Goal: Task Accomplishment & Management: Manage account settings

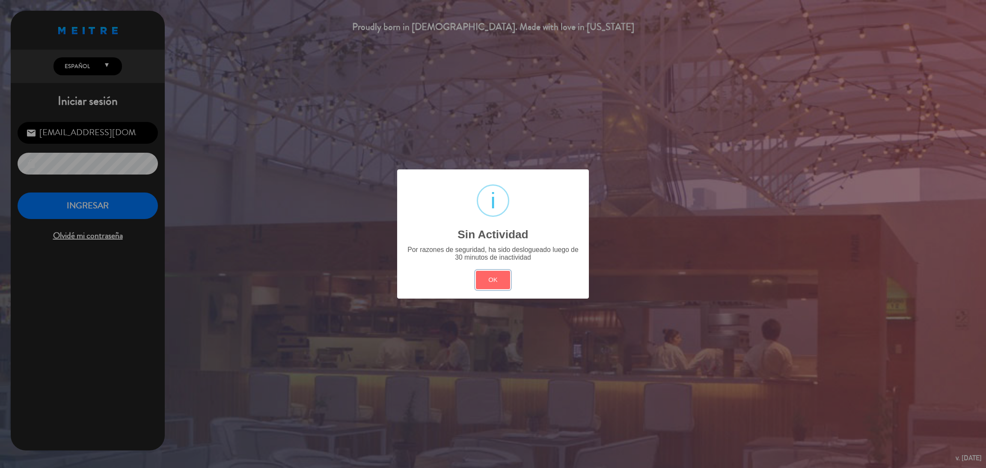
drag, startPoint x: 502, startPoint y: 283, endPoint x: 294, endPoint y: 273, distance: 208.6
click at [502, 283] on button "OK" at bounding box center [493, 280] width 35 height 18
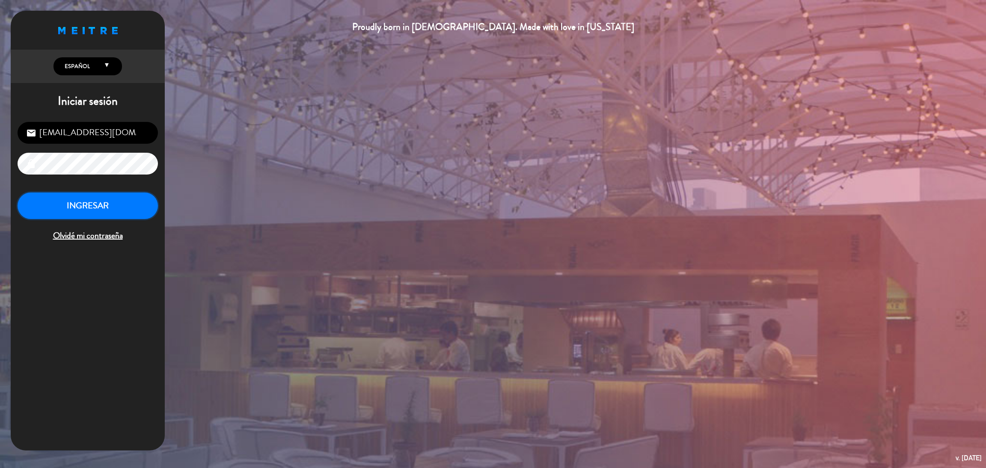
click at [87, 207] on button "INGRESAR" at bounding box center [88, 206] width 140 height 27
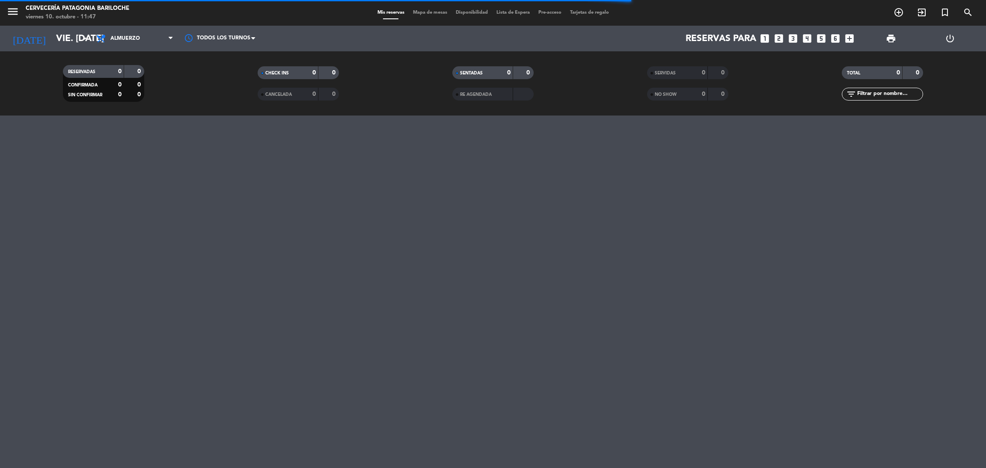
click at [424, 15] on span "Mapa de mesas" at bounding box center [430, 12] width 43 height 5
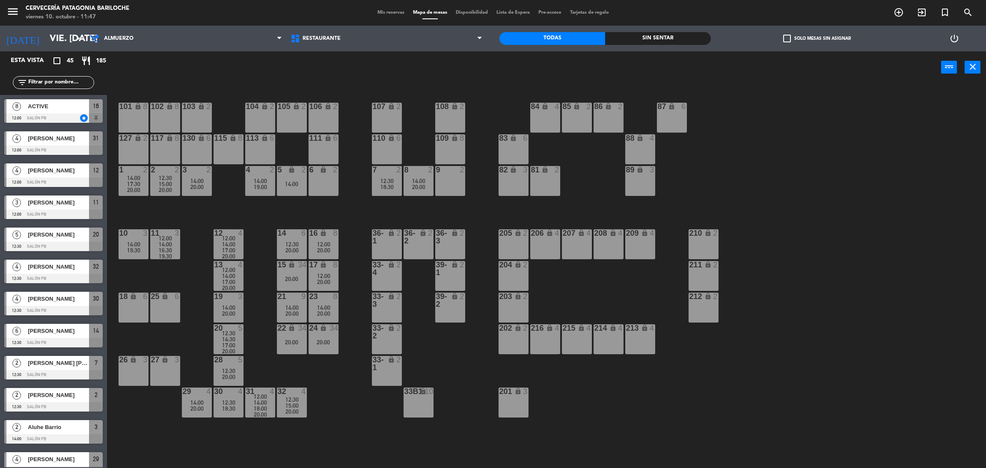
click at [162, 341] on div "101 lock 8 102 lock 8 104 lock 2 105 lock 2 106 lock 2 103 lock 2 107 lock 2 10…" at bounding box center [551, 279] width 869 height 385
click at [115, 372] on main "101 lock 8 102 lock 8 104 lock 2 105 lock 2 106 lock 2 103 lock 2 107 lock 2 10…" at bounding box center [546, 274] width 879 height 395
click at [132, 373] on div "26 lock 3" at bounding box center [134, 371] width 30 height 30
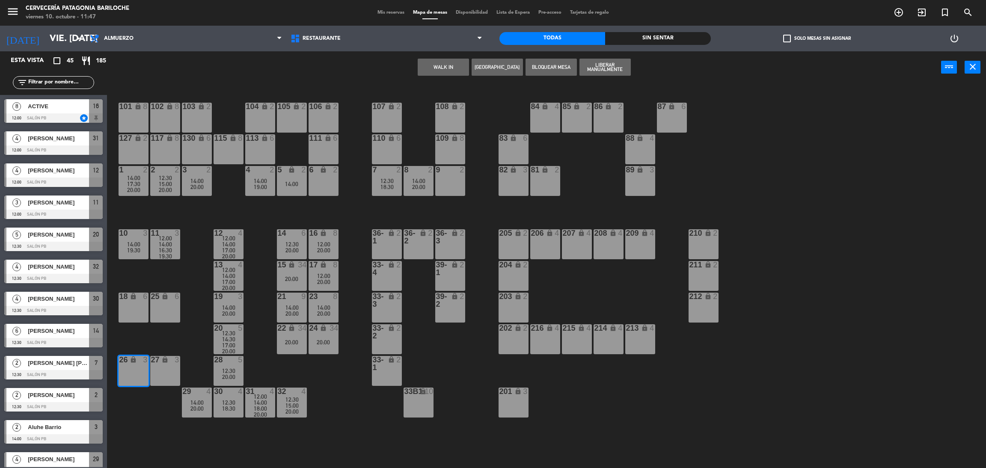
click at [363, 222] on div "101 lock 8 102 lock 8 104 lock 2 105 lock 2 106 lock 2 103 lock 2 107 lock 2 10…" at bounding box center [551, 279] width 869 height 385
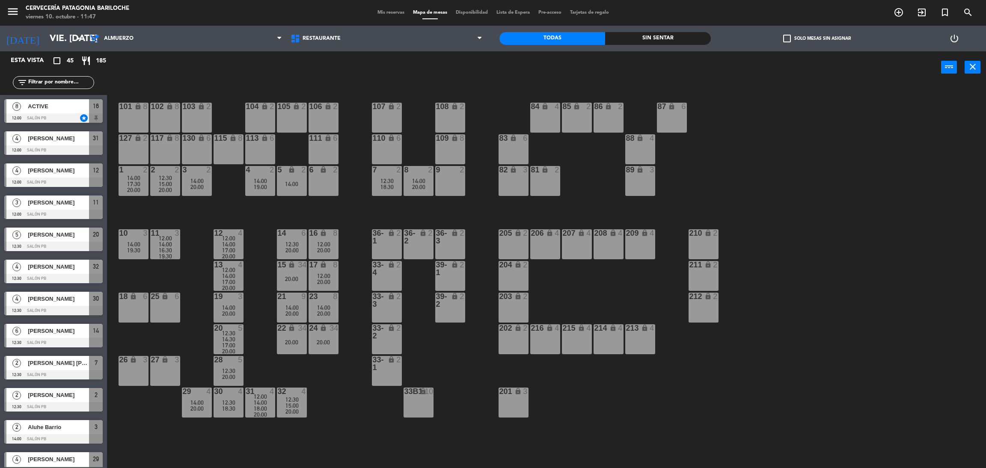
click at [131, 367] on div "26 lock 3" at bounding box center [134, 371] width 30 height 30
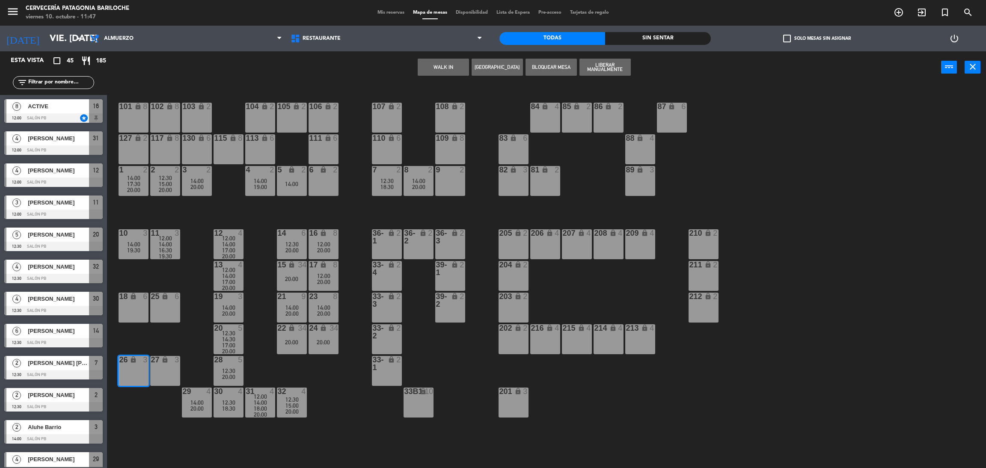
click at [194, 356] on div "101 lock 8 102 lock 8 104 lock 2 105 lock 2 106 lock 2 103 lock 2 107 lock 2 10…" at bounding box center [551, 279] width 869 height 385
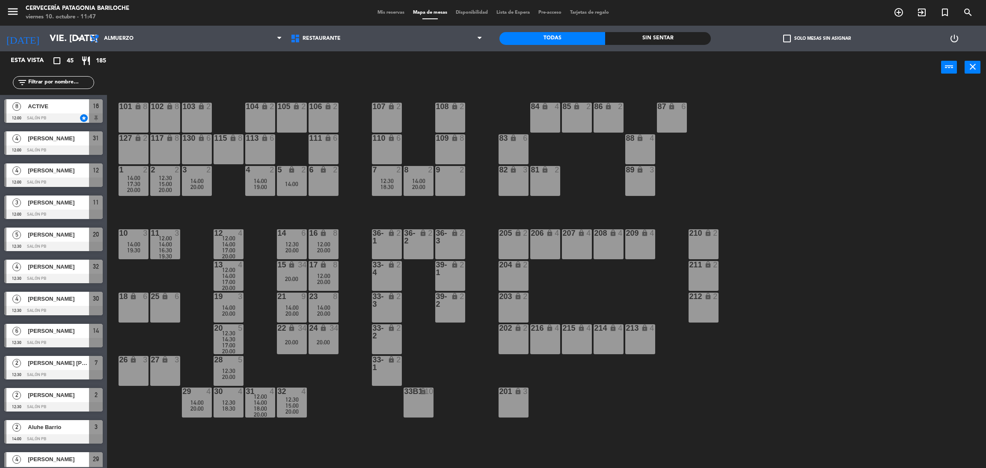
click at [166, 373] on div "27 lock 3" at bounding box center [165, 371] width 30 height 30
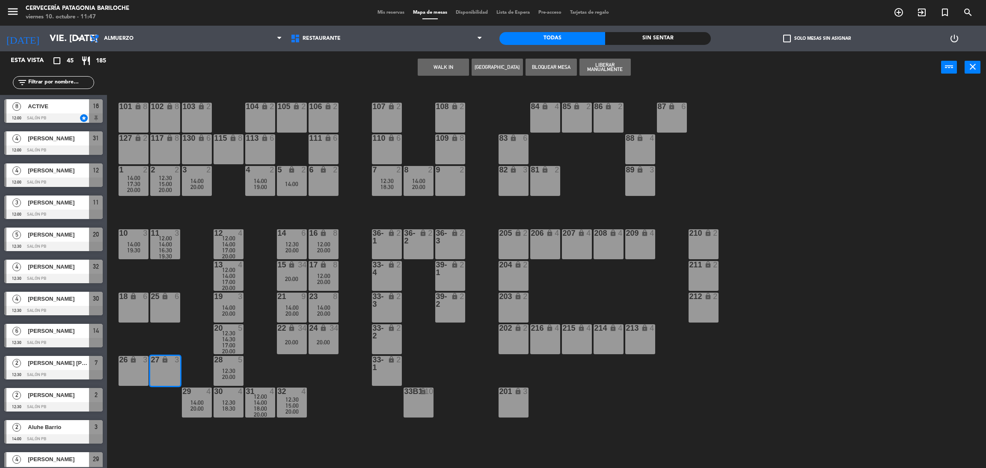
click at [451, 71] on button "WALK IN" at bounding box center [443, 67] width 51 height 17
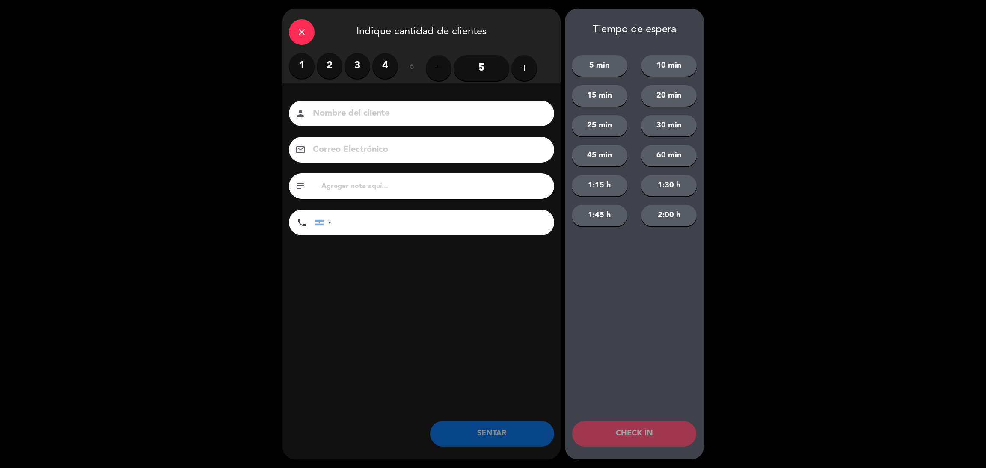
click at [337, 59] on label "2" at bounding box center [330, 66] width 26 height 26
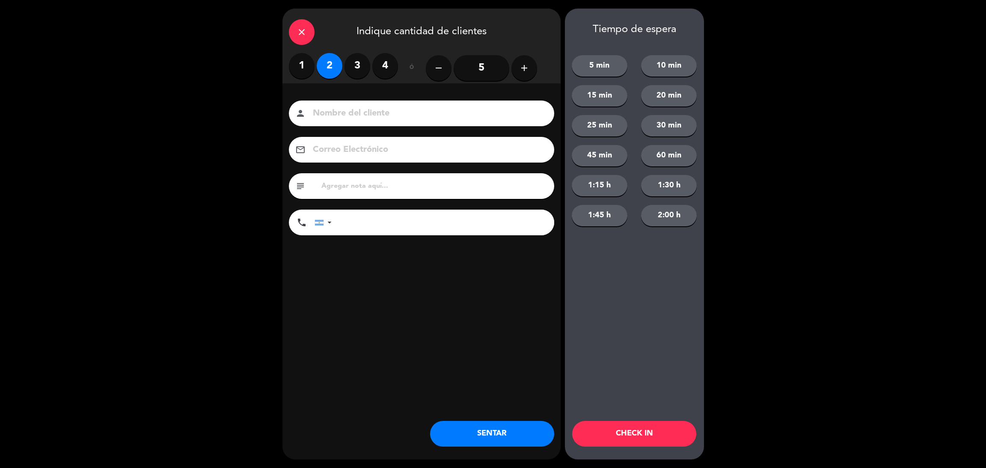
click at [668, 98] on button "20 min" at bounding box center [669, 95] width 56 height 21
click at [369, 114] on input at bounding box center [427, 113] width 231 height 15
type input "[PERSON_NAME]"
click at [389, 225] on input "tel" at bounding box center [447, 223] width 214 height 26
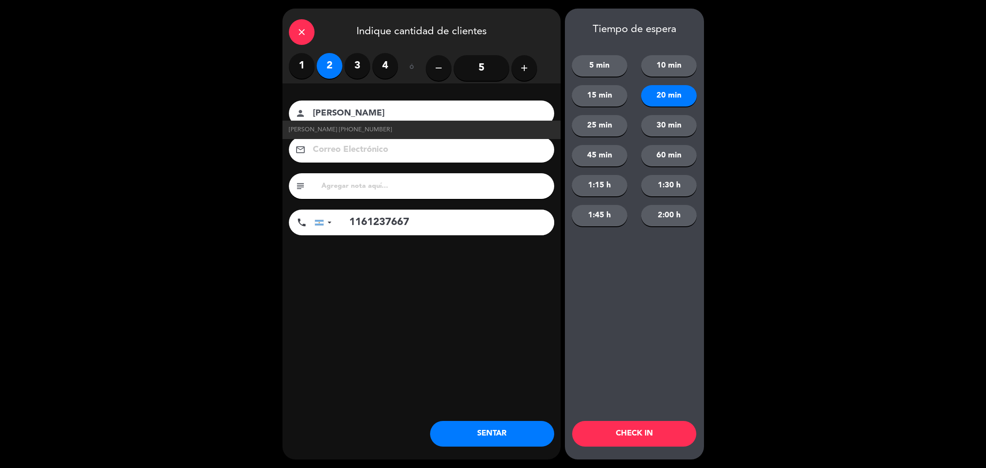
type input "1161237667"
click at [635, 428] on button "CHECK IN" at bounding box center [634, 434] width 124 height 26
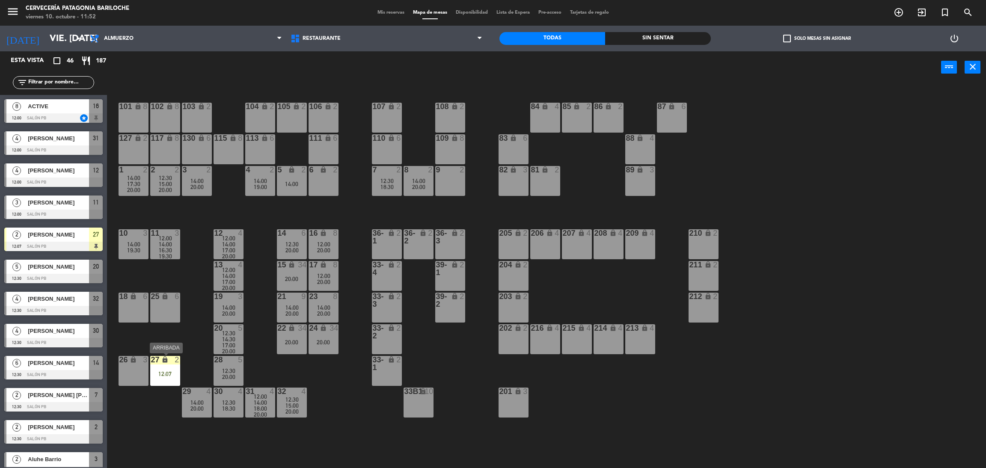
click at [173, 371] on div "12:07" at bounding box center [165, 374] width 30 height 6
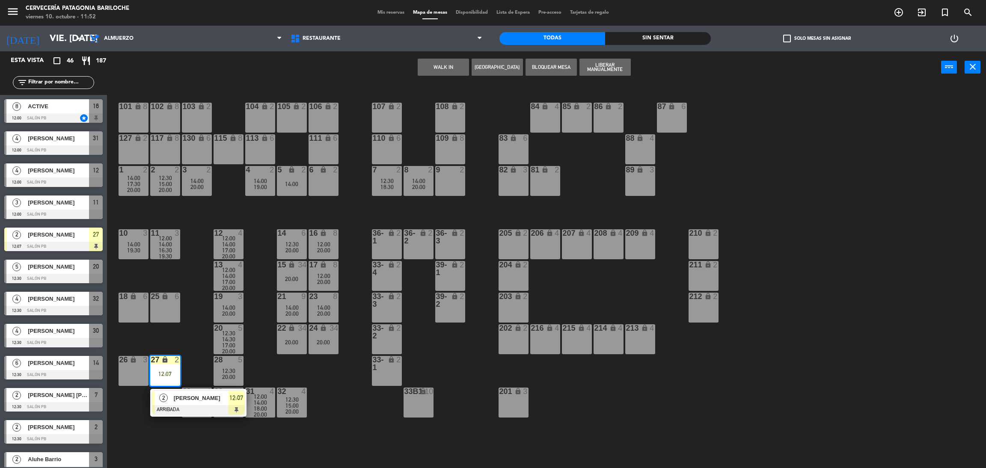
click at [184, 409] on div at bounding box center [198, 409] width 92 height 9
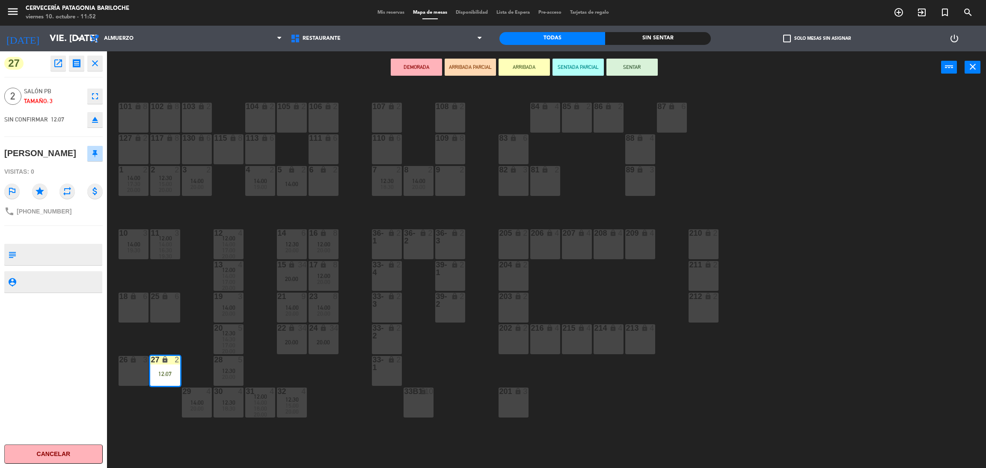
click at [448, 175] on div "9 2" at bounding box center [450, 181] width 30 height 30
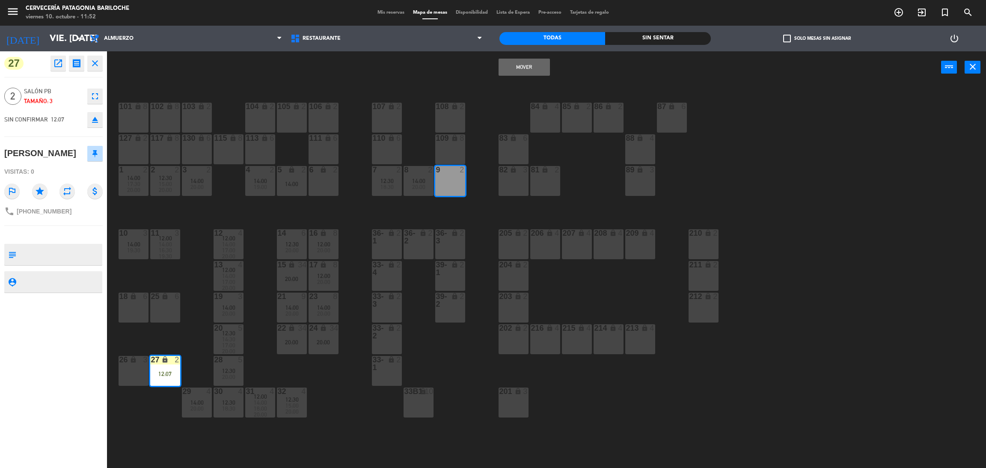
click at [522, 67] on button "Mover" at bounding box center [523, 67] width 51 height 17
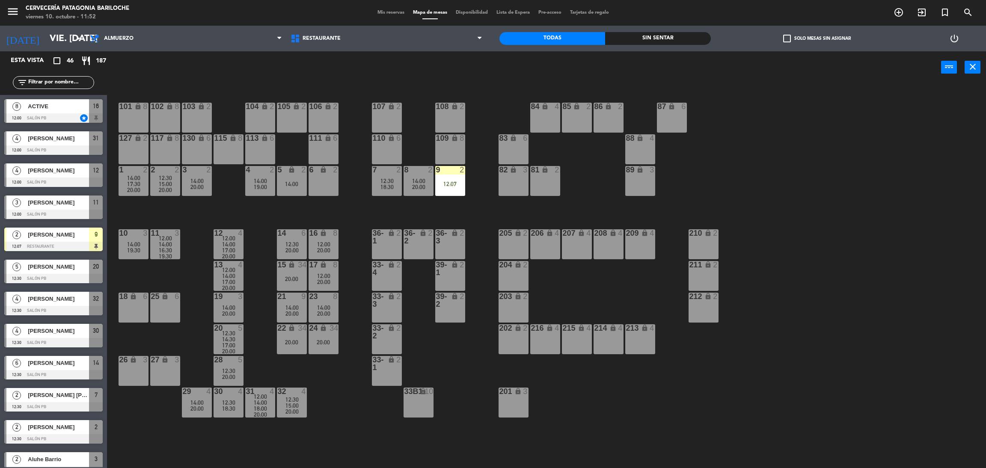
click at [468, 213] on div "101 lock 8 102 lock 8 104 lock 2 105 lock 2 106 lock 2 103 lock 2 107 lock 2 10…" at bounding box center [551, 279] width 869 height 385
click at [346, 234] on div "101 lock 8 102 lock 8 104 lock 2 105 lock 2 106 lock 2 103 lock 2 107 lock 2 10…" at bounding box center [551, 279] width 869 height 385
click at [68, 85] on input "text" at bounding box center [60, 82] width 66 height 9
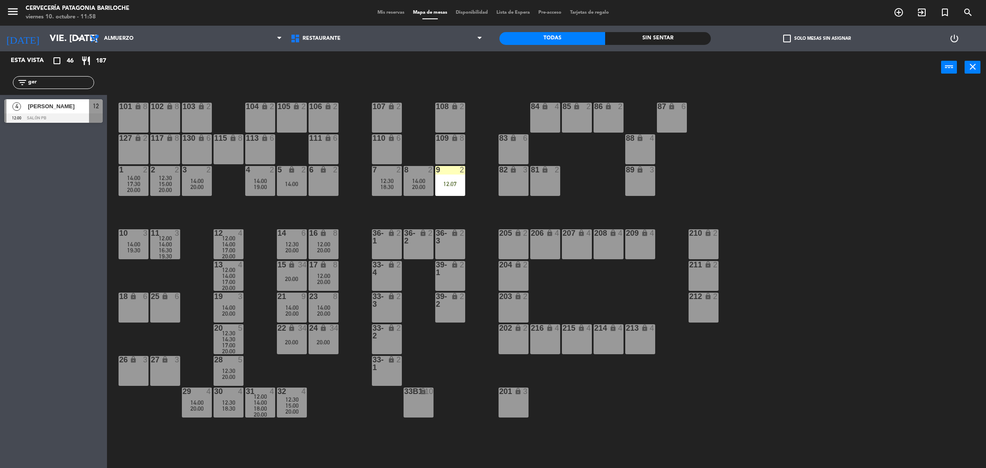
type input "ger"
click at [28, 114] on div "4 [PERSON_NAME] 12:00 SALÓN PB 12" at bounding box center [53, 111] width 107 height 32
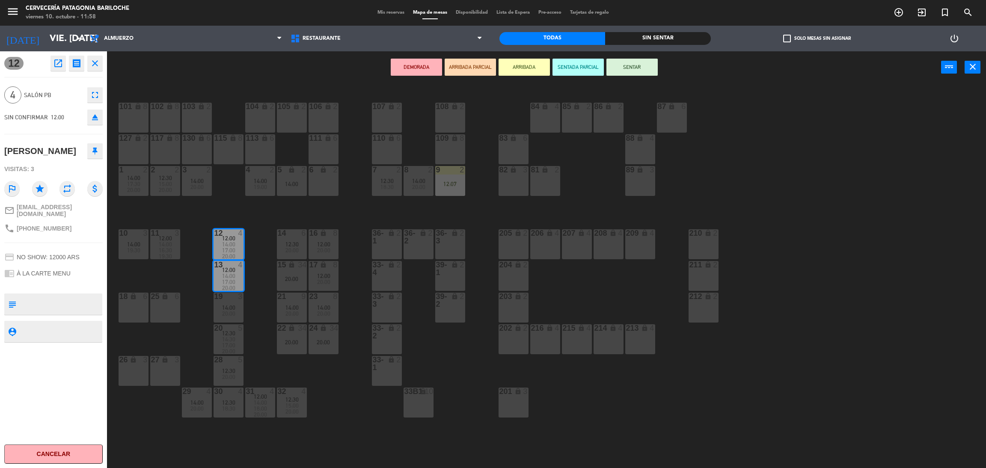
click at [522, 73] on button "ARRIBADA" at bounding box center [523, 67] width 51 height 17
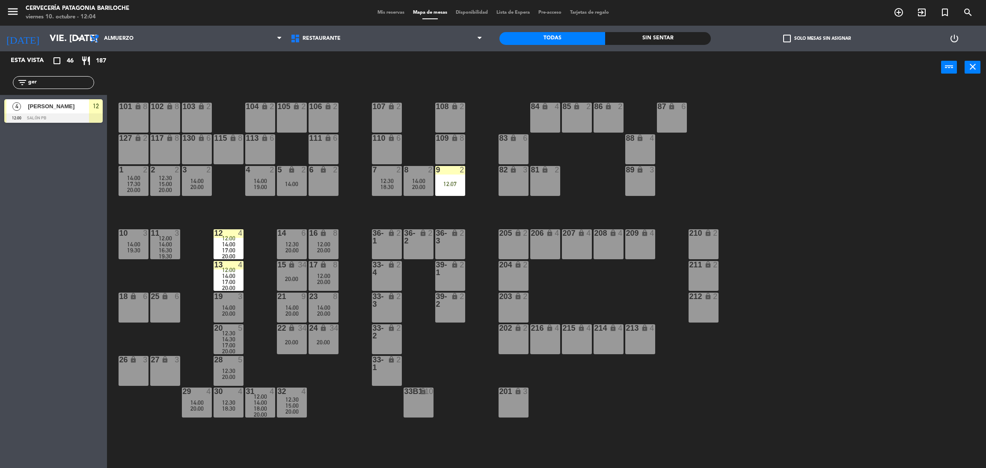
click at [255, 328] on div "101 lock 8 102 lock 8 104 lock 2 105 lock 2 106 lock 2 103 lock 2 107 lock 2 10…" at bounding box center [551, 279] width 869 height 385
click at [79, 85] on input "ger" at bounding box center [60, 82] width 66 height 9
type input "evan"
click at [56, 111] on div "[PERSON_NAME]" at bounding box center [58, 106] width 62 height 14
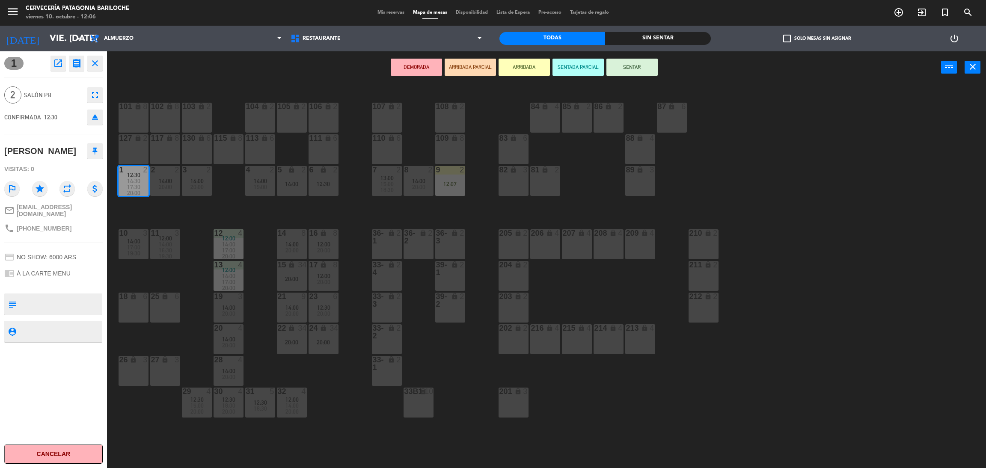
click at [544, 74] on button "ARRIBADA" at bounding box center [523, 67] width 51 height 17
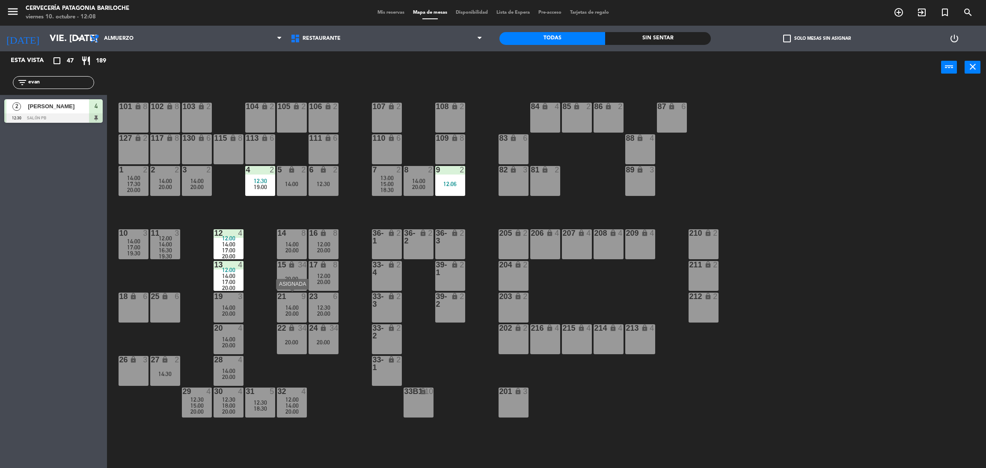
click at [291, 310] on span "20:00" at bounding box center [291, 313] width 13 height 7
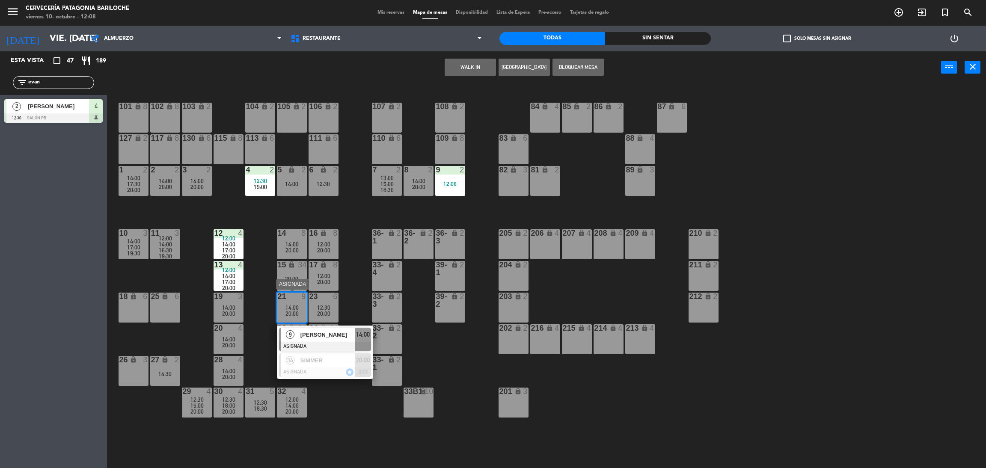
click at [320, 339] on span "[PERSON_NAME]" at bounding box center [327, 334] width 55 height 9
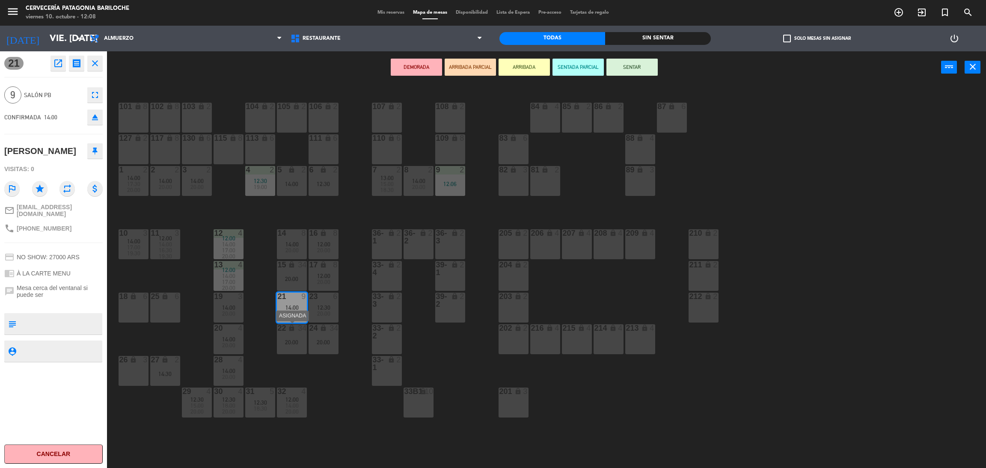
click at [291, 344] on div "20:00" at bounding box center [292, 342] width 30 height 6
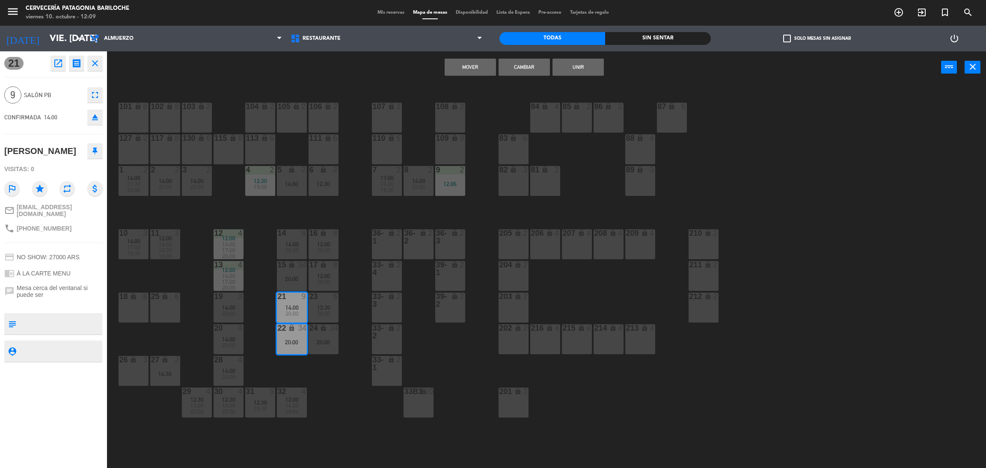
click at [564, 68] on button "Unir" at bounding box center [577, 67] width 51 height 17
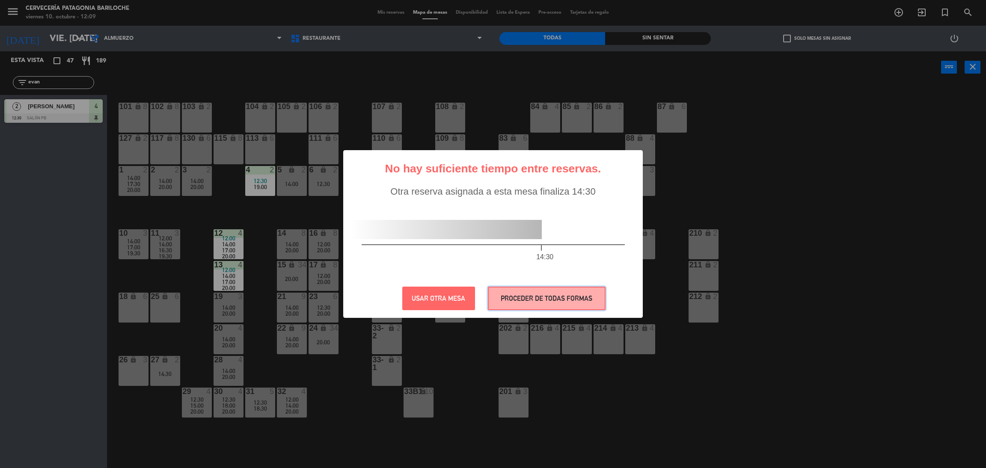
click at [506, 298] on button "PROCEDER DE TODAS FORMAS" at bounding box center [547, 299] width 118 height 24
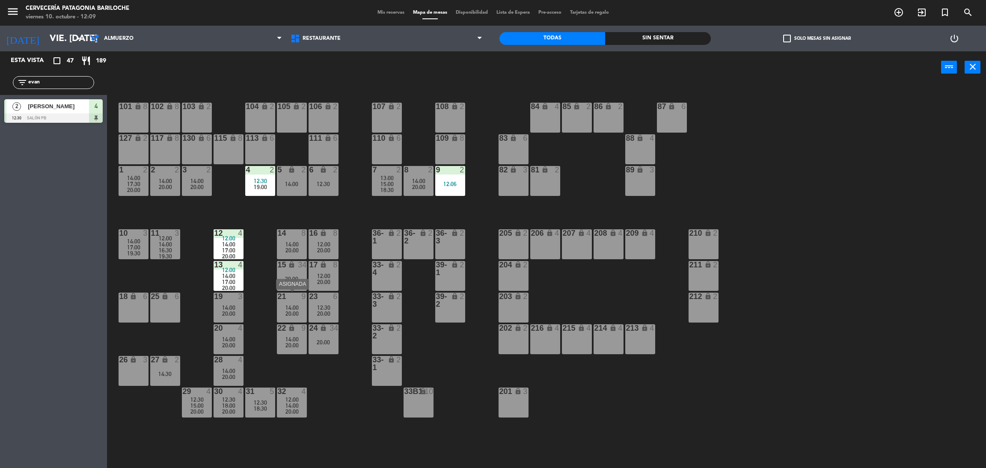
click at [283, 312] on div "20:00" at bounding box center [292, 314] width 30 height 6
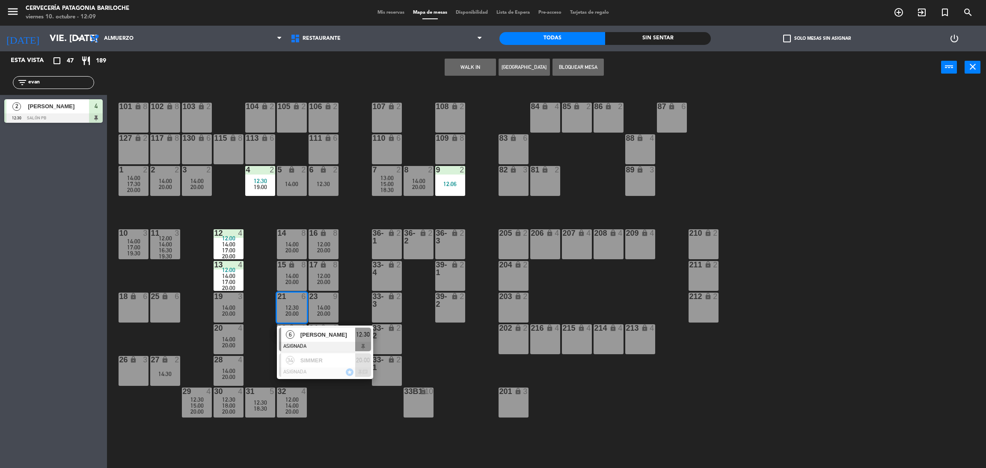
click at [459, 73] on button "WALK IN" at bounding box center [470, 67] width 51 height 17
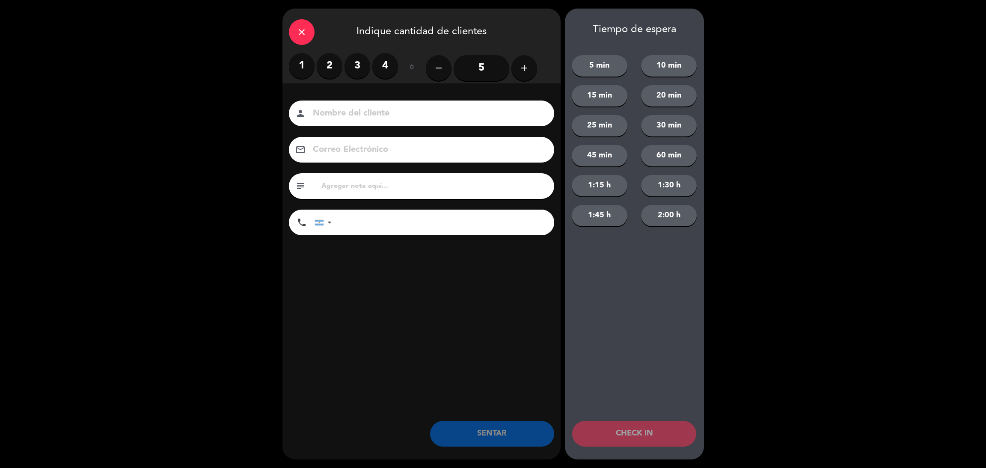
click at [671, 93] on button "20 min" at bounding box center [669, 95] width 56 height 21
drag, startPoint x: 652, startPoint y: 75, endPoint x: 653, endPoint y: 69, distance: 6.5
click at [653, 73] on button "10 min" at bounding box center [669, 65] width 56 height 21
click at [534, 64] on button "add" at bounding box center [524, 68] width 26 height 26
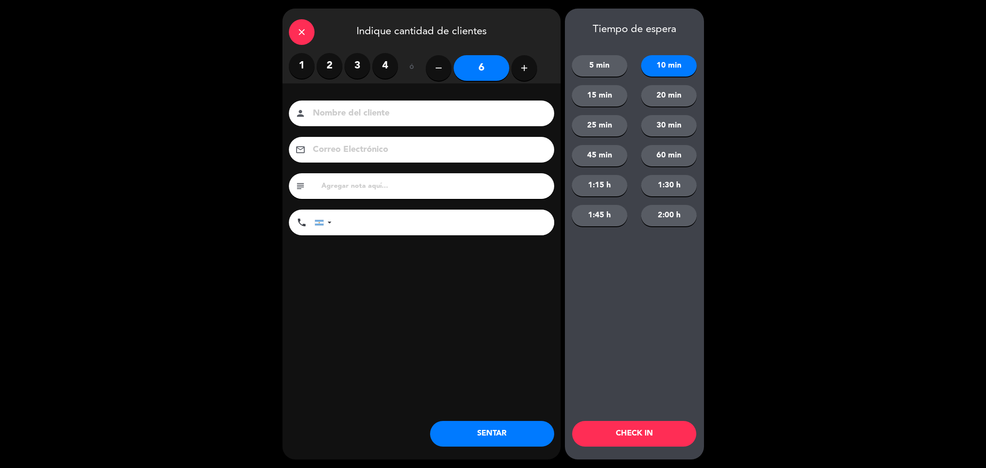
click at [481, 105] on div "person" at bounding box center [421, 114] width 265 height 26
click at [482, 111] on input at bounding box center [427, 113] width 231 height 15
type input "[PERSON_NAME]"
click at [360, 229] on input "tel" at bounding box center [447, 223] width 214 height 26
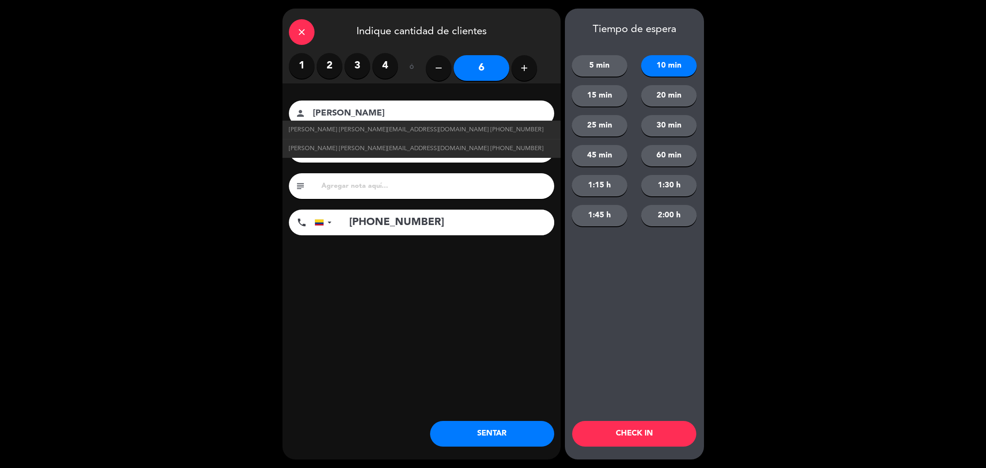
type input "[PHONE_NUMBER]"
click at [633, 432] on button "CHECK IN" at bounding box center [634, 434] width 124 height 26
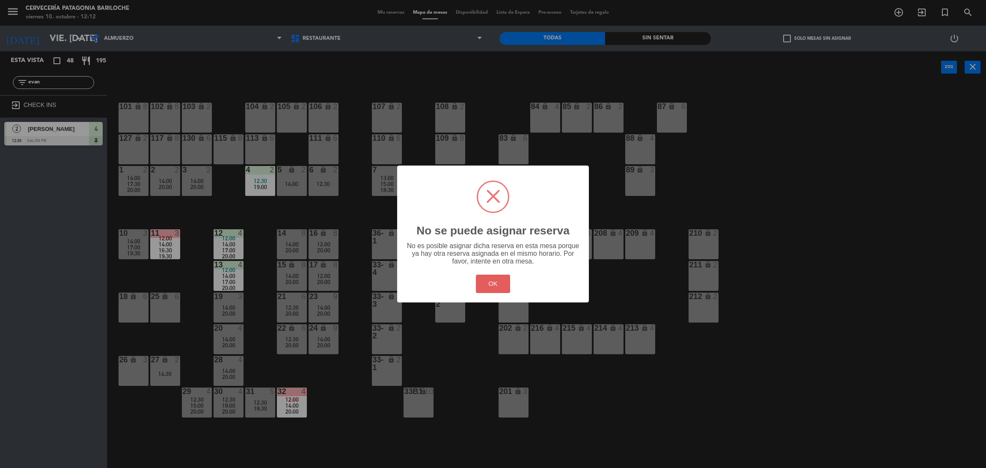
click at [505, 283] on button "OK" at bounding box center [493, 284] width 35 height 18
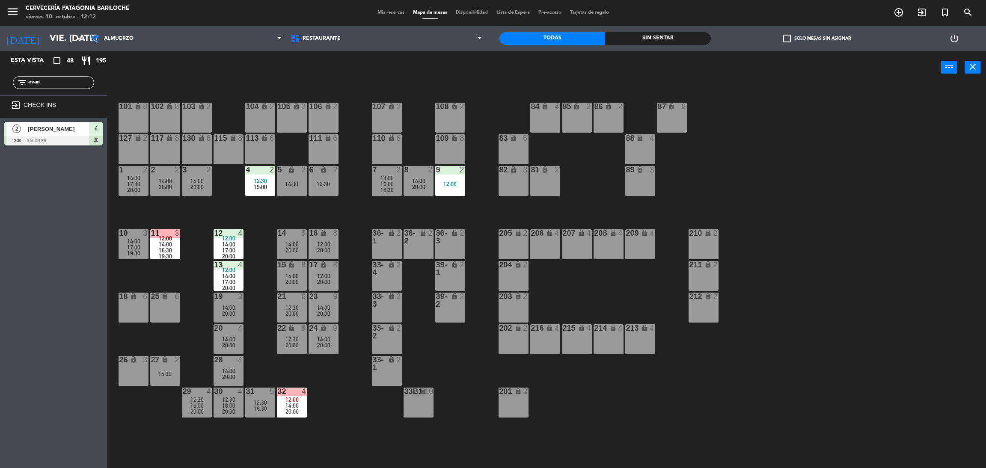
click at [42, 77] on div "filter_list evan" at bounding box center [53, 82] width 81 height 13
click at [52, 86] on input "evan" at bounding box center [60, 82] width 66 height 9
type input "a"
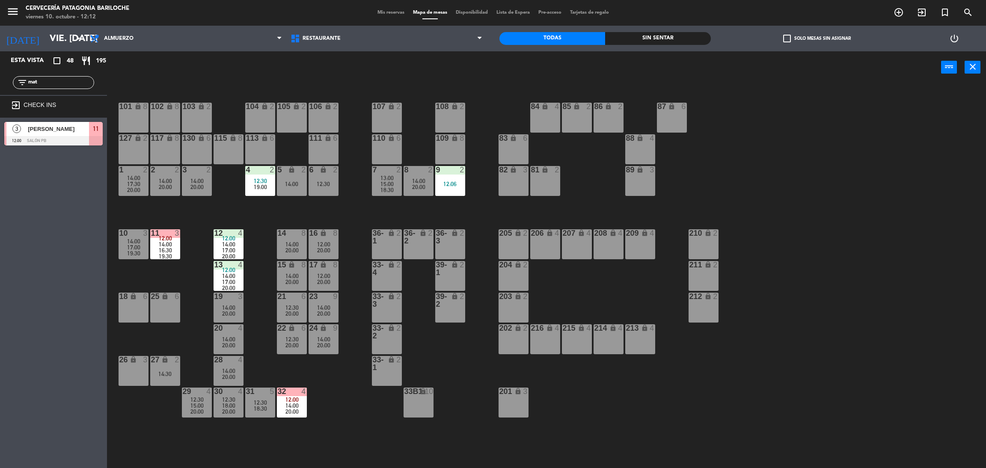
type input "mat"
click at [36, 128] on div "3 [PERSON_NAME] 12:00 SALÓN PB 11" at bounding box center [53, 134] width 107 height 32
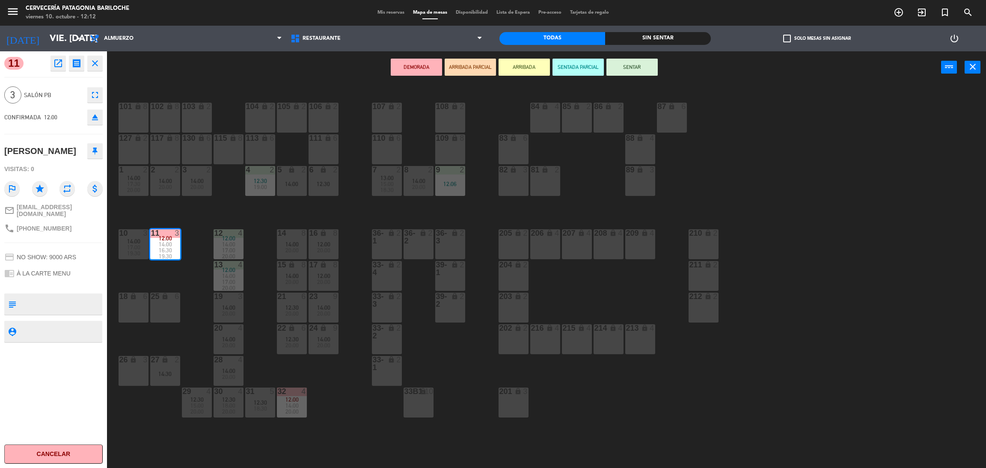
click at [520, 69] on button "ARRIBADA" at bounding box center [523, 67] width 51 height 17
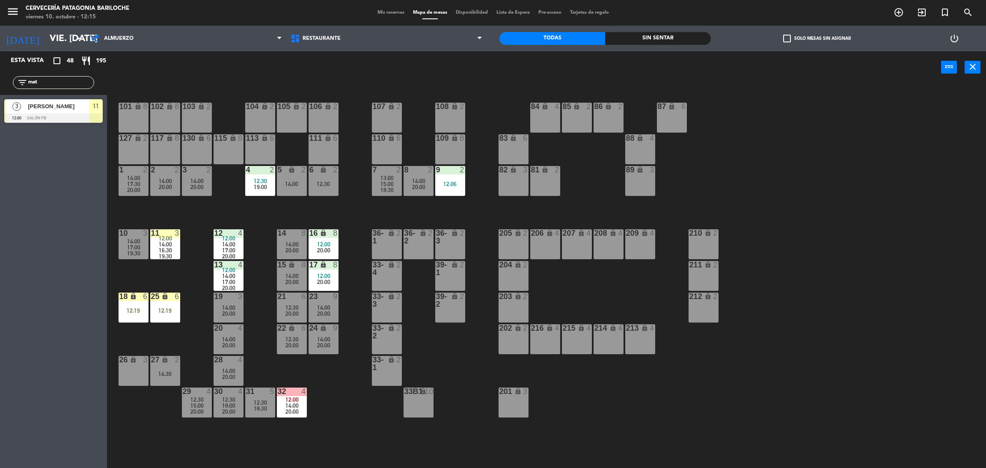
click at [37, 266] on div "Esta vista crop_square 48 restaurant 195 filter_list mat 3 [PERSON_NAME] schaig…" at bounding box center [53, 259] width 107 height 417
click at [66, 80] on input "mat" at bounding box center [60, 82] width 66 height 9
click at [66, 82] on input "mat" at bounding box center [60, 82] width 66 height 9
type input "nicol"
click at [0, 200] on div "Esta vista crop_square 48 restaurant 195 filter_list [PERSON_NAME] 2 [PERSON_NA…" at bounding box center [53, 259] width 107 height 417
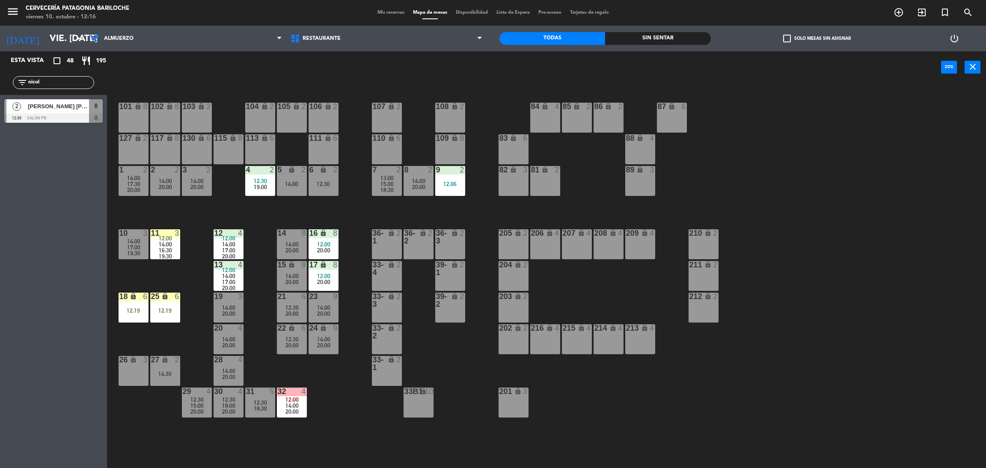
click at [50, 121] on div at bounding box center [53, 117] width 98 height 9
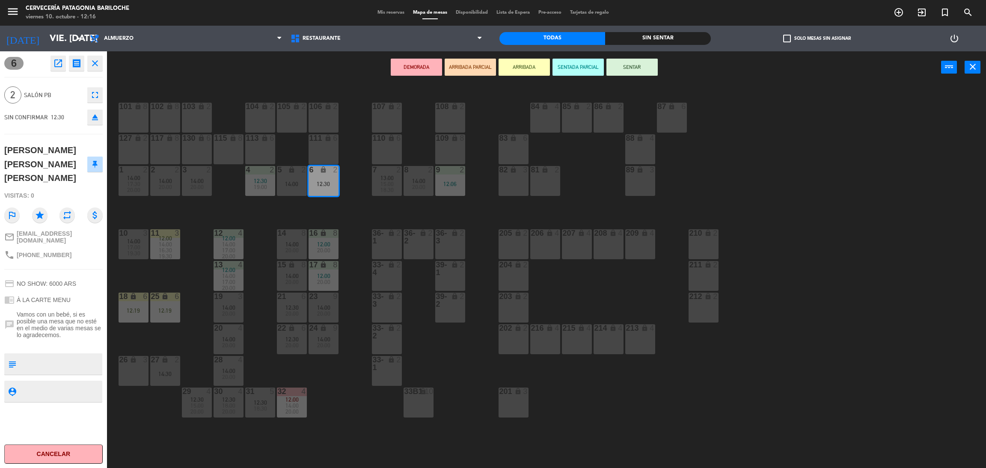
click at [534, 69] on button "ARRIBADA" at bounding box center [523, 67] width 51 height 17
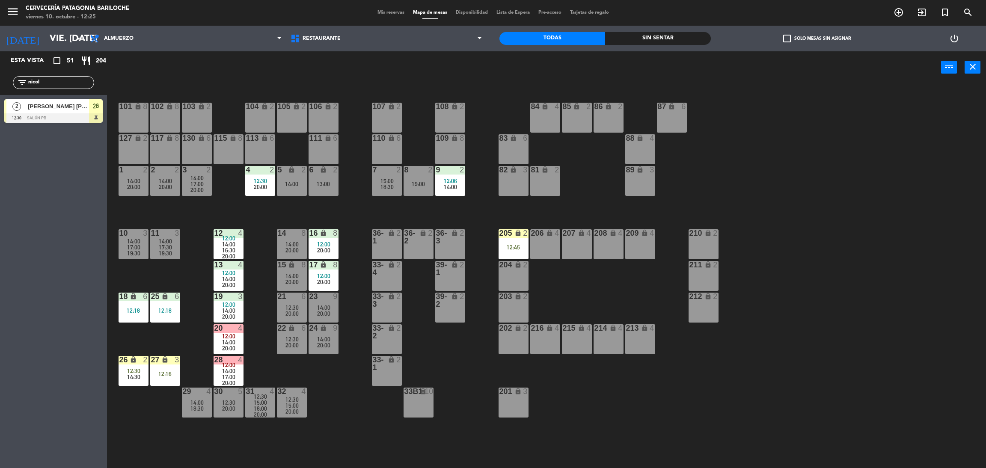
click at [42, 82] on input "nicol" at bounding box center [60, 82] width 66 height 9
type input "dieg"
click at [31, 106] on div "4 [PERSON_NAME] 12:30 SALÓN PB 31" at bounding box center [53, 111] width 107 height 32
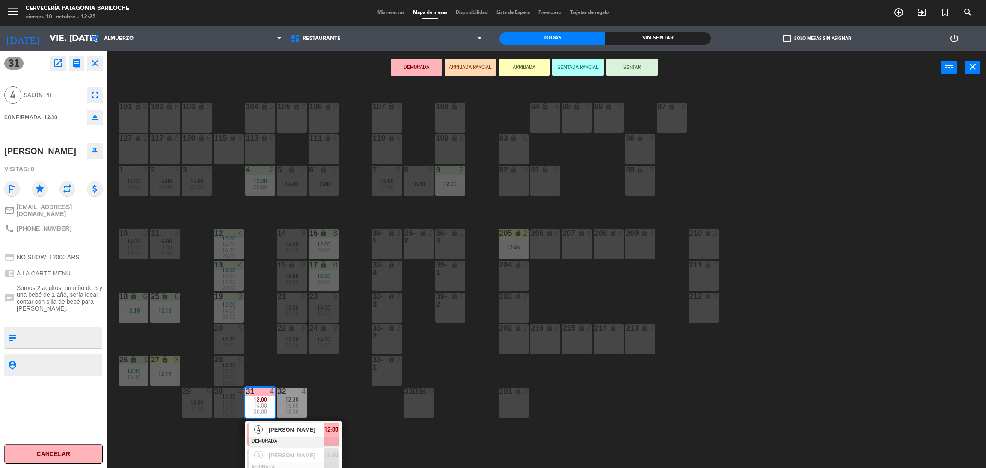
click at [516, 72] on button "ARRIBADA" at bounding box center [523, 67] width 51 height 17
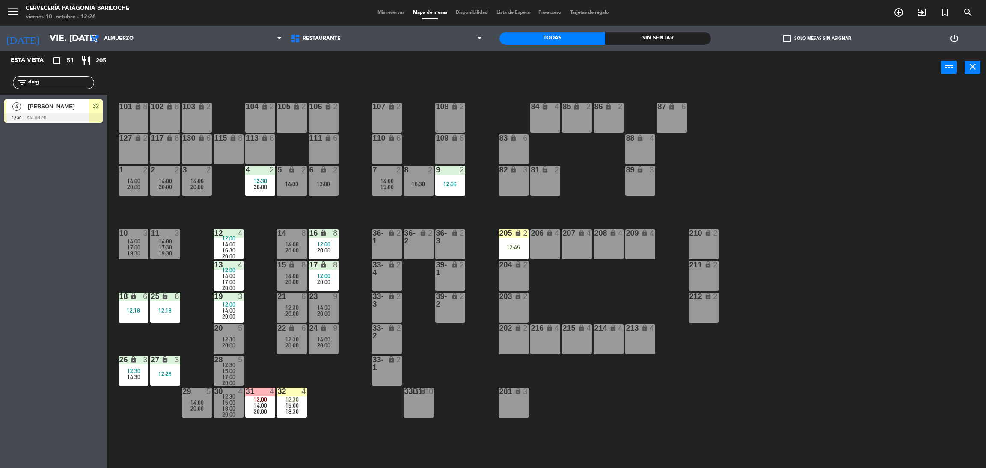
click at [54, 82] on input "dieg" at bounding box center [60, 82] width 66 height 9
type input "h"
type input "vic"
click at [56, 255] on div "Esta vista crop_square 51 restaurant 205 filter_list vic 4 [PERSON_NAME] 12:00 …" at bounding box center [53, 259] width 107 height 417
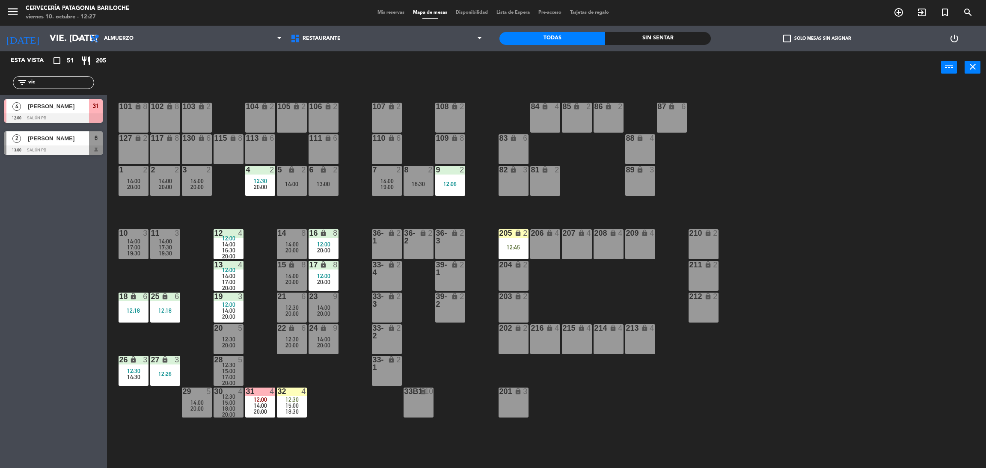
click at [56, 104] on span "[PERSON_NAME]" at bounding box center [58, 106] width 61 height 9
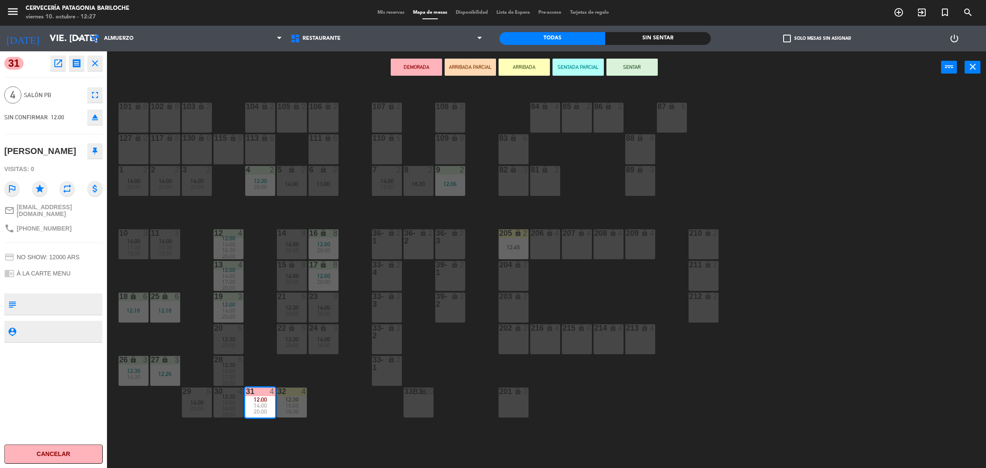
click at [532, 64] on button "ARRIBADA" at bounding box center [523, 67] width 51 height 17
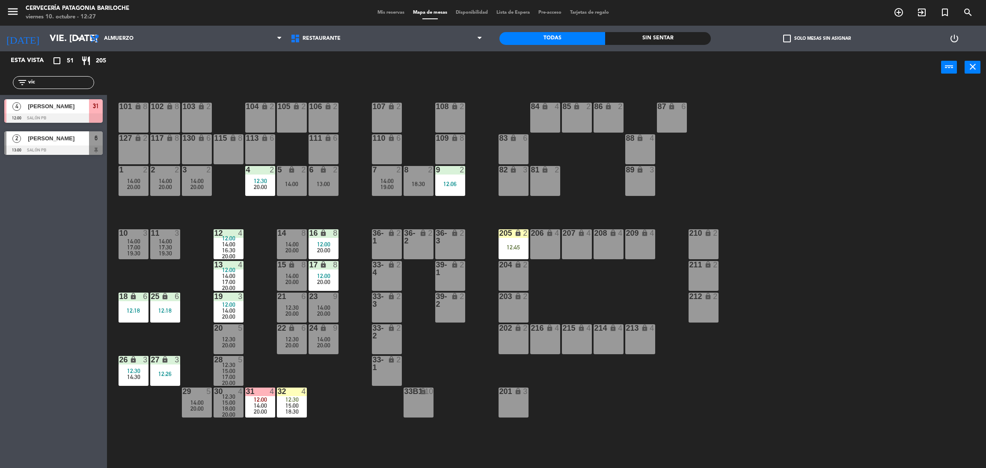
click at [302, 368] on div "101 lock 8 102 lock 8 104 lock 2 105 lock 2 106 lock 2 103 lock 2 107 lock 2 10…" at bounding box center [551, 279] width 869 height 385
drag, startPoint x: 255, startPoint y: 403, endPoint x: 253, endPoint y: 391, distance: 12.5
click at [254, 403] on span "14:00" at bounding box center [260, 405] width 13 height 7
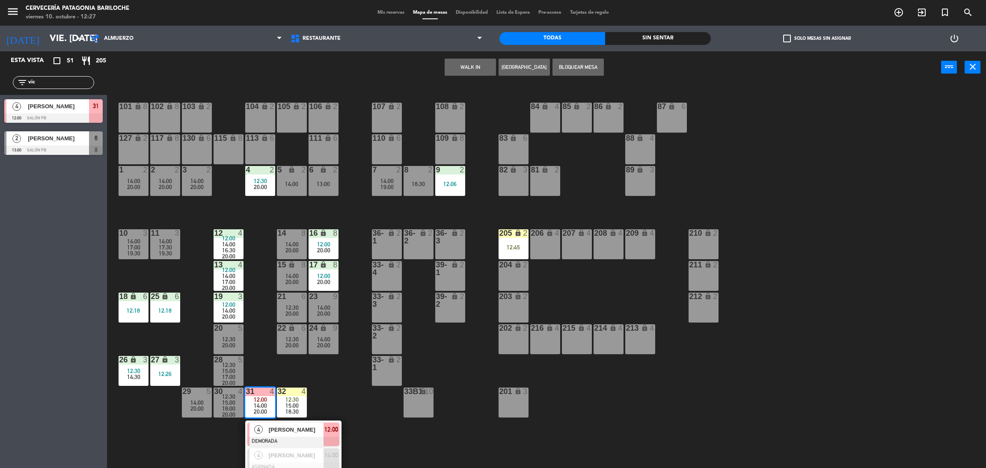
click at [311, 432] on span "[PERSON_NAME]" at bounding box center [296, 429] width 55 height 9
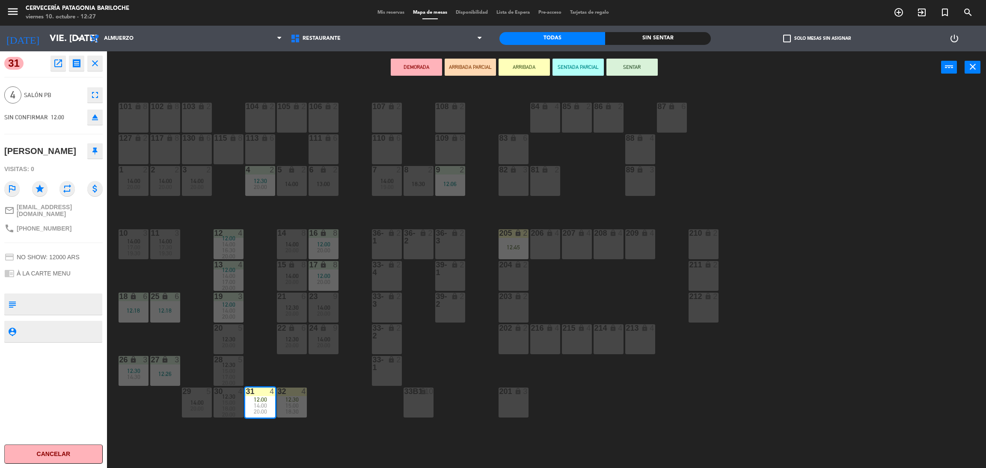
click at [520, 70] on button "ARRIBADA" at bounding box center [523, 67] width 51 height 17
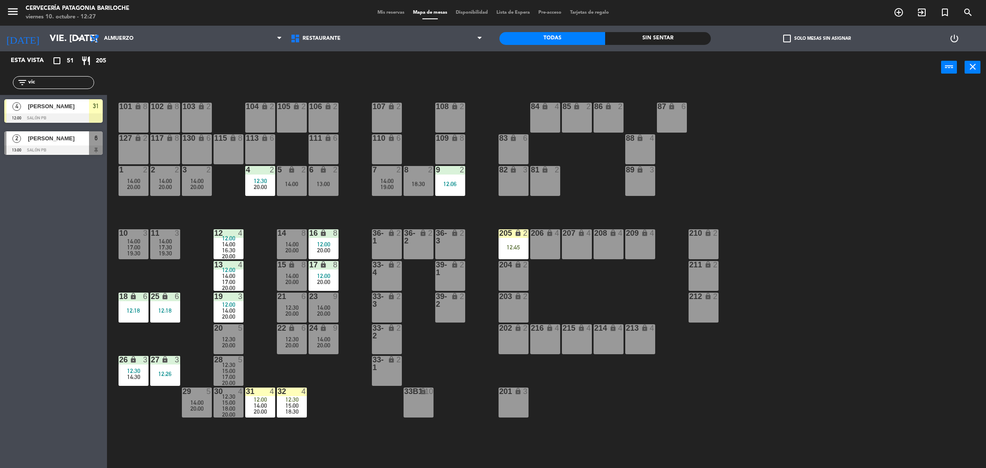
click at [350, 398] on div "101 lock 8 102 lock 8 104 lock 2 105 lock 2 106 lock 2 103 lock 2 107 lock 2 10…" at bounding box center [551, 279] width 869 height 385
click at [45, 75] on div "filter_list vic" at bounding box center [53, 82] width 107 height 25
click at [43, 83] on input "vic" at bounding box center [60, 82] width 66 height 9
type input "luja"
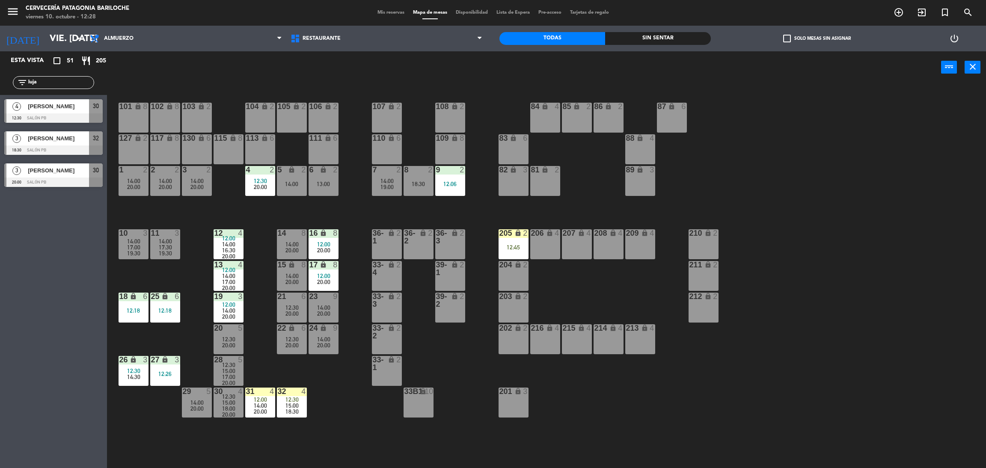
click at [56, 105] on span "[PERSON_NAME]" at bounding box center [58, 106] width 61 height 9
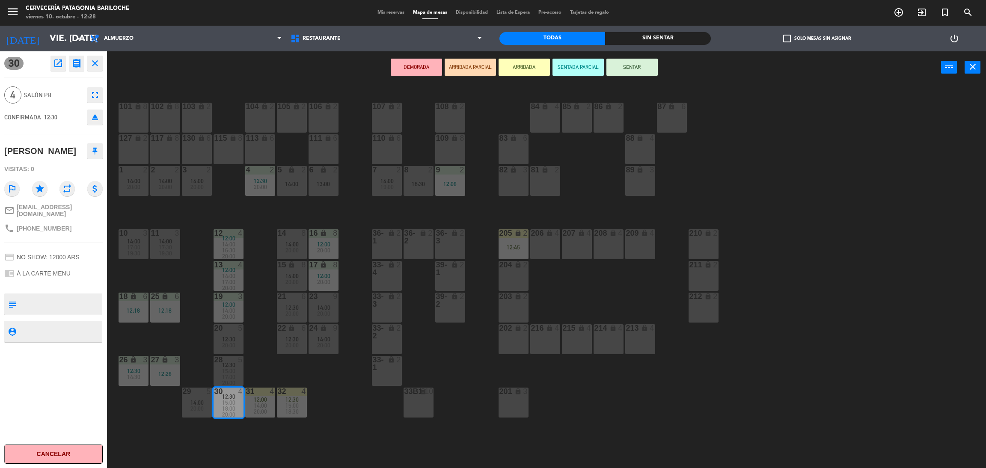
click at [529, 68] on button "ARRIBADA" at bounding box center [523, 67] width 51 height 17
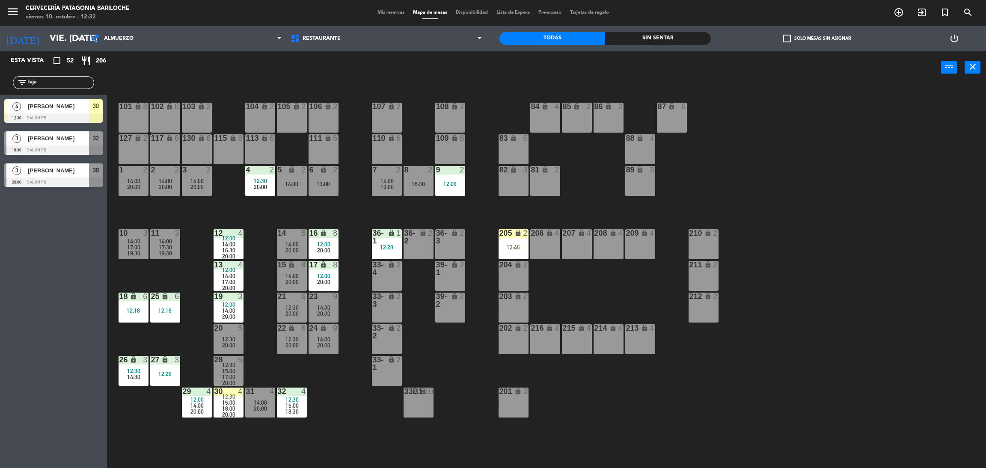
click at [76, 85] on input "luja" at bounding box center [60, 82] width 66 height 9
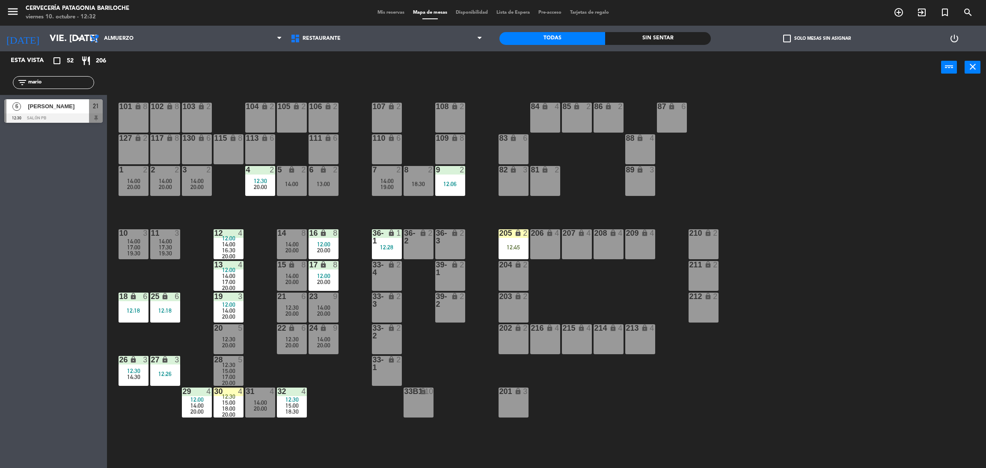
type input "mario"
click at [61, 103] on span "[PERSON_NAME]" at bounding box center [58, 106] width 61 height 9
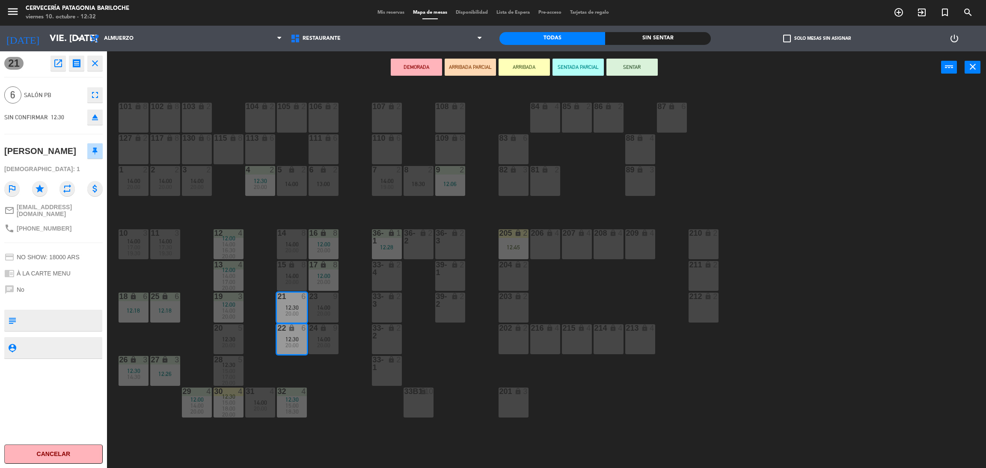
click at [520, 64] on button "ARRIBADA" at bounding box center [523, 67] width 51 height 17
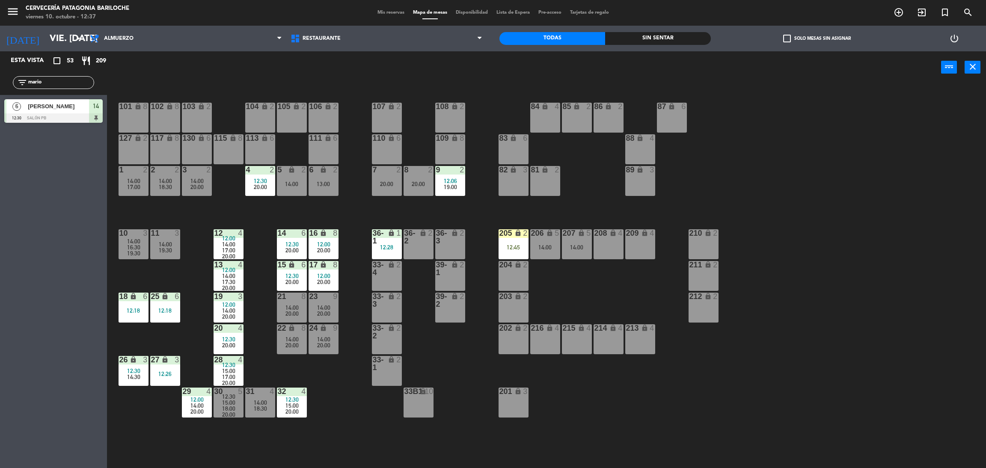
click at [89, 80] on input "mario" at bounding box center [60, 82] width 66 height 9
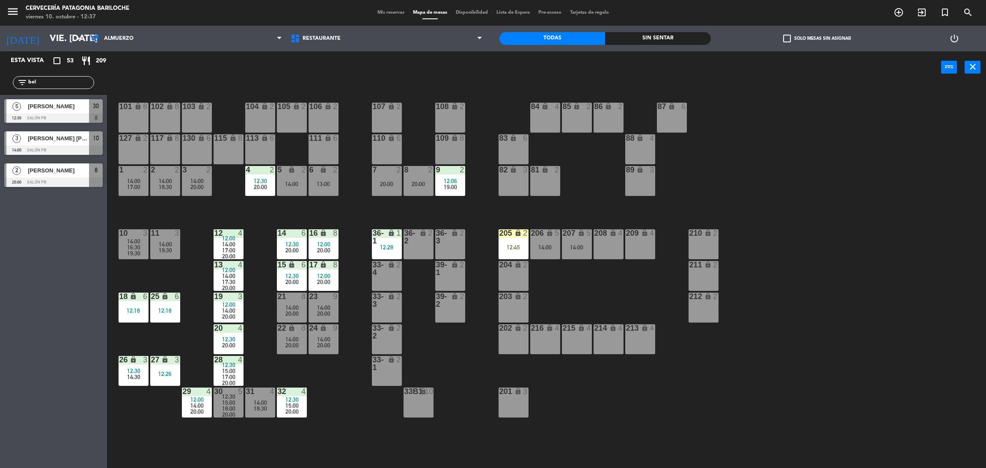
type input "bel"
click at [82, 303] on div "Esta vista crop_square 53 restaurant 209 filter_list bel 5 [PERSON_NAME] 12:30 …" at bounding box center [53, 259] width 107 height 417
click at [71, 116] on div at bounding box center [53, 117] width 98 height 9
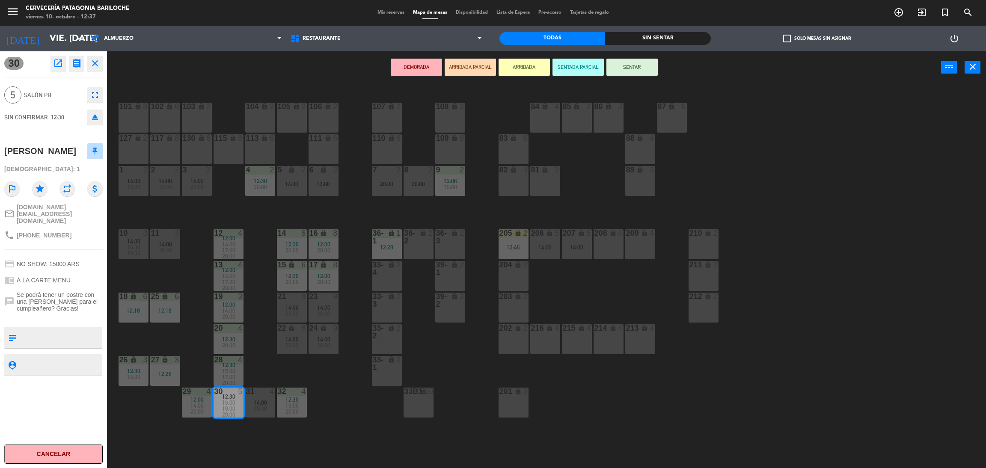
click at [517, 71] on button "ARRIBADA" at bounding box center [523, 67] width 51 height 17
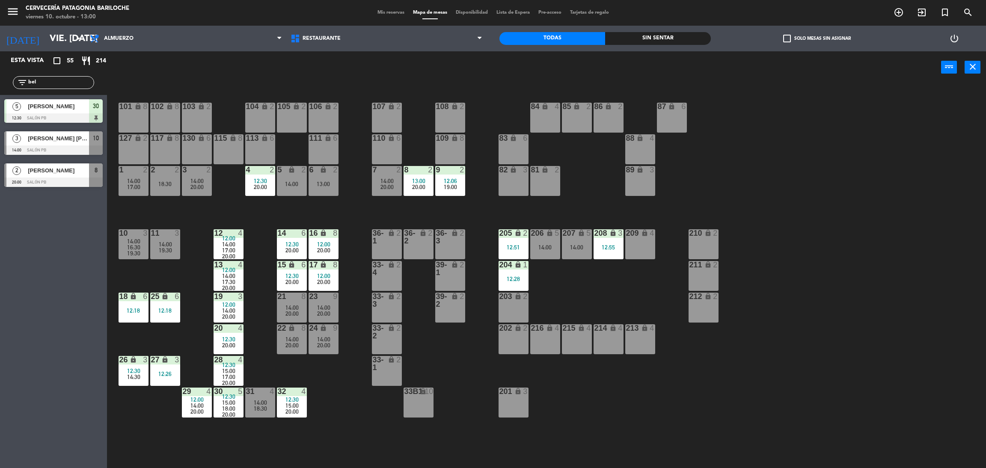
drag, startPoint x: 69, startPoint y: 81, endPoint x: 0, endPoint y: 92, distance: 69.8
click at [0, 92] on div "filter_list bel" at bounding box center [53, 82] width 107 height 25
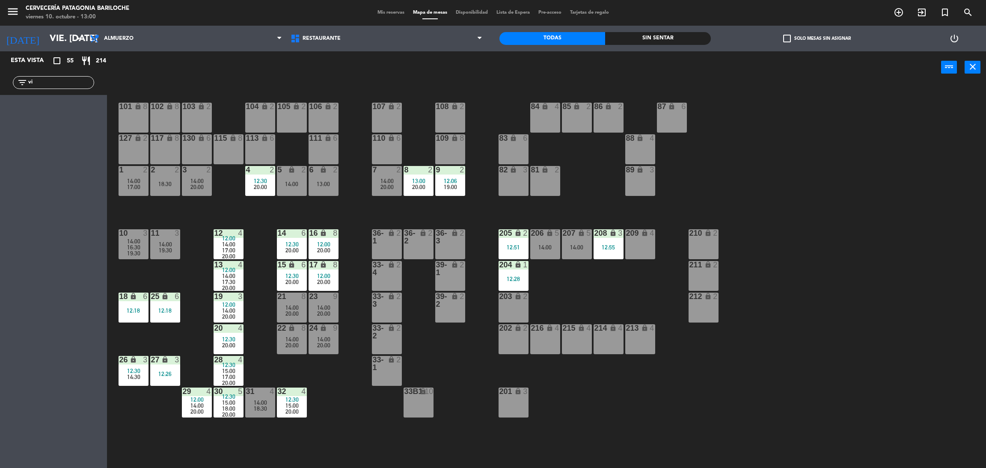
type input "v"
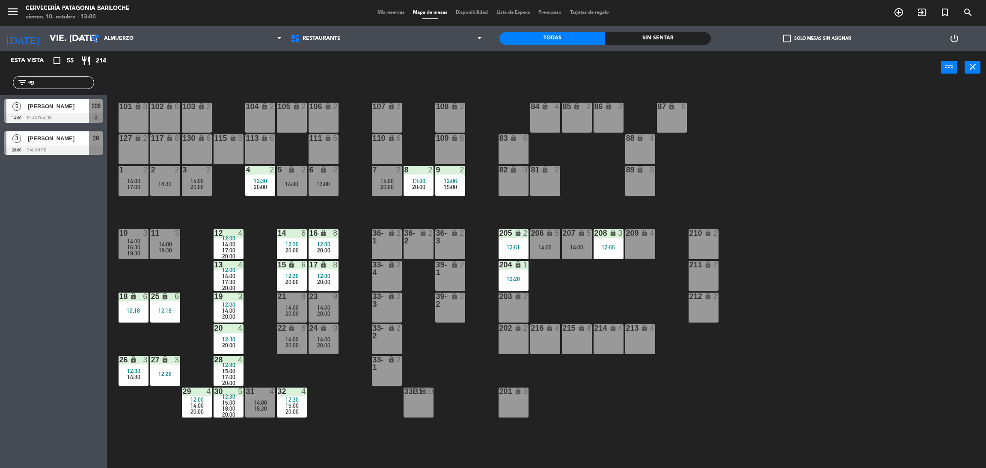
type input "a"
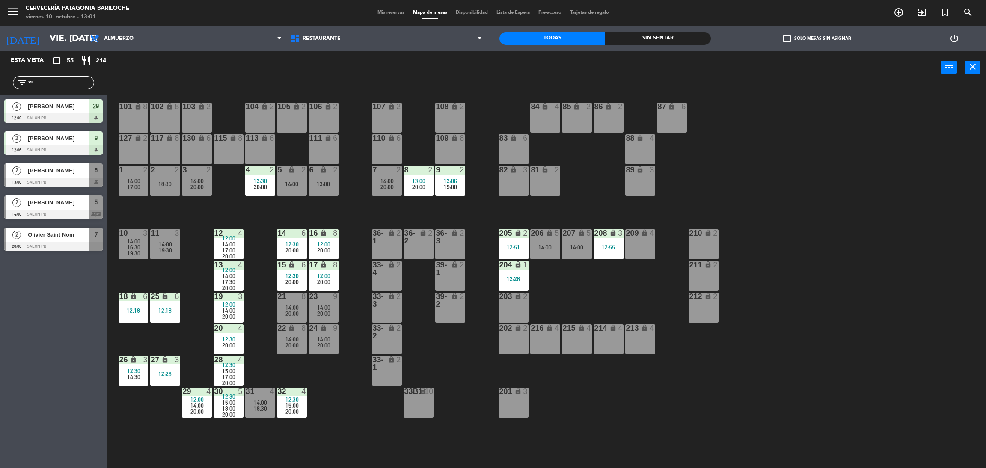
click at [38, 303] on div "Esta vista crop_square 55 restaurant 214 filter_list vi 4 [PERSON_NAME] 12:00 S…" at bounding box center [53, 259] width 107 height 417
click at [15, 11] on icon "menu" at bounding box center [12, 11] width 13 height 13
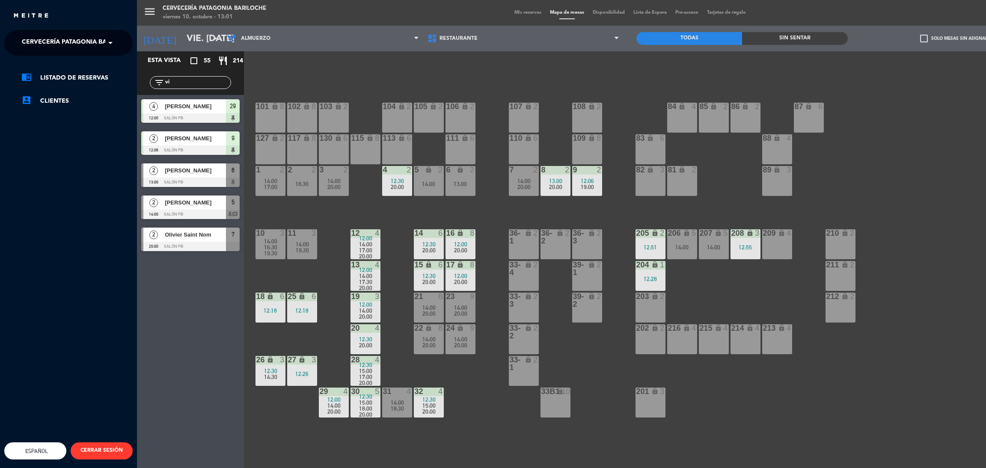
click at [56, 39] on span "Cervecería Patagonia Bariloche" at bounding box center [78, 43] width 112 height 18
click at [57, 75] on span "Experiencia Tour Cervecero" at bounding box center [58, 79] width 98 height 10
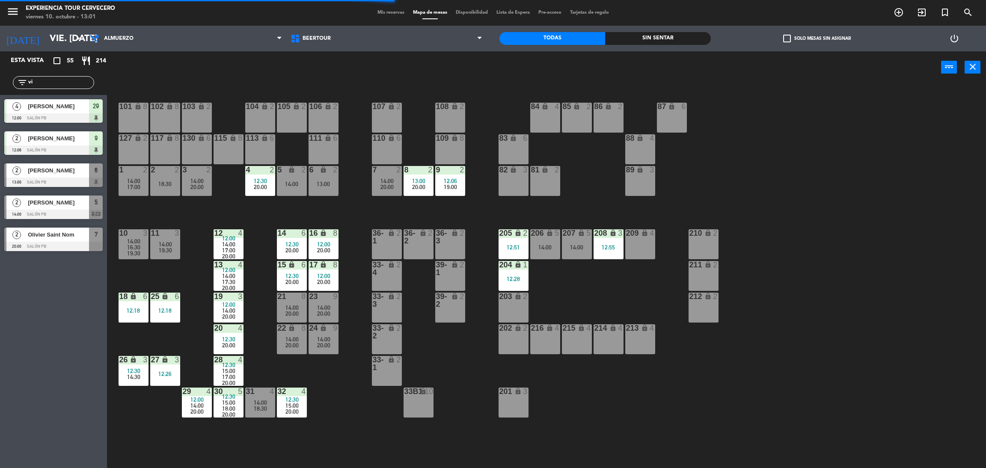
drag, startPoint x: 72, startPoint y: 81, endPoint x: 0, endPoint y: 95, distance: 73.8
click at [0, 95] on div "Esta vista crop_square 55 restaurant 214 filter_list vi 4 [PERSON_NAME] 12:00 S…" at bounding box center [53, 153] width 107 height 204
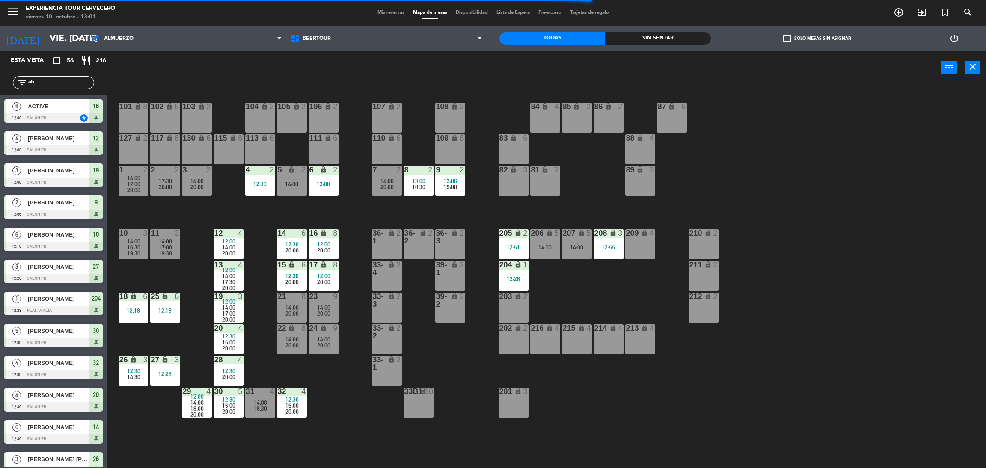
type input "a"
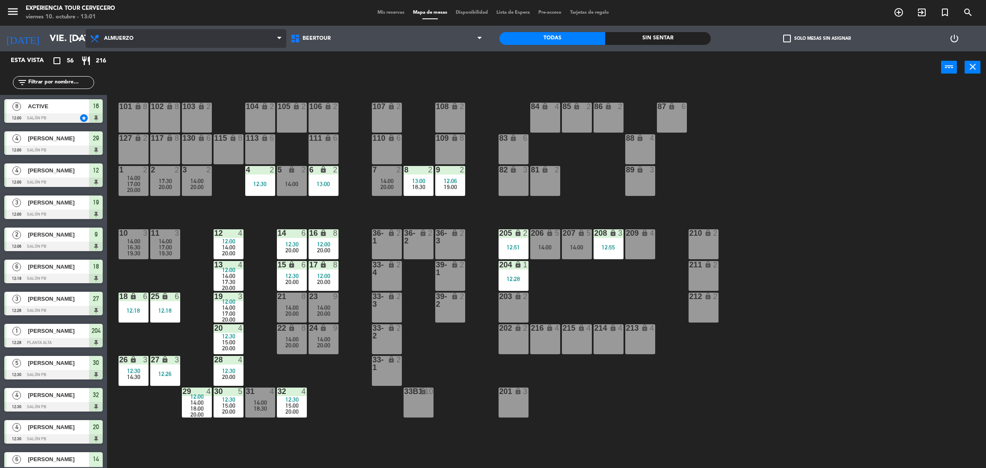
click at [186, 29] on span "Almuerzo" at bounding box center [186, 38] width 201 height 19
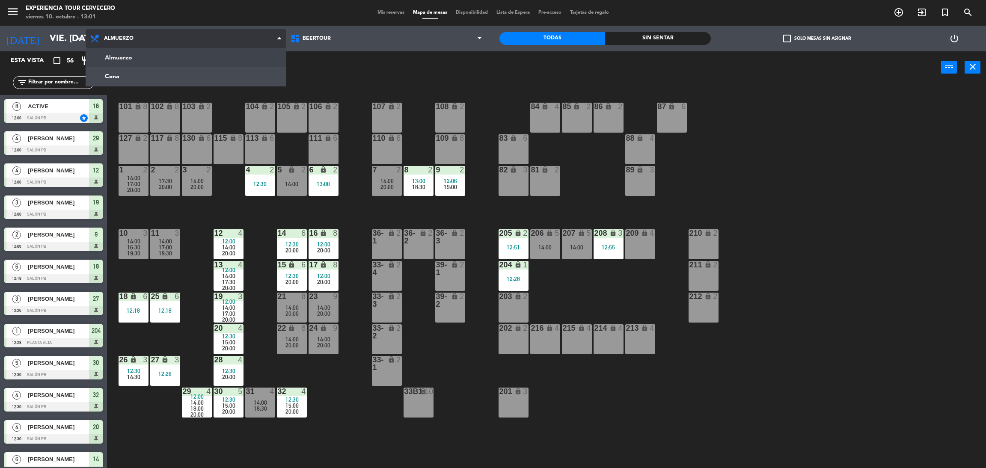
click at [182, 57] on ng-component "menu Experiencia Tour Cervecero viernes 10. octubre - 13:01 Mis reservas Mapa d…" at bounding box center [493, 236] width 986 height 472
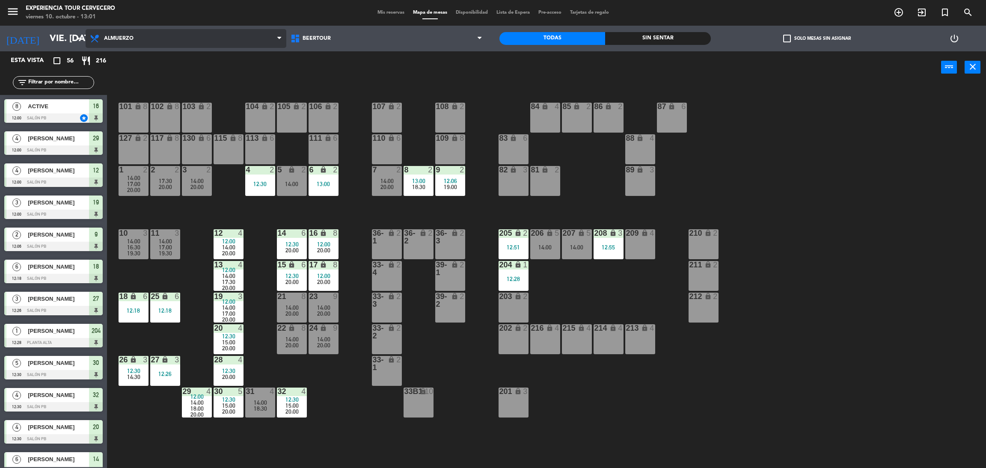
click at [190, 43] on span "Almuerzo" at bounding box center [186, 38] width 201 height 19
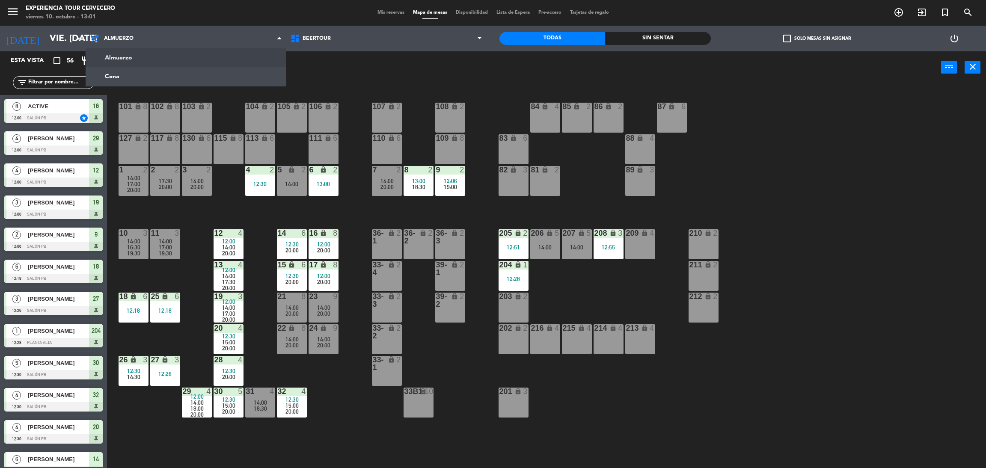
click at [365, 69] on div "power_input close" at bounding box center [524, 67] width 834 height 33
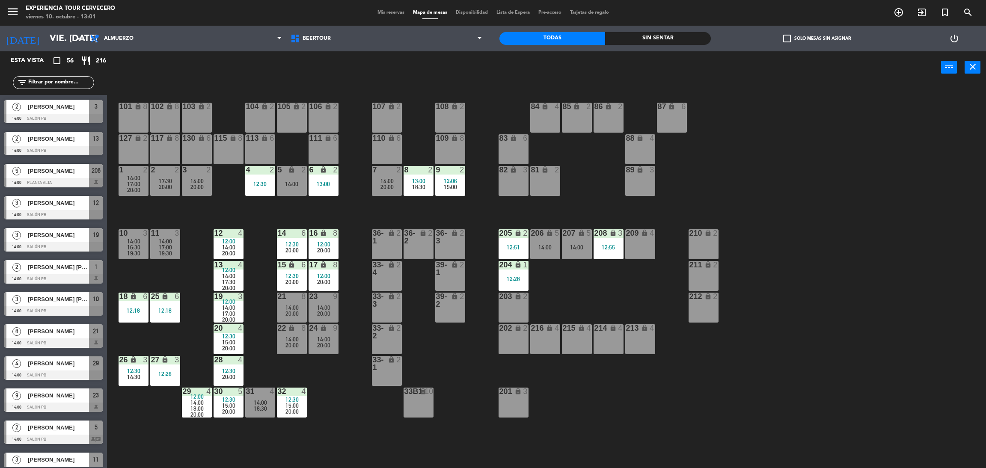
scroll to position [706, 0]
click at [78, 84] on input "text" at bounding box center [60, 82] width 66 height 9
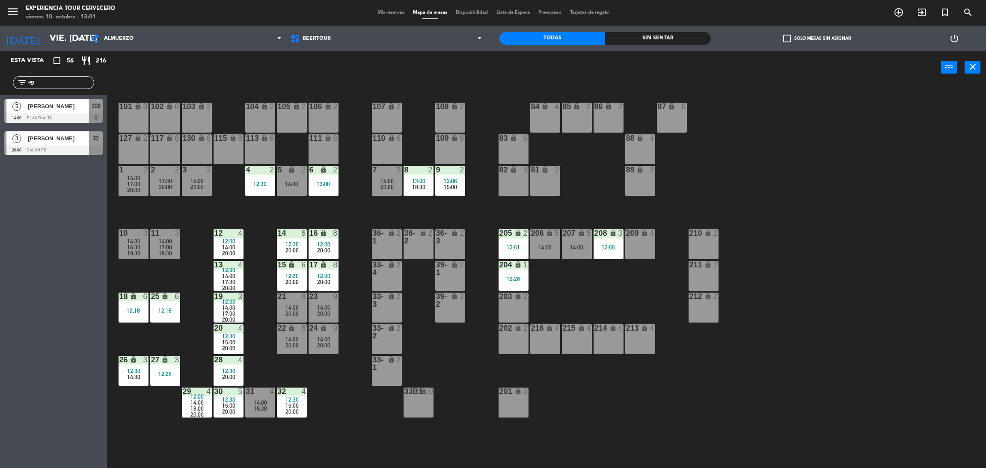
type input "ag"
click at [24, 211] on div "Esta vista crop_square 56 restaurant 216 filter_list ag 5 [PERSON_NAME] 14:00 P…" at bounding box center [53, 259] width 107 height 417
click at [68, 139] on span "[PERSON_NAME]" at bounding box center [58, 138] width 61 height 9
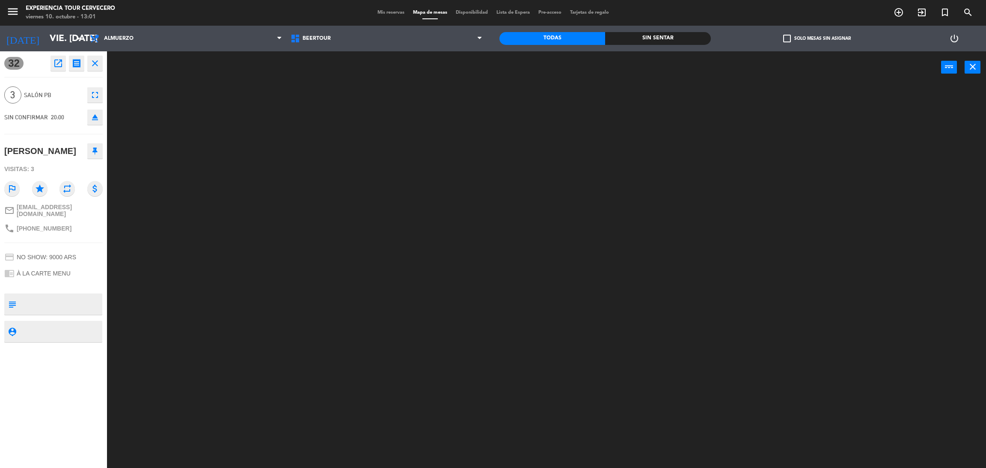
click at [96, 66] on icon "close" at bounding box center [95, 63] width 10 height 10
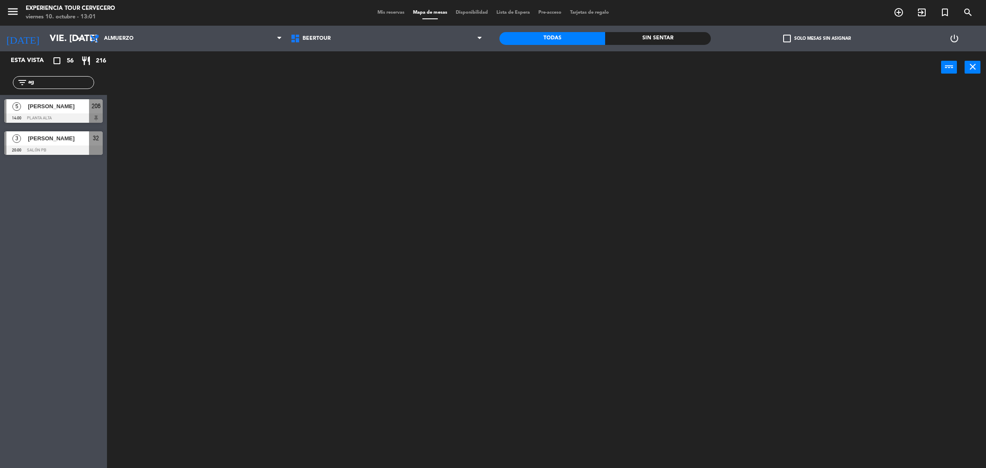
click at [46, 91] on div "filter_list ag" at bounding box center [53, 82] width 107 height 25
drag, startPoint x: 53, startPoint y: 86, endPoint x: 6, endPoint y: 89, distance: 47.2
click at [52, 85] on input "ag" at bounding box center [60, 82] width 66 height 9
drag, startPoint x: 6, startPoint y: 89, endPoint x: 0, endPoint y: 93, distance: 7.7
click at [0, 93] on div "filter_list ag" at bounding box center [53, 82] width 107 height 25
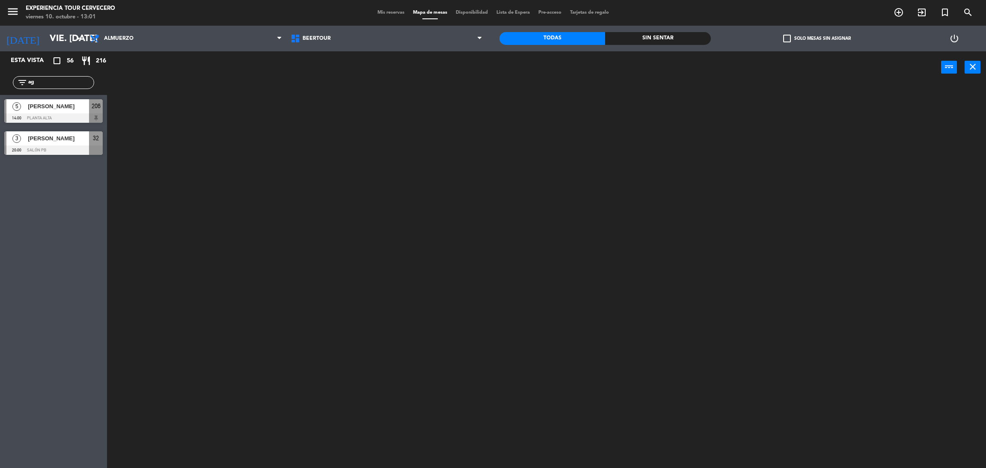
type input "g"
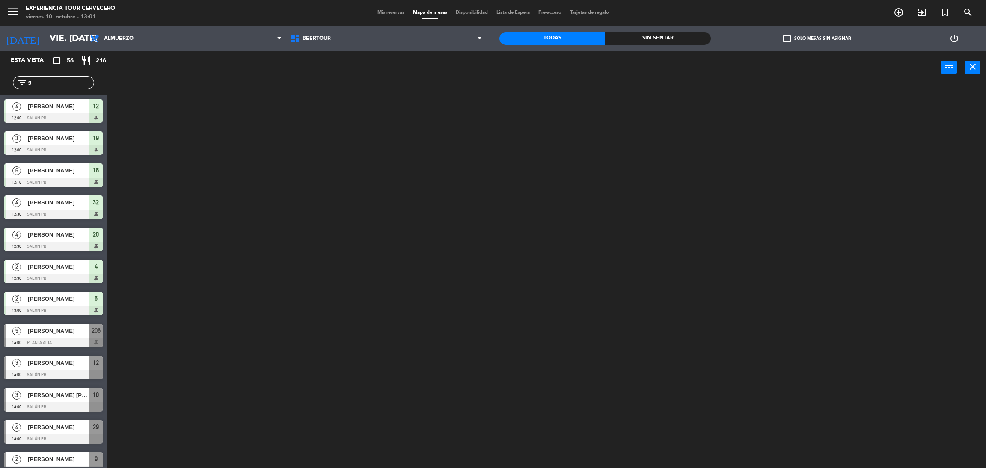
drag, startPoint x: 58, startPoint y: 83, endPoint x: 6, endPoint y: 89, distance: 52.5
click at [6, 89] on div "filter_list g" at bounding box center [53, 82] width 107 height 25
click at [391, 15] on span "Mis reservas" at bounding box center [391, 12] width 36 height 5
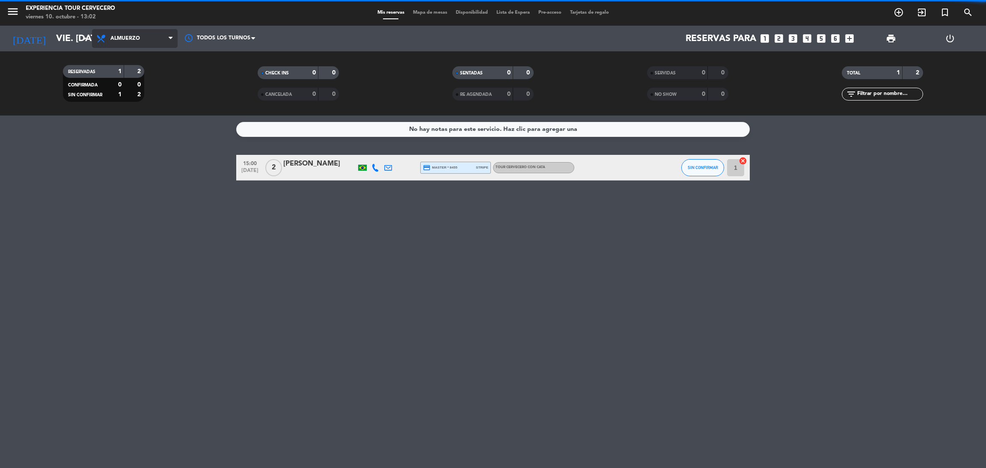
click at [145, 37] on span "Almuerzo" at bounding box center [135, 38] width 86 height 19
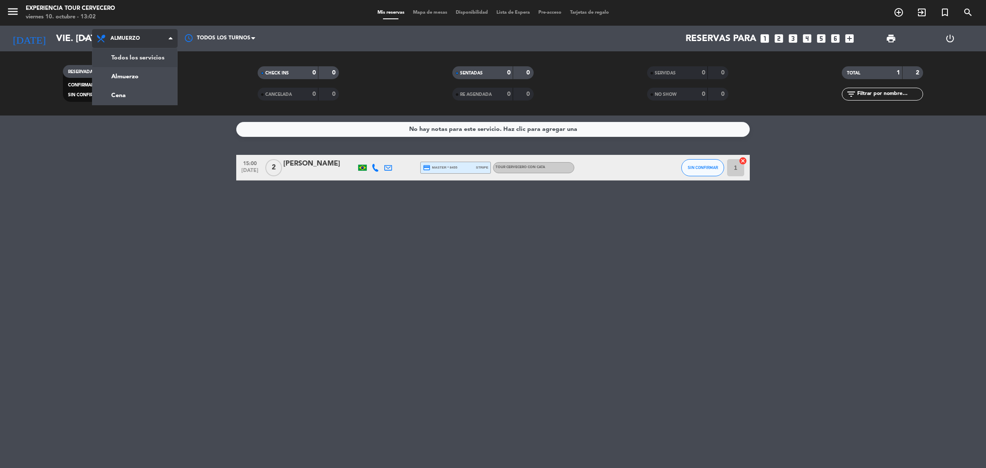
click at [160, 64] on div "menu Experiencia Tour Cervecero viernes 10. octubre - 13:02 Mis reservas Mapa d…" at bounding box center [493, 58] width 986 height 116
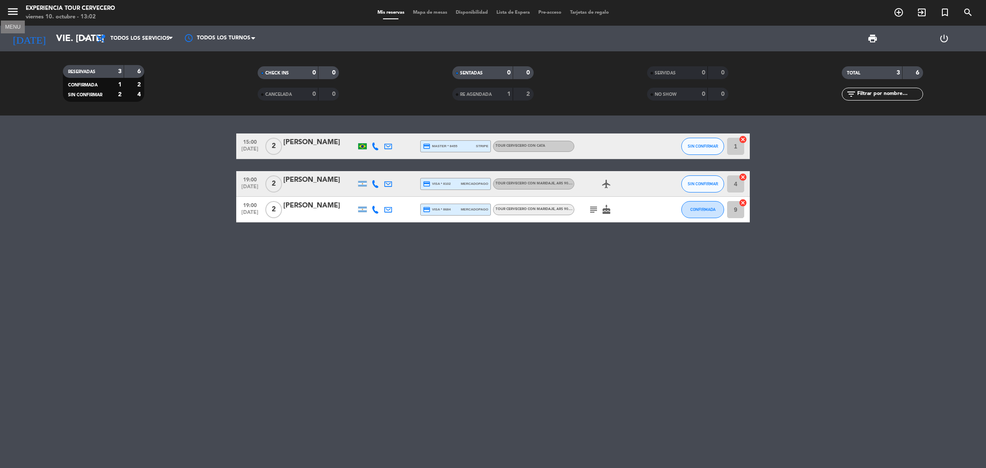
click at [12, 12] on icon "menu" at bounding box center [12, 11] width 13 height 13
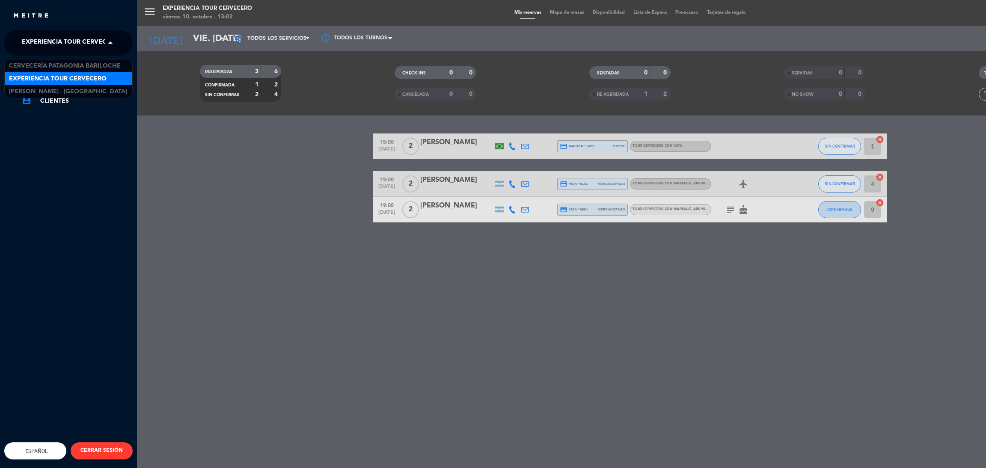
click at [53, 49] on span "Experiencia Tour Cervecero" at bounding box center [71, 43] width 98 height 18
click at [68, 62] on span "Cervecería Patagonia Bariloche" at bounding box center [65, 66] width 112 height 10
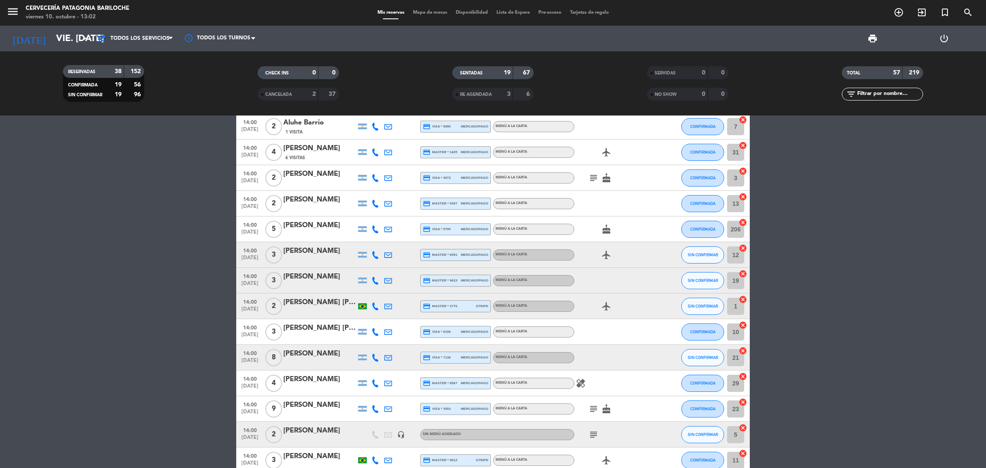
scroll to position [641, 0]
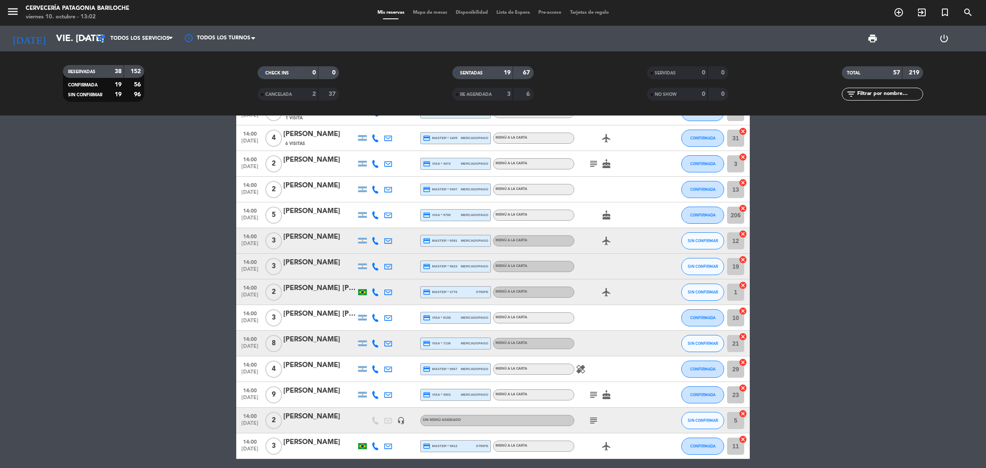
click at [420, 14] on span "Mapa de mesas" at bounding box center [430, 12] width 43 height 5
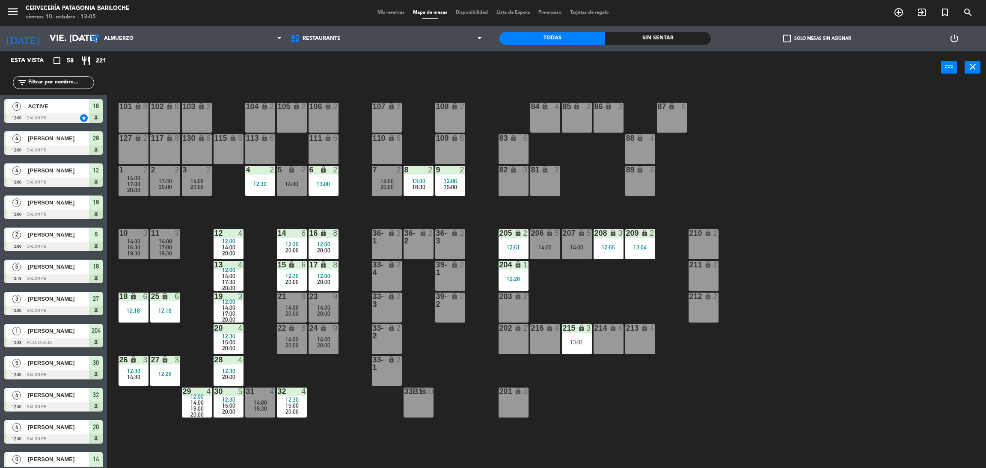
click at [332, 422] on div "101 lock 8 102 lock 8 104 lock 2 105 lock 2 106 lock 2 103 lock 2 107 lock 2 10…" at bounding box center [551, 279] width 869 height 385
click at [86, 75] on div "filter_list" at bounding box center [53, 82] width 107 height 25
click at [81, 78] on input "text" at bounding box center [60, 82] width 66 height 9
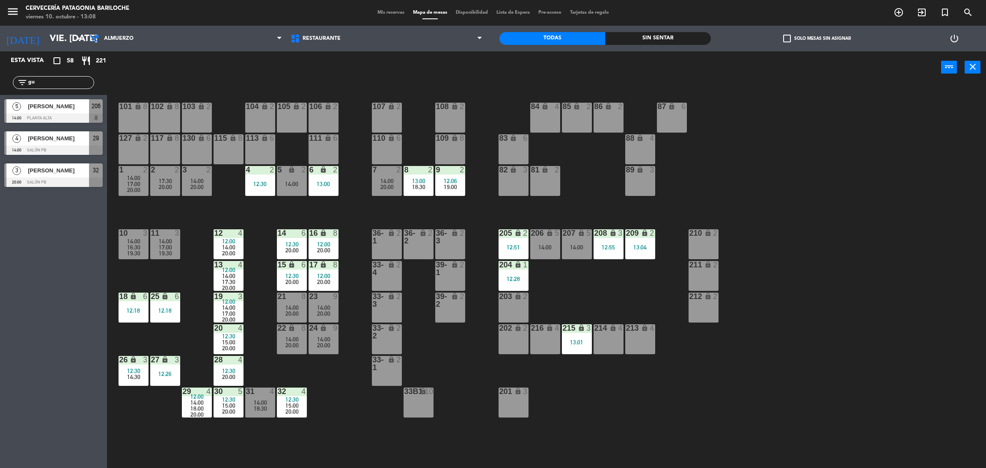
type input "gu"
click at [179, 77] on div "power_input close" at bounding box center [524, 67] width 834 height 33
drag, startPoint x: 76, startPoint y: 80, endPoint x: 0, endPoint y: 83, distance: 76.2
click at [0, 83] on div "filter_list gu" at bounding box center [53, 82] width 107 height 25
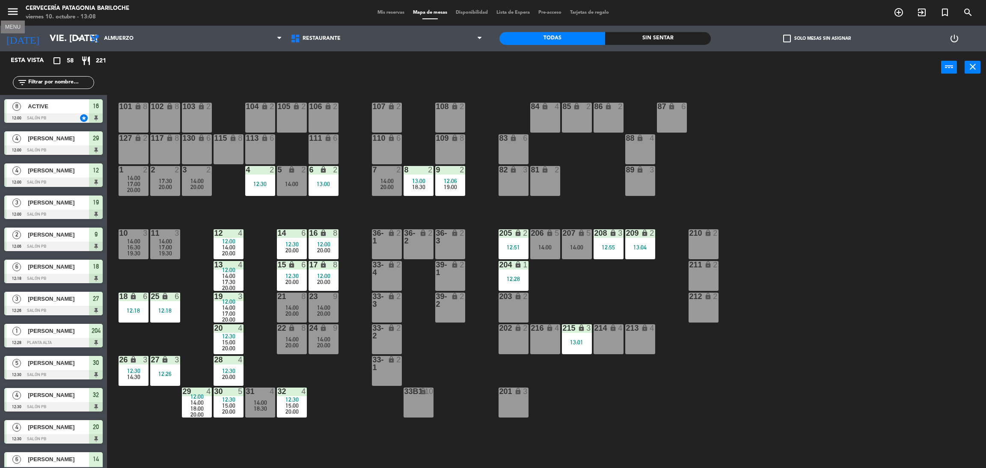
click at [14, 10] on icon "menu" at bounding box center [12, 11] width 13 height 13
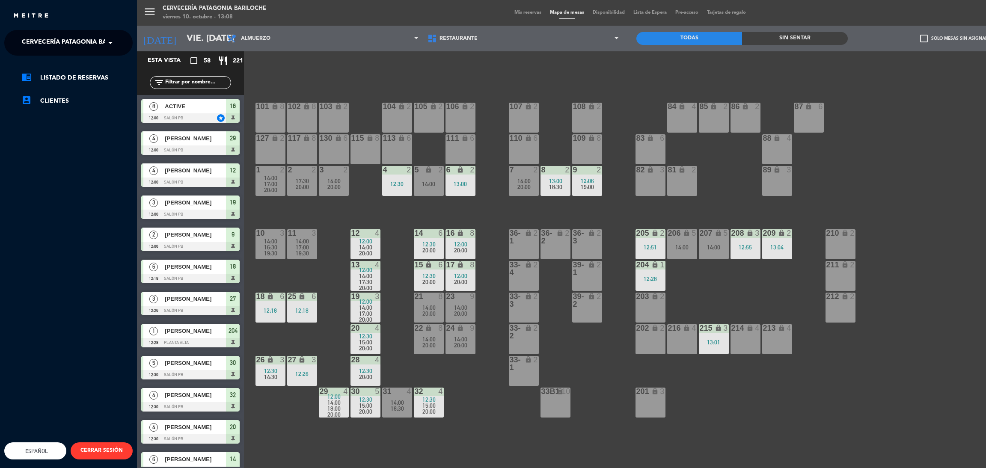
click at [50, 38] on span "Cervecería Patagonia Bariloche" at bounding box center [78, 43] width 112 height 18
click at [59, 79] on span "Experiencia Tour Cervecero" at bounding box center [58, 79] width 98 height 10
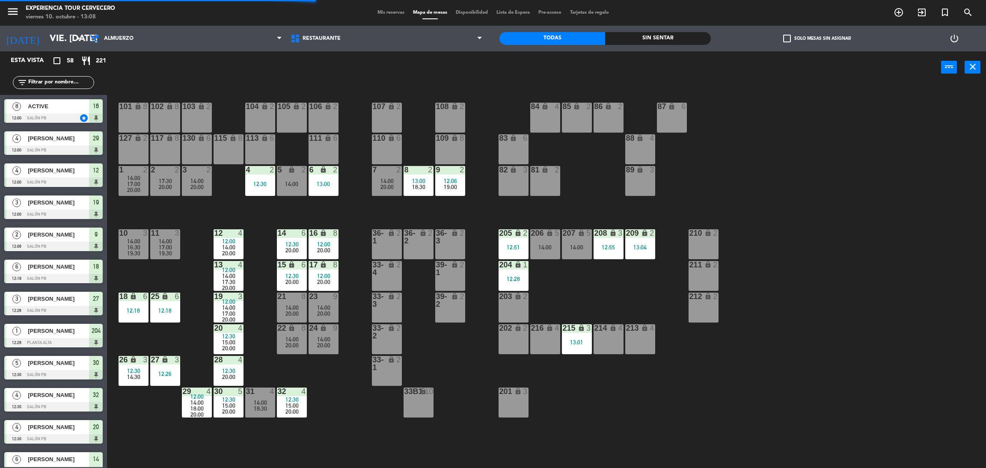
click at [46, 81] on input "text" at bounding box center [60, 82] width 66 height 9
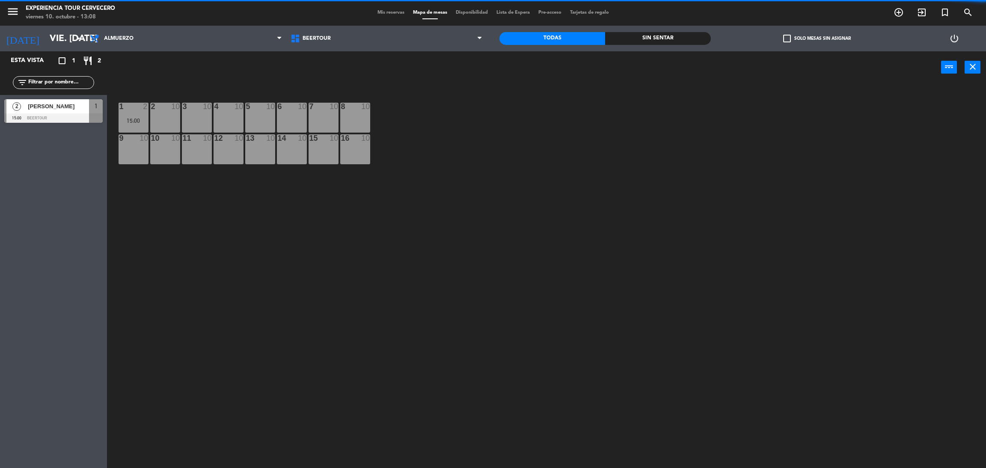
click at [199, 64] on div "power_input close" at bounding box center [524, 67] width 834 height 33
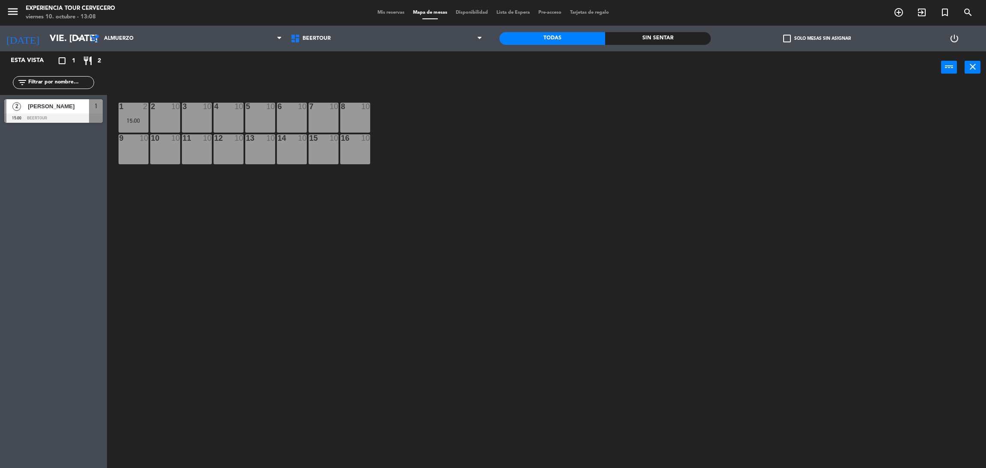
click at [77, 86] on input "text" at bounding box center [60, 82] width 66 height 9
type input "gui"
drag, startPoint x: 66, startPoint y: 87, endPoint x: 0, endPoint y: 103, distance: 67.9
click at [0, 103] on div "Esta vista crop_square 1 restaurant 2 filter_list gui" at bounding box center [53, 259] width 107 height 417
click at [9, 12] on icon "menu" at bounding box center [12, 11] width 13 height 13
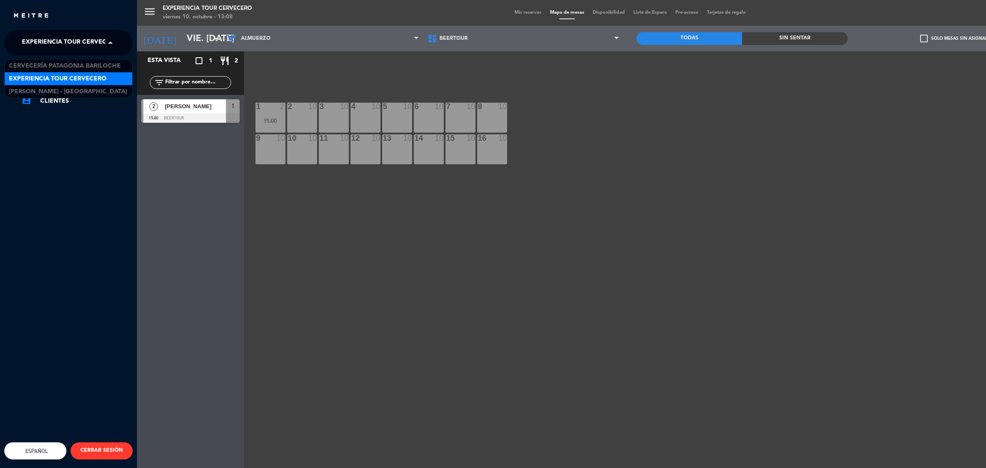
click at [43, 43] on span "Experiencia Tour Cervecero" at bounding box center [71, 43] width 98 height 18
click at [62, 66] on span "Cervecería Patagonia Bariloche" at bounding box center [65, 66] width 112 height 10
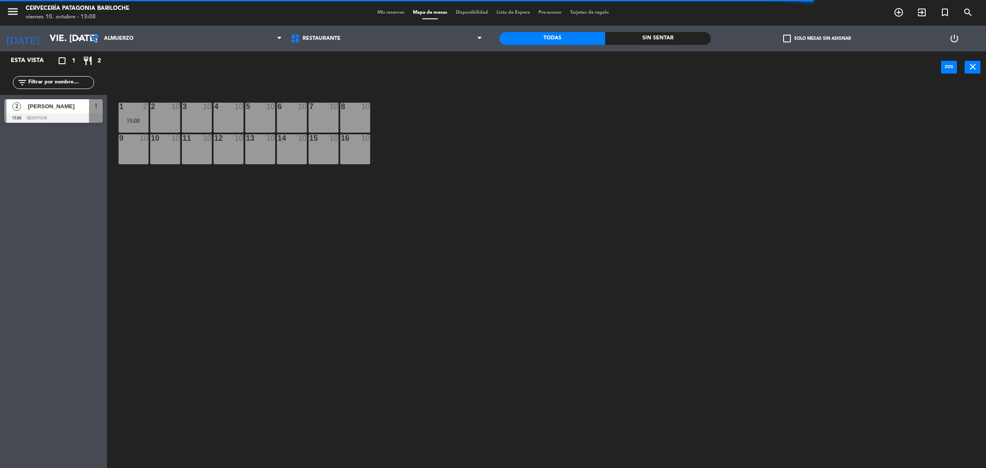
click at [392, 15] on div "Mis reservas Mapa de mesas Disponibilidad Lista de Espera Pre-acceso Tarjetas d…" at bounding box center [493, 13] width 240 height 8
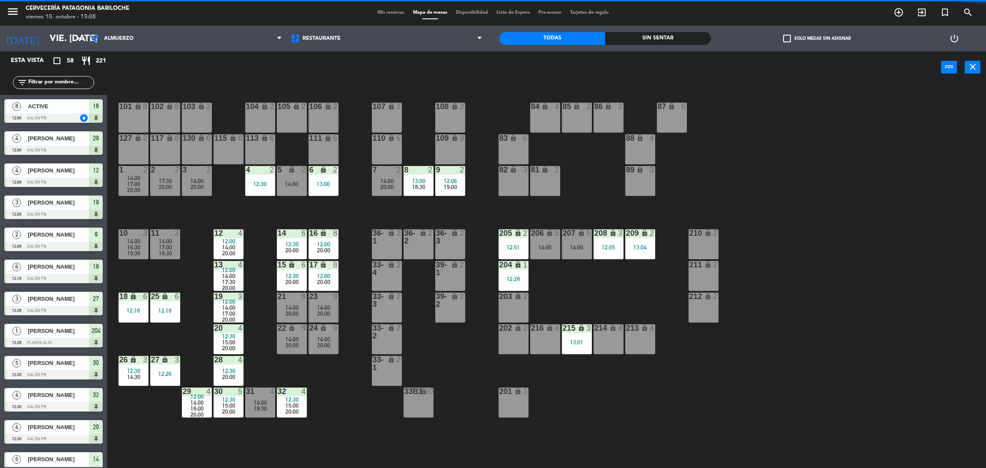
click at [391, 13] on span "Mis reservas" at bounding box center [391, 12] width 36 height 5
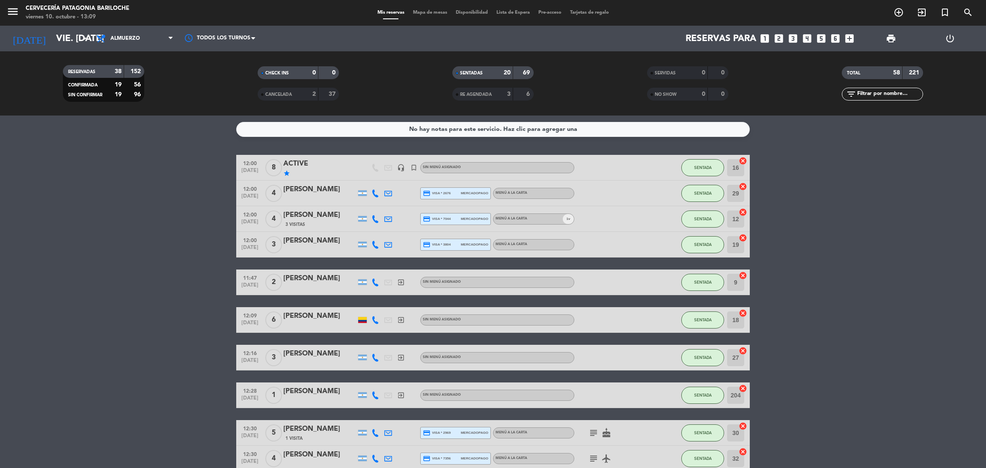
click at [415, 6] on div "menu Cervecería Patagonia Bariloche viernes 10. octubre - 13:09 Mis reservas Ma…" at bounding box center [493, 13] width 986 height 26
click at [417, 19] on div "menu Cervecería Patagonia Bariloche viernes 10. octubre - 13:09 Mis reservas Ma…" at bounding box center [493, 13] width 986 height 26
click at [418, 15] on div "Mis reservas Mapa de mesas Disponibilidad Lista de Espera Pre-acceso Tarjetas d…" at bounding box center [493, 13] width 240 height 8
click at [425, 12] on span "Mapa de mesas" at bounding box center [430, 12] width 43 height 5
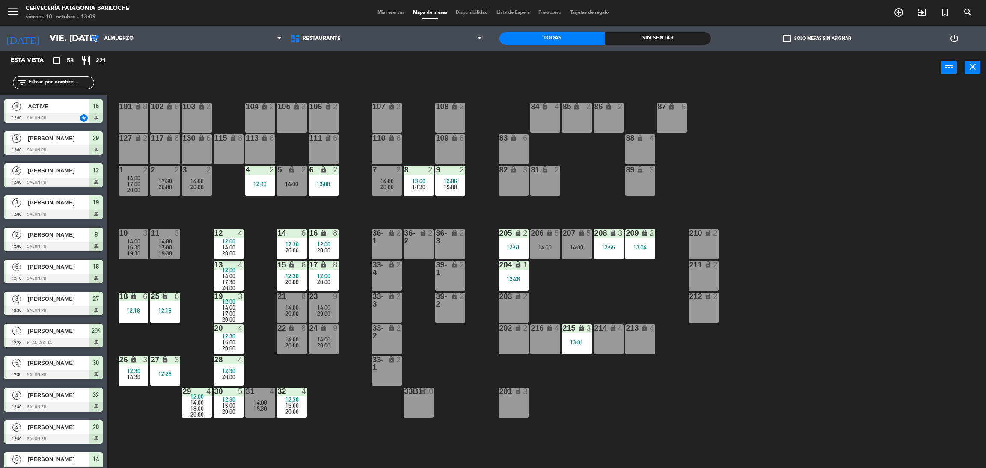
click at [363, 362] on div "101 lock 8 102 lock 8 104 lock 2 105 lock 2 106 lock 2 103 lock 2 107 lock 2 10…" at bounding box center [551, 279] width 869 height 385
click at [345, 220] on div "101 lock 8 102 lock 8 104 lock 2 105 lock 2 106 lock 2 103 lock 2 107 lock 2 10…" at bounding box center [551, 279] width 869 height 385
click at [323, 237] on div "16 lock 8" at bounding box center [324, 233] width 30 height 9
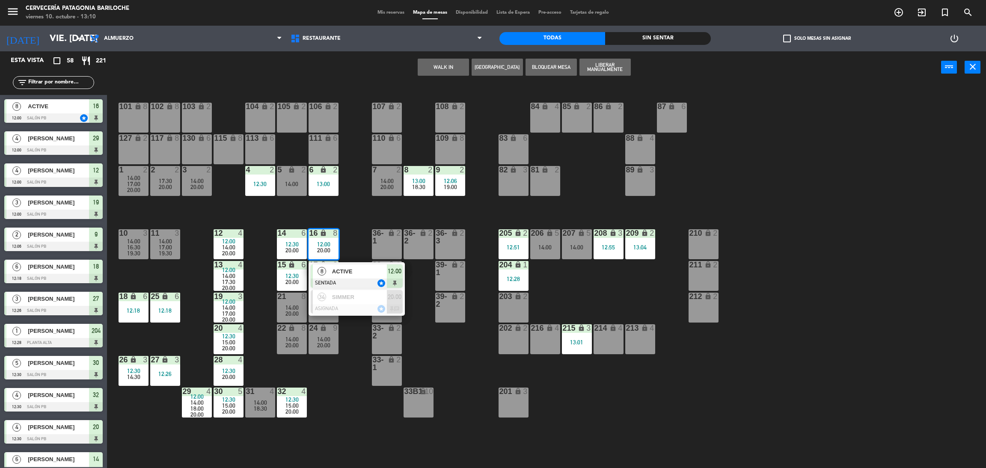
click at [373, 195] on div "7 2 14:00 20:00" at bounding box center [387, 181] width 30 height 30
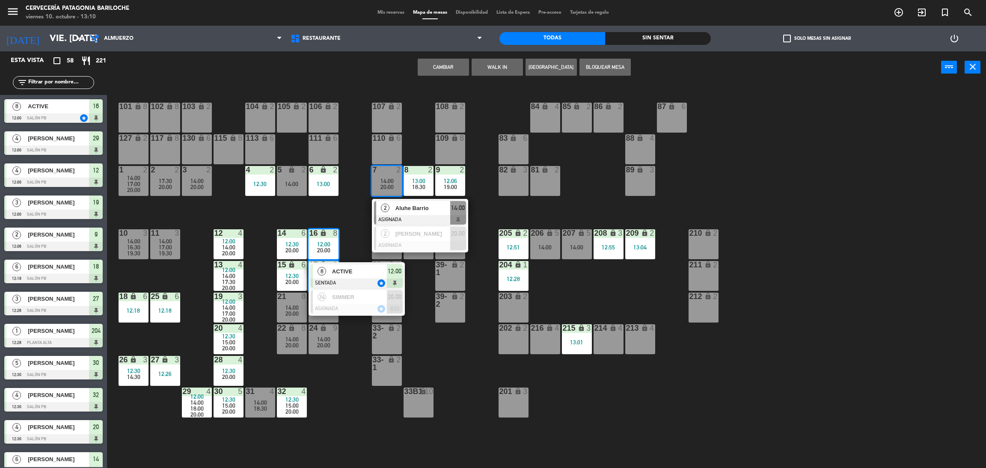
click at [359, 202] on div "101 lock 8 102 lock 8 104 lock 2 105 lock 2 106 lock 2 103 lock 2 107 lock 2 10…" at bounding box center [551, 279] width 869 height 385
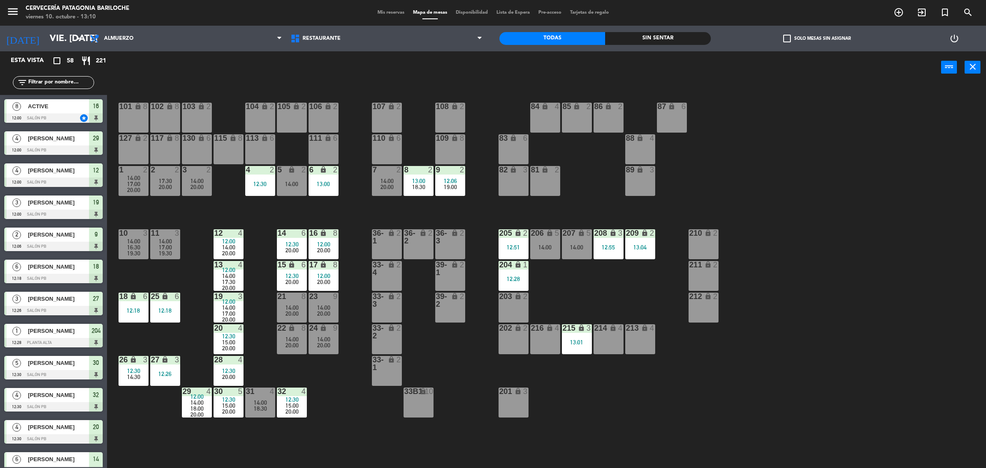
click at [301, 247] on div "20:00" at bounding box center [292, 250] width 30 height 6
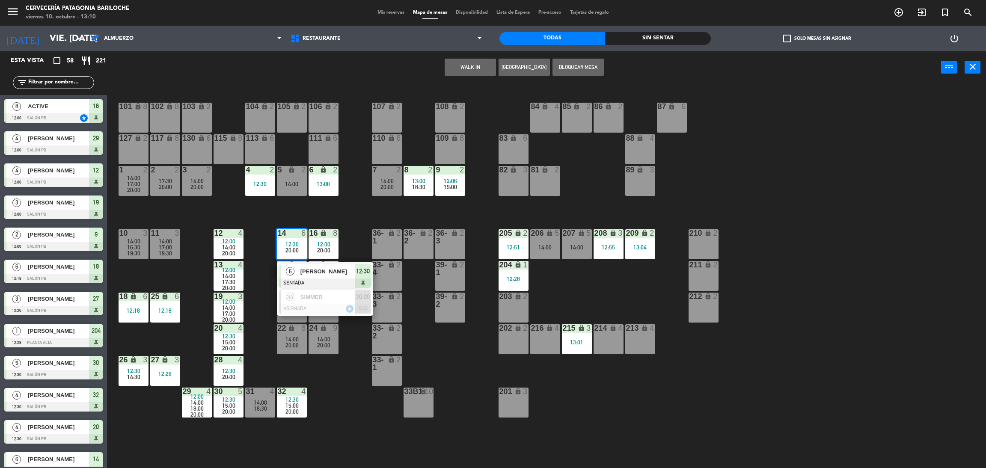
click at [523, 68] on button "[GEOGRAPHIC_DATA]" at bounding box center [523, 67] width 51 height 17
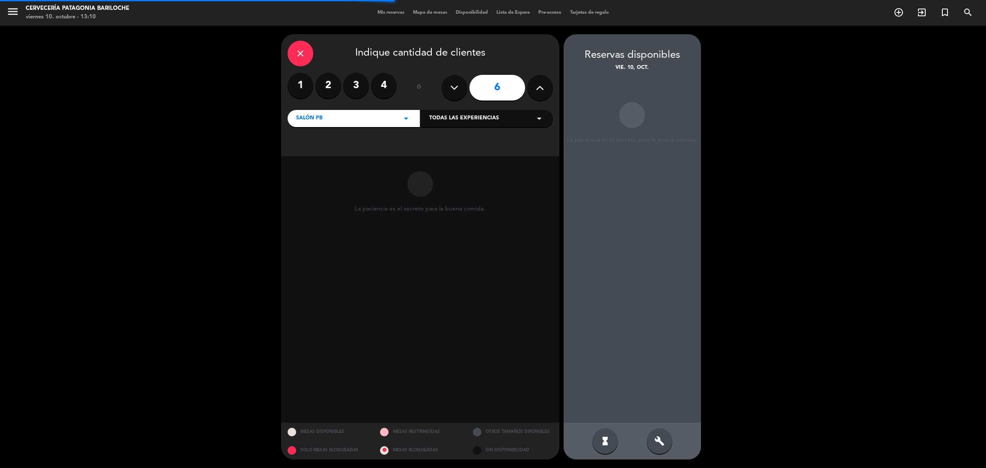
click at [540, 85] on icon at bounding box center [540, 87] width 8 height 13
type input "8"
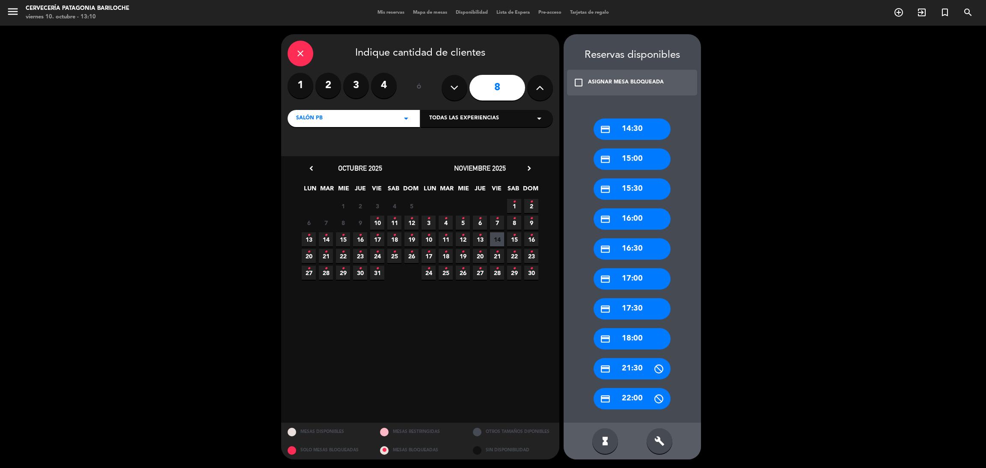
click at [373, 222] on span "10 •" at bounding box center [377, 223] width 14 height 14
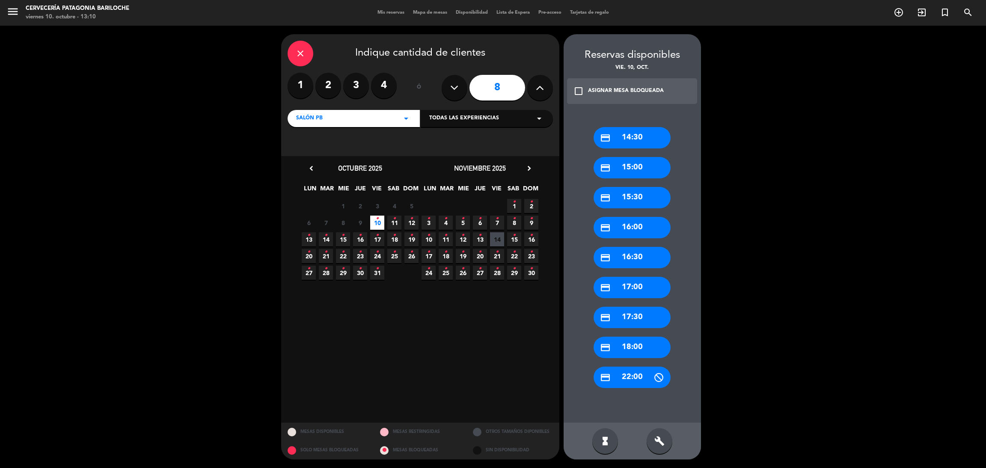
click at [647, 138] on div "credit_card 14:30" at bounding box center [631, 137] width 77 height 21
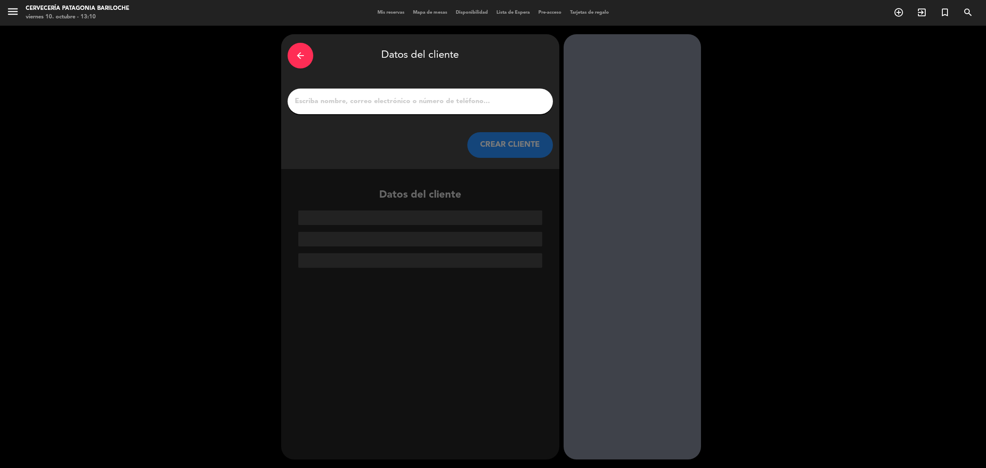
click at [513, 98] on input "1" at bounding box center [420, 101] width 252 height 12
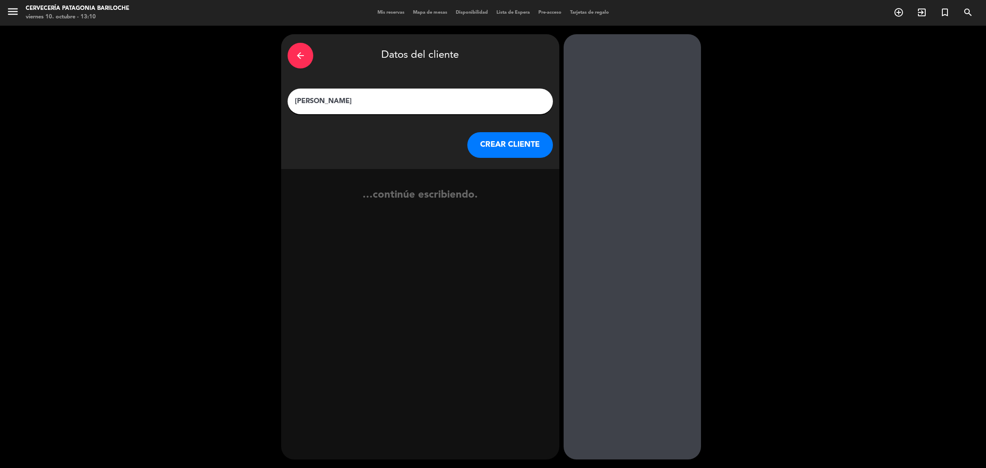
type input "[PERSON_NAME]"
click at [500, 148] on button "CREAR CLIENTE" at bounding box center [510, 145] width 86 height 26
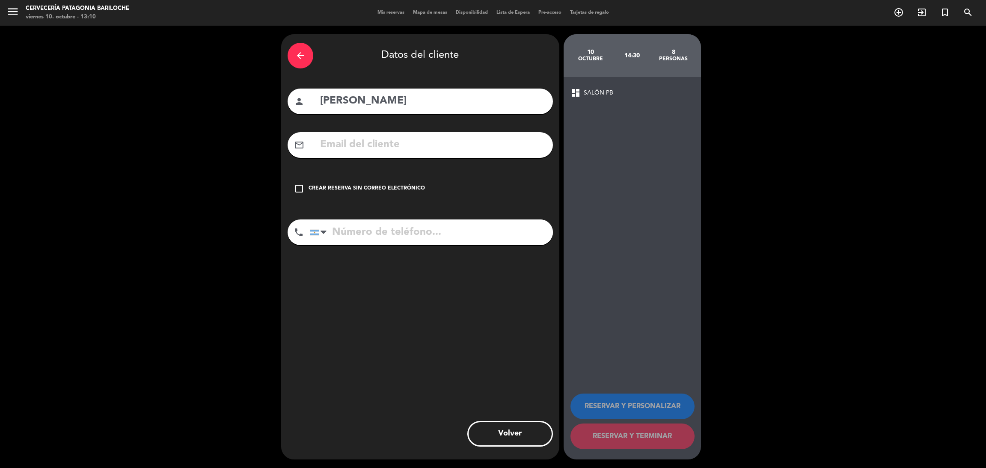
click at [417, 240] on input "tel" at bounding box center [431, 233] width 243 height 26
type input "1152488956"
click at [463, 329] on div "arrow_back Datos del cliente person [PERSON_NAME] mail_outline check_box_outlin…" at bounding box center [420, 246] width 278 height 425
click at [315, 184] on div "check_box_outline_blank Crear reserva sin correo electrónico" at bounding box center [420, 189] width 265 height 26
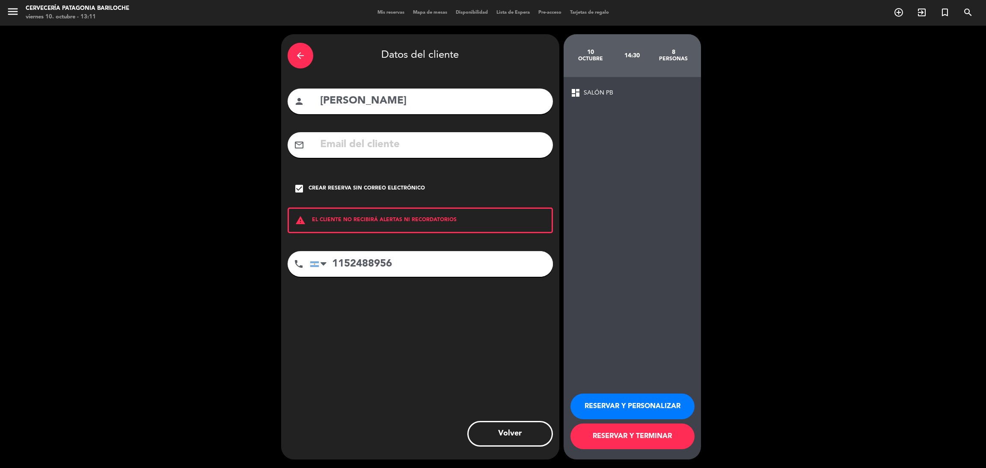
click at [640, 436] on button "RESERVAR Y TERMINAR" at bounding box center [632, 437] width 124 height 26
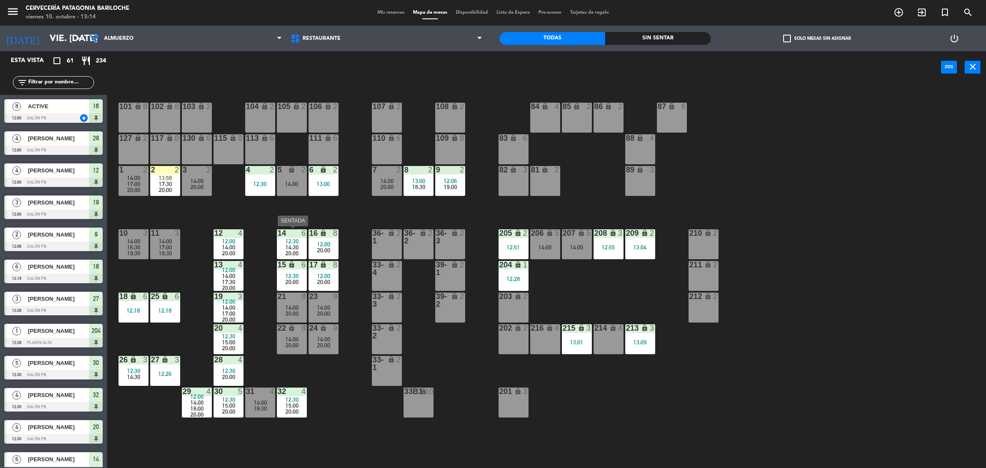
click at [297, 255] on span "20:00" at bounding box center [291, 253] width 13 height 7
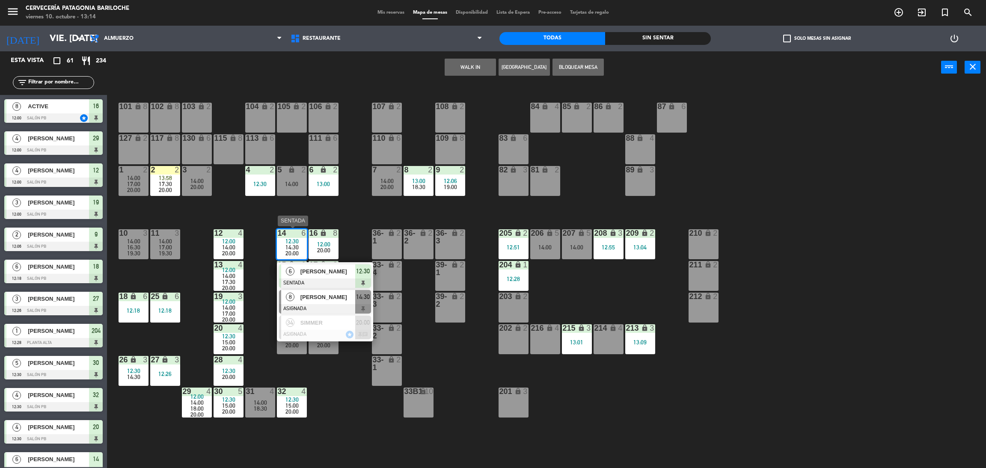
click at [317, 298] on span "[PERSON_NAME]" at bounding box center [327, 297] width 55 height 9
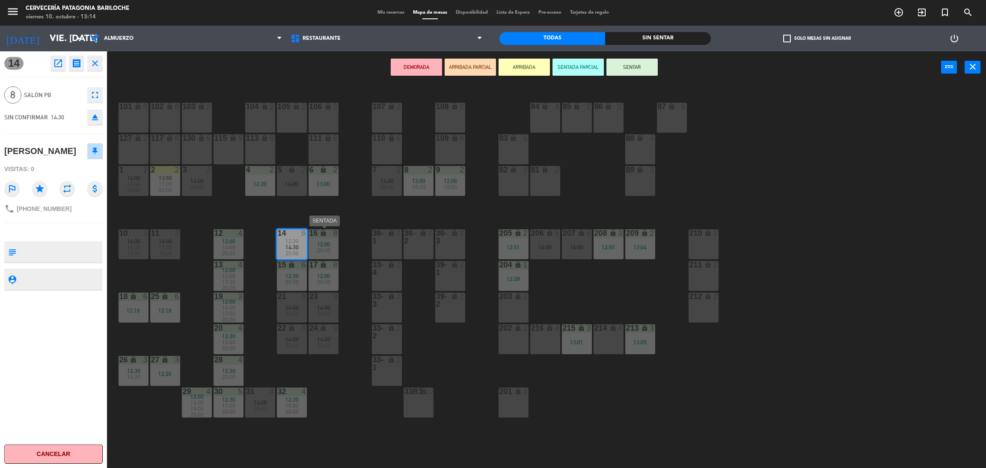
click at [325, 250] on span "20:00" at bounding box center [323, 250] width 13 height 7
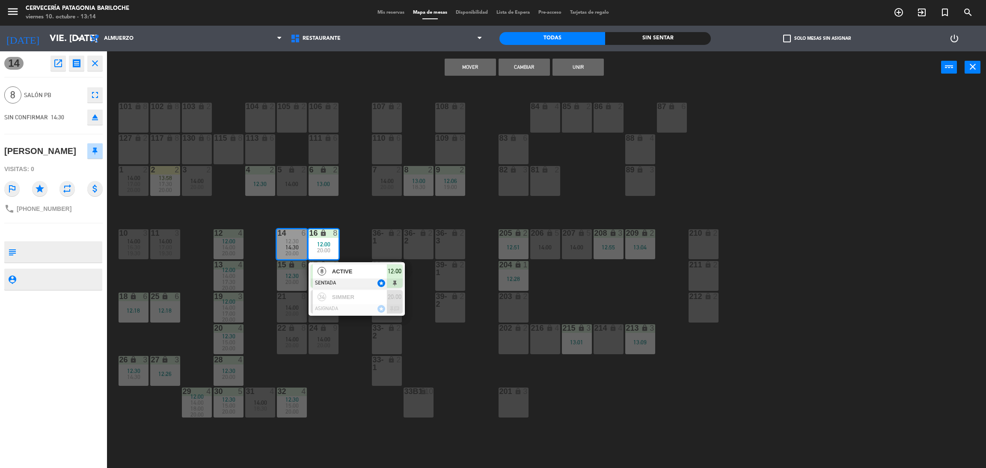
click at [479, 65] on button "Mover" at bounding box center [470, 67] width 51 height 17
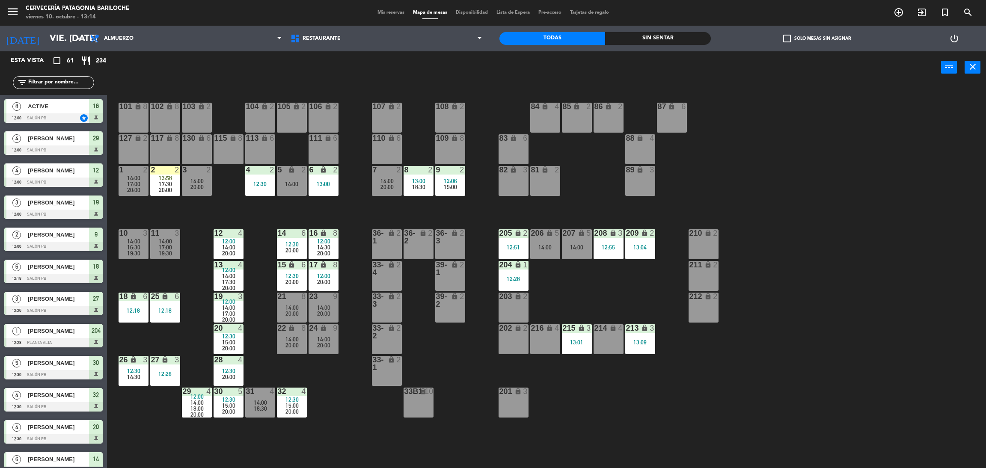
scroll to position [3, 0]
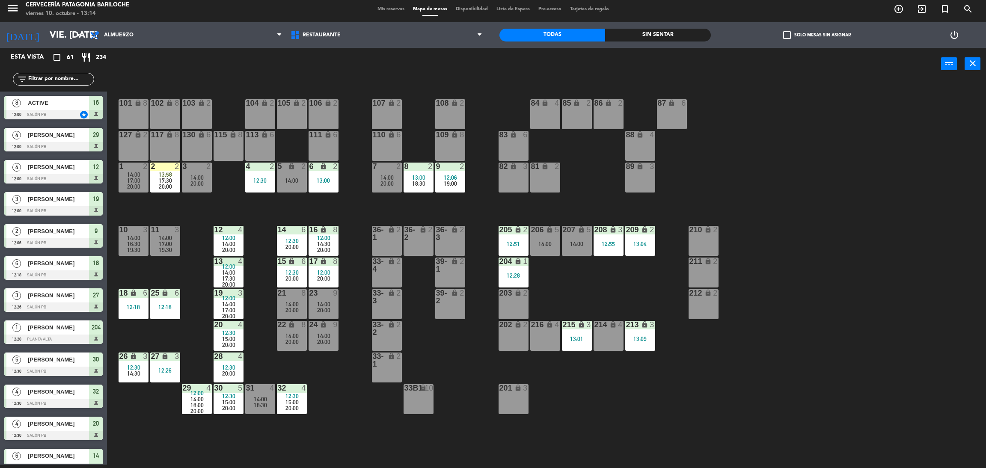
click at [325, 240] on span "14:30" at bounding box center [323, 243] width 13 height 7
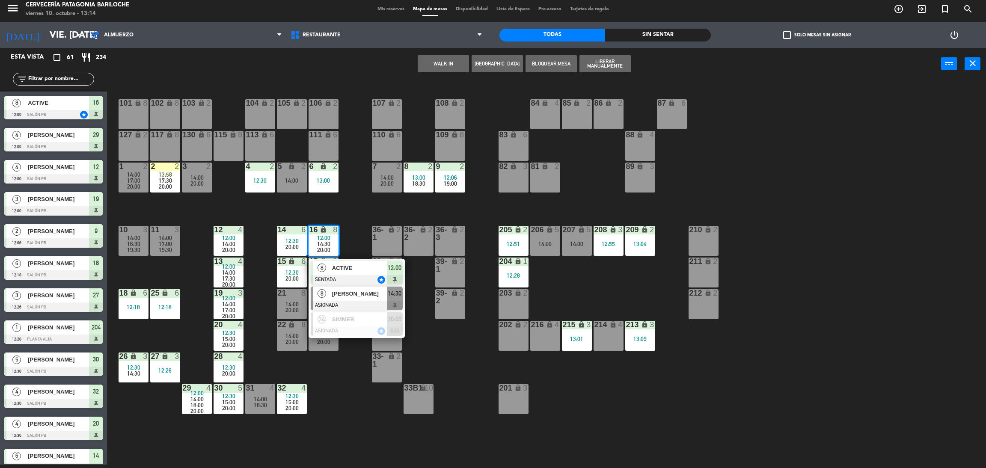
click at [340, 295] on span "[PERSON_NAME]" at bounding box center [359, 293] width 55 height 9
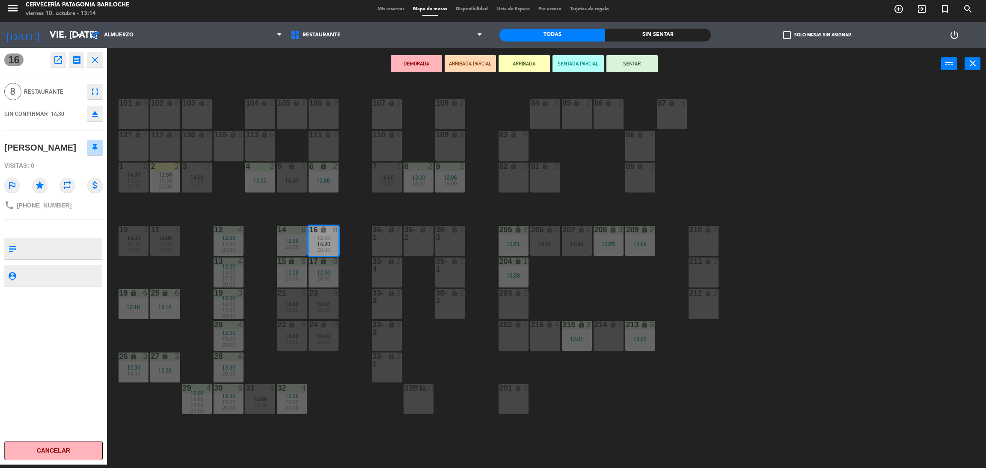
click at [323, 275] on span "20:00" at bounding box center [323, 278] width 13 height 7
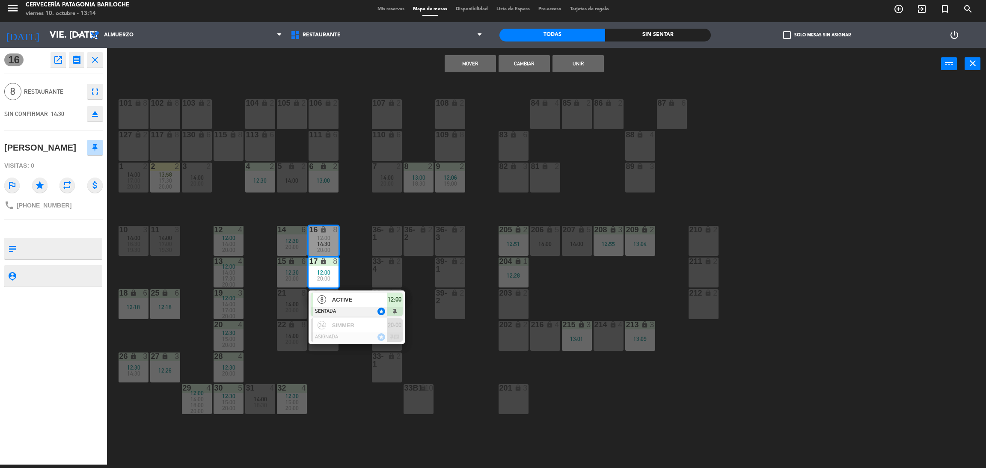
click at [580, 60] on button "Unir" at bounding box center [577, 63] width 51 height 17
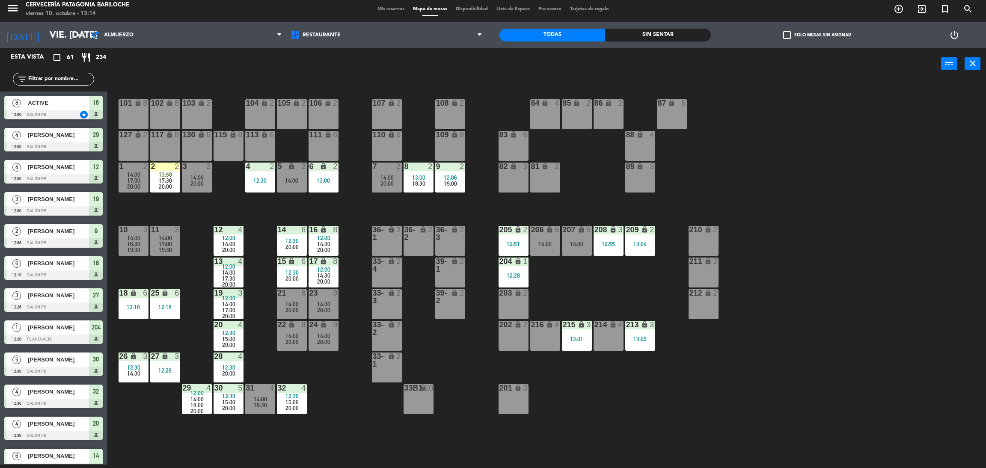
click at [833, 190] on div "101 lock 8 102 lock 8 104 lock 2 105 lock 2 106 lock 2 103 lock 2 107 lock 2 10…" at bounding box center [551, 276] width 869 height 385
click at [57, 77] on input "text" at bounding box center [60, 78] width 66 height 9
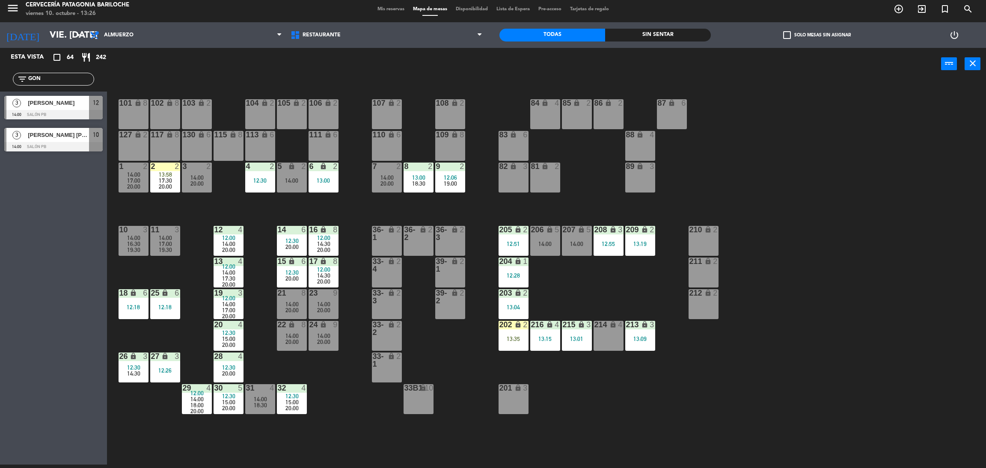
type input "GON"
drag, startPoint x: 78, startPoint y: 301, endPoint x: 79, endPoint y: 294, distance: 7.3
click at [77, 301] on div "Esta vista crop_square 64 restaurant 242 filter_list GON 3 [PERSON_NAME] 14:00 …" at bounding box center [53, 256] width 107 height 417
click at [82, 107] on span "[PERSON_NAME]" at bounding box center [58, 102] width 61 height 9
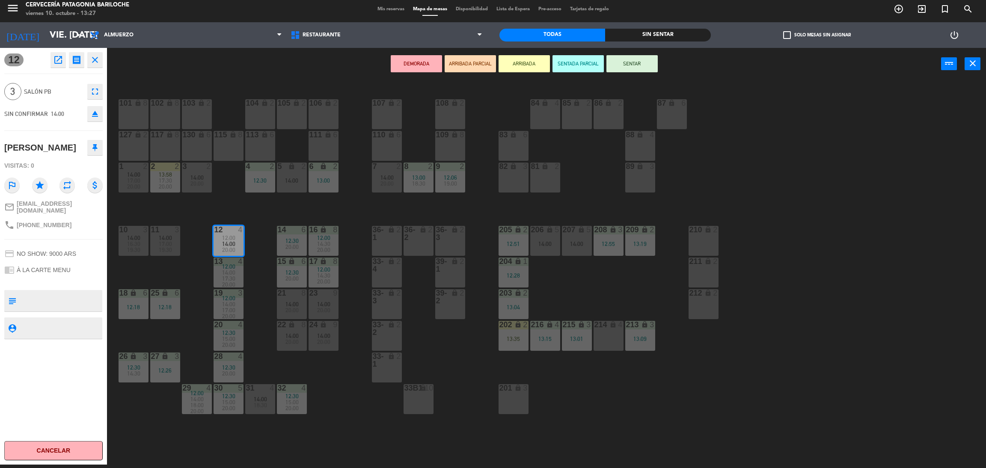
click at [510, 61] on button "ARRIBADA" at bounding box center [523, 63] width 51 height 17
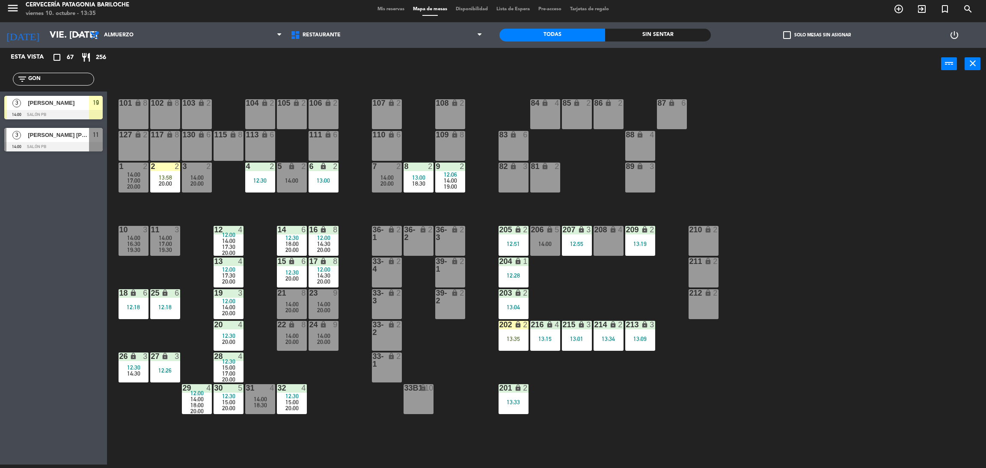
click at [71, 81] on input "GON" at bounding box center [60, 78] width 66 height 9
type input "LOR"
click at [62, 151] on div "2 [PERSON_NAME] 19:00 SALÓN PB 9" at bounding box center [53, 140] width 107 height 32
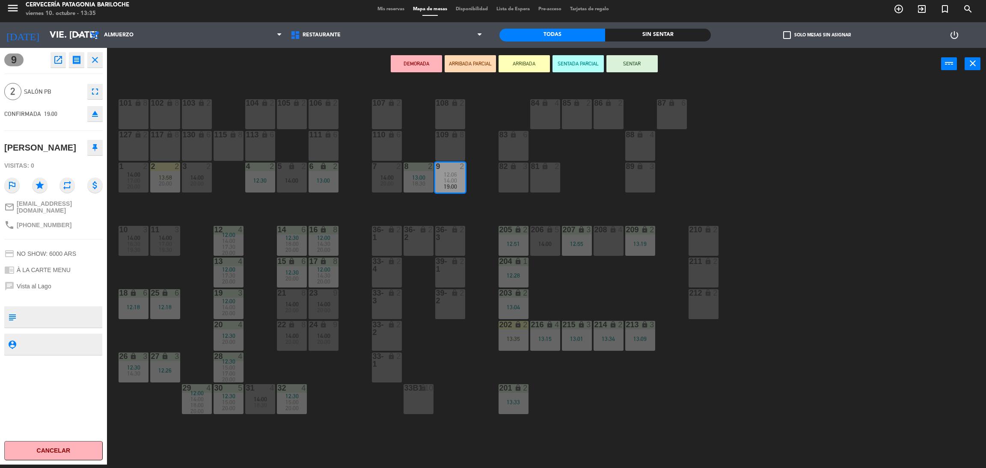
click at [95, 60] on icon "close" at bounding box center [95, 60] width 10 height 10
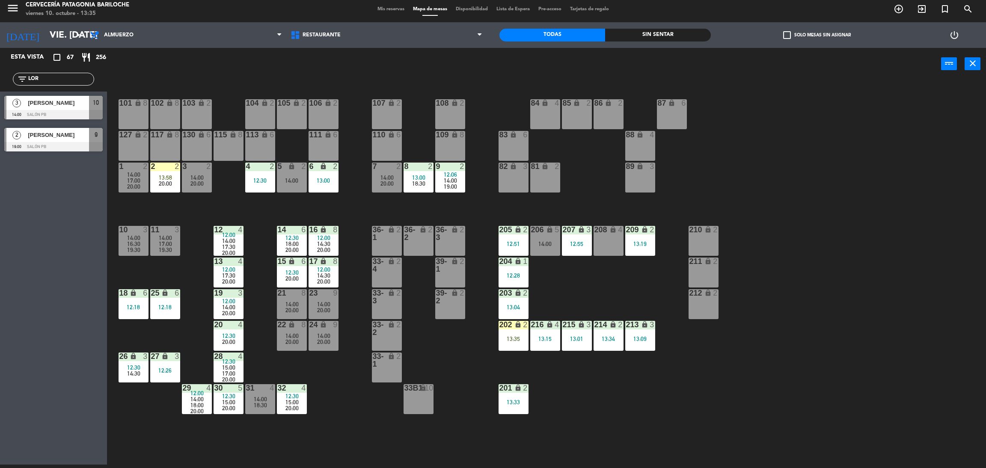
click at [87, 136] on span "[PERSON_NAME]" at bounding box center [58, 135] width 61 height 9
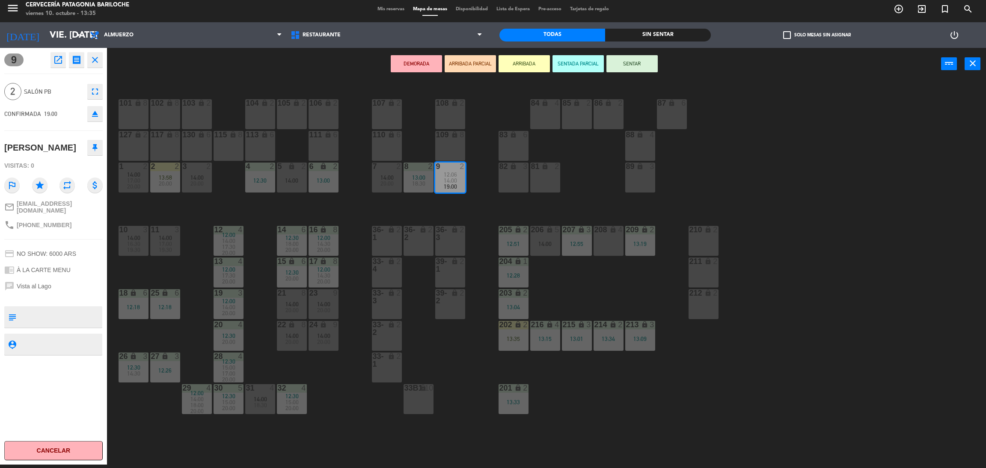
click at [92, 60] on icon "close" at bounding box center [95, 60] width 10 height 10
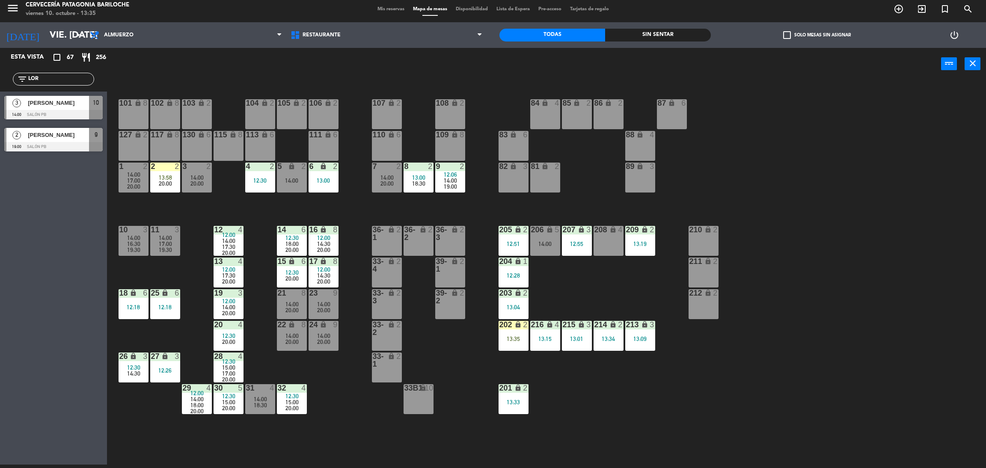
click at [76, 111] on div at bounding box center [53, 114] width 98 height 9
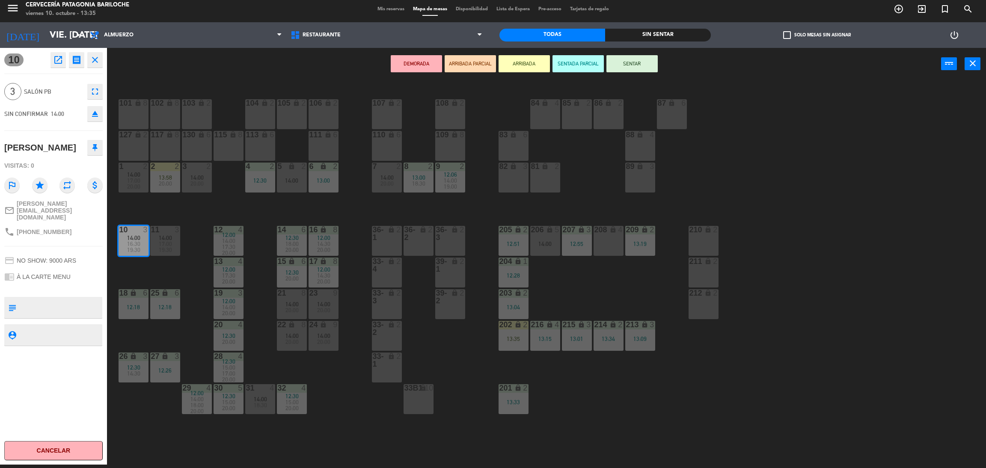
click at [529, 60] on button "ARRIBADA" at bounding box center [523, 63] width 51 height 17
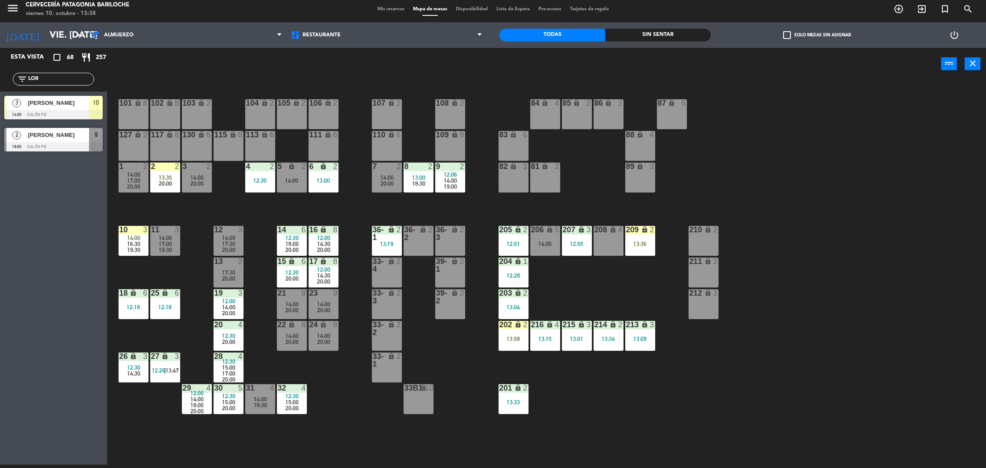
click at [56, 77] on input "LOR" at bounding box center [60, 78] width 66 height 9
type input "MARC"
click at [16, 243] on div "Esta vista crop_square 68 restaurant 257 filter_list MARC 2 [PERSON_NAME] 13:00…" at bounding box center [53, 256] width 107 height 417
click at [61, 142] on div at bounding box center [53, 146] width 98 height 9
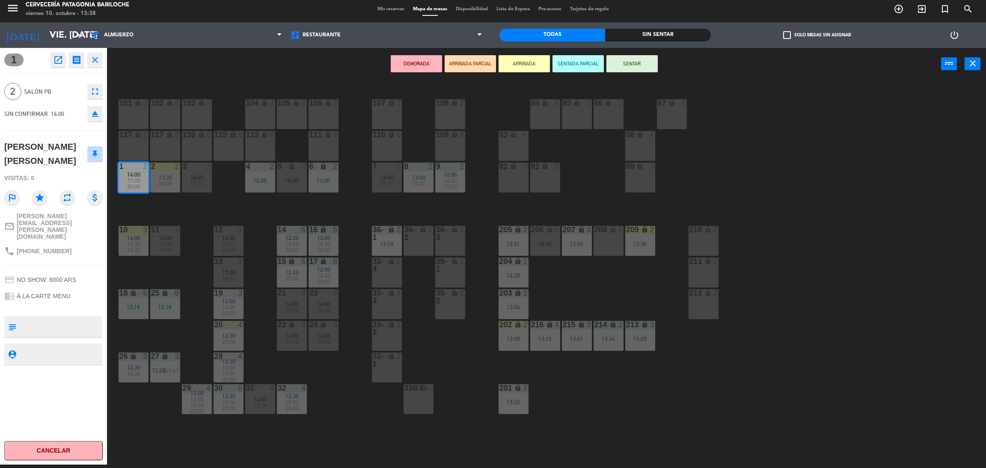
click at [516, 61] on button "ARRIBADA" at bounding box center [523, 63] width 51 height 17
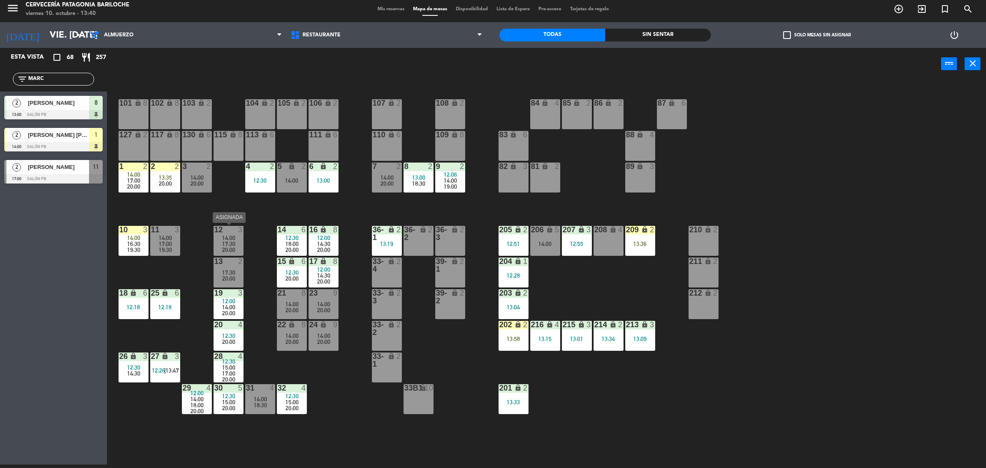
click at [232, 250] on span "20:00" at bounding box center [228, 249] width 13 height 7
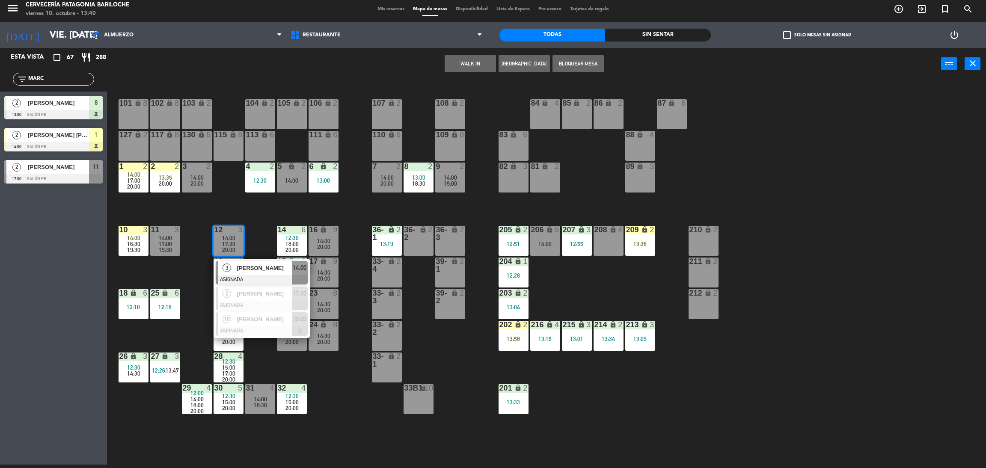
click at [250, 224] on div "101 lock 8 102 lock 8 104 lock 2 105 lock 2 106 lock 2 103 lock 2 107 lock 2 10…" at bounding box center [551, 276] width 869 height 385
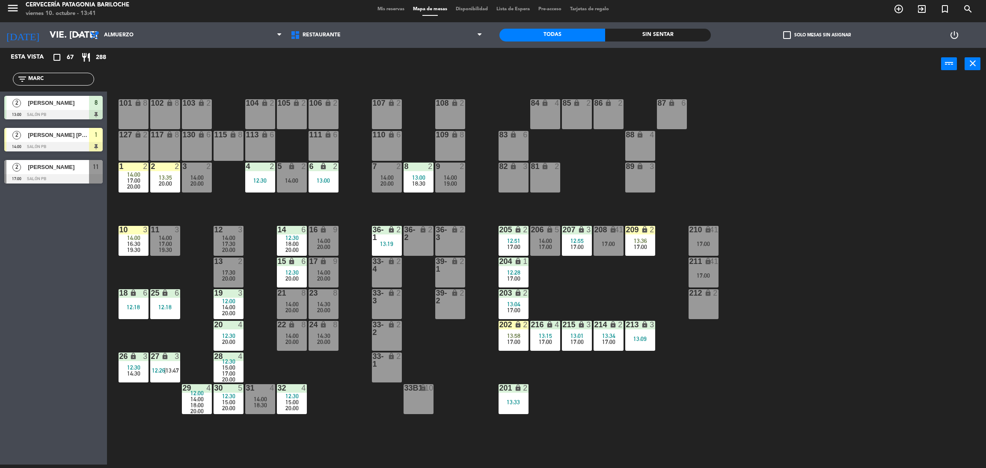
click at [83, 79] on input "MARC" at bounding box center [60, 78] width 66 height 9
click at [82, 78] on input "MARC" at bounding box center [60, 78] width 66 height 9
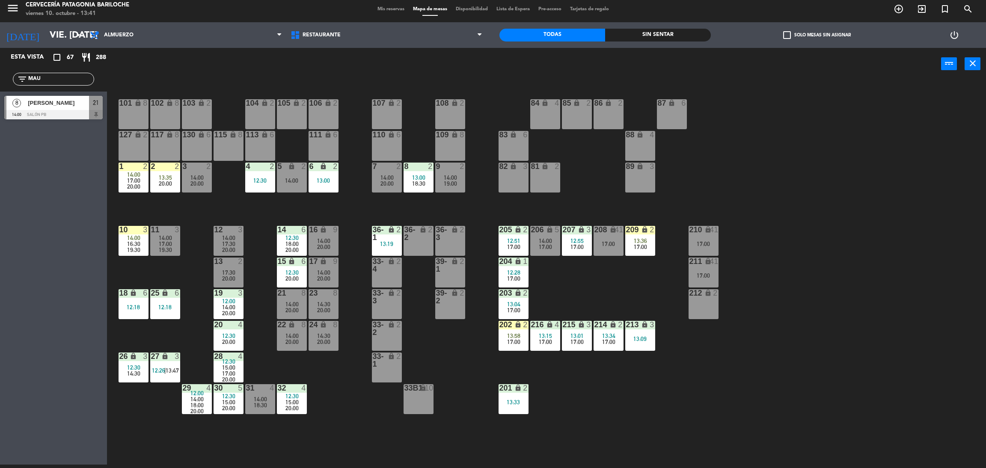
type input "MAU"
drag, startPoint x: 21, startPoint y: 129, endPoint x: 36, endPoint y: 124, distance: 14.9
click at [21, 129] on div "Esta vista crop_square 67 restaurant 288 filter_list MAU 8 [PERSON_NAME] 14:00 …" at bounding box center [53, 256] width 107 height 417
click at [55, 103] on span "[PERSON_NAME]" at bounding box center [58, 102] width 61 height 9
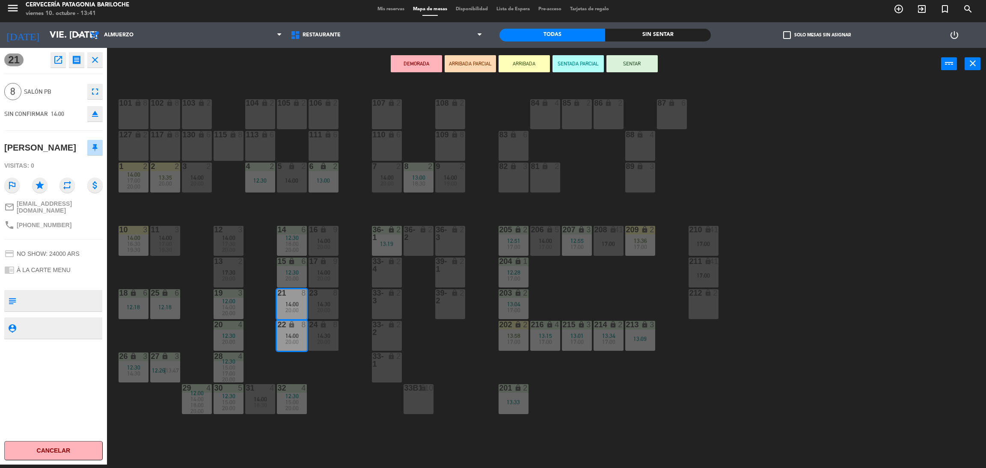
click at [523, 65] on button "ARRIBADA" at bounding box center [523, 63] width 51 height 17
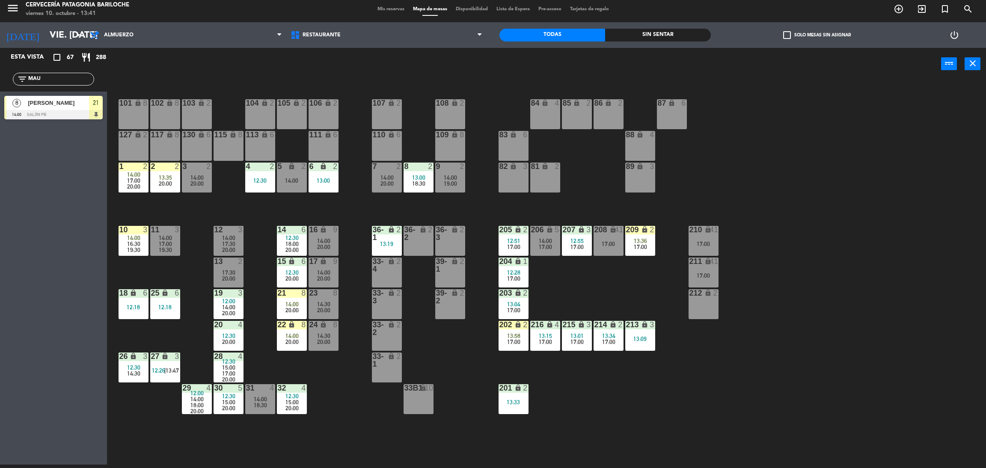
click at [49, 82] on input "MAU" at bounding box center [60, 78] width 66 height 9
type input "YU"
click at [38, 149] on div "Esta vista crop_square 67 restaurant 288 filter_list YU 3 [PERSON_NAME] 14:00 S…" at bounding box center [53, 256] width 107 height 417
click at [48, 107] on div "[PERSON_NAME]" at bounding box center [58, 103] width 62 height 14
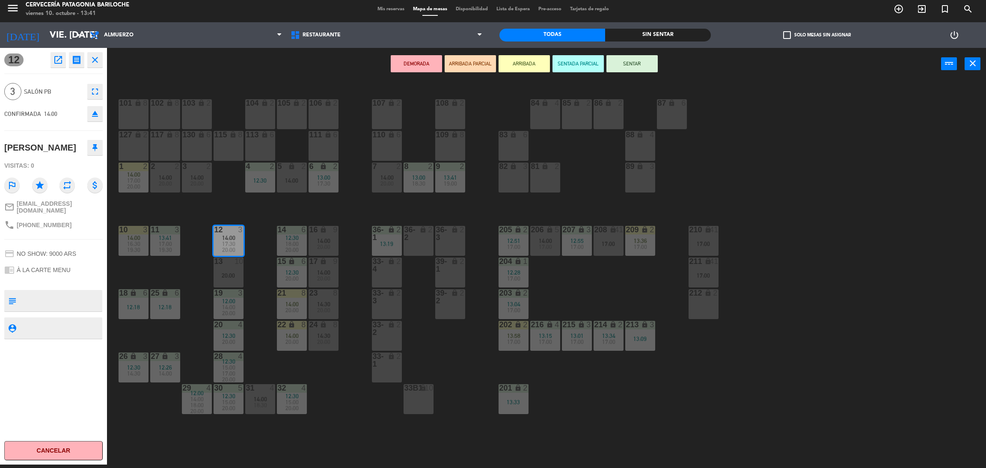
click at [523, 60] on button "ARRIBADA" at bounding box center [523, 63] width 51 height 17
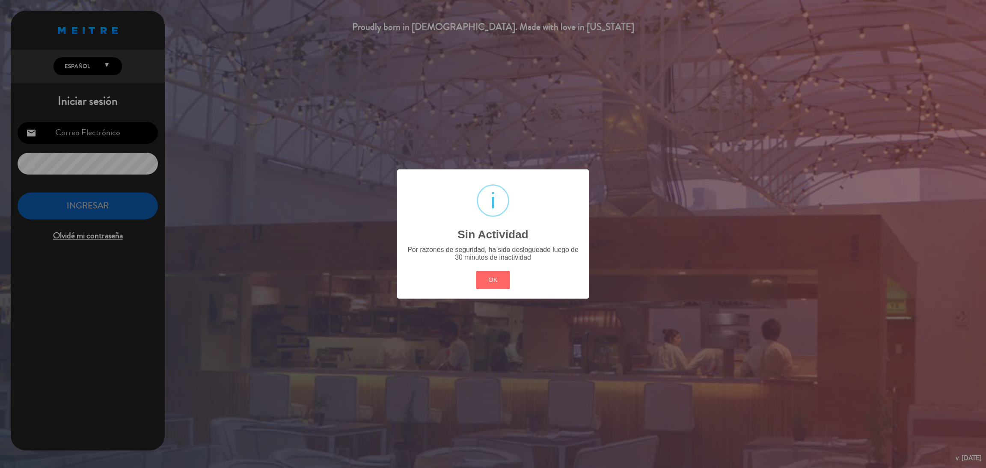
type input "[EMAIL_ADDRESS][DOMAIN_NAME]"
click at [484, 277] on button "OK" at bounding box center [493, 280] width 35 height 18
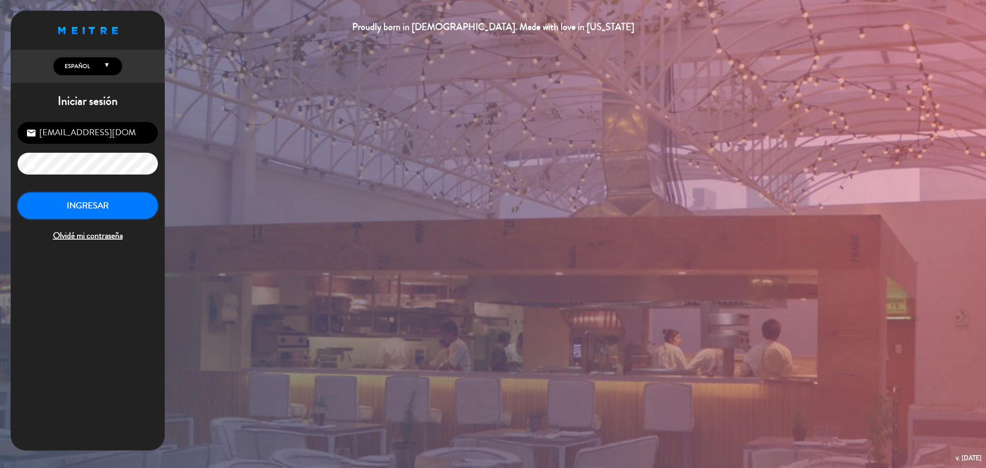
click at [104, 205] on button "INGRESAR" at bounding box center [88, 206] width 140 height 27
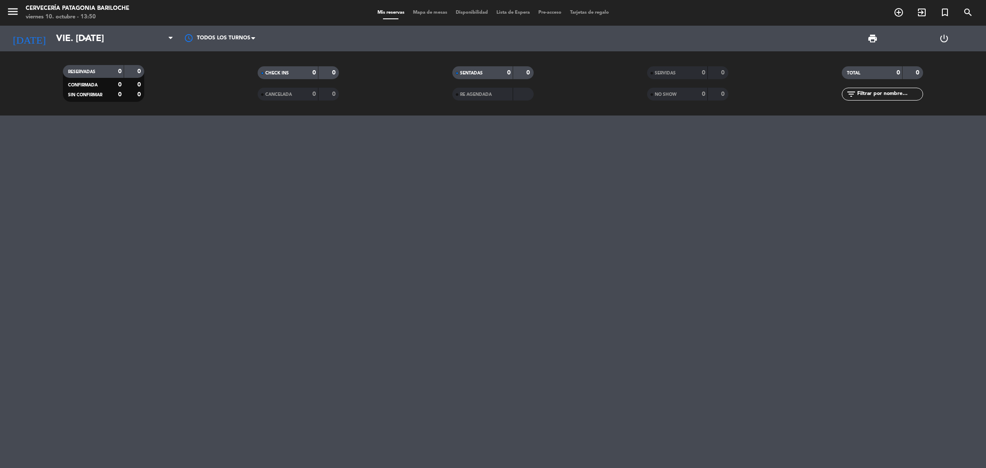
click at [426, 16] on div "Mis reservas Mapa de mesas Disponibilidad Lista de Espera Pre-acceso Tarjetas d…" at bounding box center [493, 13] width 240 height 8
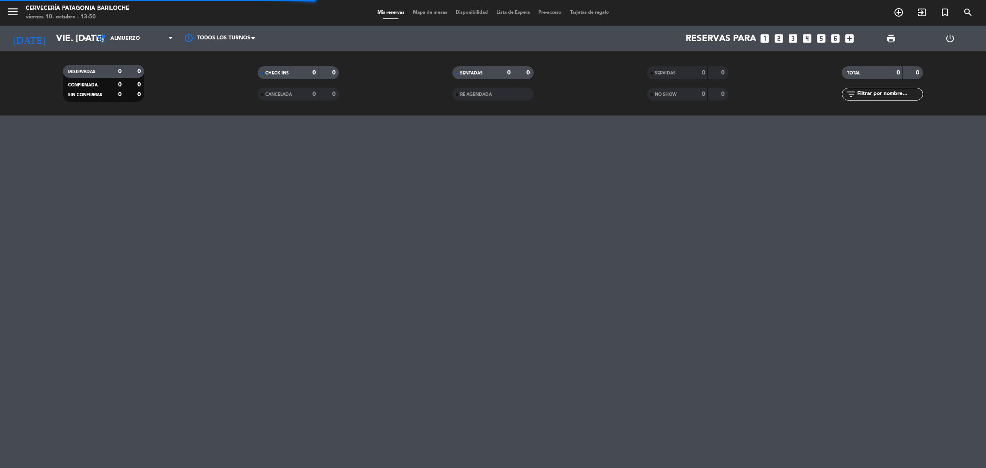
click at [426, 16] on div "Mis reservas Mapa de mesas Disponibilidad Lista de Espera Pre-acceso Tarjetas d…" at bounding box center [493, 13] width 240 height 8
click at [428, 12] on span "Mapa de mesas" at bounding box center [430, 12] width 43 height 5
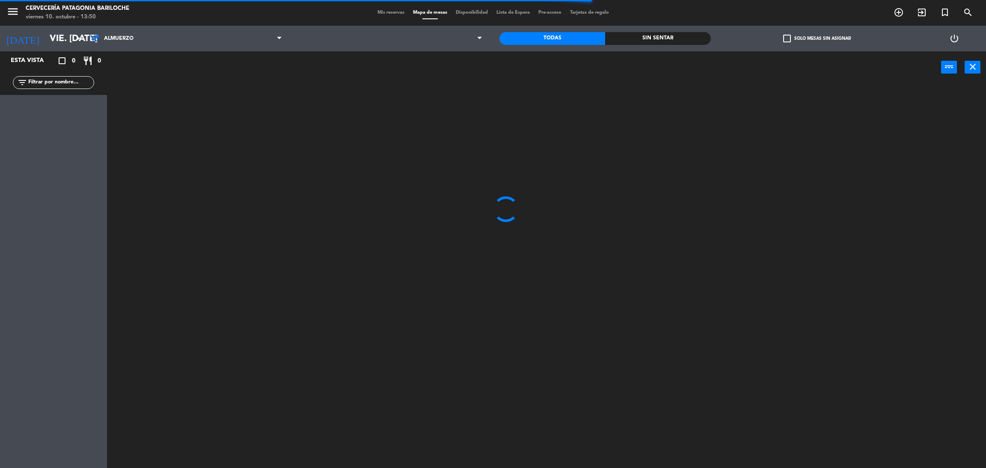
click at [63, 86] on input "text" at bounding box center [60, 82] width 66 height 9
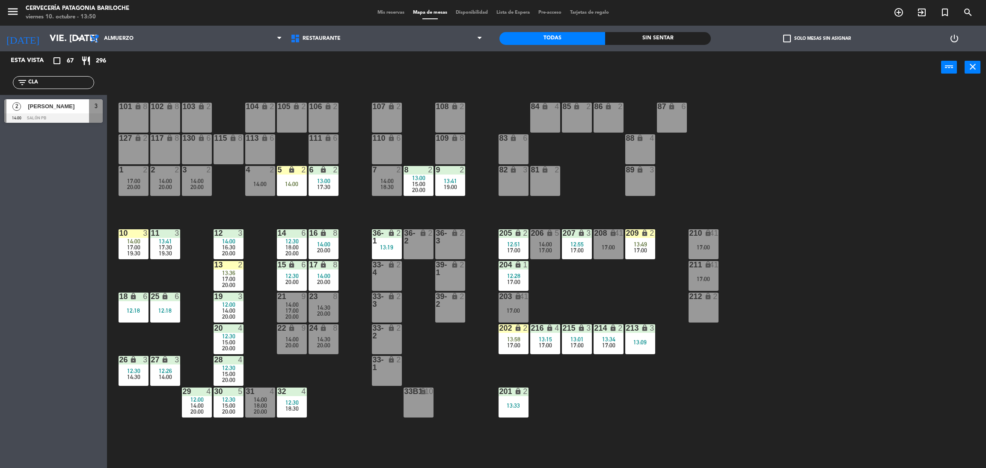
type input "CLA"
click at [0, 186] on div "Esta vista crop_square 67 restaurant 296 filter_list CLA 2 [PERSON_NAME] 14:00 …" at bounding box center [53, 259] width 107 height 417
click at [53, 116] on div at bounding box center [53, 117] width 98 height 9
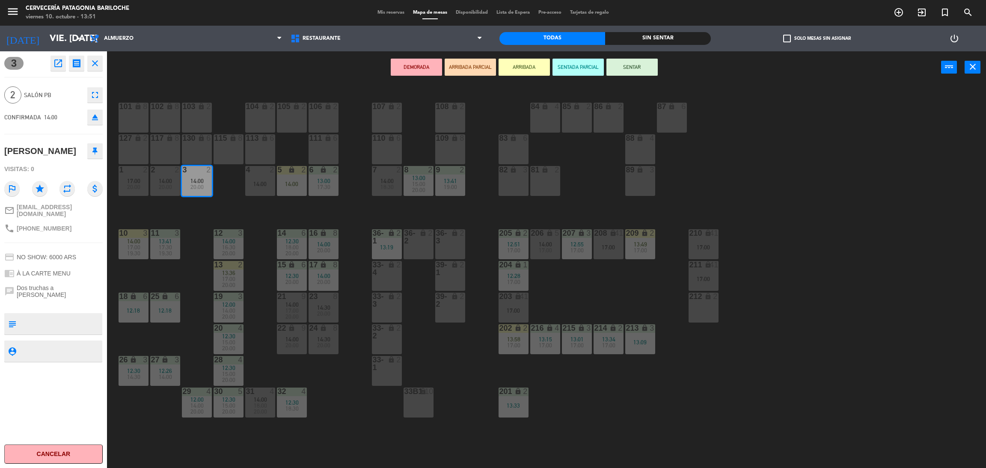
click at [532, 63] on button "ARRIBADA" at bounding box center [523, 67] width 51 height 17
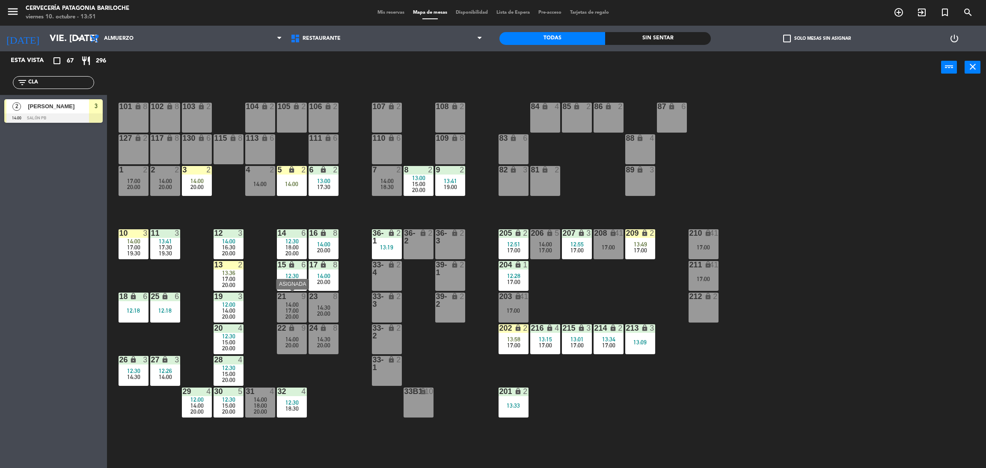
click at [299, 304] on div "14:00" at bounding box center [292, 305] width 30 height 6
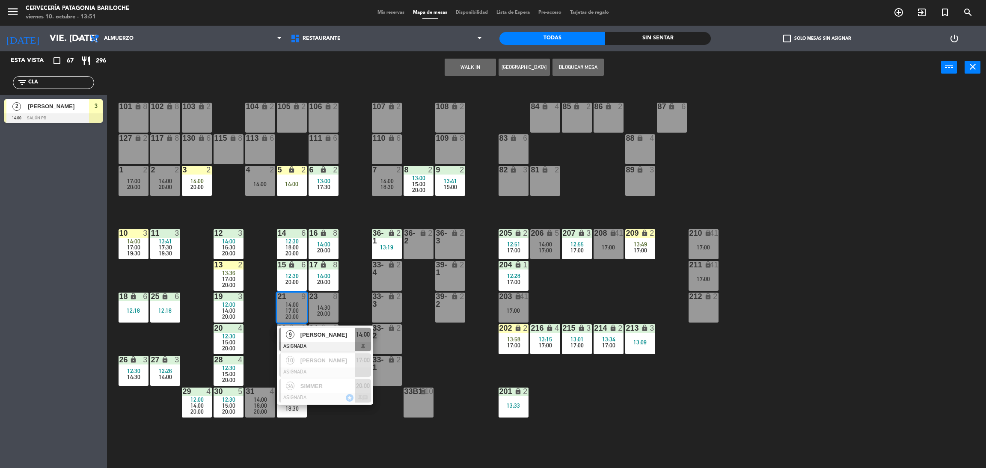
click at [347, 304] on div "101 lock 8 102 lock 8 104 lock 2 105 lock 2 106 lock 2 103 lock 2 107 lock 2 10…" at bounding box center [551, 279] width 869 height 385
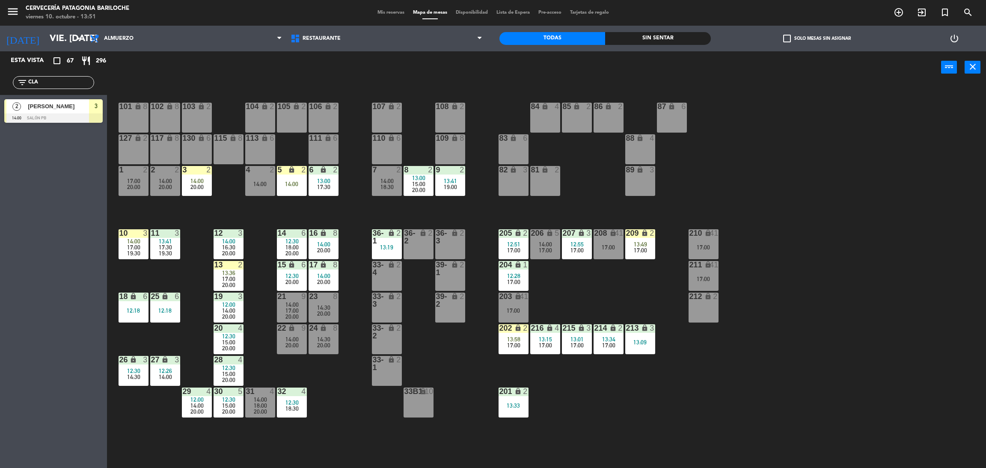
click at [309, 320] on div "101 lock 8 102 lock 8 104 lock 2 105 lock 2 106 lock 2 103 lock 2 107 lock 2 10…" at bounding box center [551, 279] width 869 height 385
click at [338, 322] on div "101 lock 8 102 lock 8 104 lock 2 105 lock 2 106 lock 2 103 lock 2 107 lock 2 10…" at bounding box center [551, 279] width 869 height 385
click at [326, 314] on span "20:00" at bounding box center [323, 313] width 13 height 7
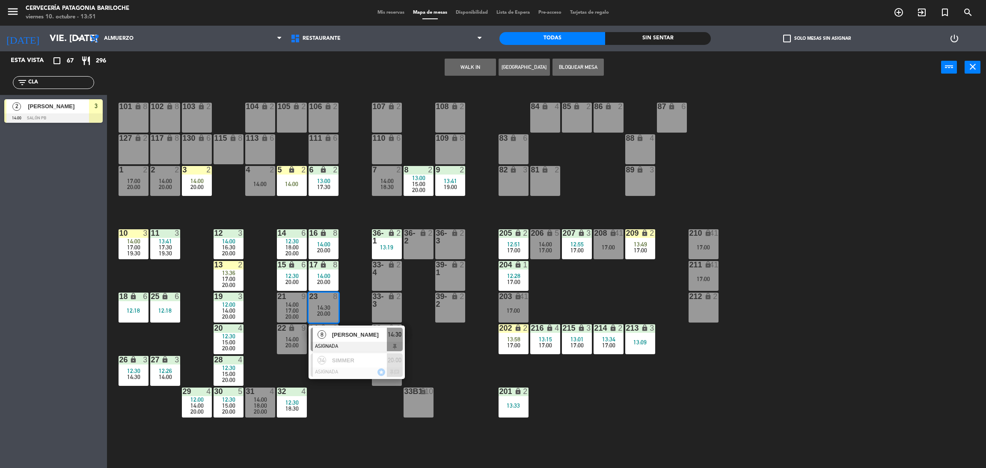
click at [362, 311] on div "101 lock 8 102 lock 8 104 lock 2 105 lock 2 106 lock 2 103 lock 2 107 lock 2 10…" at bounding box center [551, 279] width 869 height 385
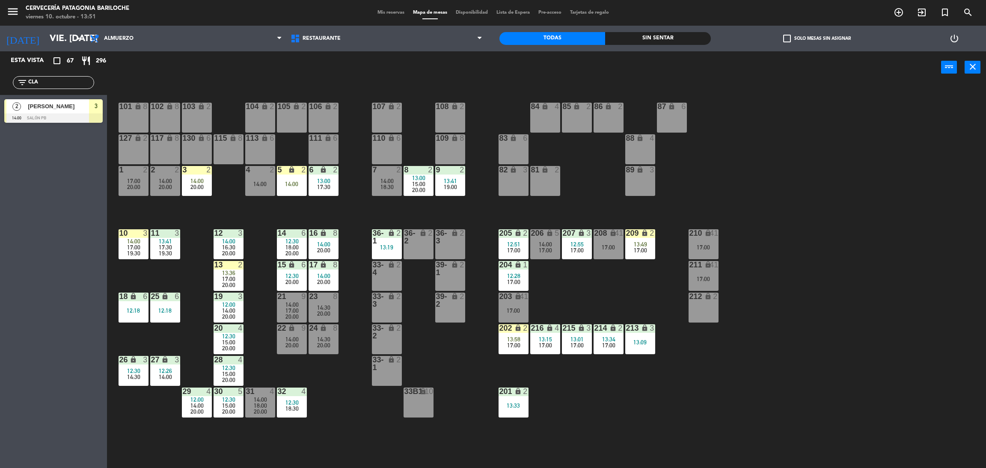
click at [292, 317] on span "20:00" at bounding box center [291, 316] width 13 height 7
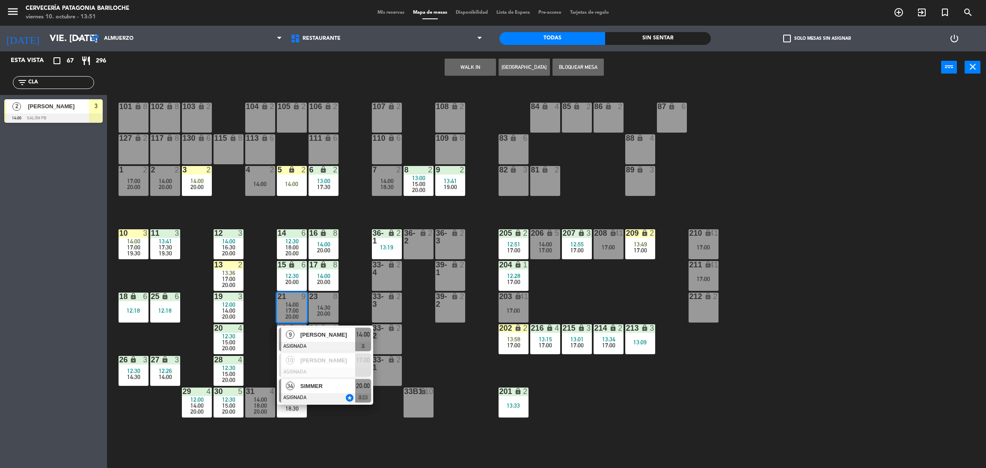
click at [324, 397] on div at bounding box center [325, 397] width 92 height 9
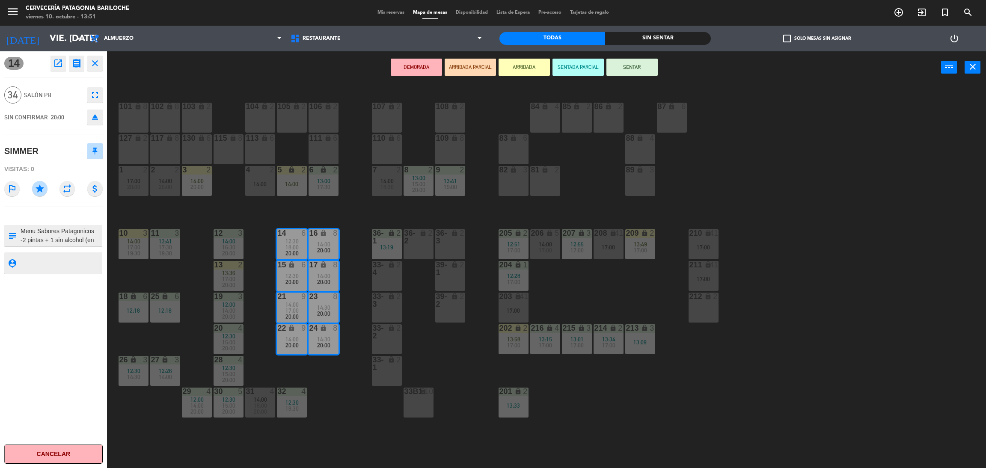
click at [324, 397] on div "101 lock 8 102 lock 8 104 lock 2 105 lock 2 106 lock 2 103 lock 2 107 lock 2 10…" at bounding box center [551, 279] width 869 height 385
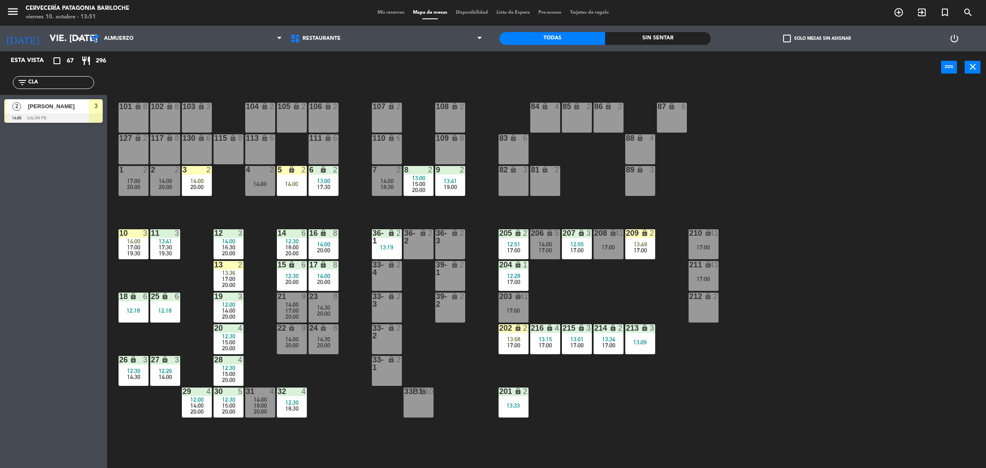
click at [75, 78] on input "CLA" at bounding box center [60, 82] width 66 height 9
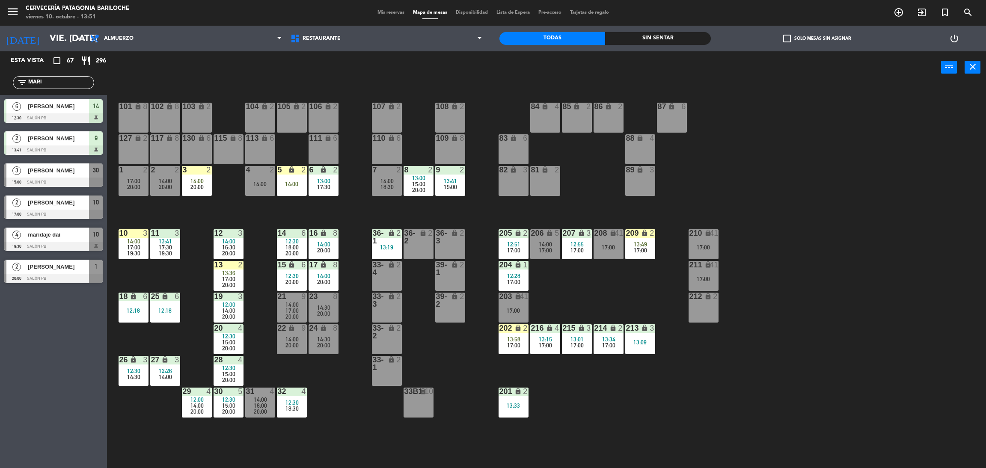
click at [24, 375] on div "Esta vista crop_square 67 restaurant 296 filter_list MARI 6 [PERSON_NAME] 12:30…" at bounding box center [53, 259] width 107 height 417
click at [63, 337] on div "Esta vista crop_square 67 restaurant 296 filter_list MARI 6 [PERSON_NAME] 12:30…" at bounding box center [53, 259] width 107 height 417
click at [83, 77] on div "filter_list MARI" at bounding box center [53, 82] width 81 height 13
click at [85, 74] on div "filter_list MARI" at bounding box center [53, 82] width 107 height 25
click at [83, 83] on input "MARI" at bounding box center [60, 82] width 66 height 9
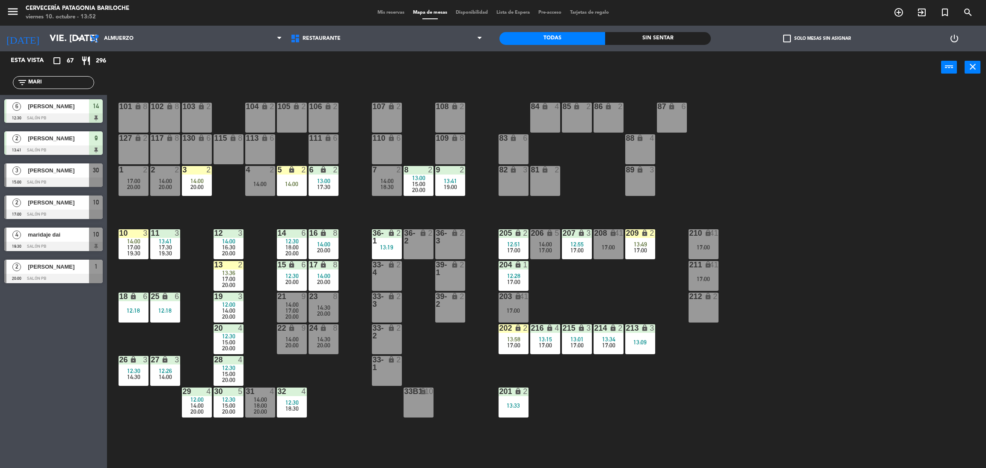
click at [83, 83] on input "MARI" at bounding box center [60, 82] width 66 height 9
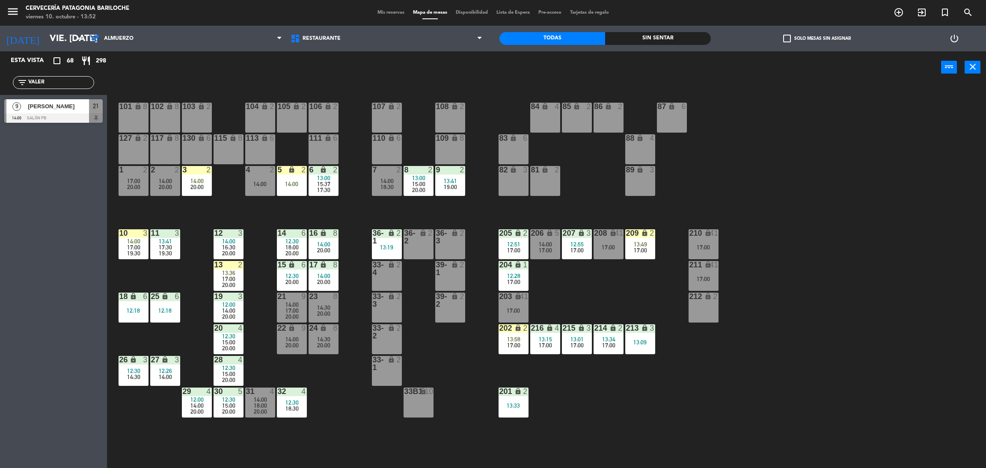
type input "VALER"
click at [45, 126] on div "9 [PERSON_NAME] del Rio 14:00 SALÓN PB 21" at bounding box center [53, 111] width 107 height 32
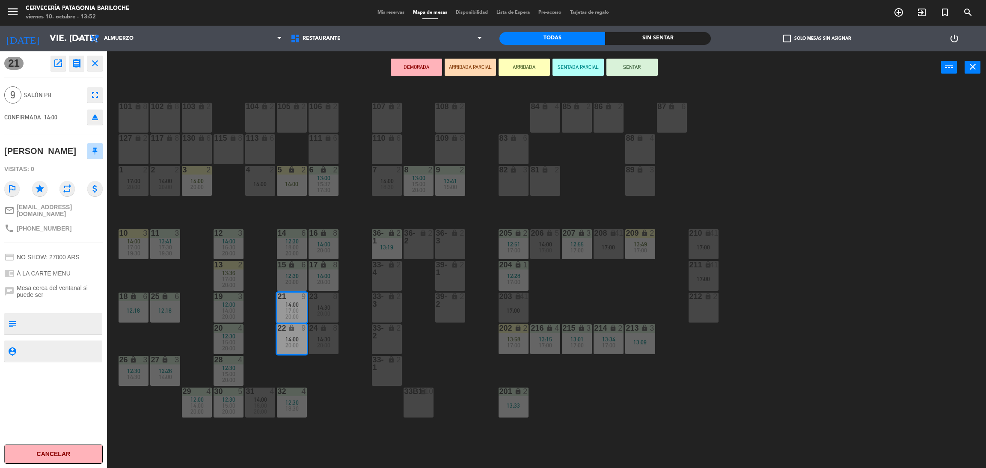
click at [96, 56] on button "close" at bounding box center [94, 63] width 15 height 15
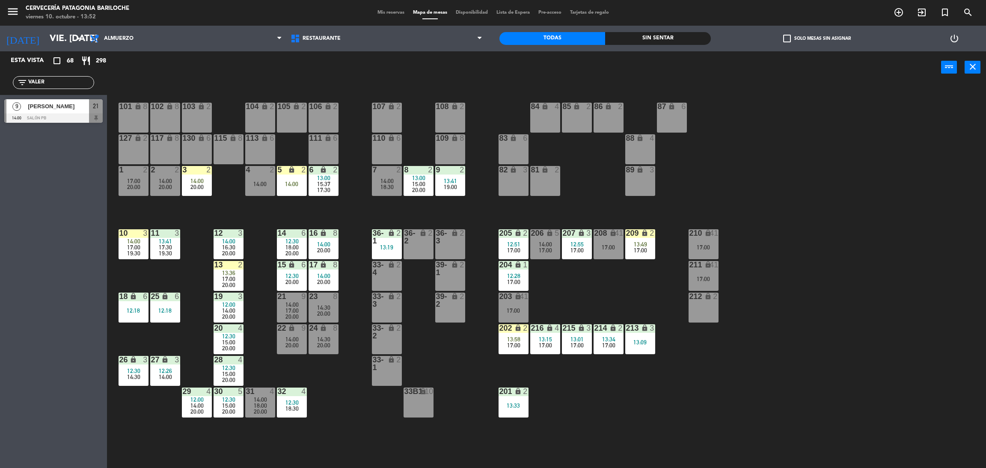
click at [52, 113] on div at bounding box center [53, 117] width 98 height 9
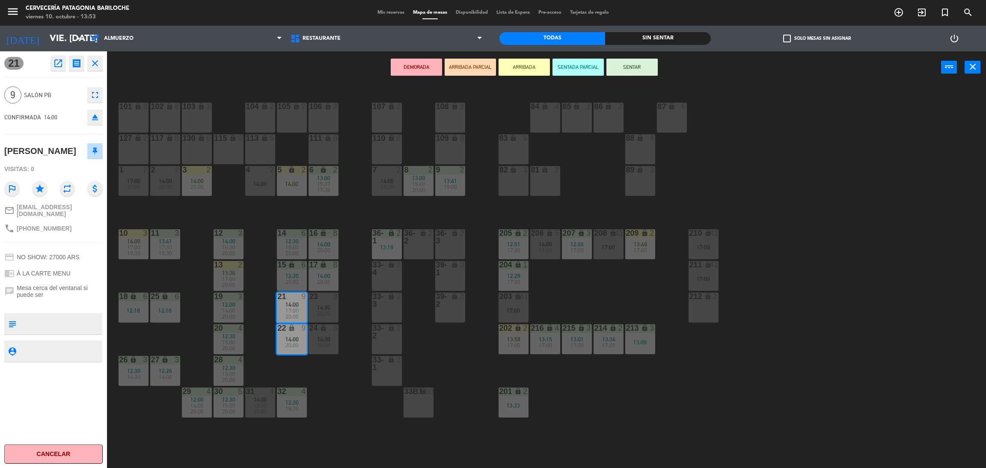
click at [506, 65] on button "ARRIBADA" at bounding box center [523, 67] width 51 height 17
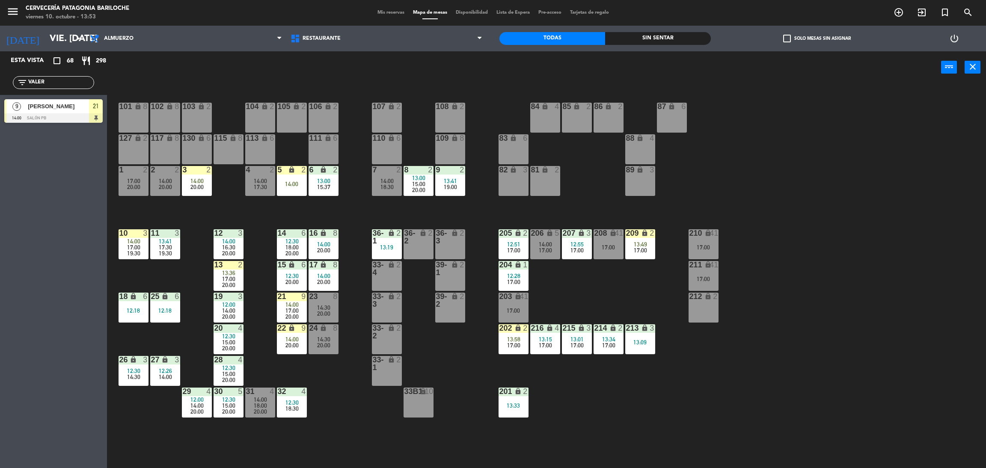
click at [59, 83] on input "VALER" at bounding box center [60, 82] width 66 height 9
type input "DENI"
click at [74, 145] on div at bounding box center [53, 149] width 98 height 9
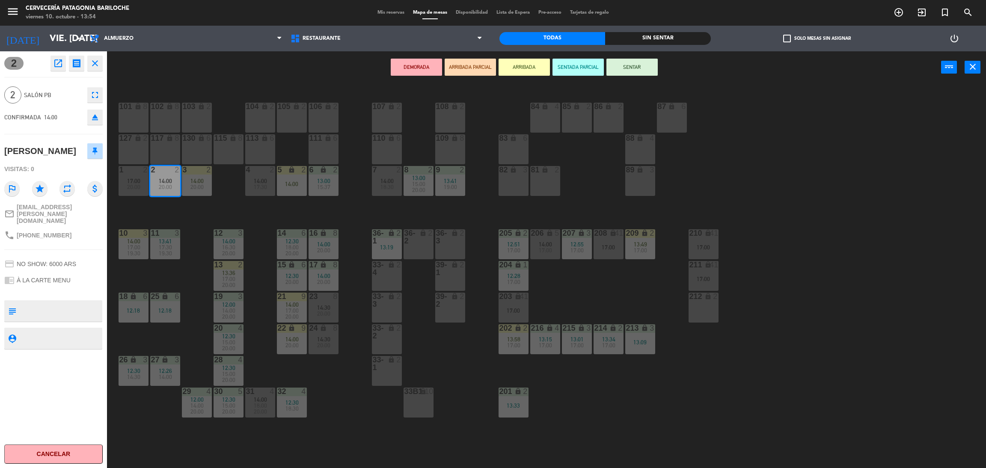
click at [523, 70] on button "ARRIBADA" at bounding box center [523, 67] width 51 height 17
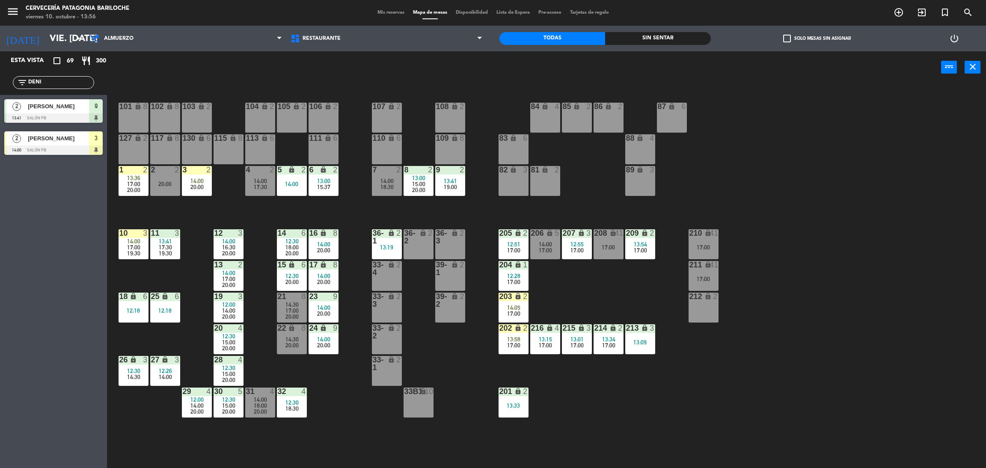
click at [68, 81] on input "DENI" at bounding box center [60, 82] width 66 height 9
click at [67, 82] on input "DENI" at bounding box center [60, 82] width 66 height 9
type input "BARR"
click at [43, 156] on div "Esta vista crop_square 69 restaurant 300 filter_list [PERSON_NAME] 2 [GEOGRAPHI…" at bounding box center [53, 259] width 107 height 417
click at [68, 107] on span "Aluhe Barrio" at bounding box center [58, 106] width 61 height 9
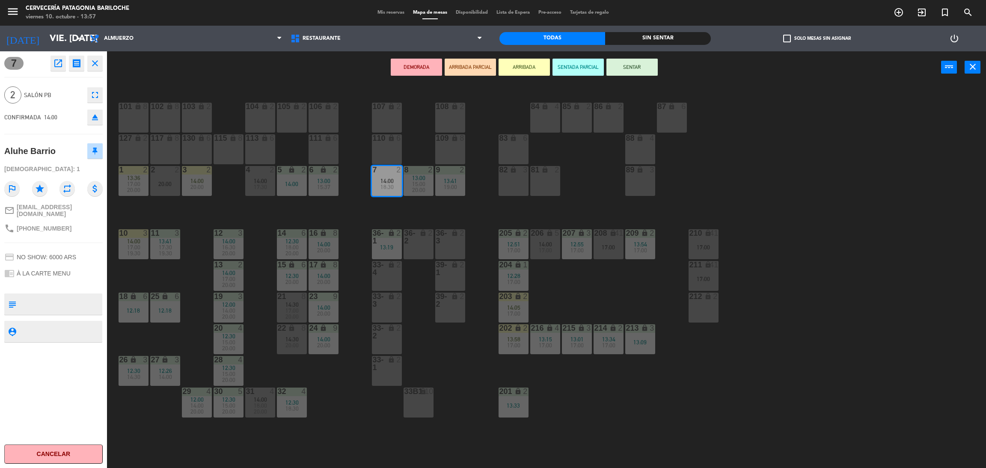
click at [525, 61] on button "ARRIBADA" at bounding box center [523, 67] width 51 height 17
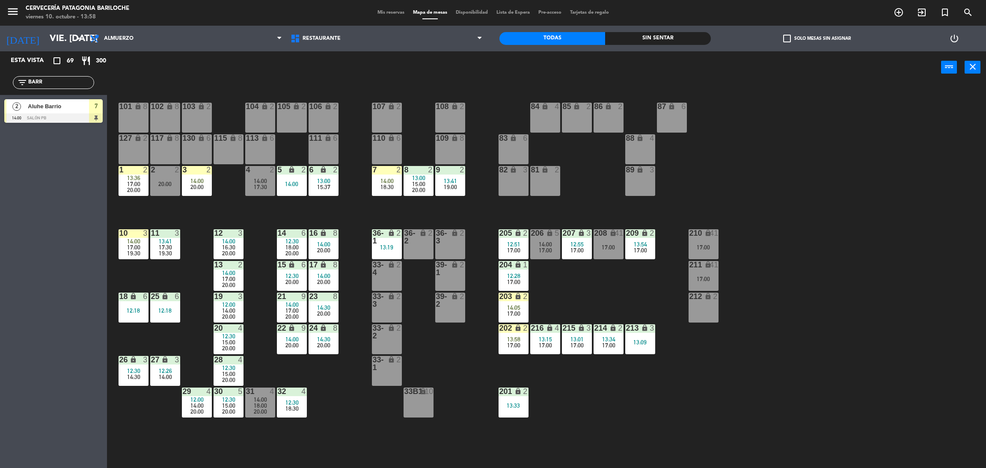
click at [63, 86] on input "BARR" at bounding box center [60, 82] width 66 height 9
type input "B"
type input "SOL"
click at [55, 216] on div "Esta vista crop_square 69 restaurant 300 filter_list SOL 4 Sol [PERSON_NAME] 14…" at bounding box center [53, 259] width 107 height 417
click at [56, 113] on div at bounding box center [53, 117] width 98 height 9
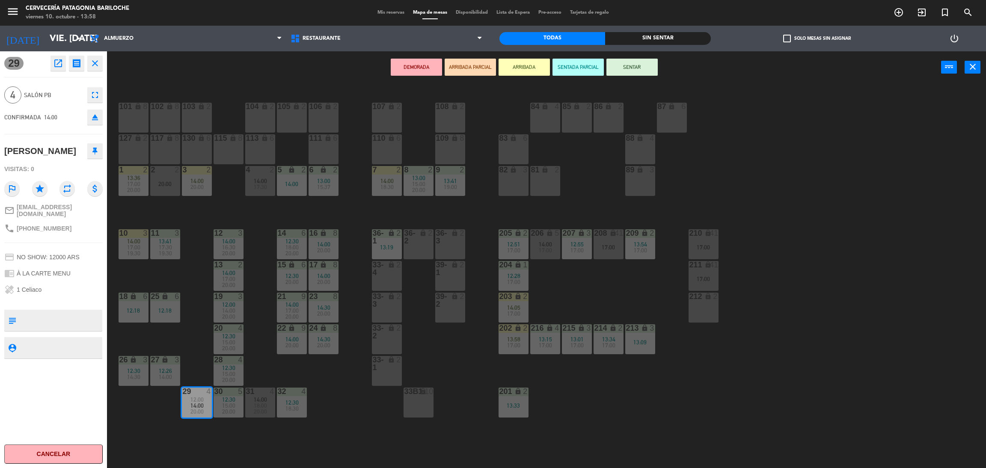
click at [536, 65] on button "ARRIBADA" at bounding box center [523, 67] width 51 height 17
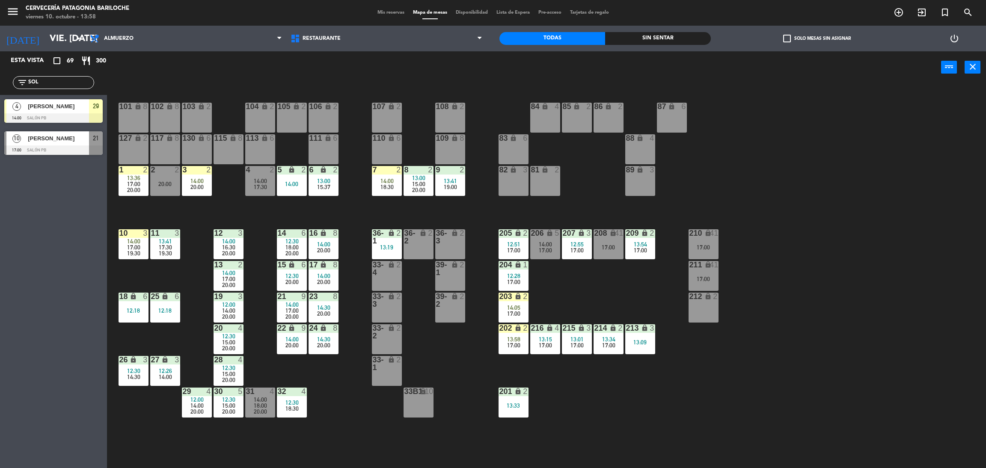
click at [57, 116] on div at bounding box center [53, 117] width 98 height 9
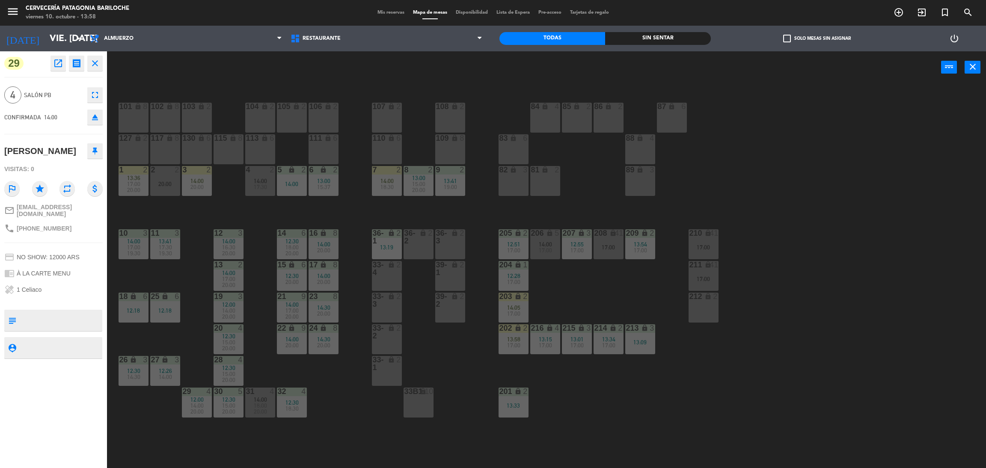
click at [202, 408] on span "20:00" at bounding box center [196, 411] width 13 height 7
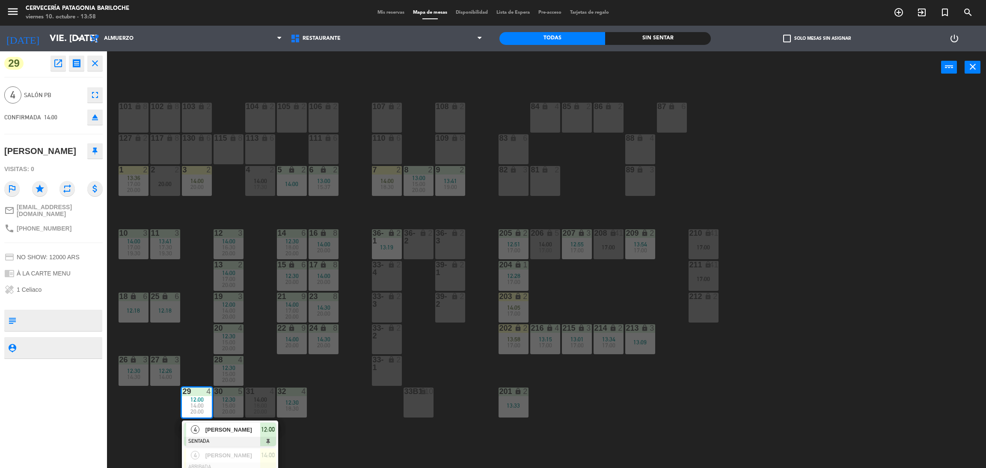
click at [145, 437] on div "101 lock 8 102 lock 8 104 lock 2 105 lock 2 106 lock 2 103 lock 2 107 lock 2 10…" at bounding box center [551, 279] width 869 height 385
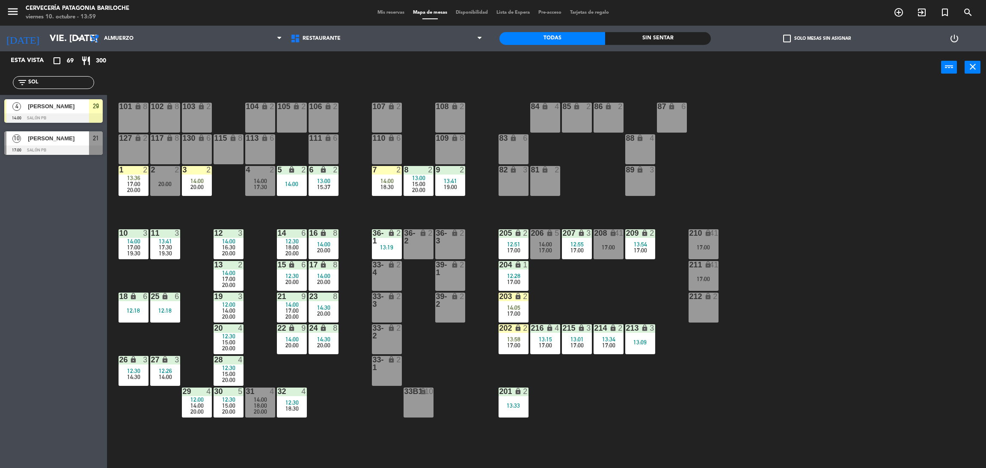
drag, startPoint x: 66, startPoint y: 82, endPoint x: 0, endPoint y: 101, distance: 68.7
click at [0, 101] on div "Esta vista crop_square 69 restaurant 300 filter_list SOL 4 Sol [PERSON_NAME] 14…" at bounding box center [53, 105] width 107 height 108
click at [56, 181] on div "Esta vista crop_square 69 restaurant 300 filter_list [PERSON_NAME] 2 [PERSON_NA…" at bounding box center [53, 259] width 107 height 417
click at [65, 83] on input "[PERSON_NAME]" at bounding box center [60, 82] width 66 height 9
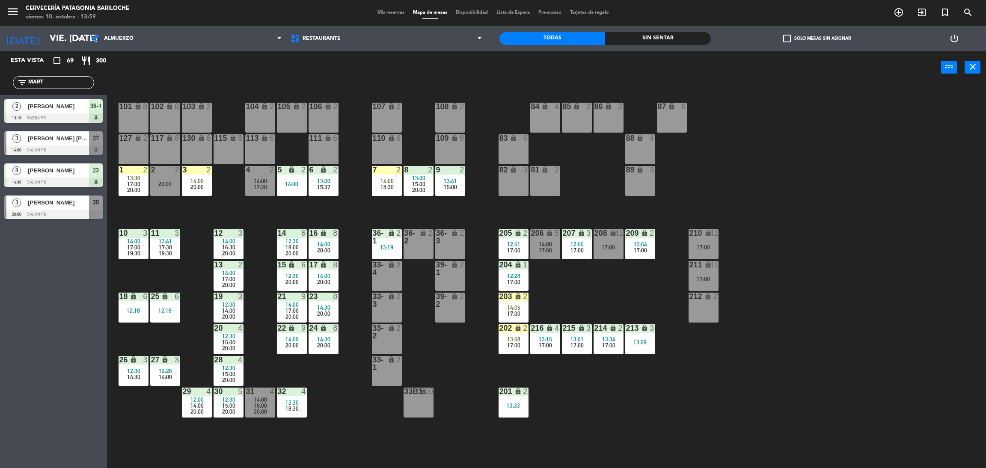
type input "MART"
click at [53, 267] on div "Esta vista crop_square 69 restaurant 300 filter_list MART 2 [PERSON_NAME] 13:19…" at bounding box center [53, 259] width 107 height 417
click at [40, 142] on span "[PERSON_NAME] [PERSON_NAME]" at bounding box center [58, 138] width 61 height 9
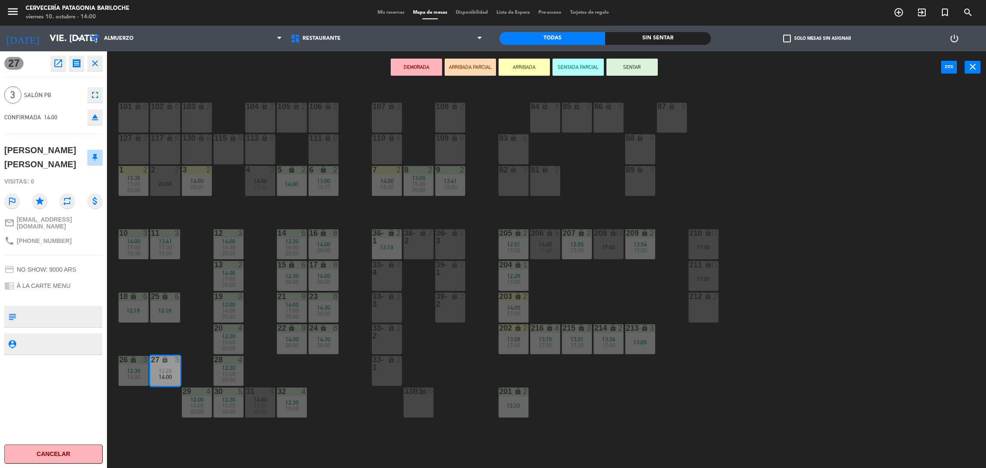
click at [531, 62] on button "ARRIBADA" at bounding box center [523, 67] width 51 height 17
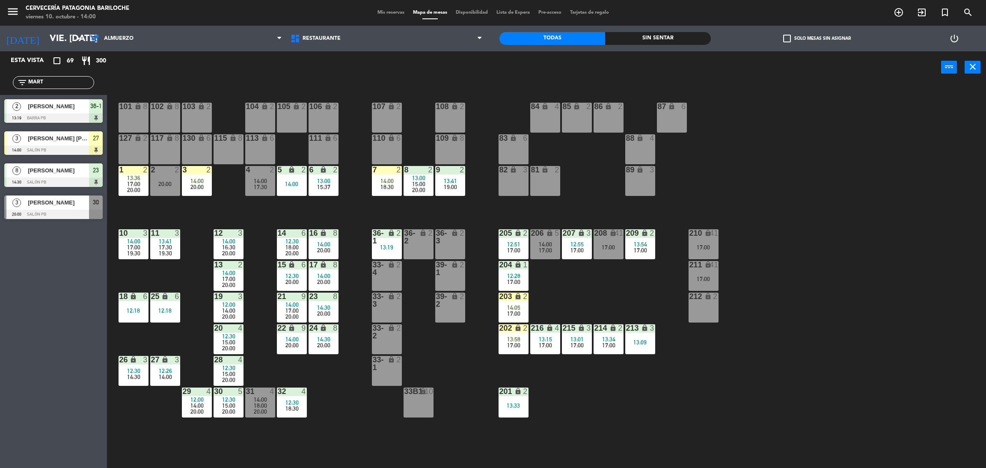
click at [172, 378] on div "14:00" at bounding box center [165, 377] width 30 height 6
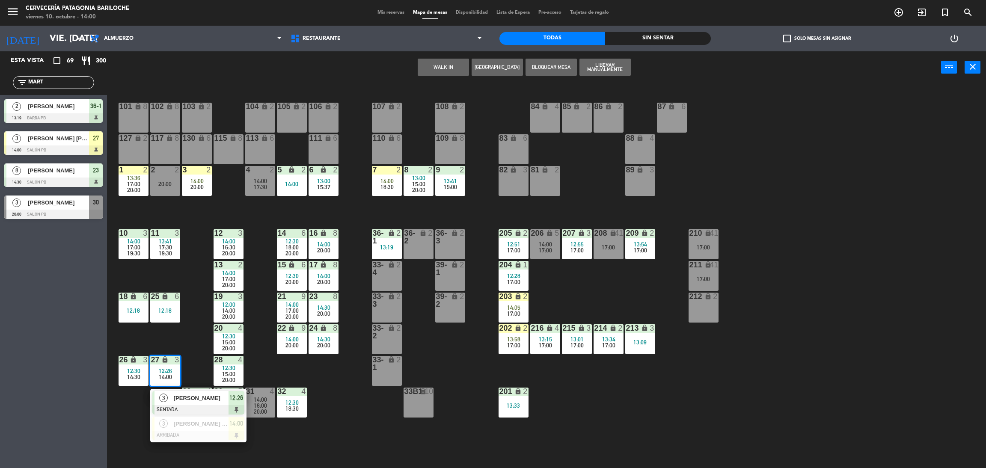
click at [191, 321] on div "101 lock 8 102 lock 8 104 lock 2 105 lock 2 106 lock 2 103 lock 2 107 lock 2 10…" at bounding box center [551, 279] width 869 height 385
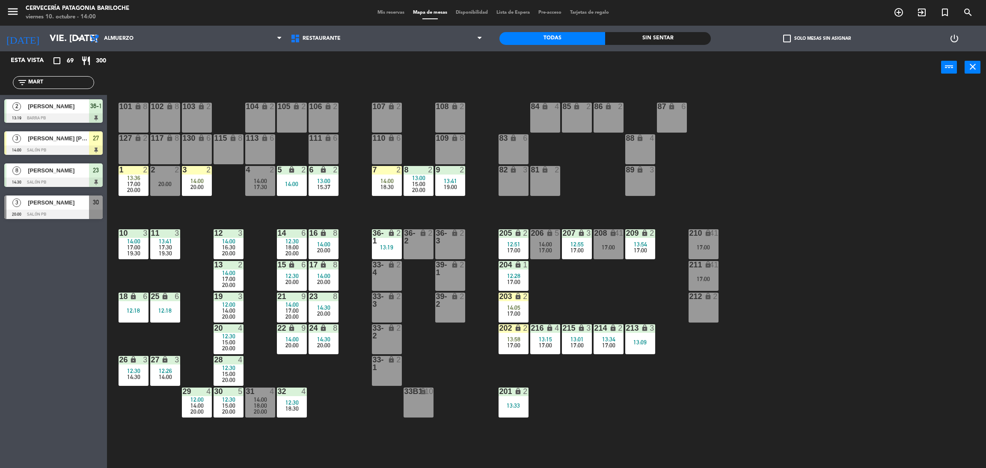
drag, startPoint x: 89, startPoint y: 82, endPoint x: 0, endPoint y: 82, distance: 89.0
click at [0, 82] on div "filter_list MART" at bounding box center [53, 82] width 107 height 25
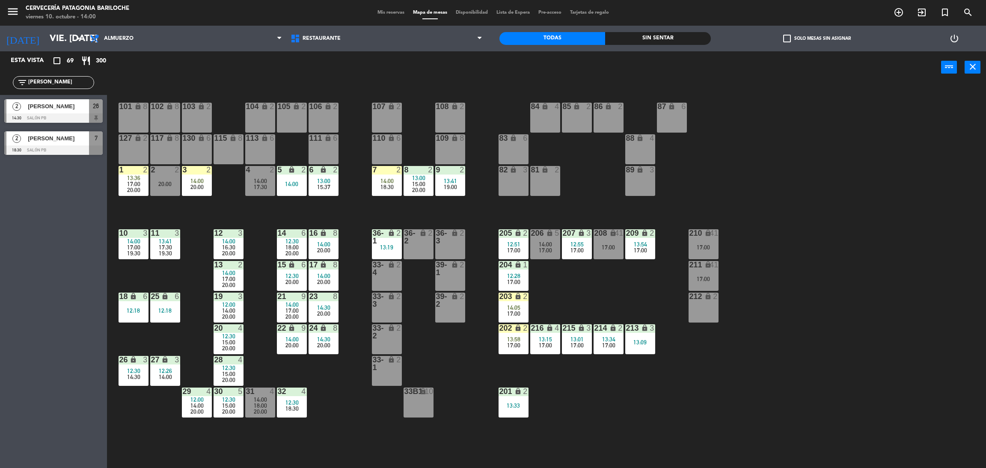
type input "[PERSON_NAME]"
click at [21, 252] on div "Esta vista crop_square 69 restaurant 300 filter_list [PERSON_NAME] 2 [PERSON_NA…" at bounding box center [53, 259] width 107 height 417
click at [68, 113] on div at bounding box center [53, 117] width 98 height 9
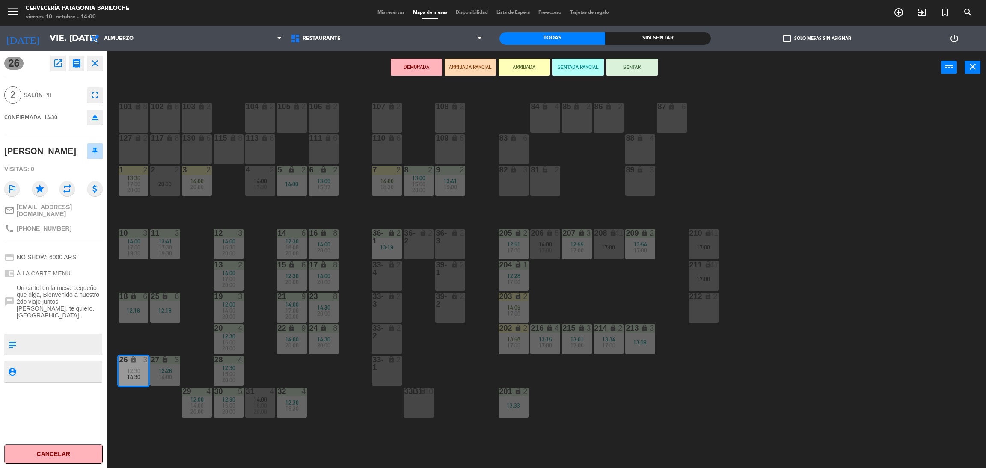
click at [529, 71] on button "ARRIBADA" at bounding box center [523, 67] width 51 height 17
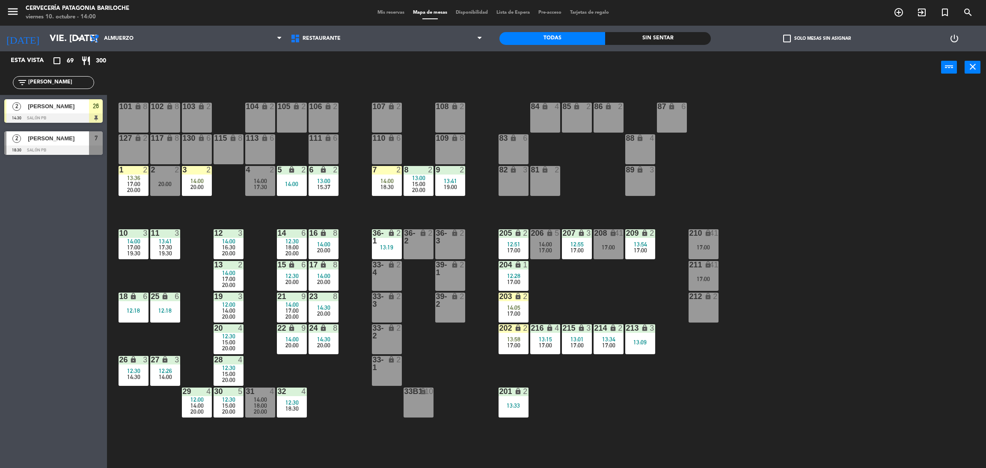
click at [68, 105] on span "[PERSON_NAME]" at bounding box center [58, 106] width 61 height 9
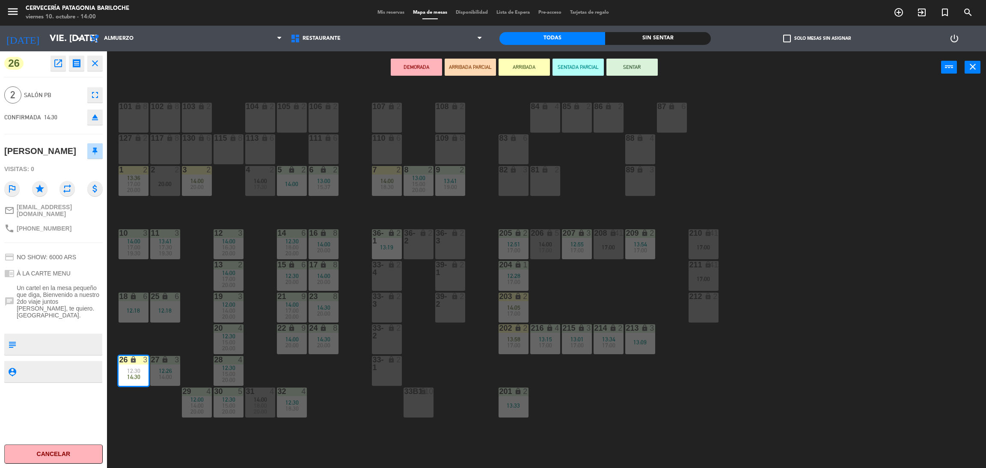
click at [219, 73] on div "DEMORADA ARRIBADA PARCIAL ARRIBADA SENTADA PARCIAL SENTAR power_input close" at bounding box center [524, 67] width 834 height 33
click at [98, 64] on icon "close" at bounding box center [95, 63] width 10 height 10
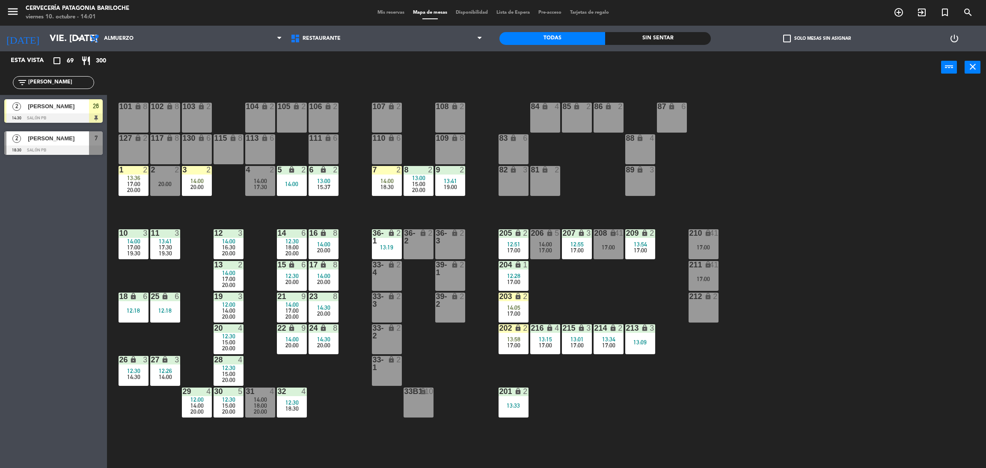
drag, startPoint x: 68, startPoint y: 80, endPoint x: 0, endPoint y: 65, distance: 70.1
click at [0, 65] on div "Esta vista crop_square 69 restaurant 300 filter_list [PERSON_NAME] 2 [PERSON_NA…" at bounding box center [53, 105] width 107 height 108
type input "[PERSON_NAME]"
click at [37, 231] on div "Esta vista crop_square 69 restaurant 300 filter_list [PERSON_NAME] 4 [PERSON_NA…" at bounding box center [53, 259] width 107 height 417
click at [53, 110] on span "[PERSON_NAME]" at bounding box center [58, 106] width 61 height 9
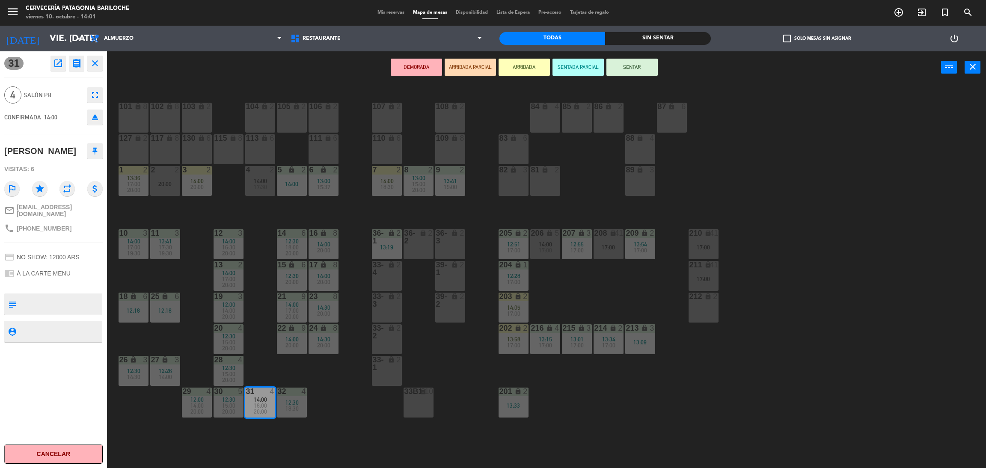
click at [539, 65] on button "ARRIBADA" at bounding box center [523, 67] width 51 height 17
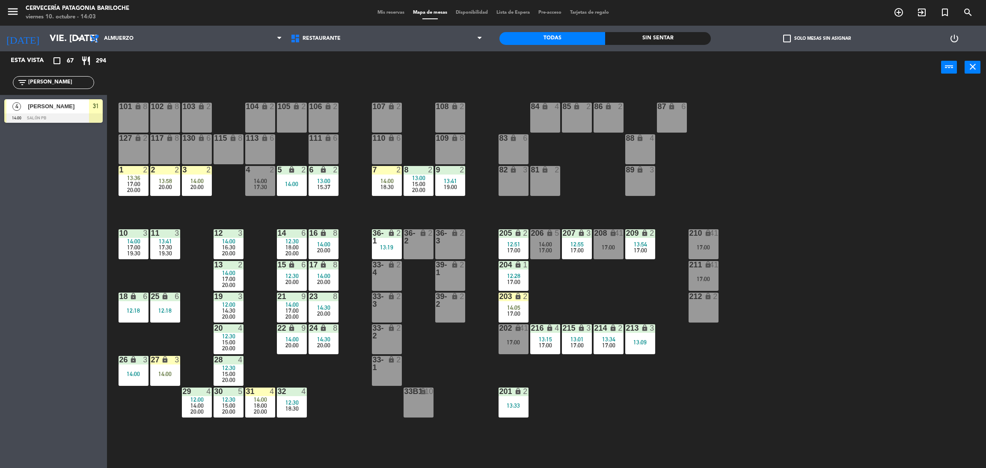
click at [81, 79] on input "[PERSON_NAME]" at bounding box center [60, 82] width 66 height 9
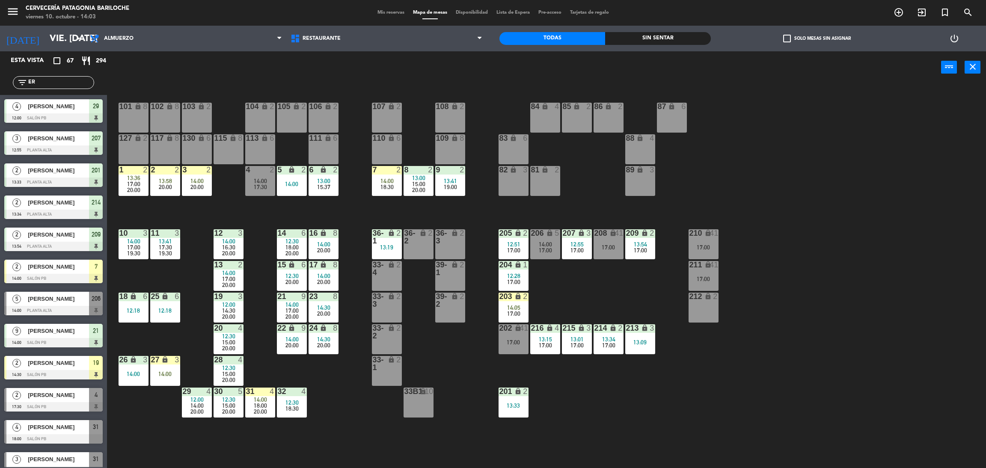
type input "E"
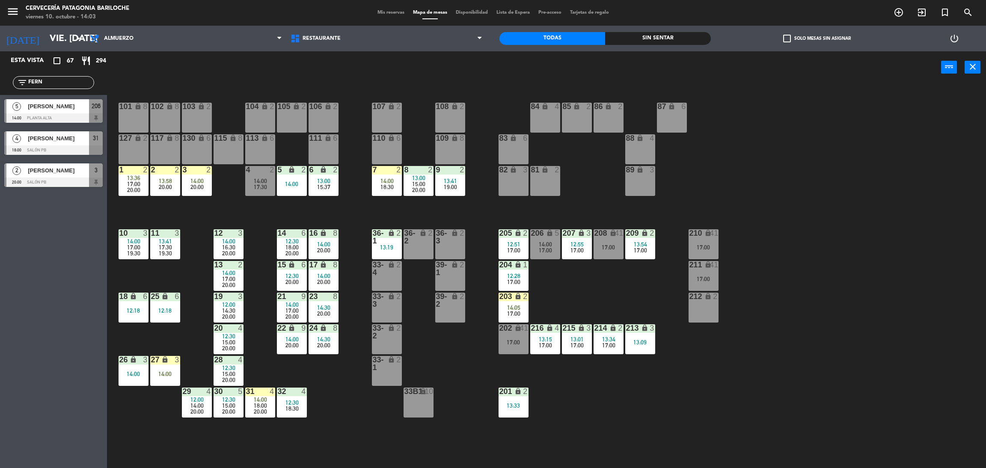
type input "FERN"
click at [89, 285] on div "Esta vista crop_square 67 restaurant 294 filter_list FERN 5 [PERSON_NAME] 14:00…" at bounding box center [53, 259] width 107 height 417
click at [66, 116] on div at bounding box center [53, 117] width 98 height 9
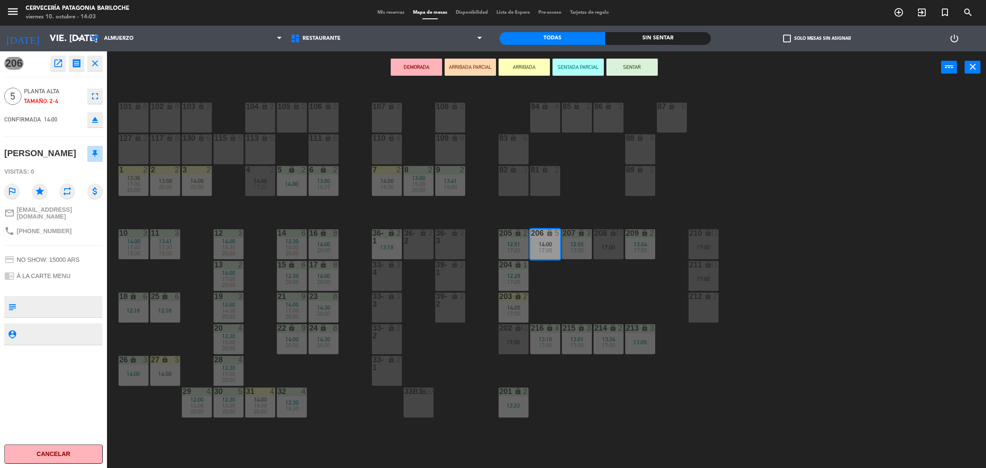
click at [534, 68] on button "ARRIBADA" at bounding box center [523, 67] width 51 height 17
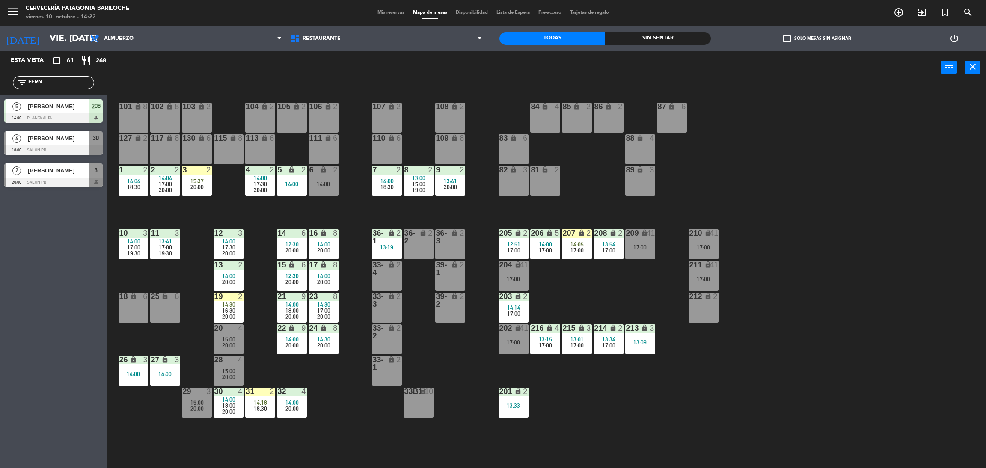
click at [50, 87] on div "filter_list FERN" at bounding box center [53, 82] width 81 height 13
click at [52, 82] on input "FERN" at bounding box center [60, 82] width 66 height 9
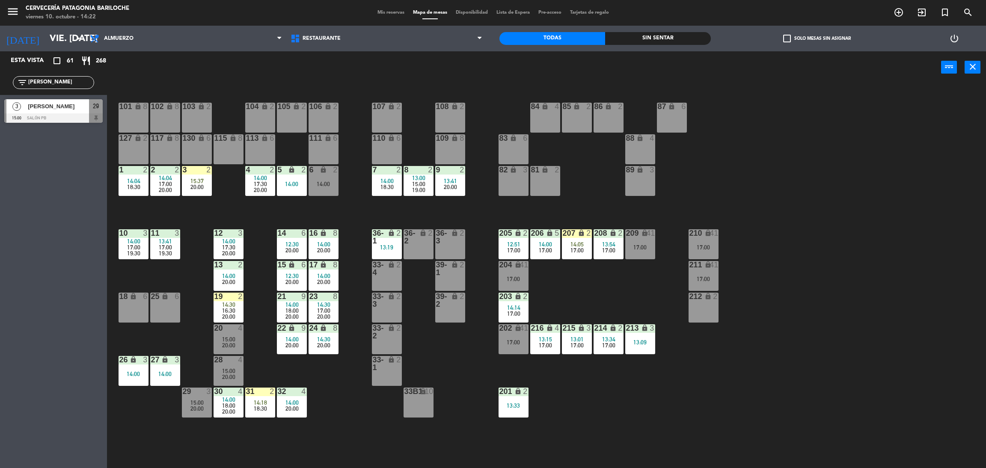
type input "[PERSON_NAME]"
click at [25, 200] on div "Esta vista crop_square 61 restaurant 268 filter_list YAN 3 [PERSON_NAME] 15:00 …" at bounding box center [53, 259] width 107 height 417
click at [42, 106] on span "[PERSON_NAME]" at bounding box center [58, 106] width 61 height 9
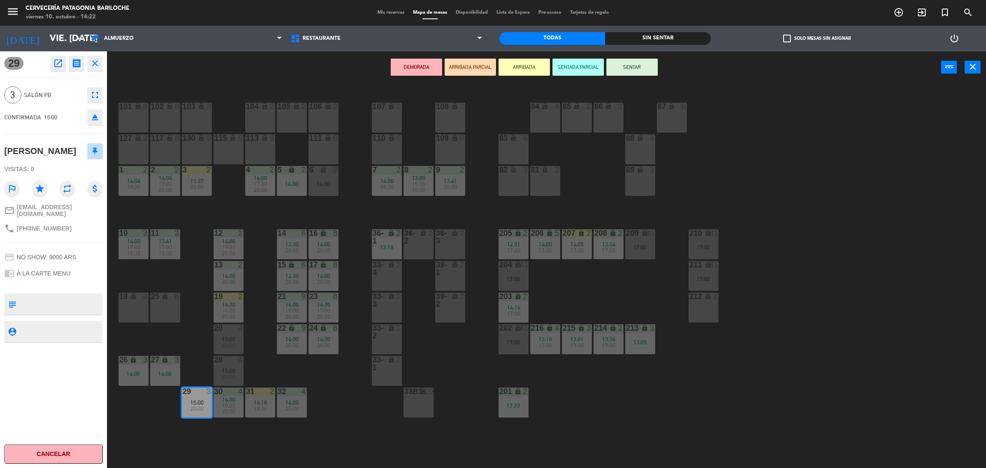
click at [521, 69] on button "ARRIBADA" at bounding box center [523, 67] width 51 height 17
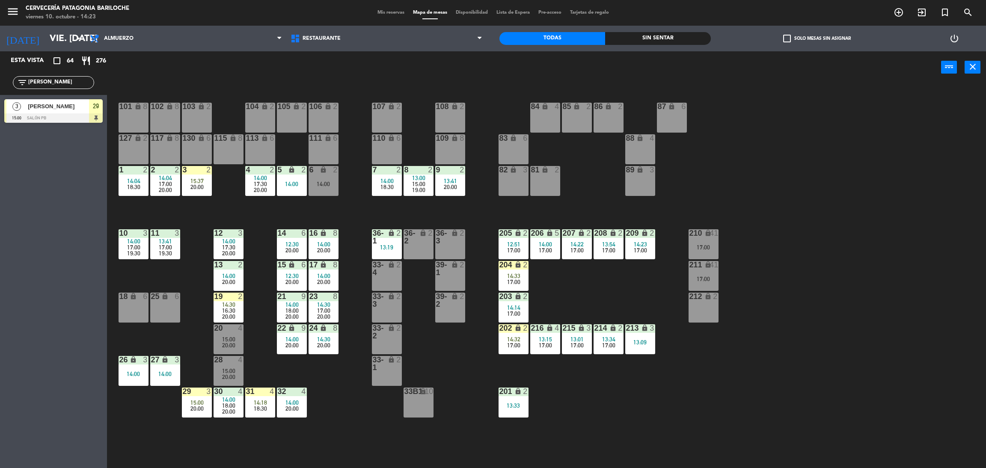
click at [125, 314] on div "18 lock 6" at bounding box center [134, 308] width 30 height 30
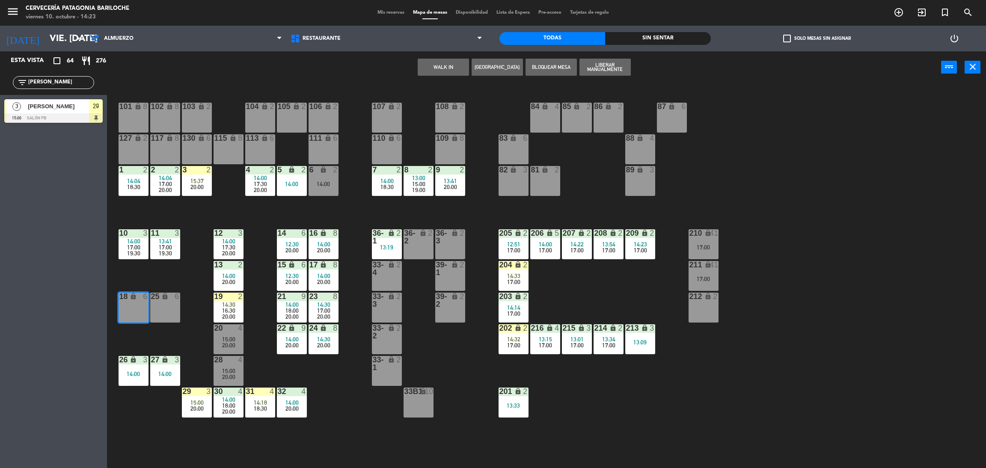
click at [516, 63] on button "[GEOGRAPHIC_DATA]" at bounding box center [497, 67] width 51 height 17
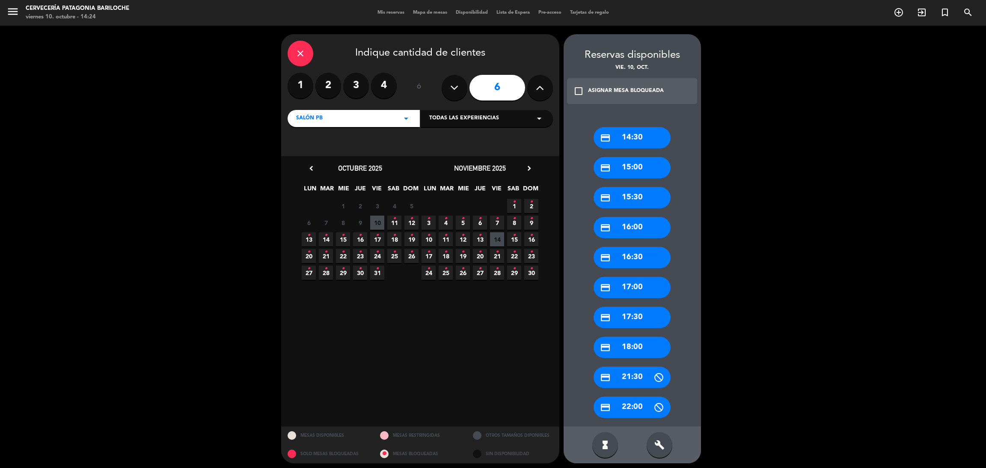
click at [378, 218] on span "10" at bounding box center [377, 223] width 14 height 14
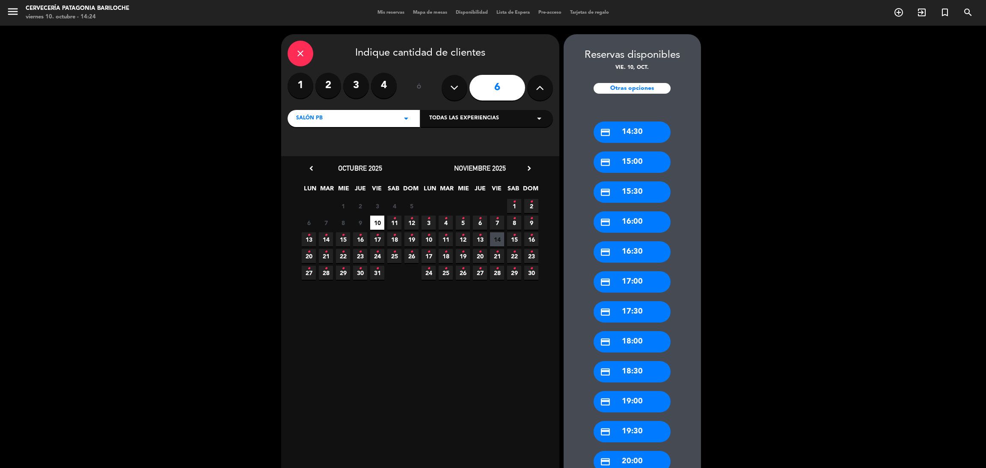
click at [637, 345] on div "credit_card 18:00" at bounding box center [631, 341] width 77 height 21
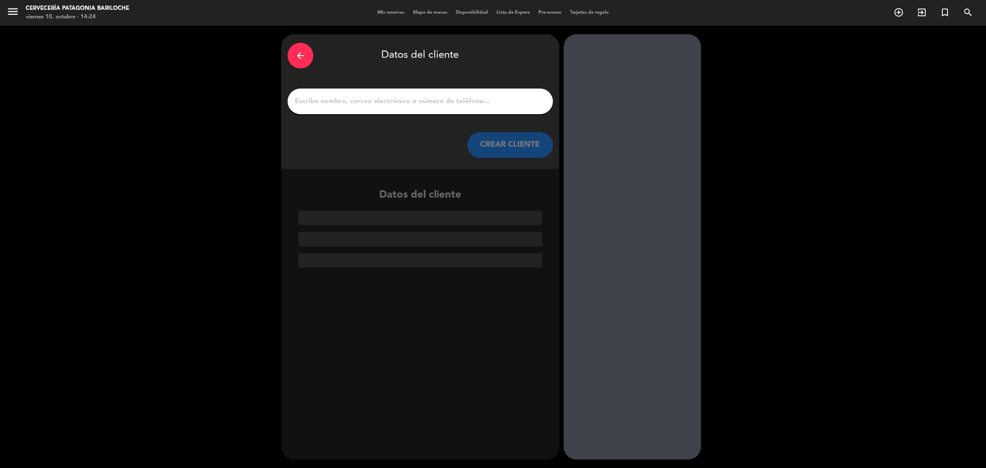
click at [409, 104] on input "1" at bounding box center [420, 101] width 252 height 12
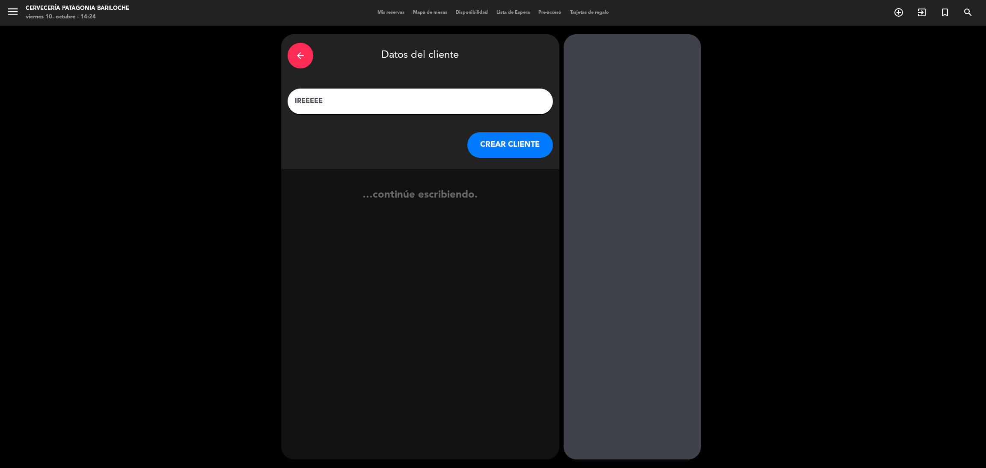
type input "IREEEEE"
click at [518, 141] on button "CREAR CLIENTE" at bounding box center [510, 145] width 86 height 26
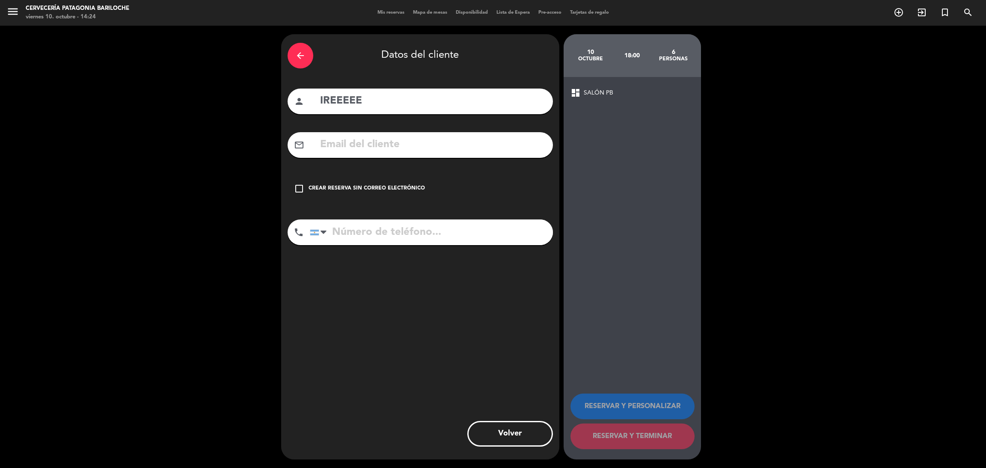
click at [317, 186] on div "Crear reserva sin correo electrónico" at bounding box center [367, 188] width 116 height 9
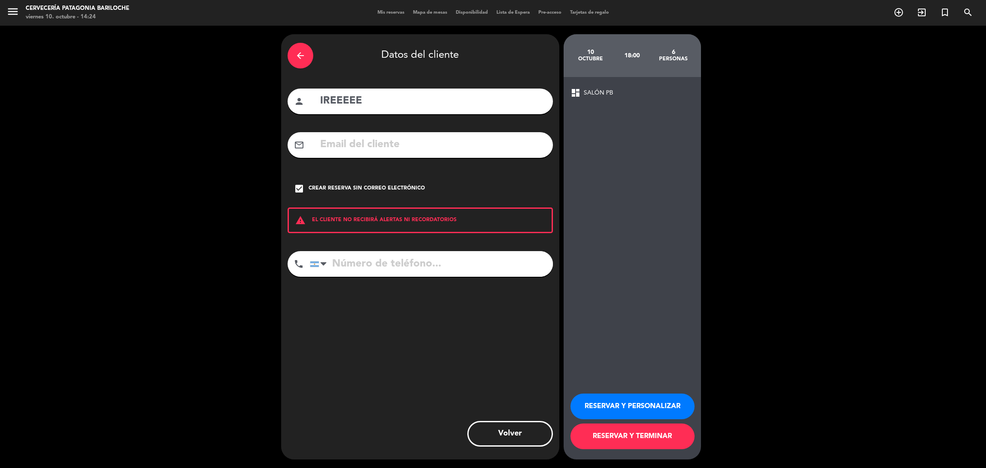
click at [641, 442] on button "RESERVAR Y TERMINAR" at bounding box center [632, 437] width 124 height 26
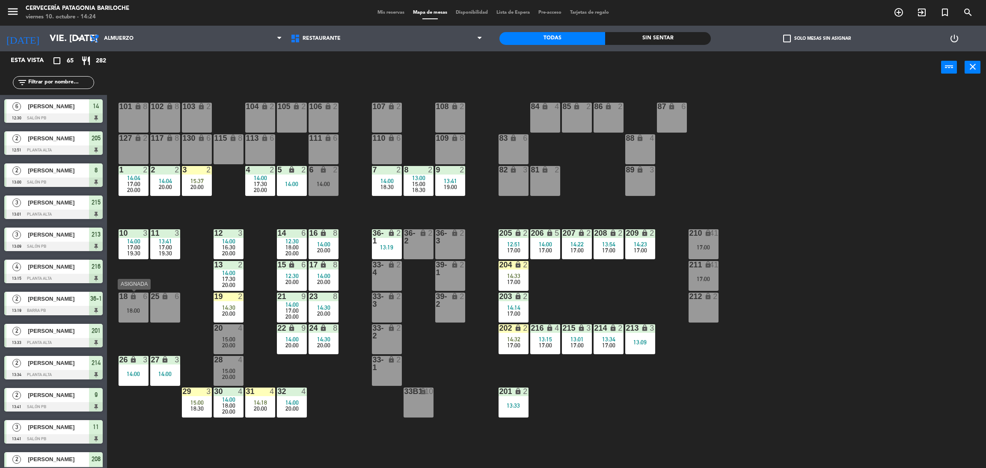
click at [123, 311] on div "18:00" at bounding box center [134, 311] width 30 height 6
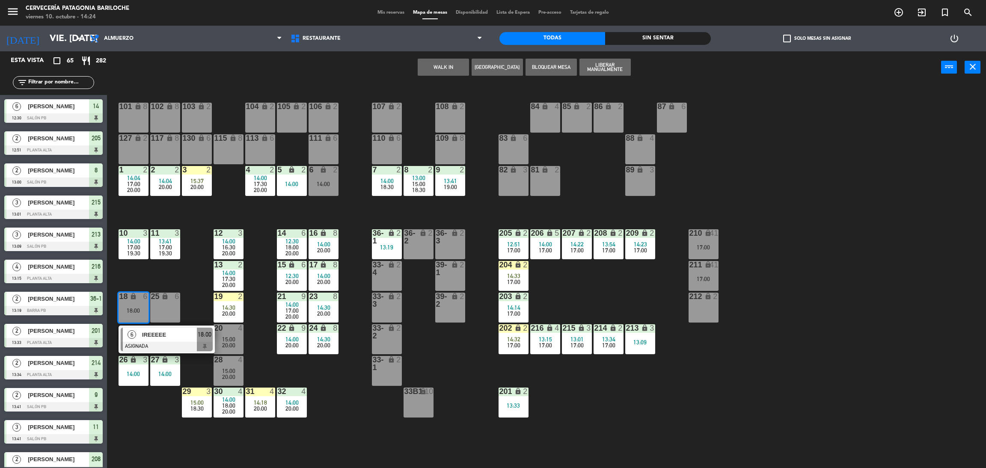
click at [150, 342] on div at bounding box center [167, 346] width 92 height 9
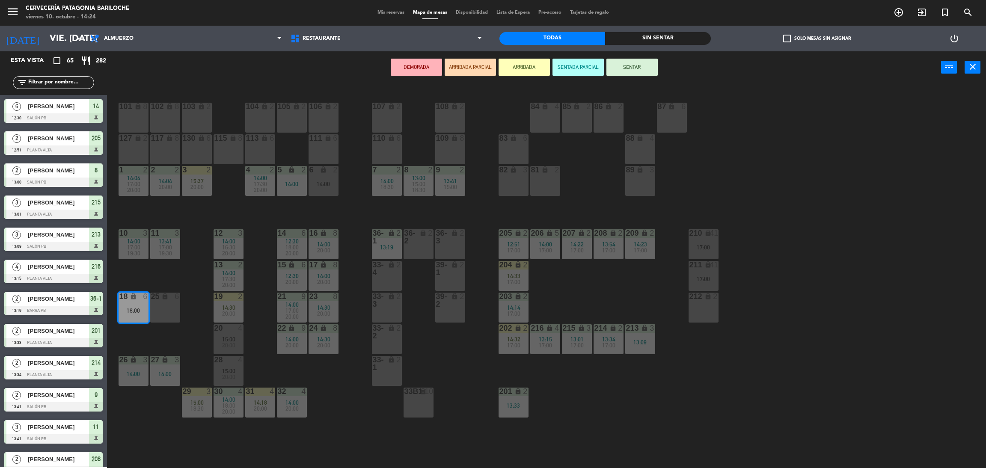
click at [160, 305] on div "25 lock 6" at bounding box center [165, 308] width 30 height 30
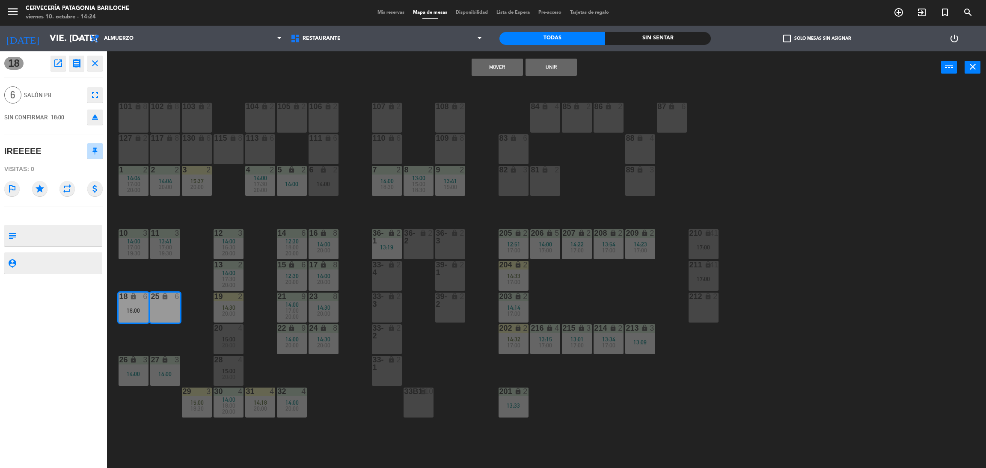
click at [548, 69] on button "Unir" at bounding box center [550, 67] width 51 height 17
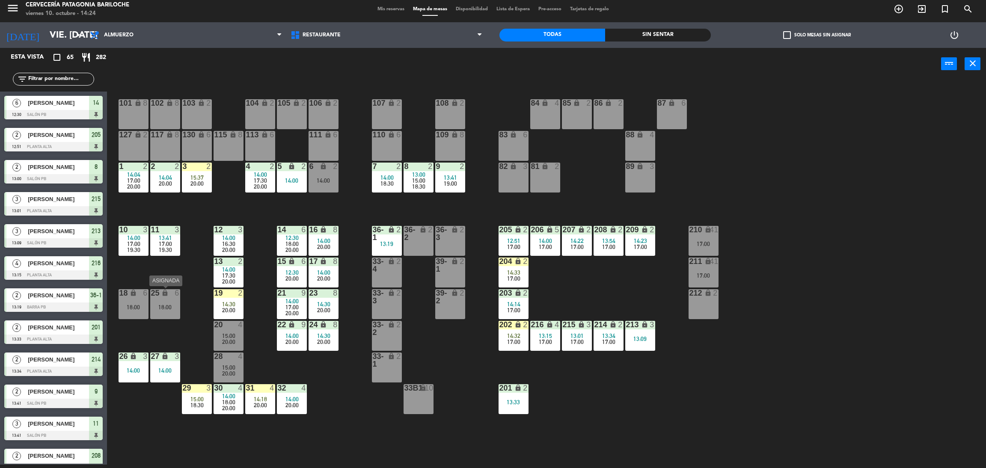
scroll to position [220, 0]
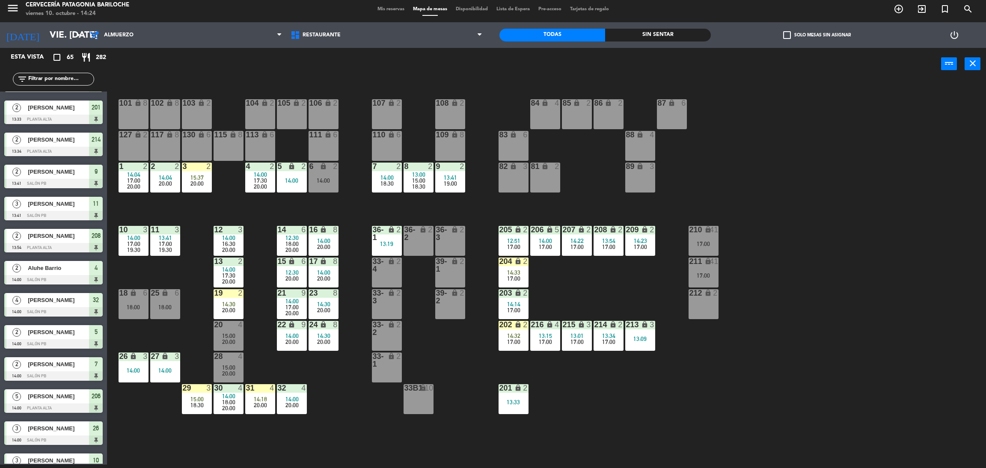
click at [194, 270] on div "101 lock 8 102 lock 8 104 lock 2 105 lock 2 106 lock 2 103 lock 2 107 lock 2 10…" at bounding box center [551, 276] width 869 height 385
click at [343, 394] on div "101 lock 8 102 lock 8 104 lock 2 105 lock 2 106 lock 2 103 lock 2 107 lock 2 10…" at bounding box center [551, 276] width 869 height 385
click at [55, 80] on input "text" at bounding box center [60, 78] width 66 height 9
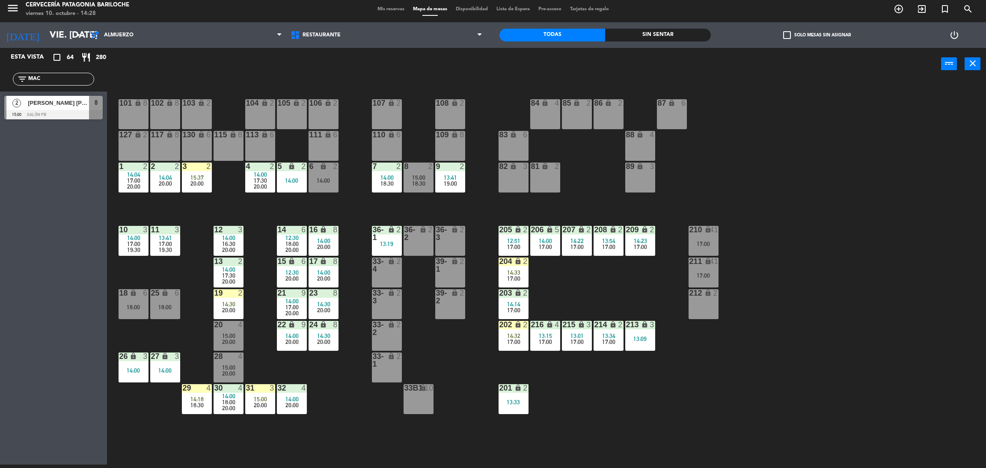
type input "MAC"
click at [58, 150] on div "Esta vista crop_square 64 restaurant 280 filter_list MAC 2 [PERSON_NAME] [PERSO…" at bounding box center [53, 256] width 107 height 417
click at [52, 111] on div at bounding box center [53, 114] width 98 height 9
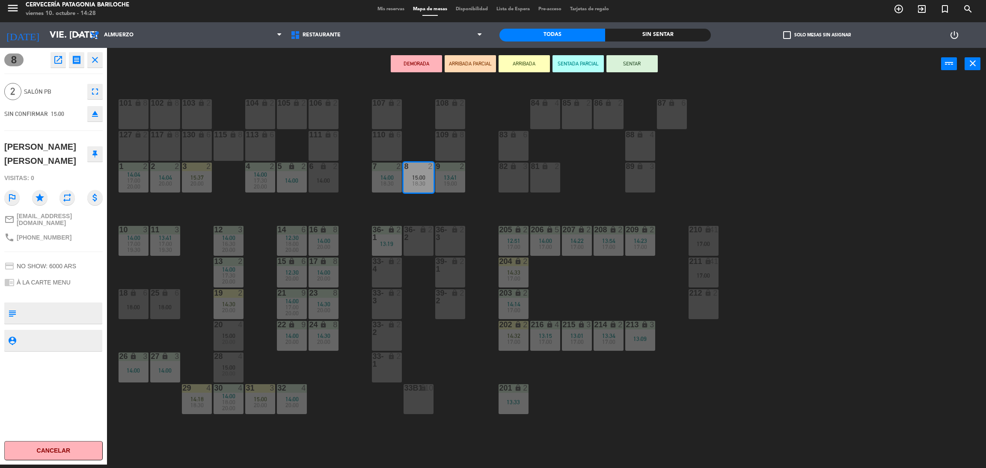
click at [509, 69] on button "ARRIBADA" at bounding box center [523, 63] width 51 height 17
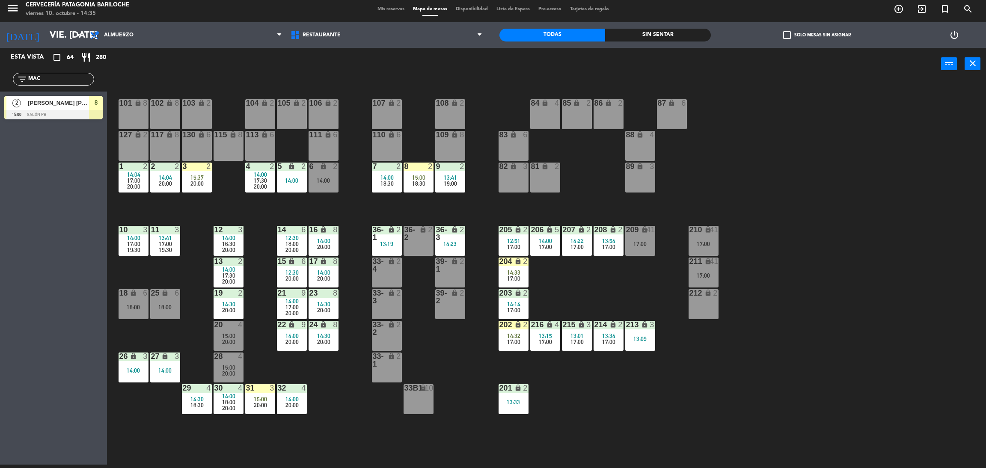
click at [73, 82] on input "MAC" at bounding box center [60, 78] width 66 height 9
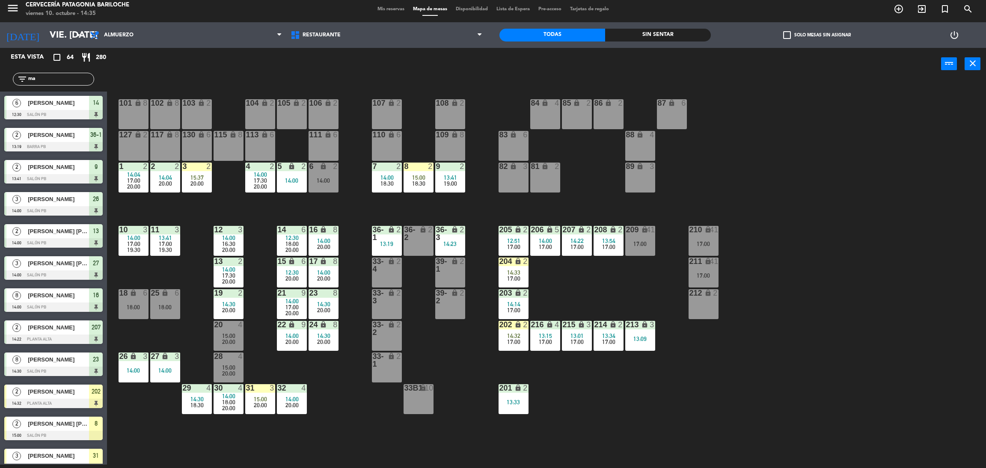
type input "m"
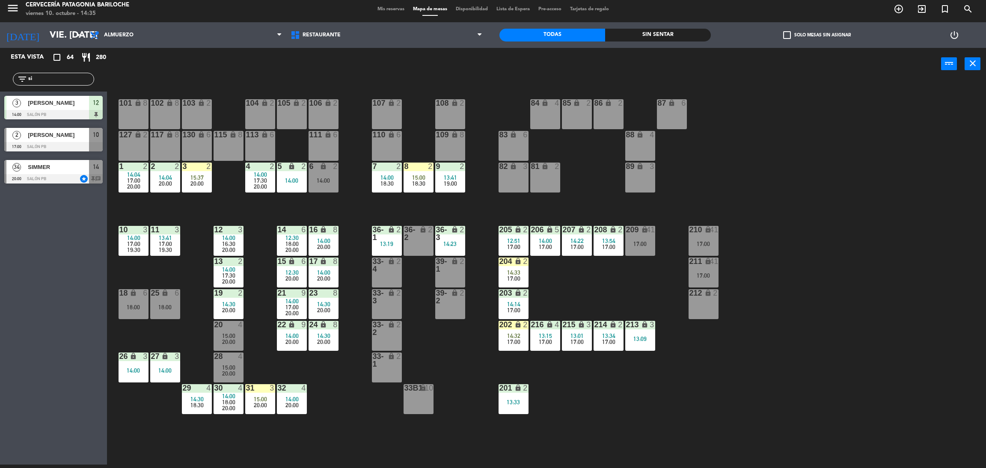
type input "s"
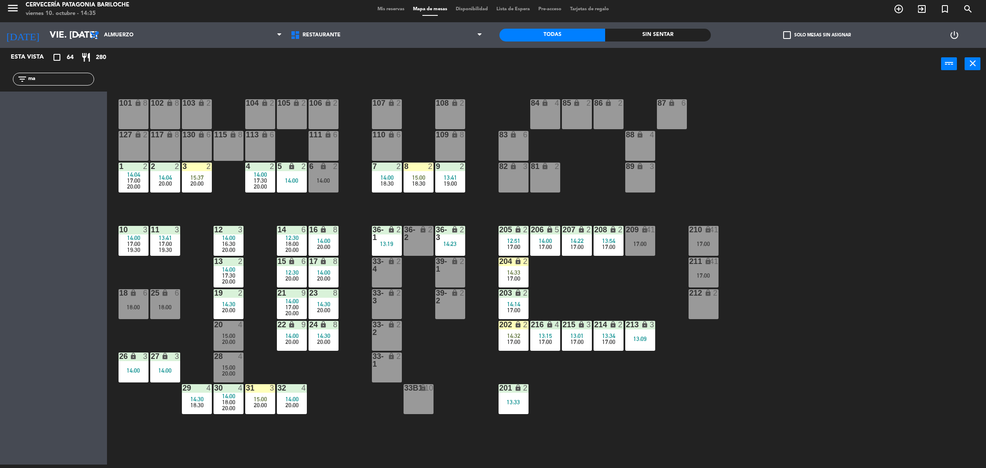
type input "m"
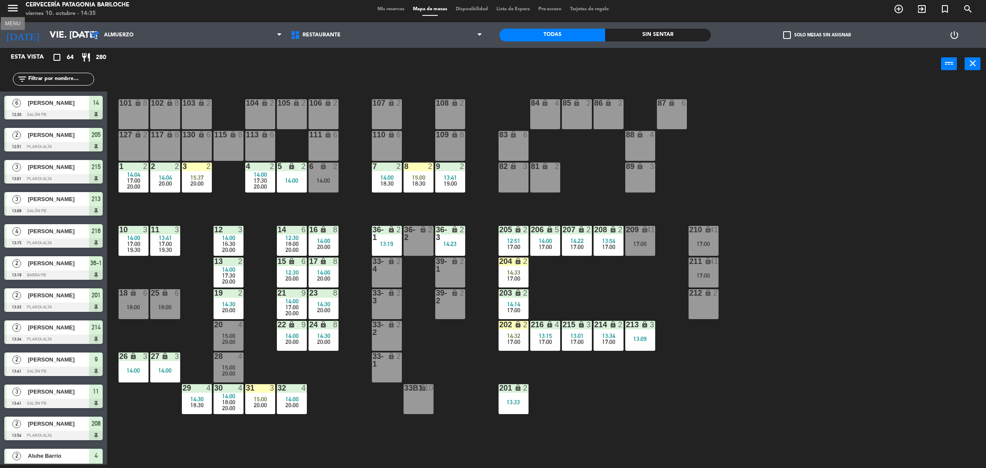
click at [9, 8] on icon "menu" at bounding box center [12, 8] width 13 height 13
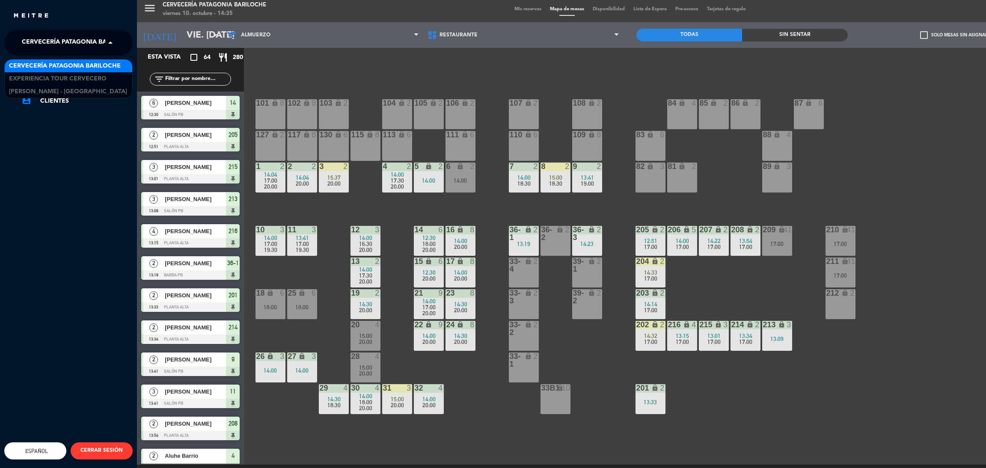
click at [83, 50] on span "Cervecería Patagonia Bariloche" at bounding box center [78, 43] width 112 height 18
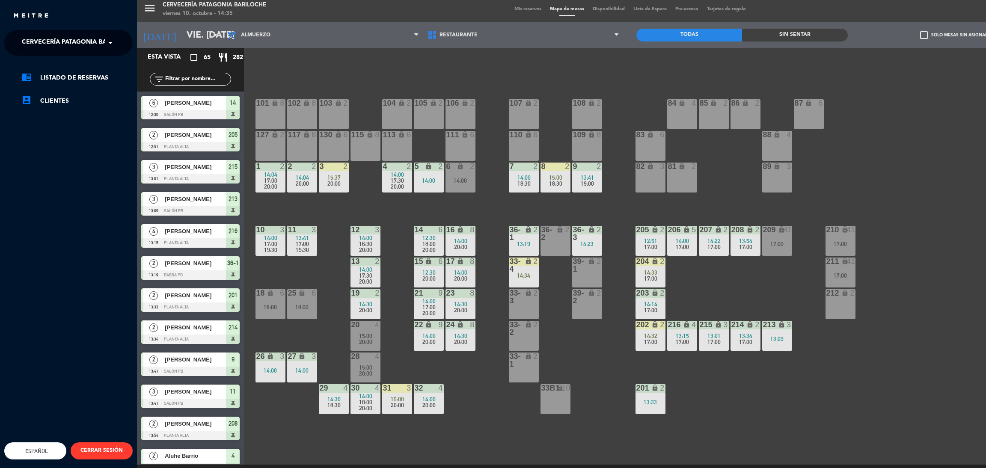
click at [338, 71] on div "menu Cervecería Patagonia Bariloche viernes 10. octubre - 14:35 Mis reservas Ma…" at bounding box center [630, 234] width 986 height 468
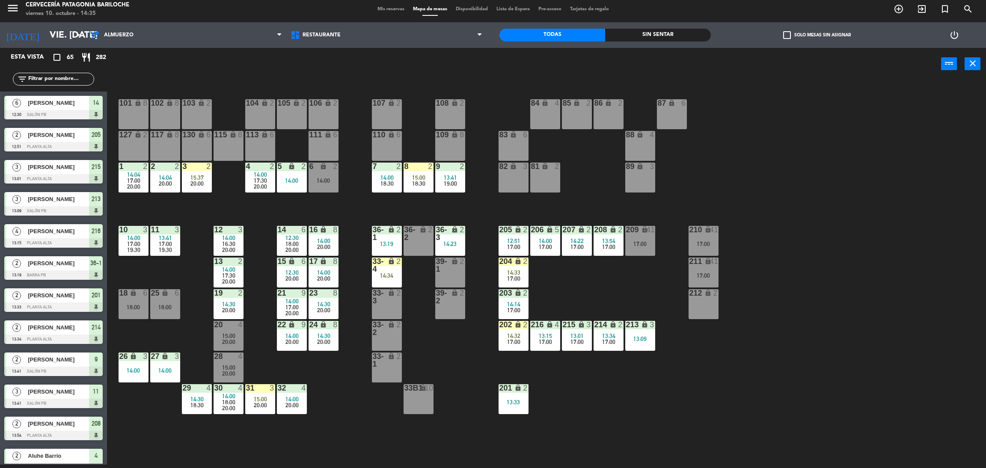
click at [53, 75] on input "text" at bounding box center [60, 78] width 66 height 9
click at [186, 74] on div "power_input close" at bounding box center [524, 64] width 834 height 33
click at [79, 78] on input "text" at bounding box center [60, 78] width 66 height 9
click at [186, 82] on main "101 lock 8 102 lock 8 104 lock 2 105 lock 2 106 lock 2 103 lock 2 107 lock 2 10…" at bounding box center [546, 271] width 879 height 395
click at [79, 76] on input "text" at bounding box center [60, 78] width 66 height 9
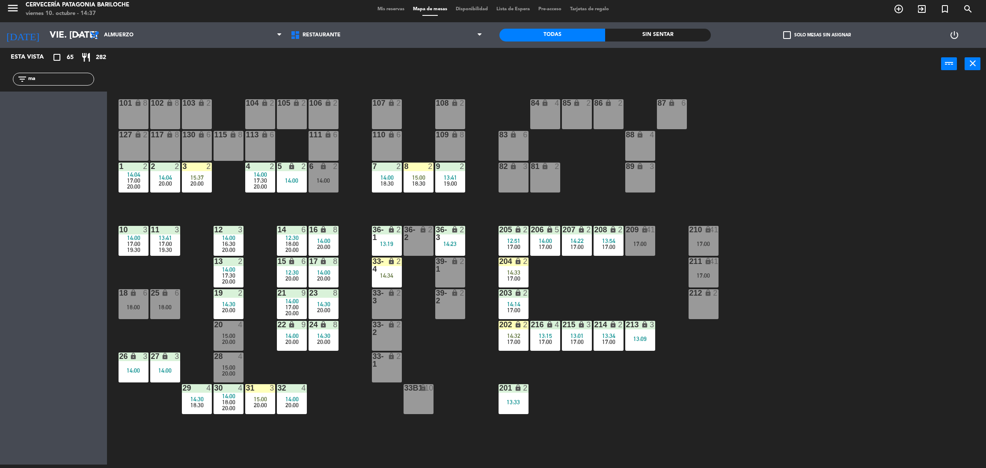
type input "m"
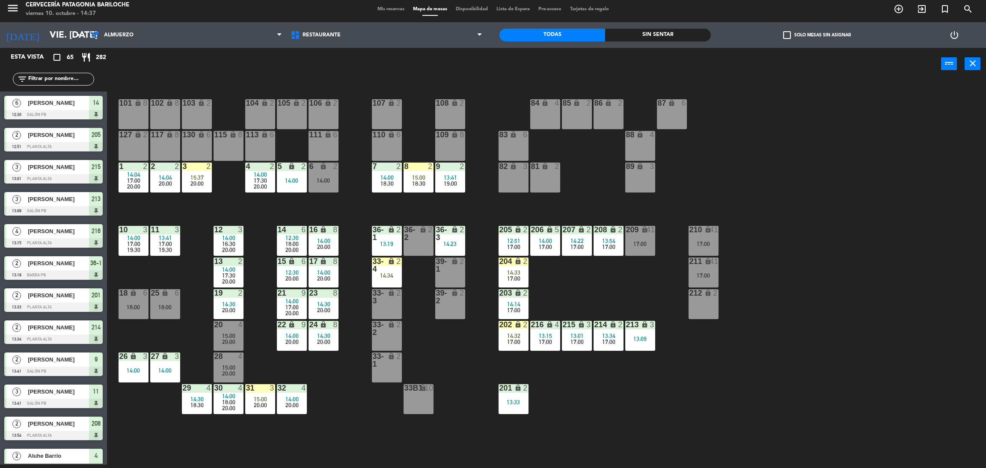
click at [110, 79] on div "power_input close" at bounding box center [524, 64] width 834 height 33
click at [400, 207] on div "101 lock 8 102 lock 8 104 lock 2 105 lock 2 106 lock 2 103 lock 2 107 lock 2 10…" at bounding box center [551, 276] width 869 height 385
click at [349, 386] on div "101 lock 8 102 lock 8 104 lock 2 105 lock 2 106 lock 2 103 lock 2 107 lock 2 10…" at bounding box center [551, 276] width 869 height 385
click at [199, 214] on div "101 lock 8 102 lock 8 104 lock 2 105 lock 2 106 lock 2 103 lock 2 107 lock 2 10…" at bounding box center [551, 276] width 869 height 385
click at [66, 77] on input "text" at bounding box center [60, 78] width 66 height 9
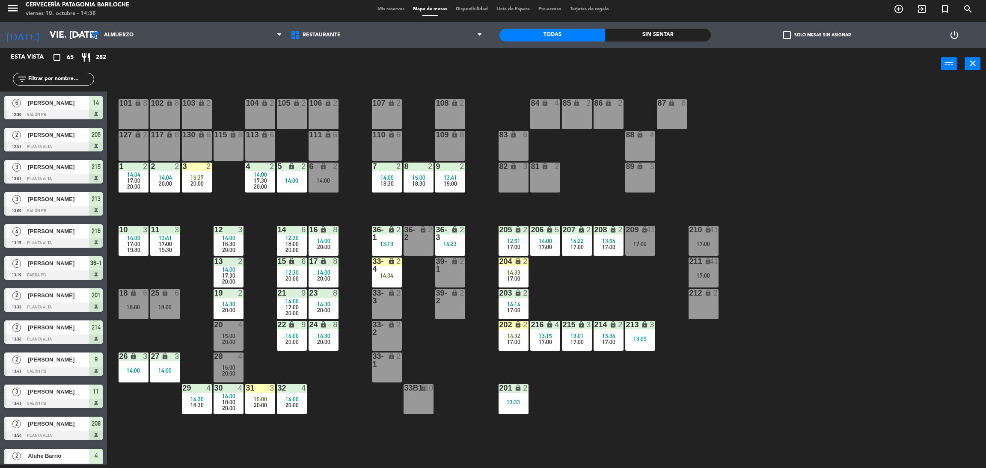
click at [229, 80] on div "power_input close" at bounding box center [524, 64] width 834 height 33
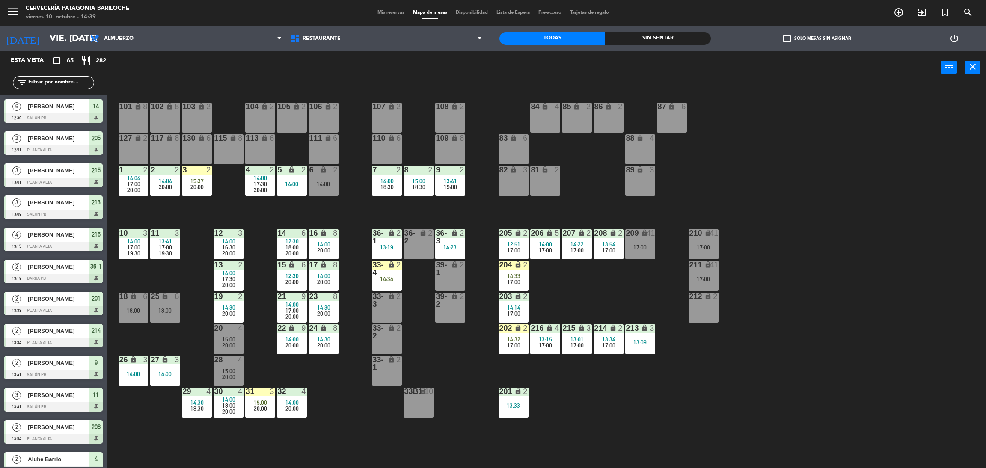
scroll to position [3, 0]
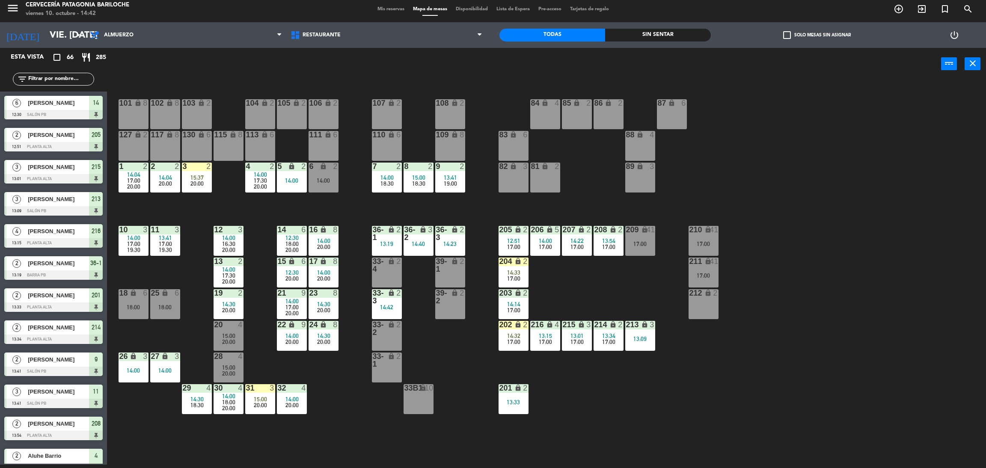
click at [646, 415] on div "101 lock 8 102 lock 8 104 lock 2 105 lock 2 106 lock 2 103 lock 2 107 lock 2 10…" at bounding box center [551, 276] width 869 height 385
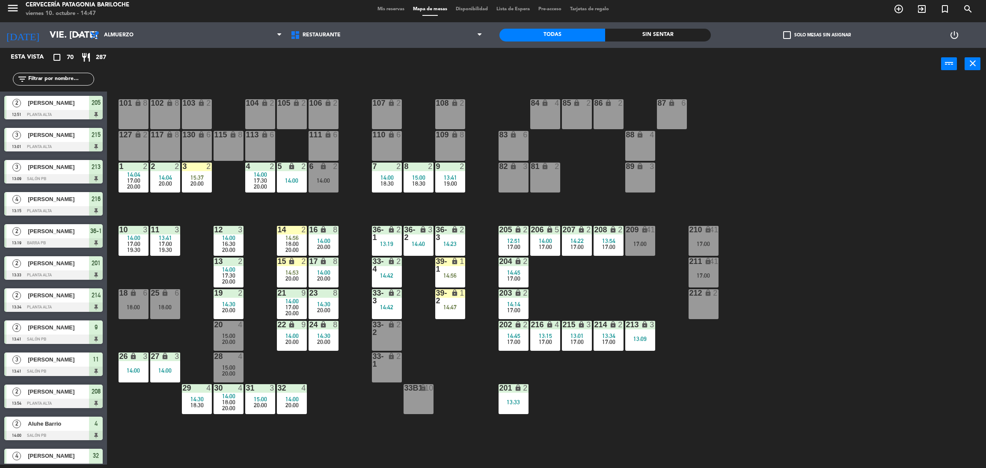
click at [53, 79] on input "text" at bounding box center [60, 78] width 66 height 9
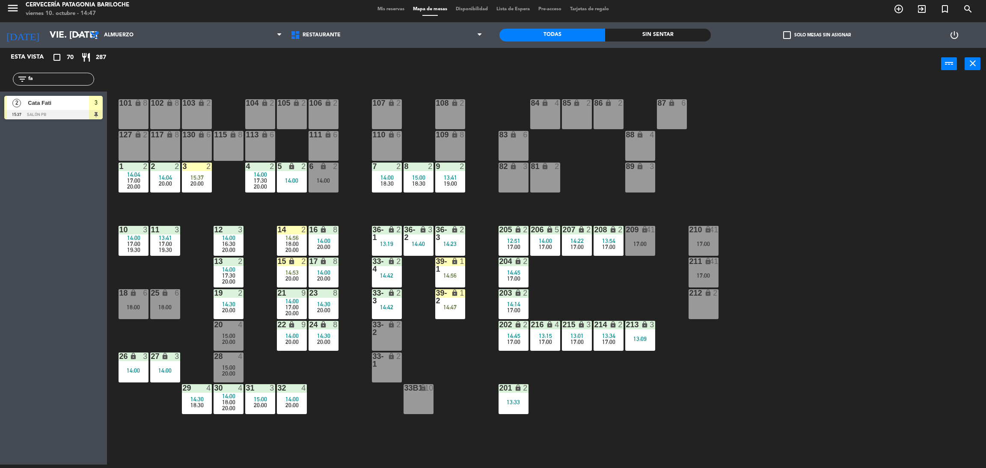
type input "fa"
click at [34, 146] on div "Esta vista crop_square 70 restaurant 287 filter_list fa 2 Cata Fati 15:37 SALÓN…" at bounding box center [53, 256] width 107 height 417
click at [45, 78] on input "fa" at bounding box center [60, 78] width 66 height 9
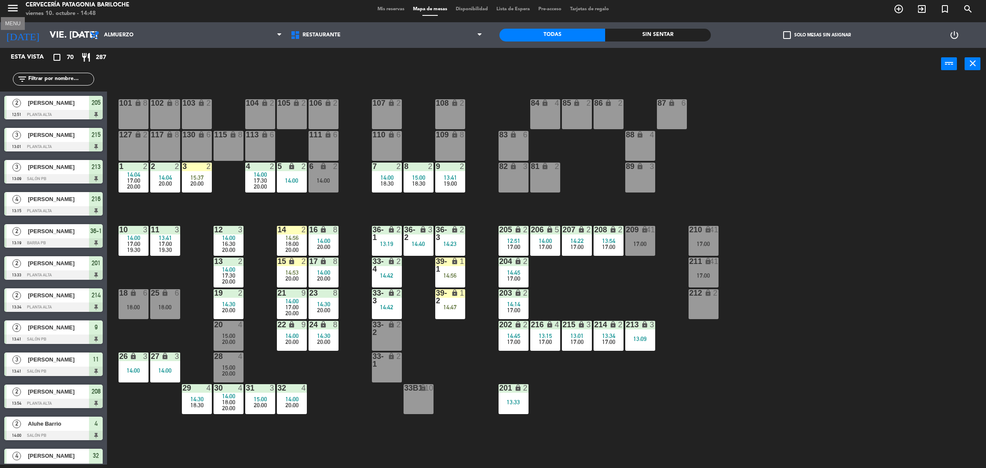
click at [9, 12] on icon "menu" at bounding box center [12, 8] width 13 height 13
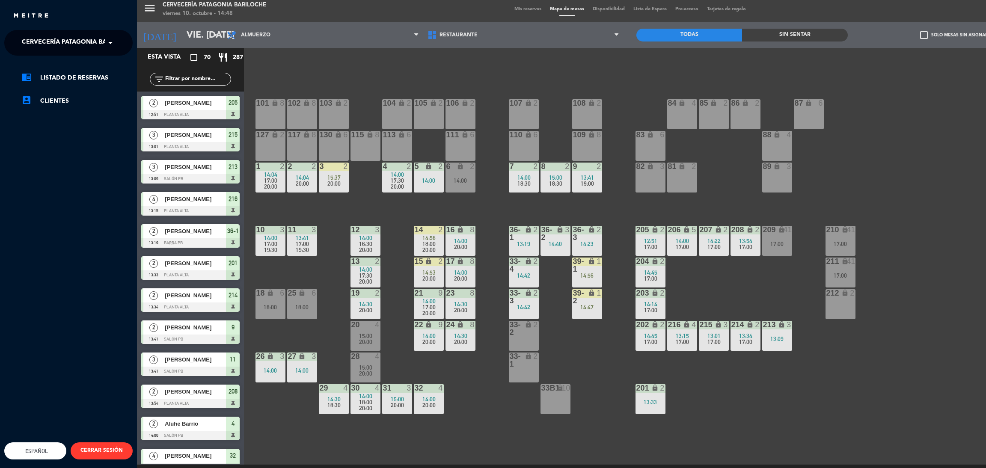
click at [101, 43] on span "Cervecería Patagonia Bariloche" at bounding box center [78, 43] width 112 height 18
click at [61, 77] on span "Experiencia Tour Cervecero" at bounding box center [58, 79] width 98 height 10
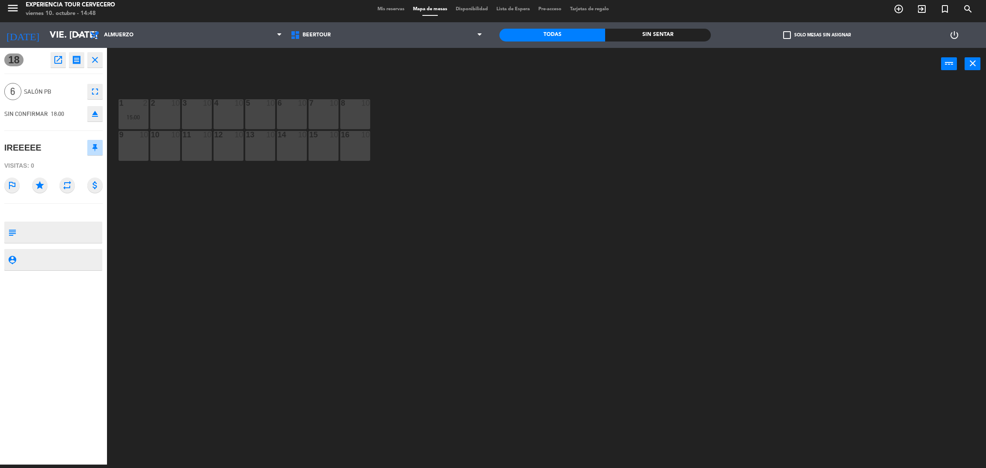
click at [94, 61] on icon "close" at bounding box center [95, 60] width 10 height 10
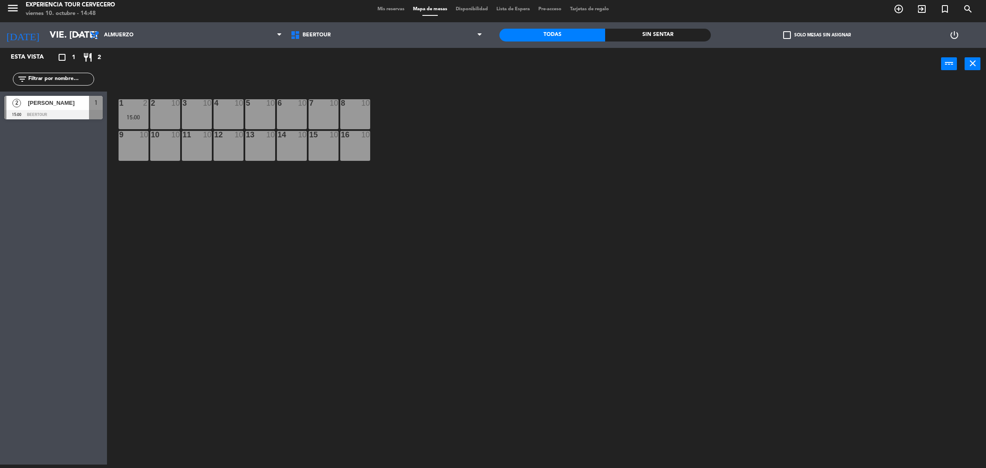
click at [71, 80] on input "text" at bounding box center [60, 78] width 66 height 9
type input "fab"
click at [0, 175] on div "Esta vista crop_square 1 restaurant 2 filter_list fab 2 Fabi Oliveira 15:00 Bee…" at bounding box center [53, 256] width 107 height 417
click at [53, 105] on span "[PERSON_NAME]" at bounding box center [58, 102] width 61 height 9
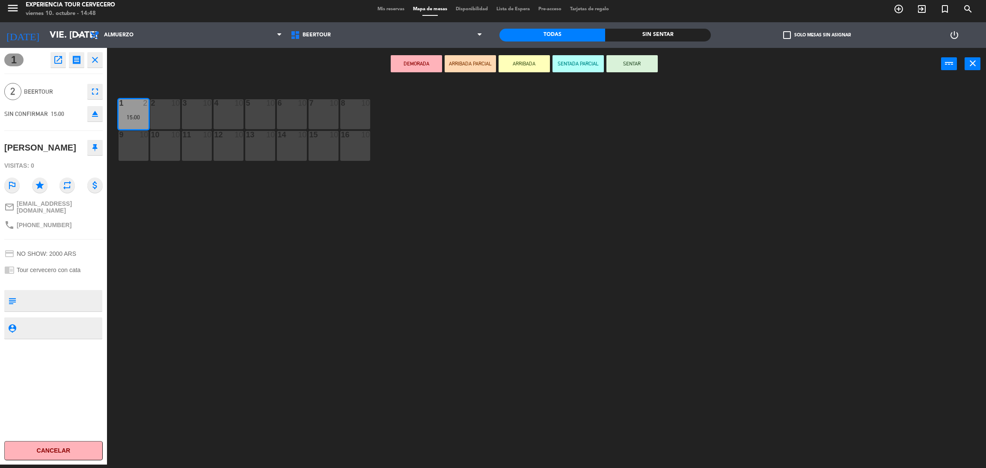
click at [526, 69] on button "ARRIBADA" at bounding box center [523, 63] width 51 height 17
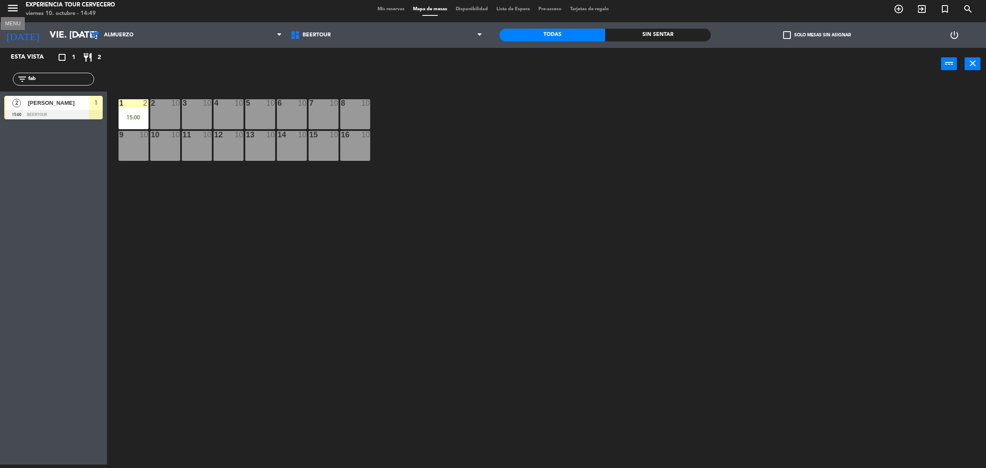
click at [12, 4] on icon "menu" at bounding box center [12, 8] width 13 height 13
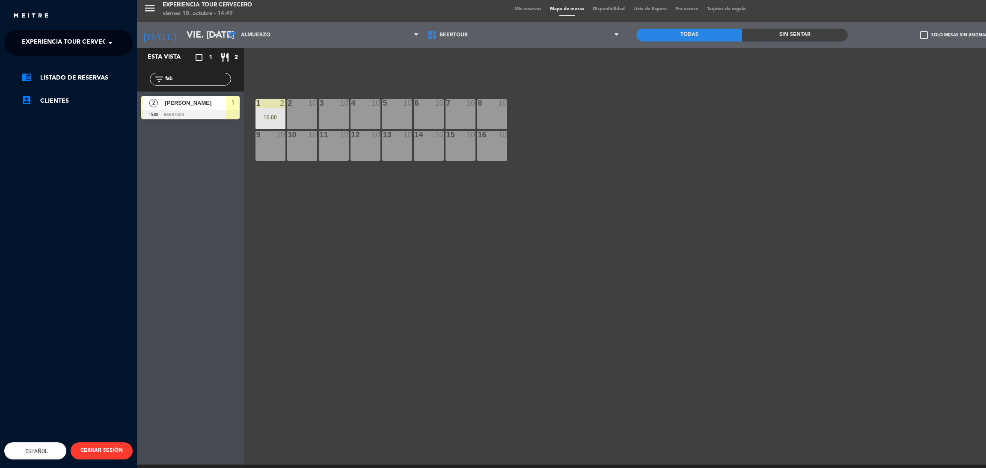
click at [70, 55] on ng-select "× Experiencia Tour Cervecero ×" at bounding box center [68, 43] width 128 height 26
click at [65, 47] on span "Experiencia Tour Cervecero" at bounding box center [71, 43] width 98 height 18
click at [49, 62] on span "Cervecería Patagonia Bariloche" at bounding box center [65, 66] width 112 height 10
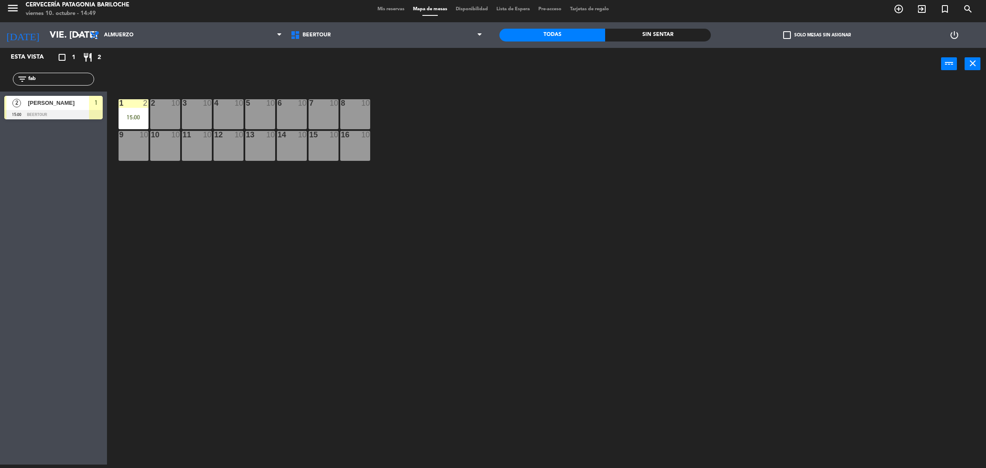
click at [383, 11] on span "Mis reservas" at bounding box center [391, 9] width 36 height 5
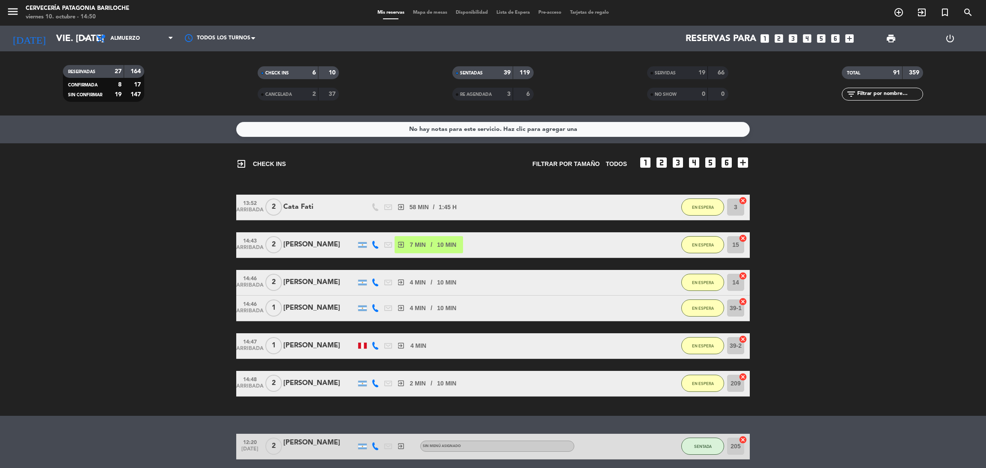
click at [428, 18] on div "menu Cervecería Patagonia Bariloche viernes 10. octubre - 14:50 Mis reservas Ma…" at bounding box center [493, 13] width 986 height 26
click at [427, 10] on span "Mapa de mesas" at bounding box center [430, 12] width 43 height 5
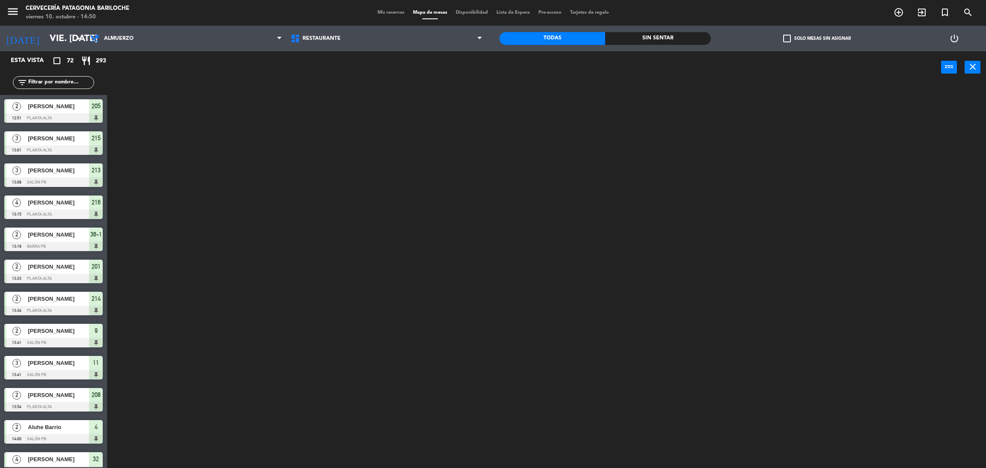
click at [55, 80] on input "text" at bounding box center [60, 82] width 66 height 9
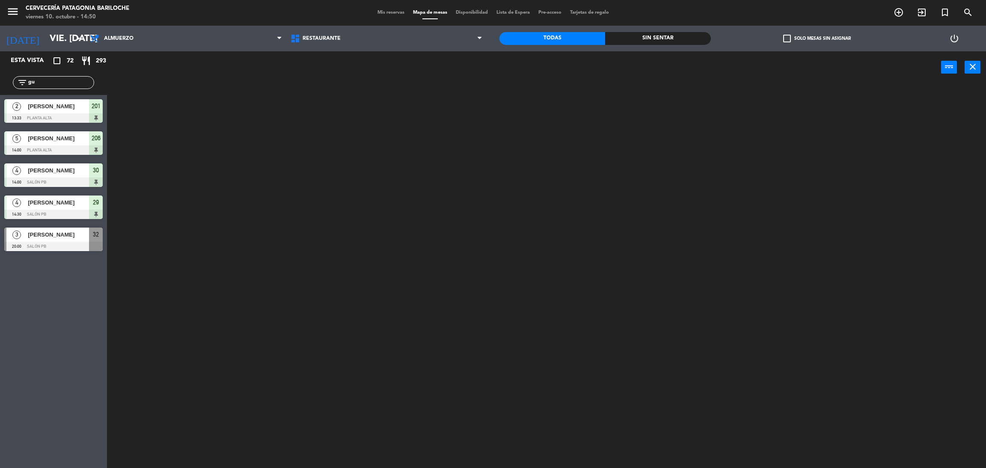
type input "g"
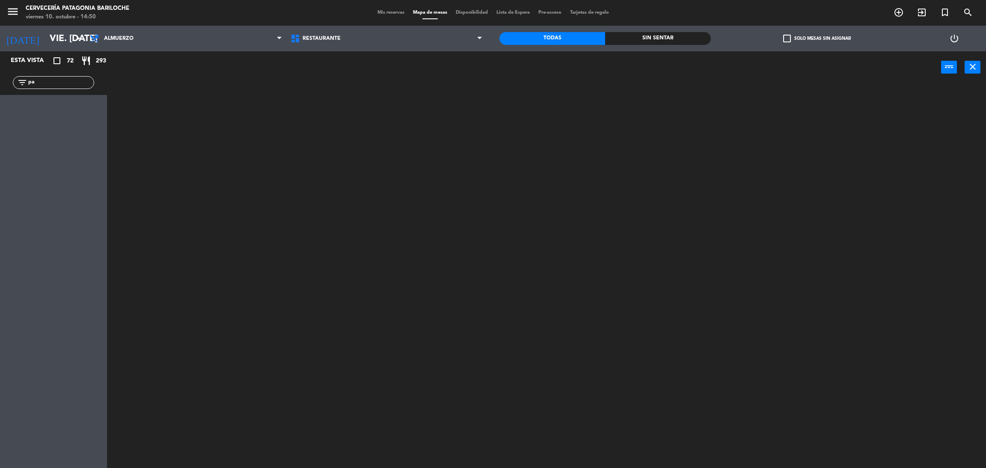
type input "p"
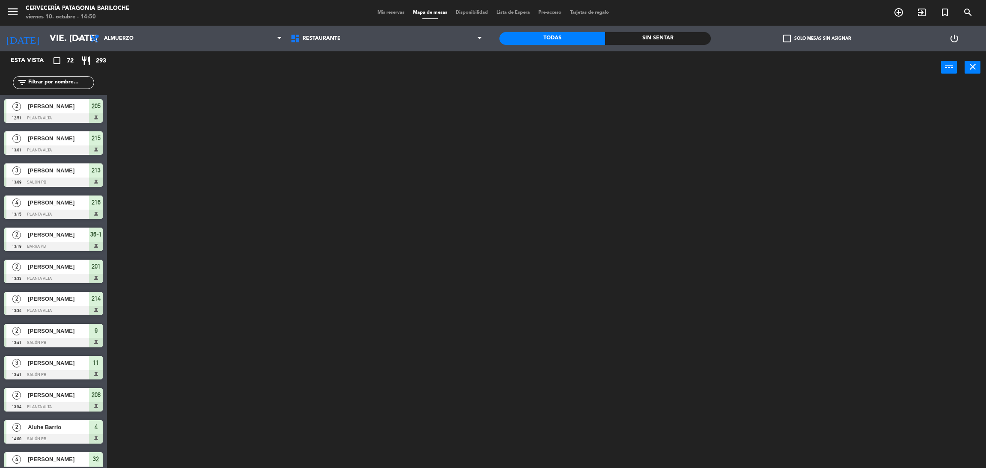
click at [390, 13] on span "Mis reservas" at bounding box center [391, 12] width 36 height 5
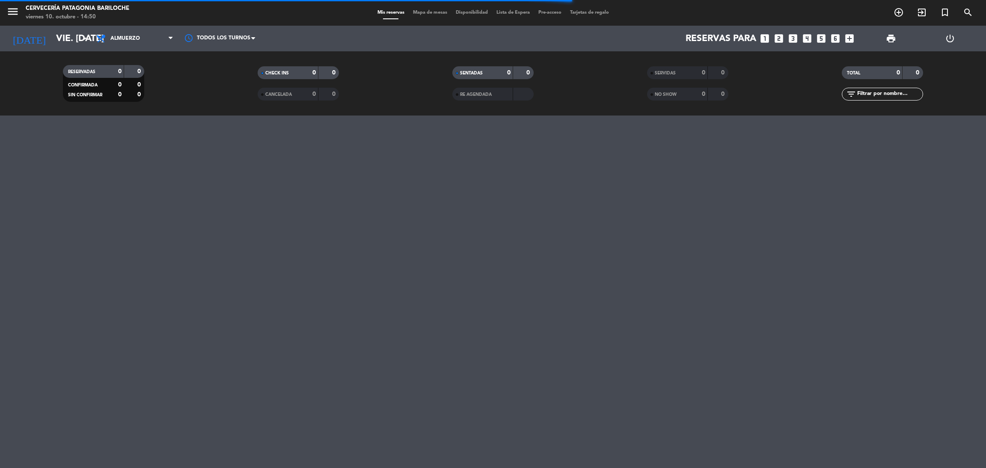
click at [424, 13] on span "Mapa de mesas" at bounding box center [430, 12] width 43 height 5
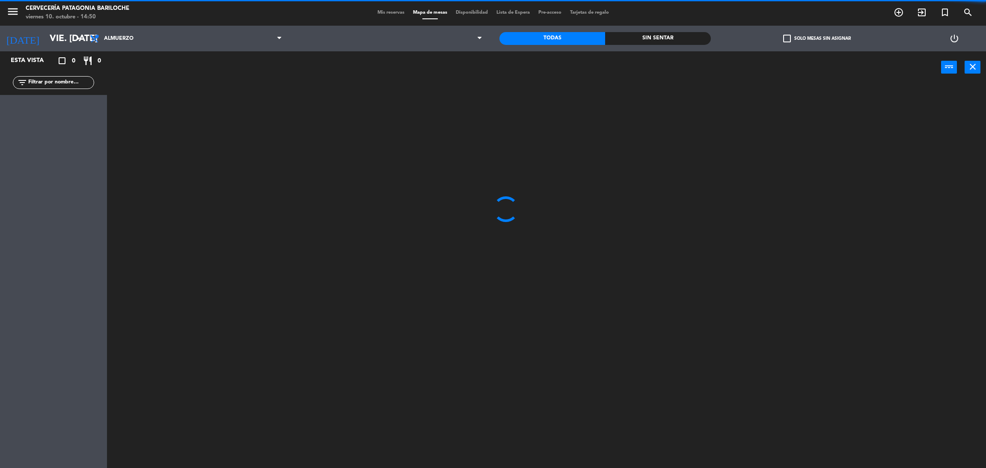
click at [48, 80] on input "text" at bounding box center [60, 82] width 66 height 9
type input "p"
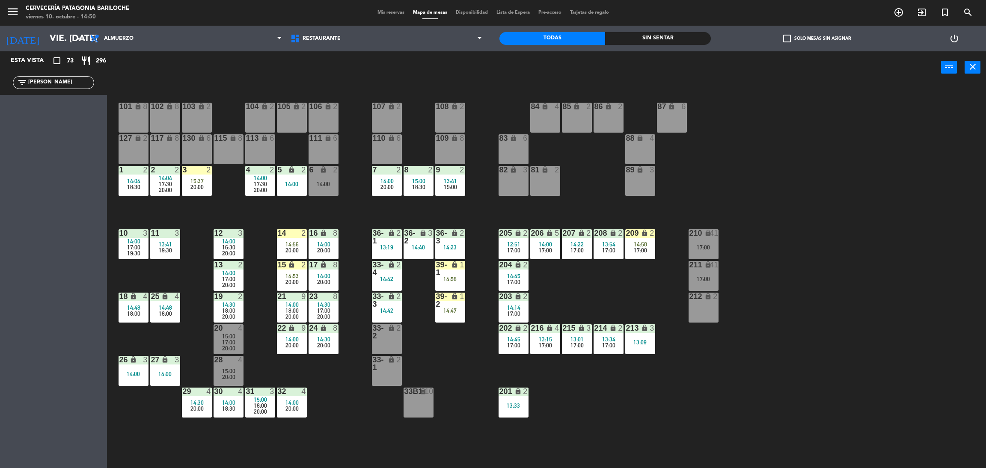
type input "guss"
click at [338, 214] on div "101 lock 8 102 lock 8 104 lock 2 105 lock 2 106 lock 2 103 lock 2 107 lock 2 10…" at bounding box center [551, 279] width 869 height 385
click at [45, 85] on input "guss" at bounding box center [60, 82] width 66 height 9
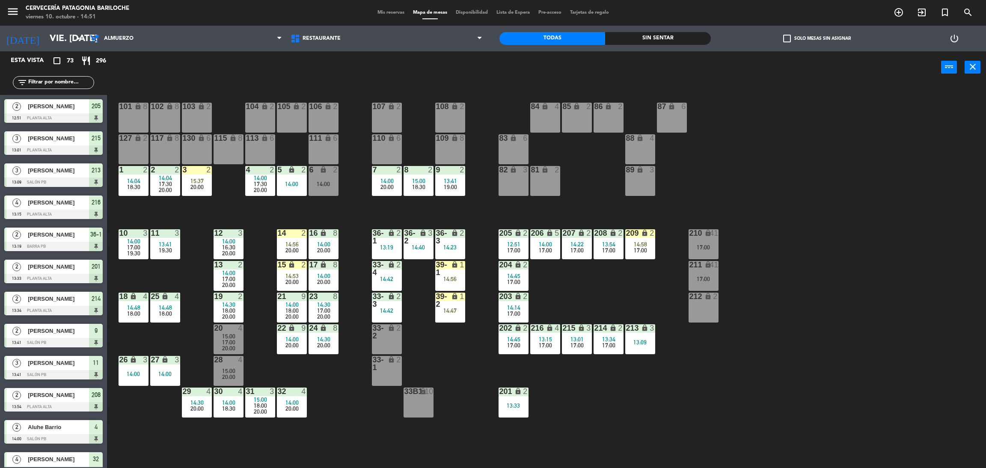
click at [187, 77] on div "power_input close" at bounding box center [524, 67] width 834 height 33
click at [39, 85] on input "text" at bounding box center [60, 82] width 66 height 9
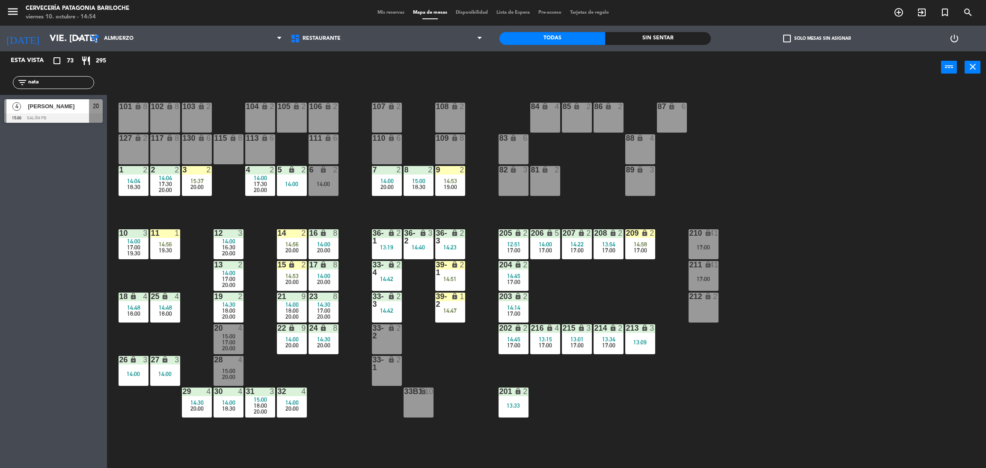
type input "nata"
click at [32, 108] on div "4 Natalia Crespo 15:00 SALÓN PB 20" at bounding box center [53, 111] width 107 height 32
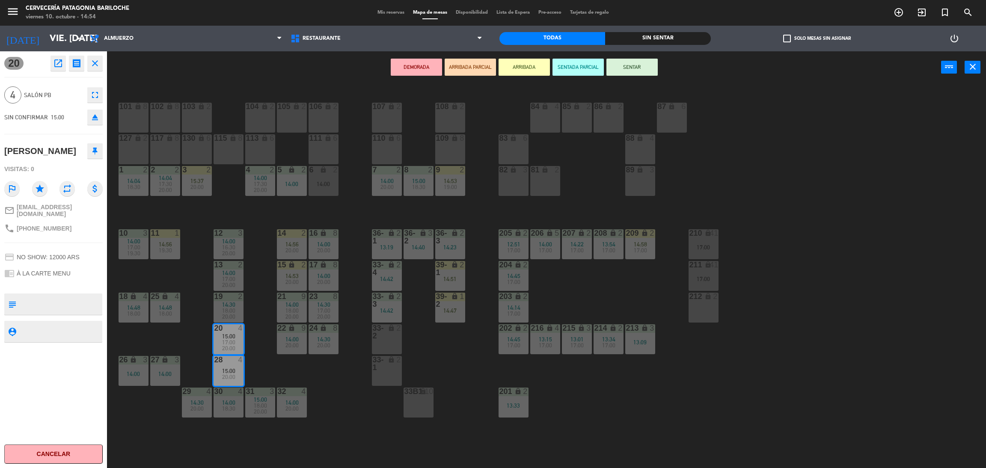
click at [518, 64] on button "ARRIBADA" at bounding box center [523, 67] width 51 height 17
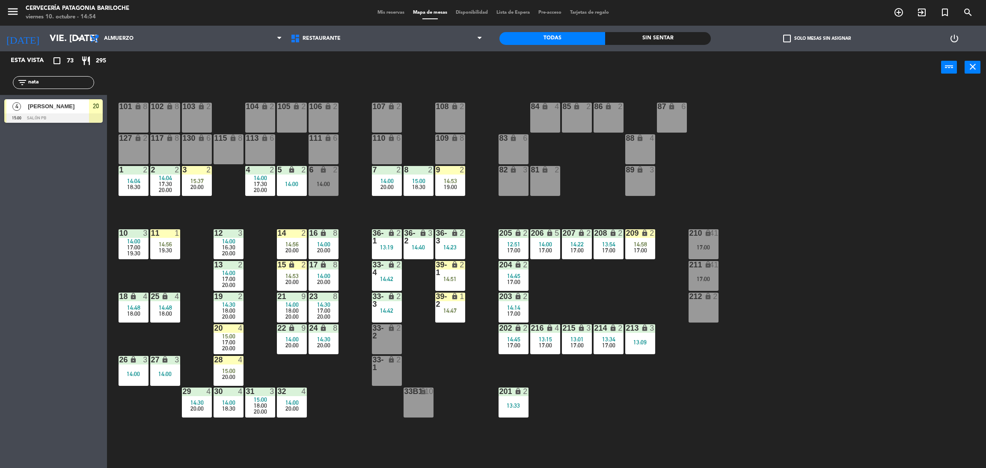
click at [789, 204] on div "101 lock 8 102 lock 8 104 lock 2 105 lock 2 106 lock 2 103 lock 2 107 lock 2 10…" at bounding box center [551, 279] width 869 height 385
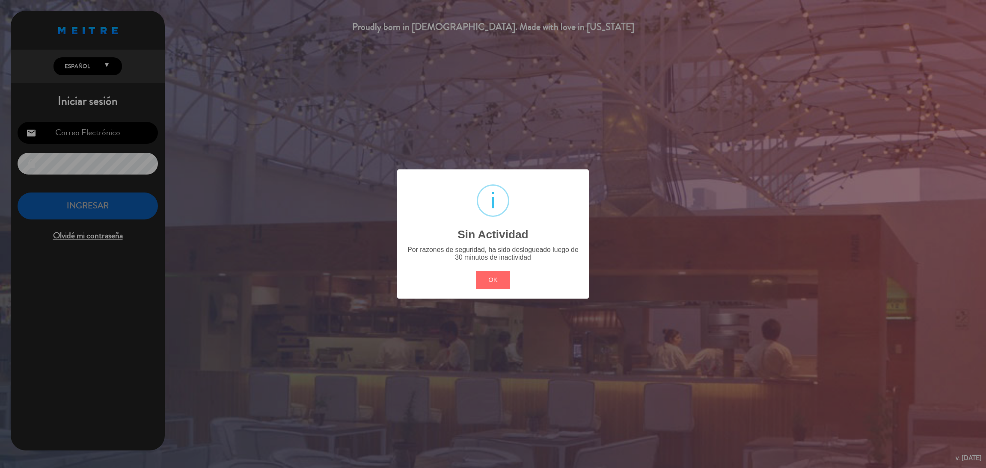
type input "[EMAIL_ADDRESS][DOMAIN_NAME]"
click at [492, 288] on button "OK" at bounding box center [493, 280] width 35 height 18
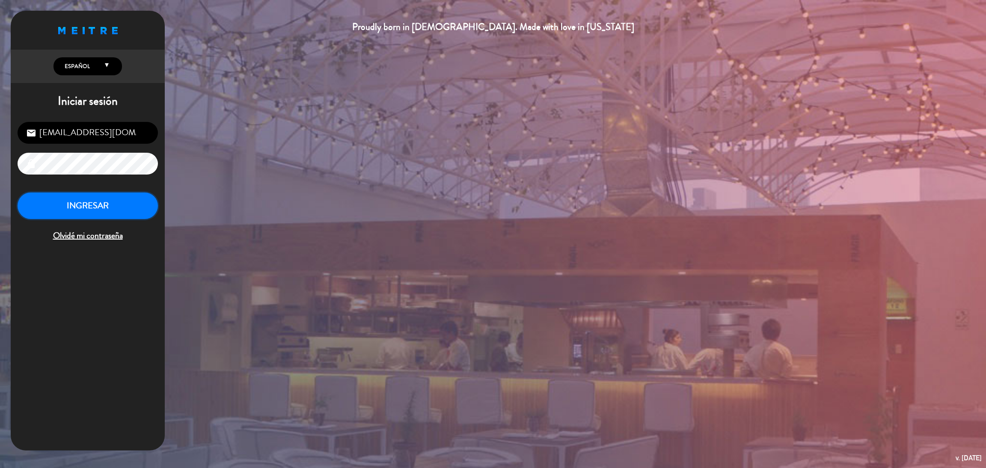
click at [109, 218] on button "INGRESAR" at bounding box center [88, 206] width 140 height 27
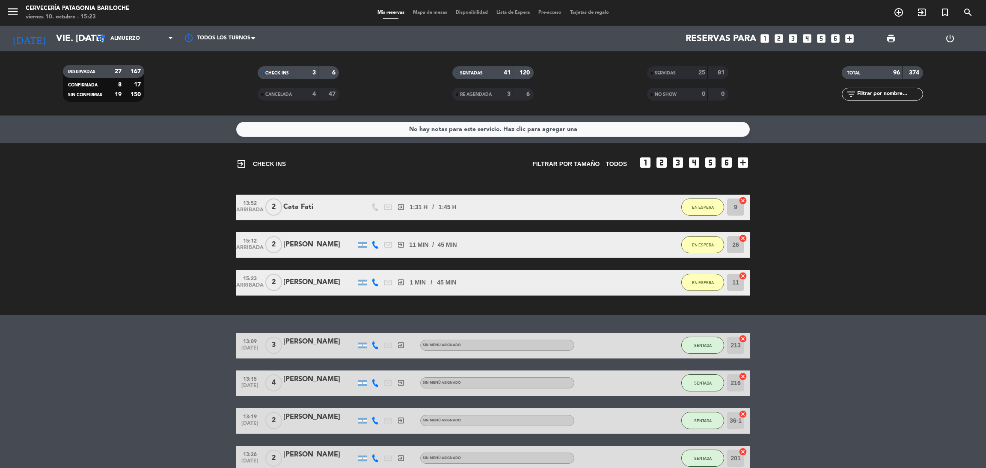
click at [421, 10] on span "Mapa de mesas" at bounding box center [430, 12] width 43 height 5
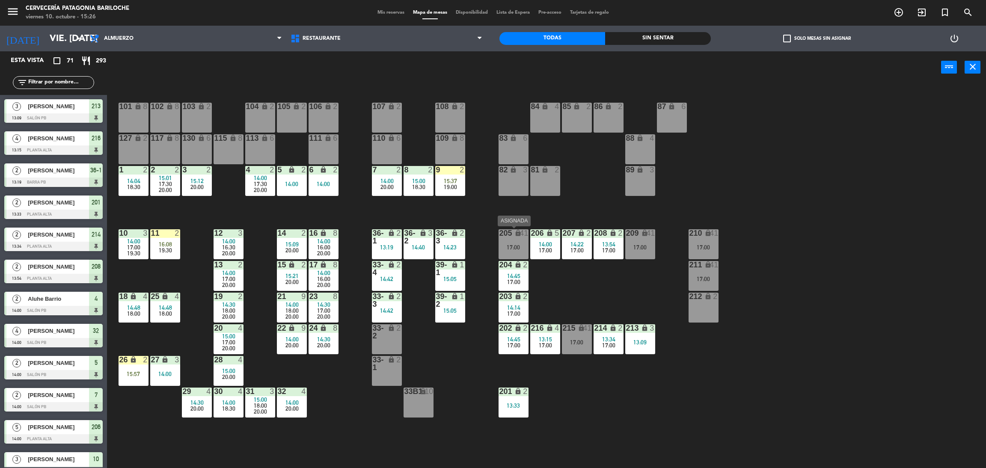
click at [515, 248] on div "17:00" at bounding box center [513, 247] width 30 height 6
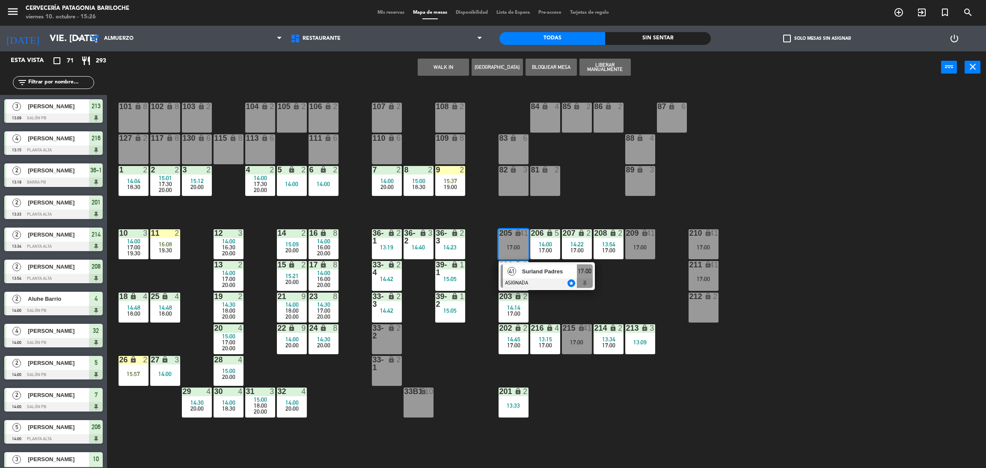
click at [546, 280] on div at bounding box center [547, 283] width 92 height 9
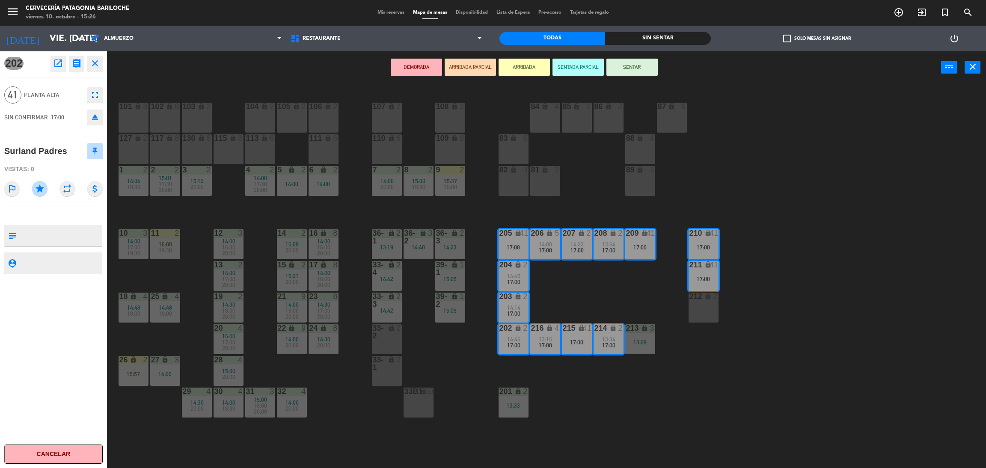
click at [546, 280] on div "101 lock 8 102 lock 8 104 lock 2 105 lock 2 106 lock 2 103 lock 2 107 lock 2 10…" at bounding box center [551, 279] width 869 height 385
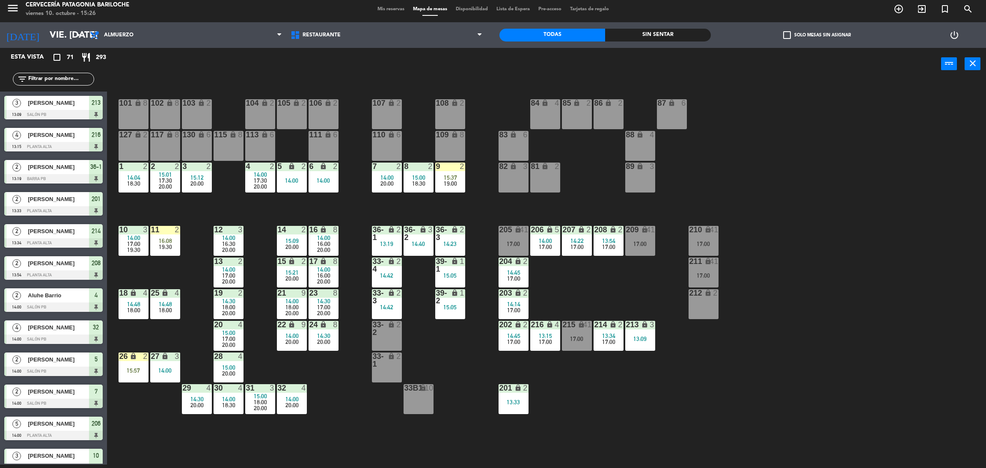
scroll to position [127, 0]
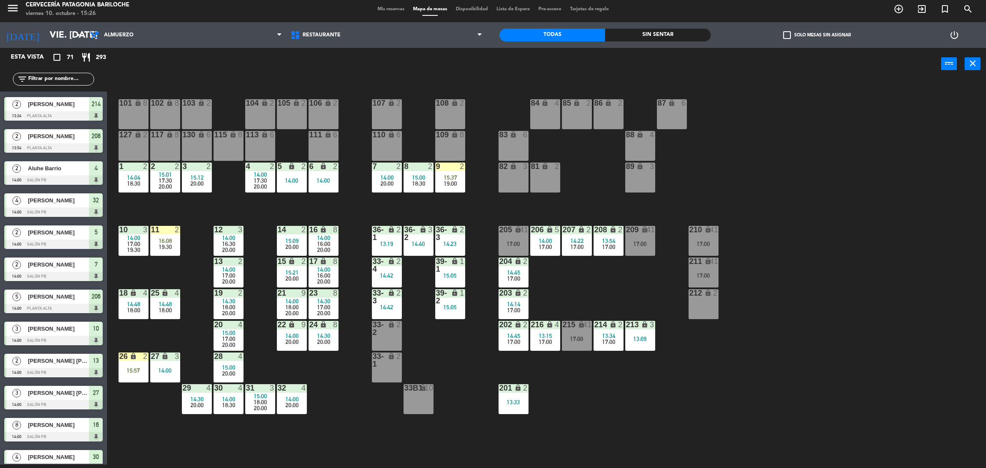
click at [155, 242] on div "16:08" at bounding box center [165, 241] width 30 height 6
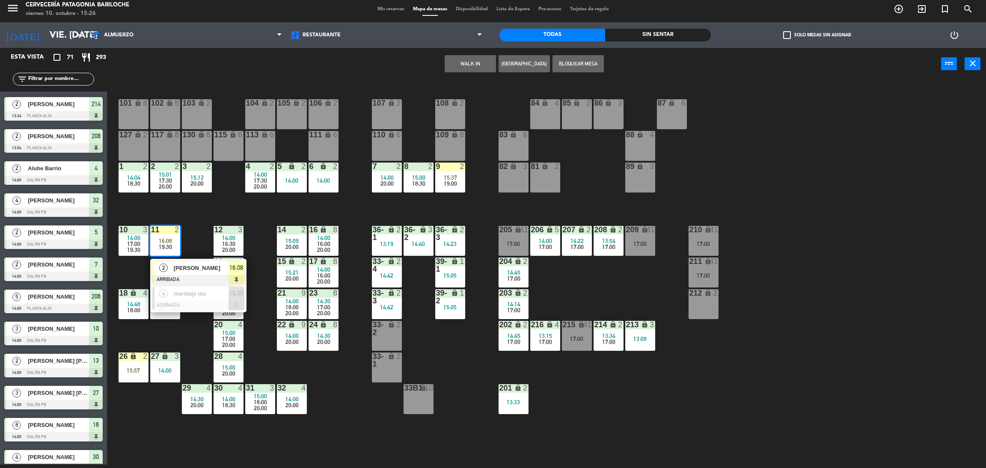
click at [160, 208] on div "101 lock 8 102 lock 8 104 lock 2 105 lock 2 106 lock 2 103 lock 2 107 lock 2 10…" at bounding box center [551, 276] width 869 height 385
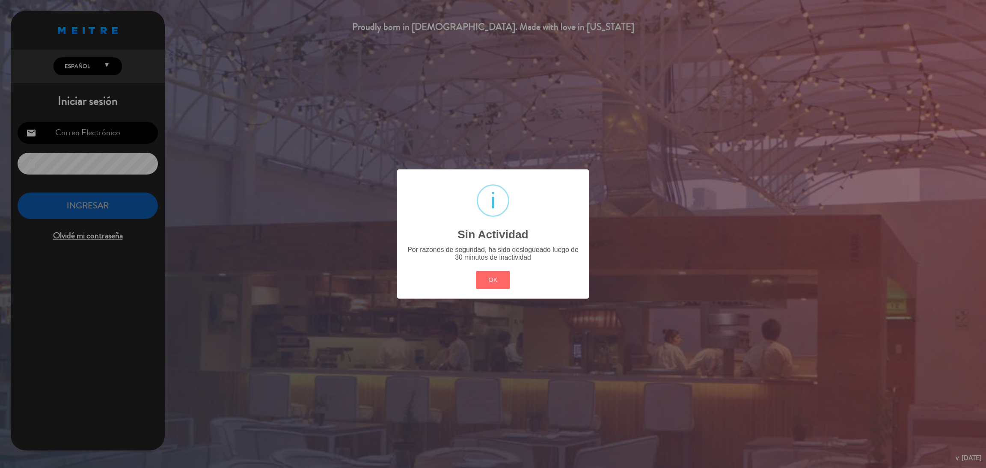
type input "[EMAIL_ADDRESS][DOMAIN_NAME]"
click at [490, 284] on button "OK" at bounding box center [493, 280] width 35 height 18
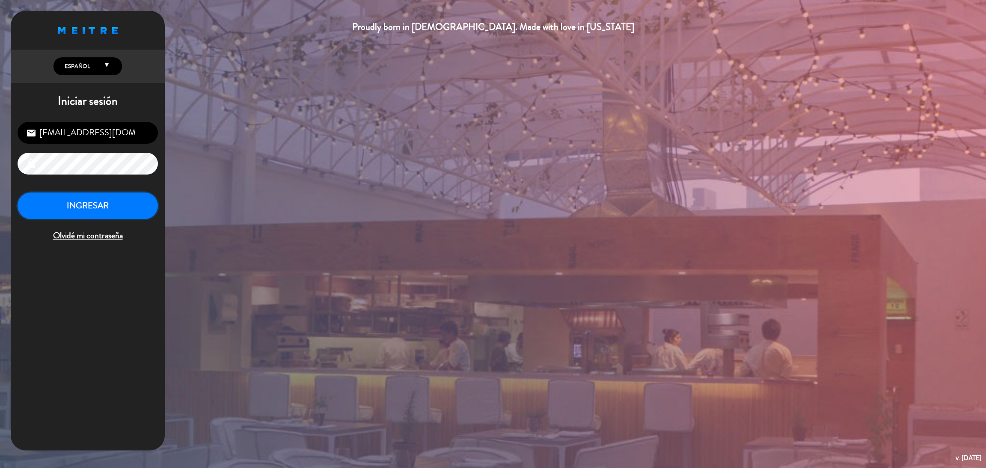
click at [60, 198] on button "INGRESAR" at bounding box center [88, 206] width 140 height 27
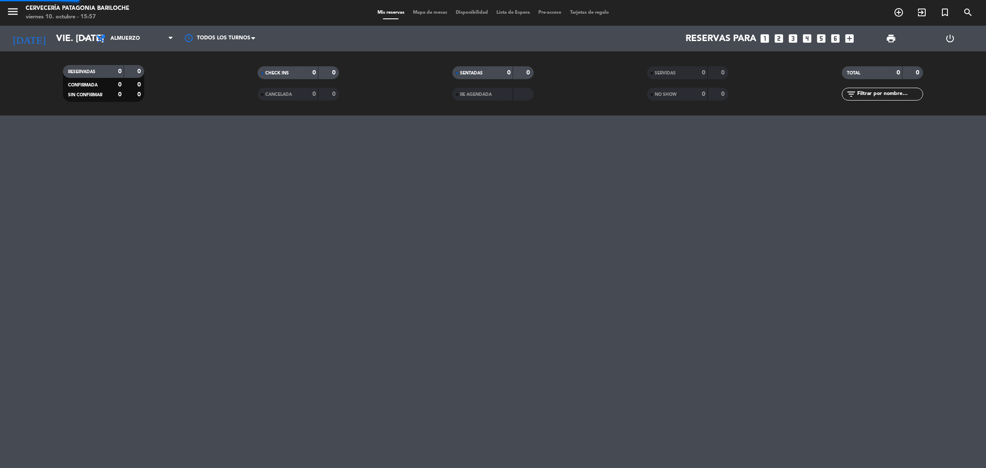
click at [422, 11] on span "Mapa de mesas" at bounding box center [430, 12] width 43 height 5
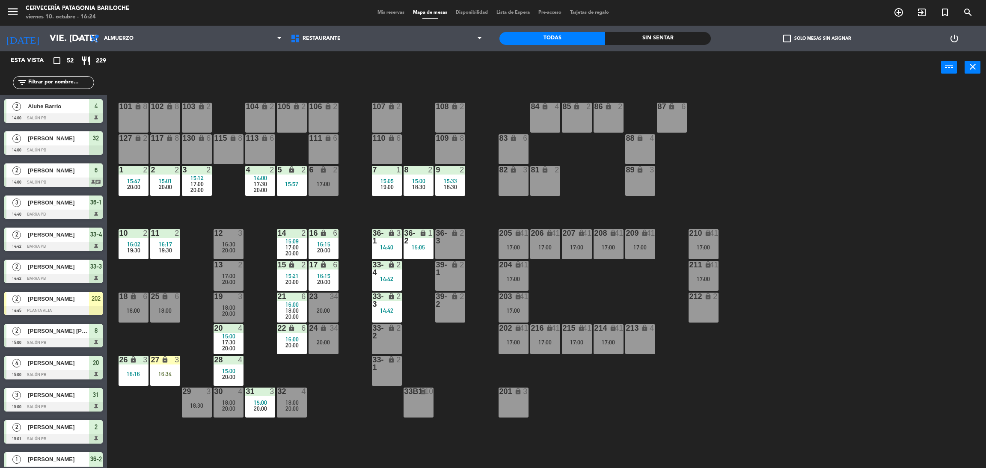
click at [442, 353] on div "101 lock 8 102 lock 8 104 lock 2 105 lock 2 106 lock 2 103 lock 2 107 lock 2 10…" at bounding box center [551, 279] width 869 height 385
click at [81, 78] on input "text" at bounding box center [60, 82] width 66 height 9
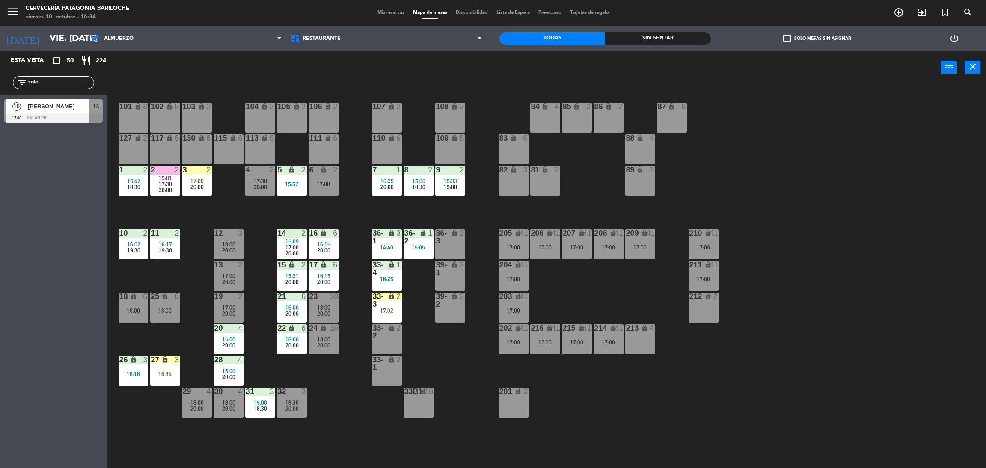
type input "sole"
click at [0, 339] on div "Esta vista crop_square 50 restaurant 224 filter_list sole 10 Soledad Muzzio 17:…" at bounding box center [53, 259] width 107 height 417
click at [50, 111] on div "[PERSON_NAME]" at bounding box center [58, 106] width 62 height 14
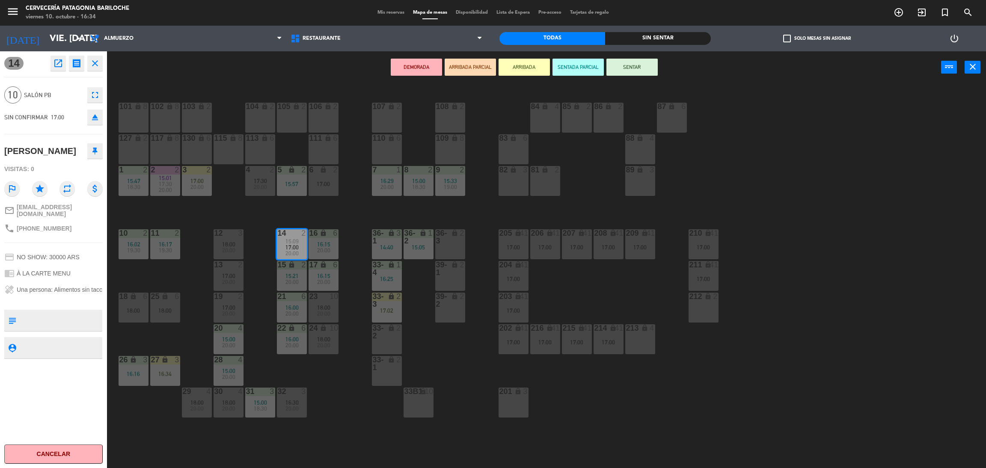
click at [522, 65] on button "ARRIBADA" at bounding box center [523, 67] width 51 height 17
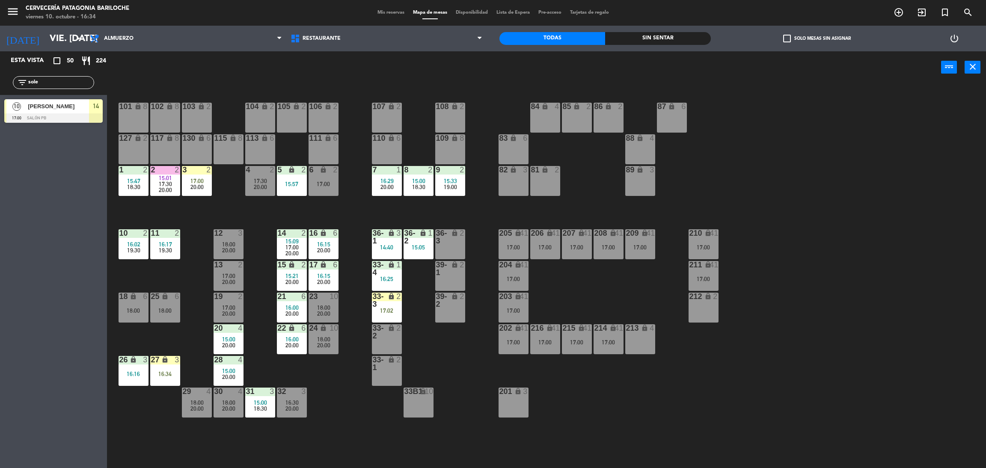
drag, startPoint x: 50, startPoint y: 83, endPoint x: 0, endPoint y: 132, distance: 70.2
click at [0, 136] on div "Esta vista crop_square 50 restaurant 224 filter_list sole 10 Soledad Muzzio 17:…" at bounding box center [53, 259] width 107 height 417
type input "fra"
click at [43, 314] on div "Esta vista crop_square 47 restaurant 218 filter_list fra 2 Franco 17:30 SALÓN P…" at bounding box center [53, 259] width 107 height 417
click at [34, 105] on span "[PERSON_NAME]" at bounding box center [58, 106] width 61 height 9
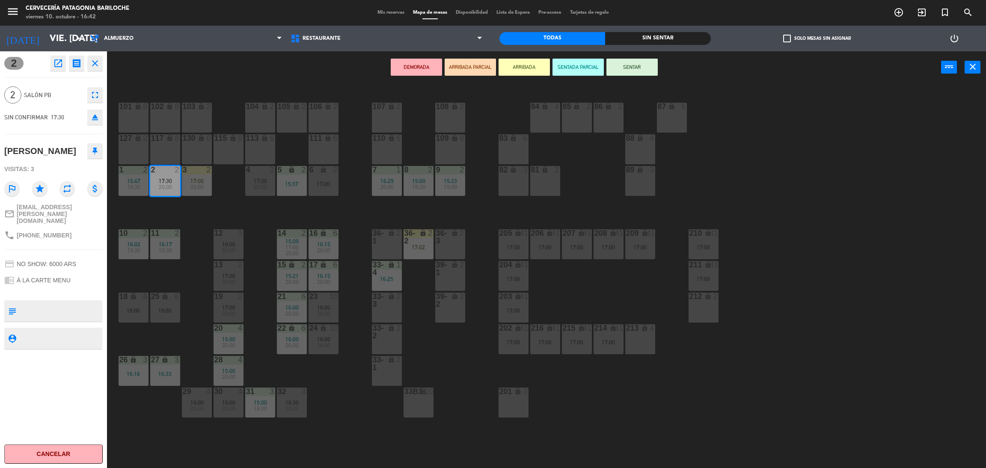
click at [527, 72] on button "ARRIBADA" at bounding box center [523, 67] width 51 height 17
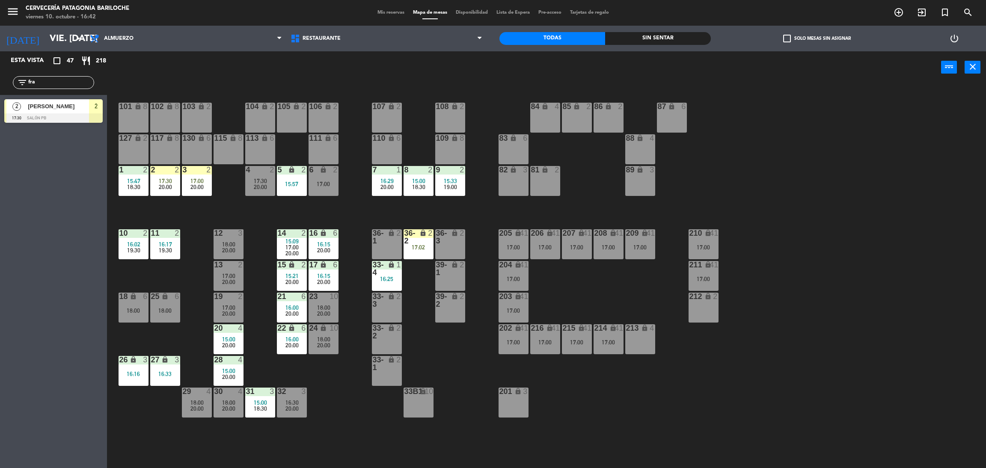
click at [36, 83] on input "fra" at bounding box center [60, 82] width 66 height 9
type input "f"
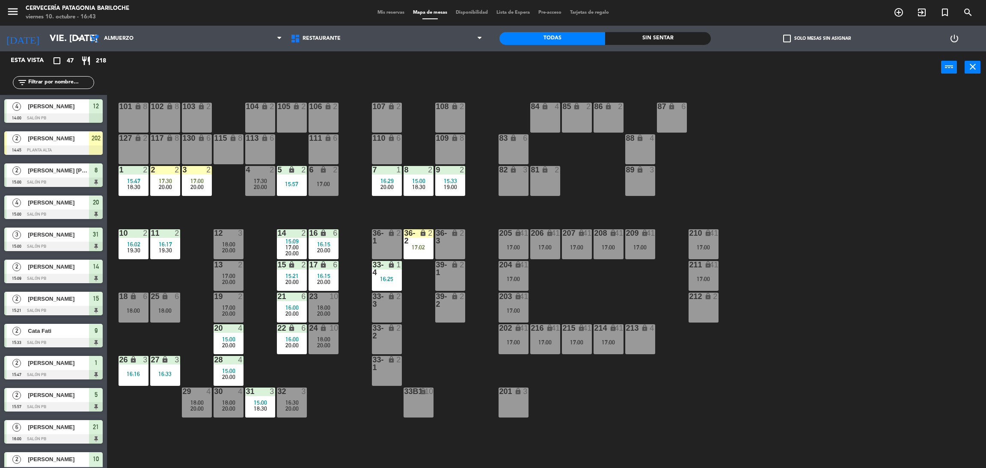
click at [62, 85] on input "text" at bounding box center [60, 82] width 66 height 9
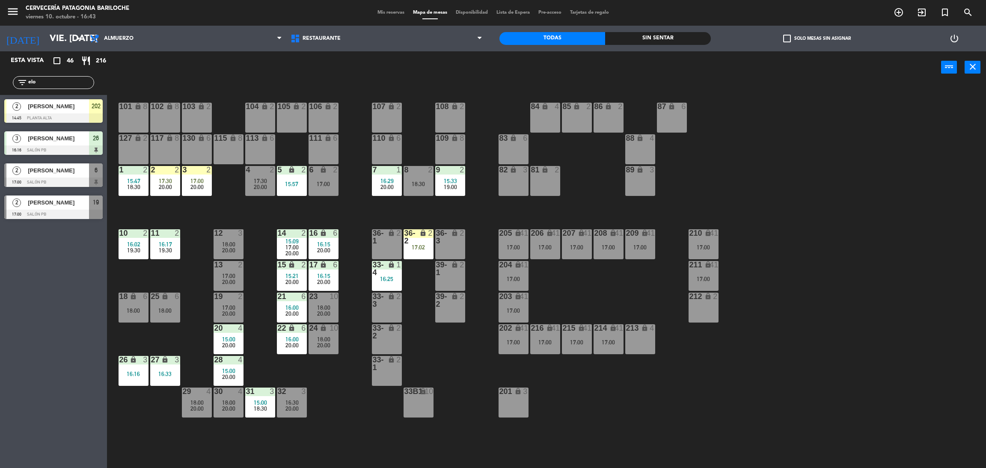
type input "elo"
click at [52, 179] on div at bounding box center [53, 182] width 98 height 9
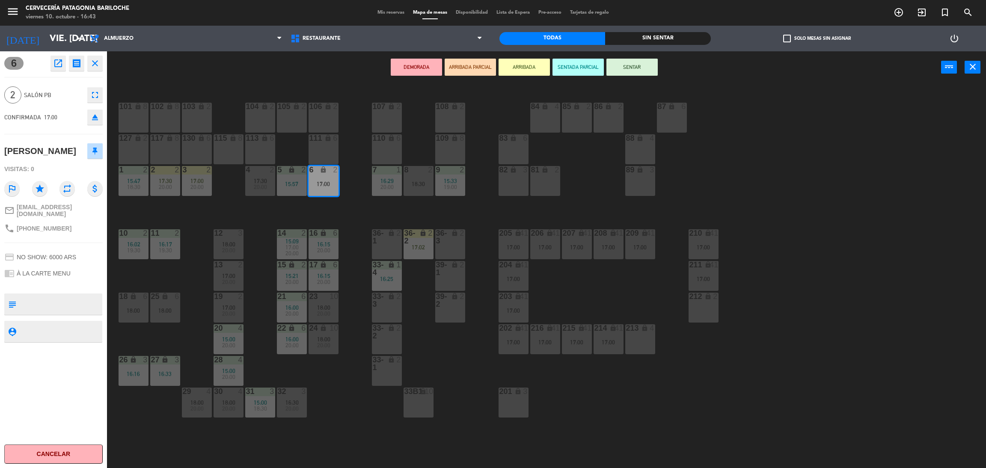
click at [523, 65] on button "ARRIBADA" at bounding box center [523, 67] width 51 height 17
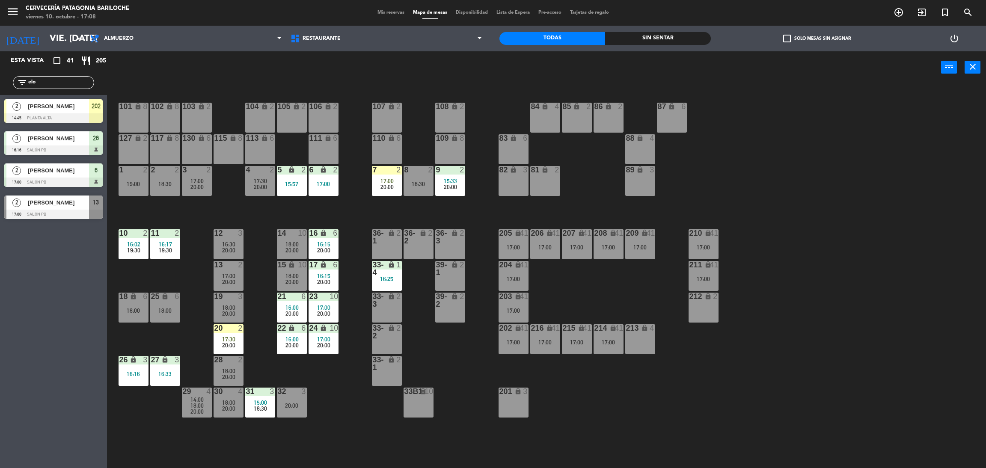
click at [60, 84] on input "elo" at bounding box center [60, 82] width 66 height 9
type input "marce"
click at [62, 271] on div "Esta vista crop_square 41 restaurant 205 filter_list marce 2 marcelo canton 14:…" at bounding box center [53, 259] width 107 height 417
click at [60, 171] on span "[PERSON_NAME]" at bounding box center [58, 170] width 61 height 9
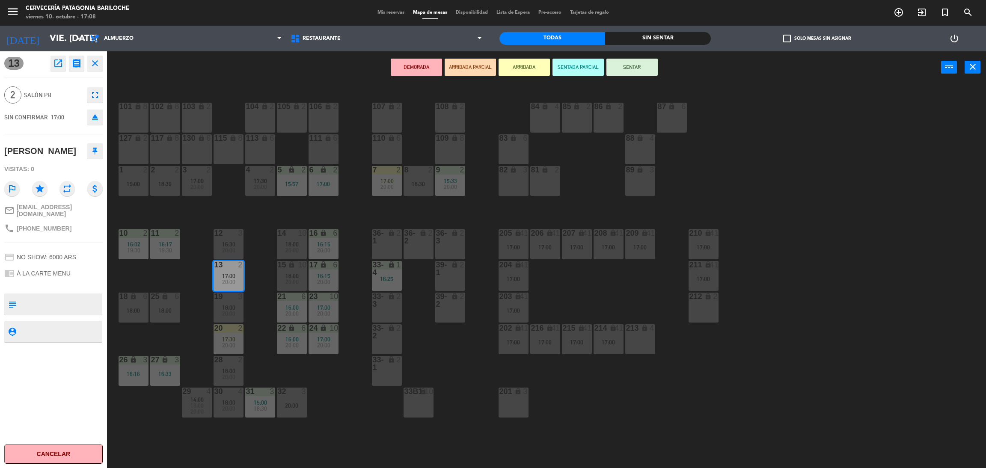
click at [525, 73] on button "ARRIBADA" at bounding box center [523, 67] width 51 height 17
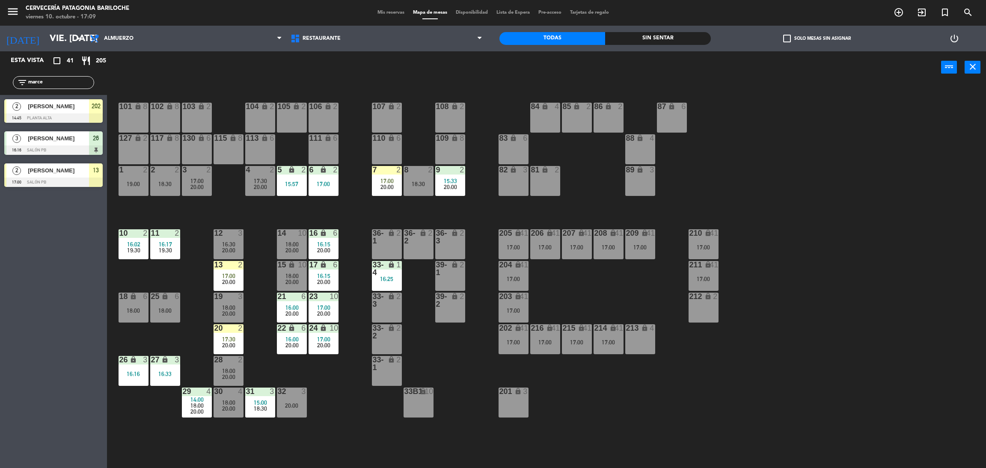
click at [53, 83] on input "marce" at bounding box center [60, 82] width 66 height 9
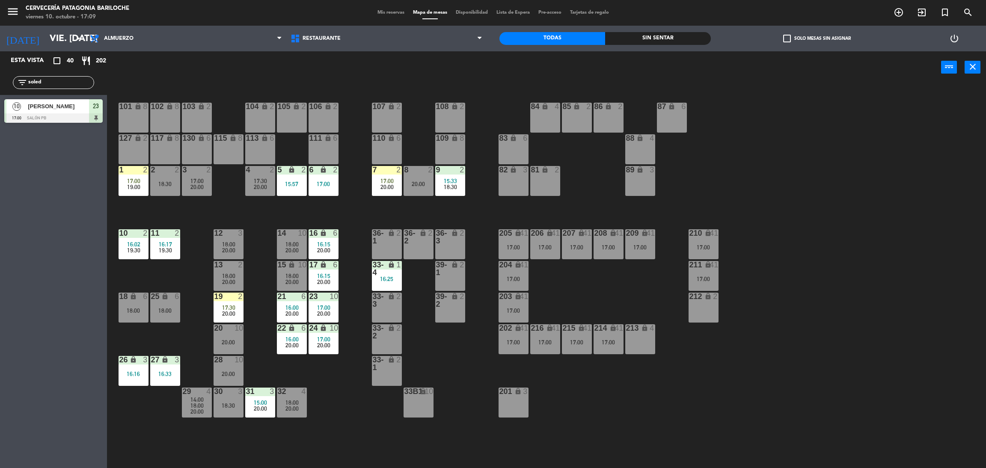
type input "soled"
click at [19, 107] on span "10" at bounding box center [16, 106] width 9 height 9
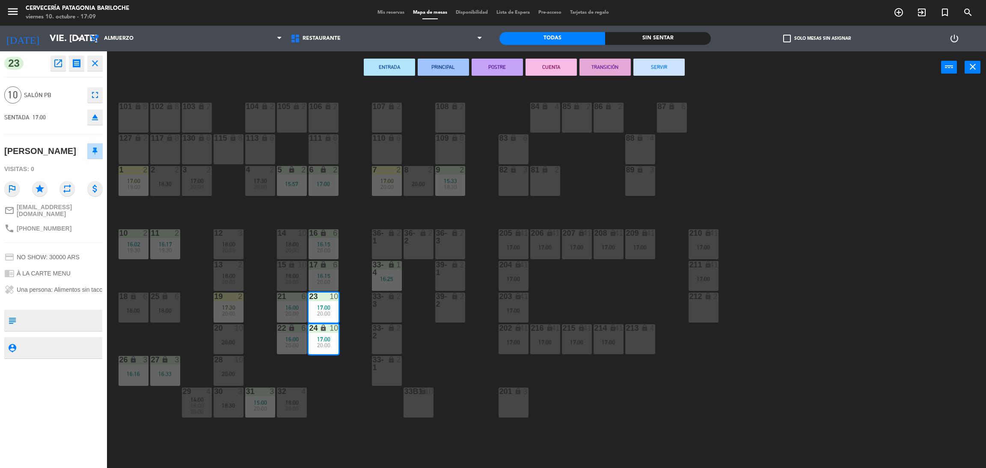
click at [335, 218] on div "101 lock 8 102 lock 8 104 lock 2 105 lock 2 106 lock 2 103 lock 2 107 lock 2 10…" at bounding box center [551, 279] width 869 height 385
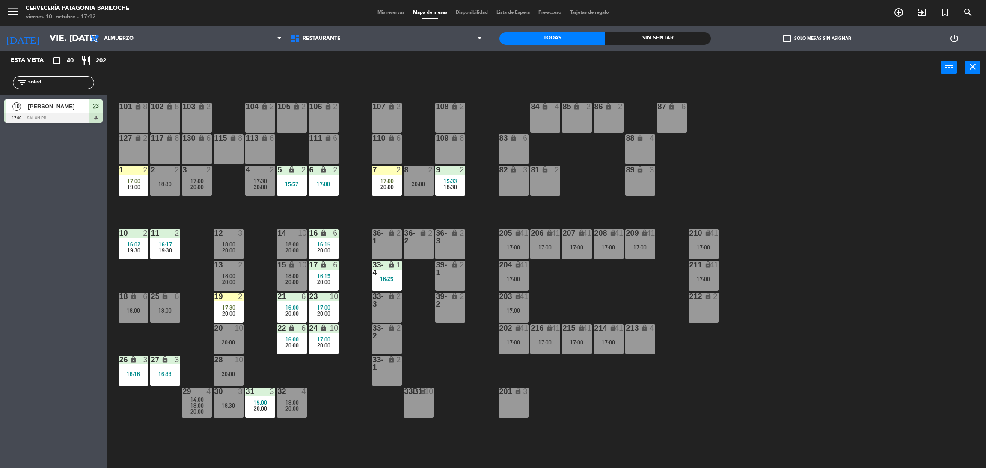
click at [385, 246] on div "36-1 lock 2" at bounding box center [387, 244] width 30 height 30
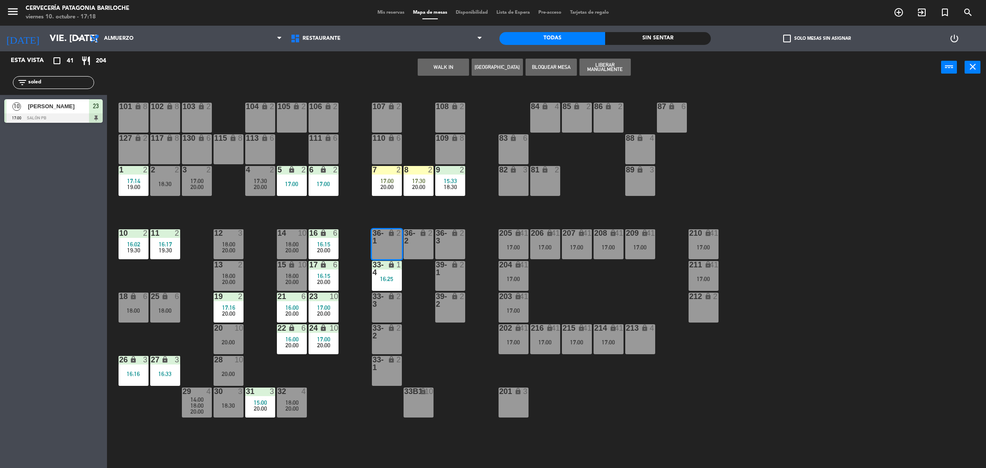
click at [79, 86] on input "soled" at bounding box center [60, 82] width 66 height 9
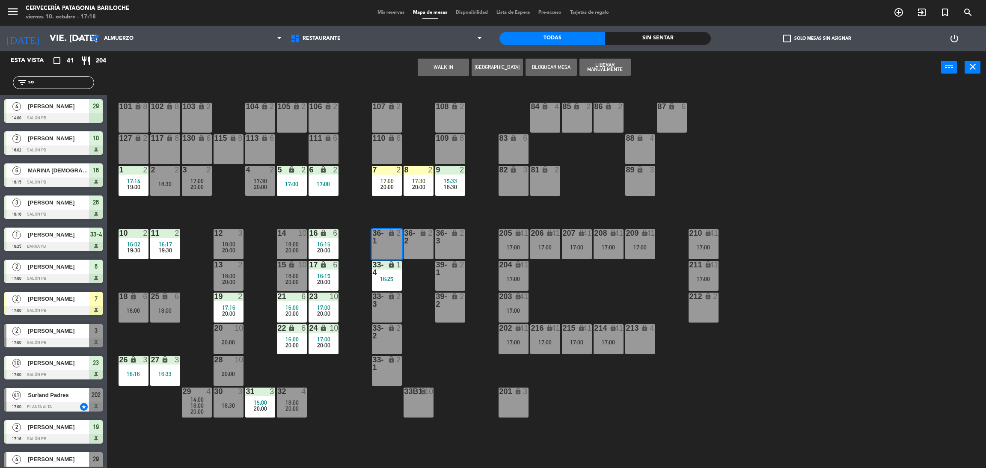
type input "s"
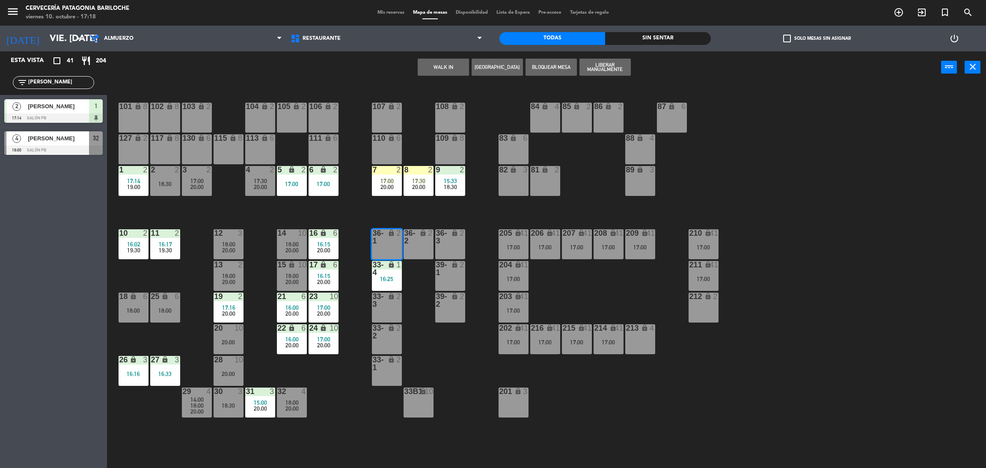
type input "noel"
click at [50, 166] on div "Esta vista crop_square 41 restaurant 204 filter_list noel 2 NOELIA COTO 17:14 S…" at bounding box center [53, 259] width 107 height 417
click at [57, 146] on div at bounding box center [53, 149] width 98 height 9
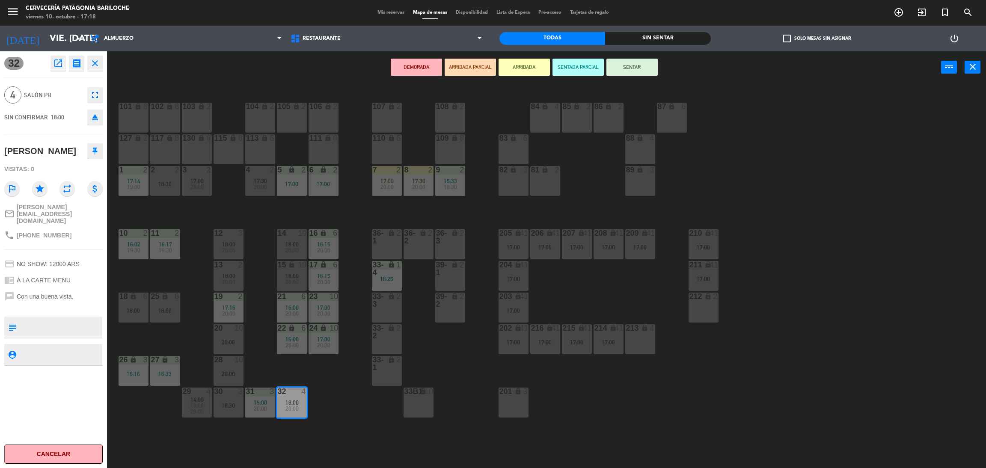
click at [519, 67] on button "ARRIBADA" at bounding box center [523, 67] width 51 height 17
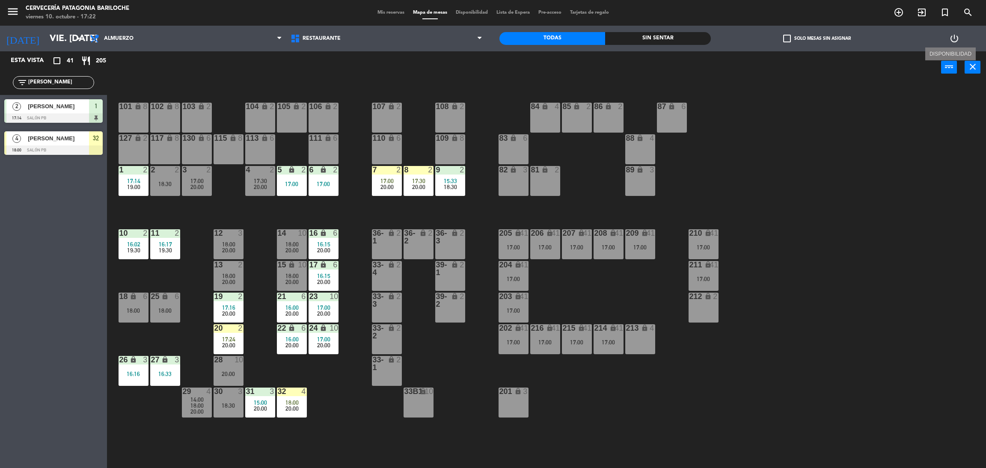
click at [54, 84] on input "noel" at bounding box center [60, 82] width 66 height 9
type input "n"
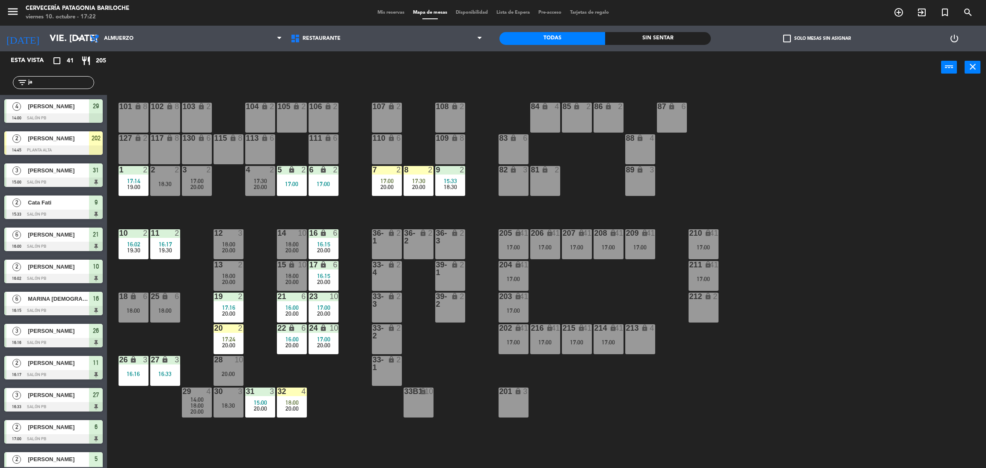
type input "jav"
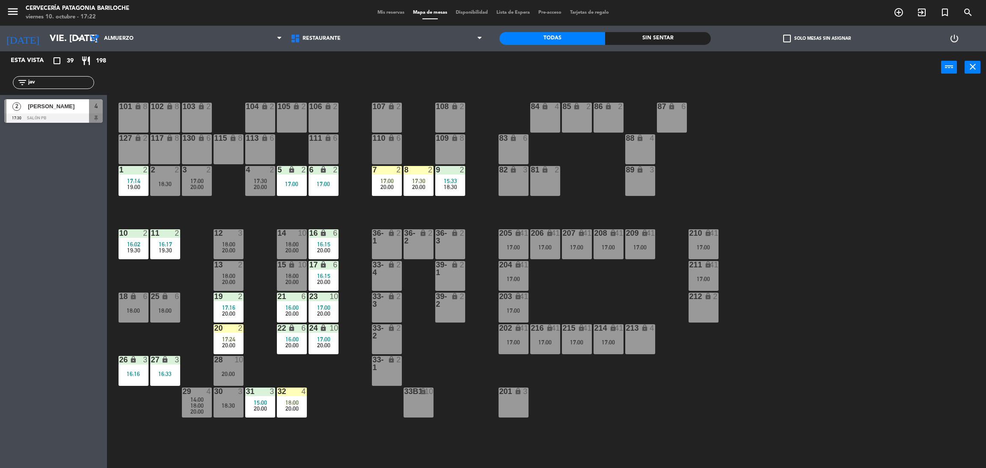
click at [55, 109] on span "[PERSON_NAME]" at bounding box center [58, 106] width 61 height 9
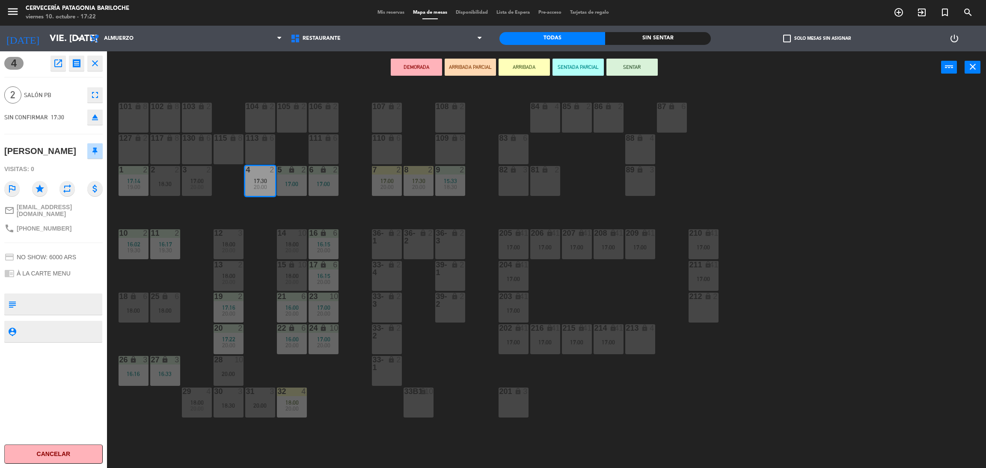
click at [513, 65] on button "ARRIBADA" at bounding box center [523, 67] width 51 height 17
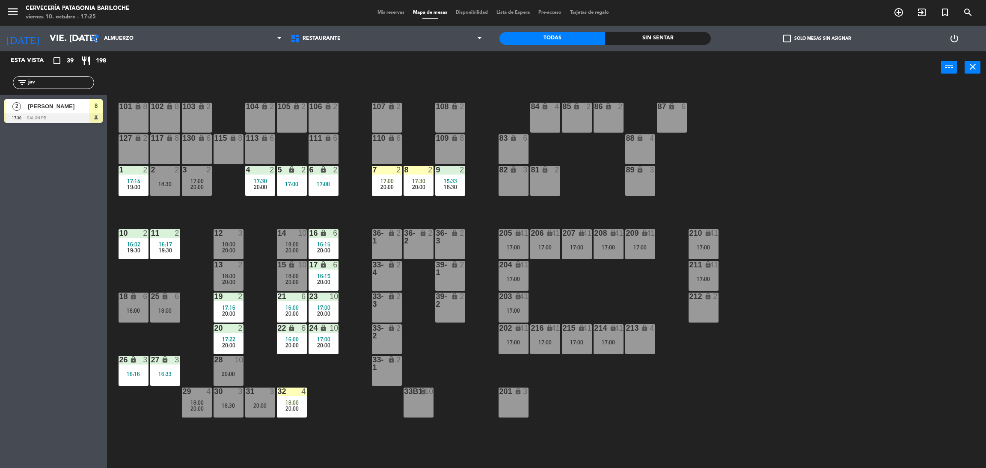
click at [79, 82] on input "jav" at bounding box center [60, 82] width 66 height 9
type input "r"
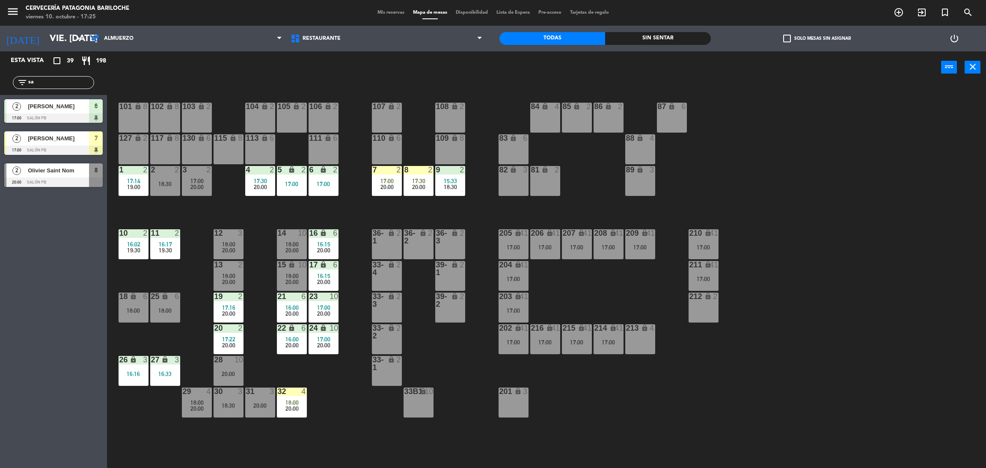
type input "s"
type input "sa"
click at [31, 275] on div "Esta vista crop_square 39 restaurant 198 filter_list sa 2 Eloisa Maria da Silva…" at bounding box center [53, 259] width 107 height 417
click at [63, 85] on input "sa" at bounding box center [60, 82] width 66 height 9
click at [508, 85] on main "101 lock 8 102 lock 8 104 lock 2 105 lock 2 106 lock 2 103 lock 2 107 lock 2 10…" at bounding box center [546, 274] width 879 height 395
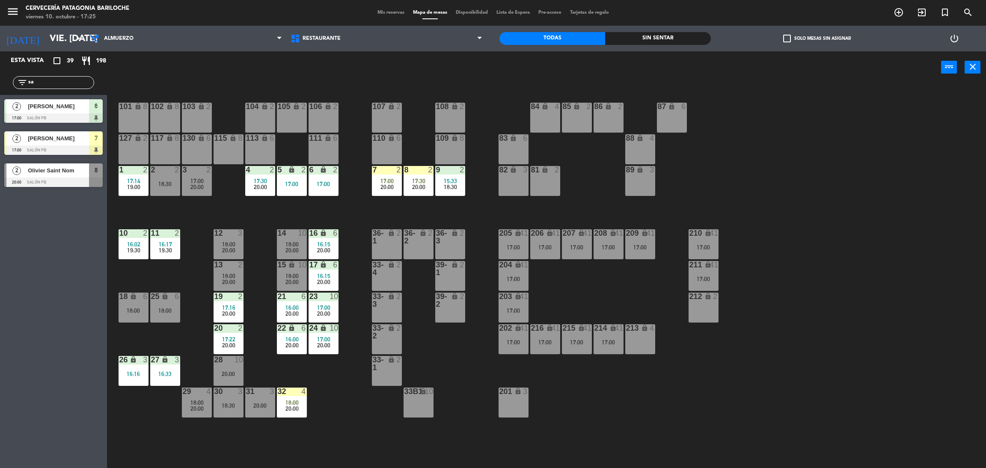
click at [508, 85] on main "101 lock 8 102 lock 8 104 lock 2 105 lock 2 106 lock 2 103 lock 2 107 lock 2 10…" at bounding box center [546, 274] width 879 height 395
click at [478, 445] on div "101 lock 8 102 lock 8 104 lock 2 105 lock 2 106 lock 2 103 lock 2 107 lock 2 10…" at bounding box center [551, 279] width 869 height 385
click at [476, 445] on div "101 lock 8 102 lock 8 104 lock 2 105 lock 2 106 lock 2 103 lock 2 107 lock 2 10…" at bounding box center [551, 279] width 869 height 385
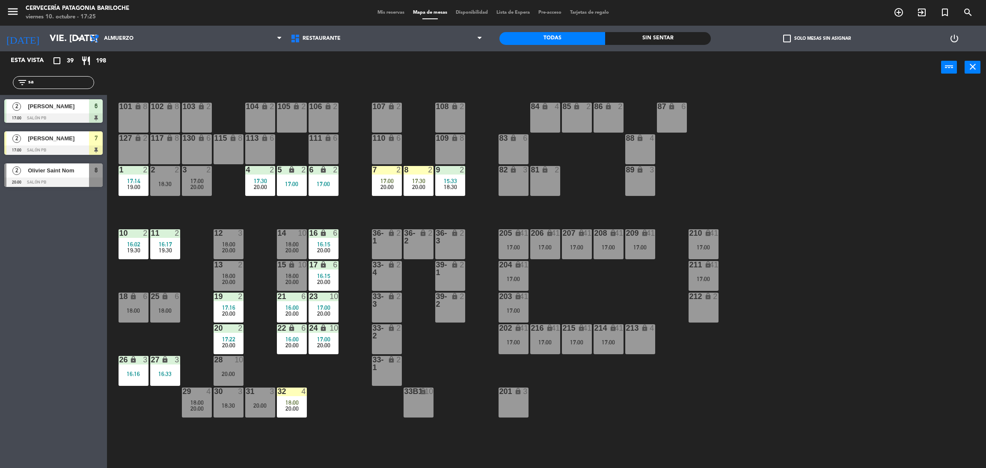
click at [476, 444] on div "101 lock 8 102 lock 8 104 lock 2 105 lock 2 106 lock 2 103 lock 2 107 lock 2 10…" at bounding box center [551, 279] width 869 height 385
click at [476, 443] on div "101 lock 8 102 lock 8 104 lock 2 105 lock 2 106 lock 2 103 lock 2 107 lock 2 10…" at bounding box center [551, 279] width 869 height 385
click at [462, 365] on div "101 lock 8 102 lock 8 104 lock 2 105 lock 2 106 lock 2 103 lock 2 107 lock 2 10…" at bounding box center [551, 279] width 869 height 385
click at [68, 83] on input "sa" at bounding box center [60, 82] width 66 height 9
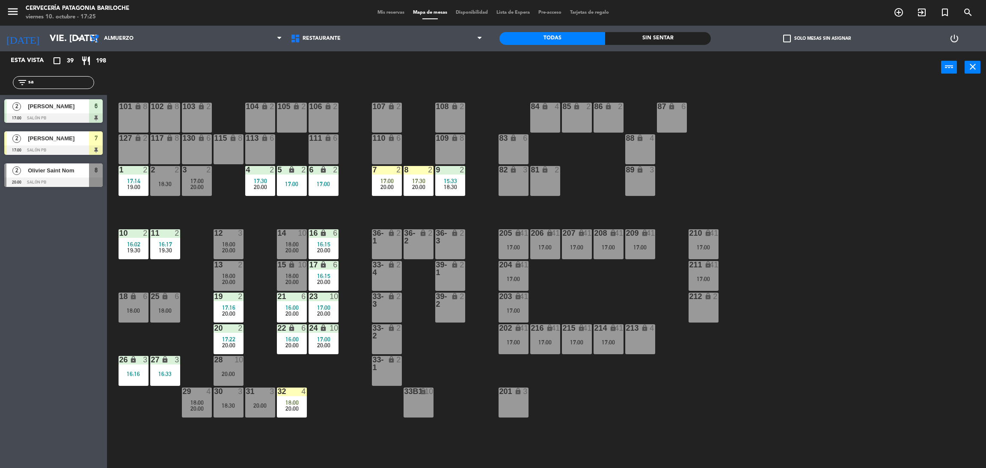
click at [68, 83] on input "sa" at bounding box center [60, 82] width 66 height 9
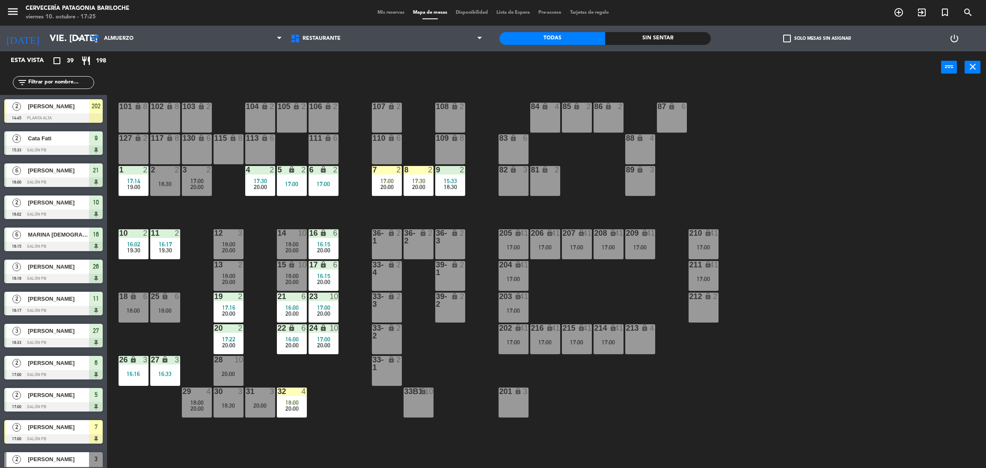
click at [340, 218] on div "101 lock 8 102 lock 8 104 lock 2 105 lock 2 106 lock 2 103 lock 2 107 lock 2 10…" at bounding box center [551, 279] width 869 height 385
click at [254, 412] on div "31 3 20:00" at bounding box center [260, 403] width 30 height 30
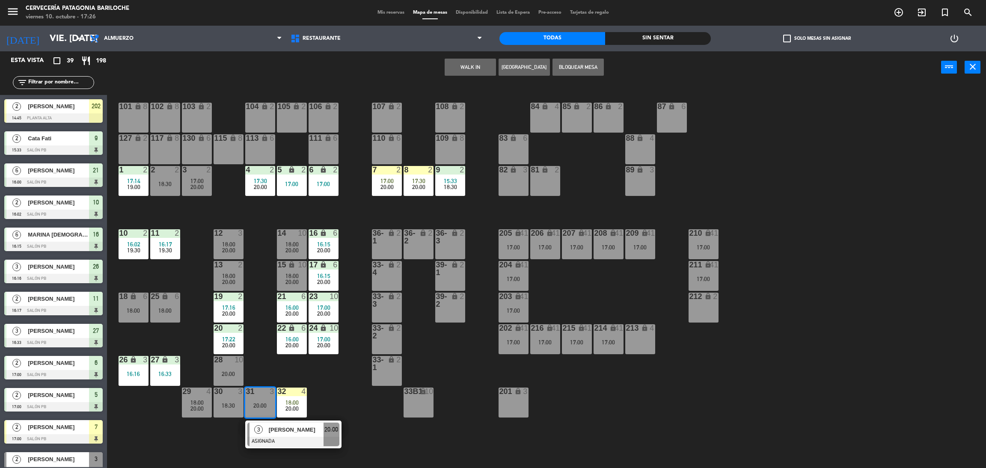
click at [264, 372] on div "101 lock 8 102 lock 8 104 lock 2 105 lock 2 106 lock 2 103 lock 2 107 lock 2 10…" at bounding box center [551, 279] width 869 height 385
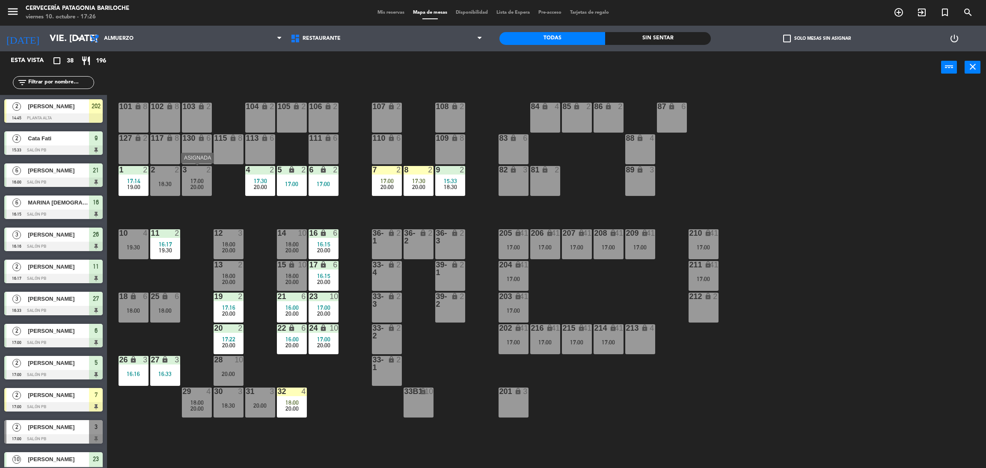
click at [201, 184] on span "20:00" at bounding box center [196, 187] width 13 height 7
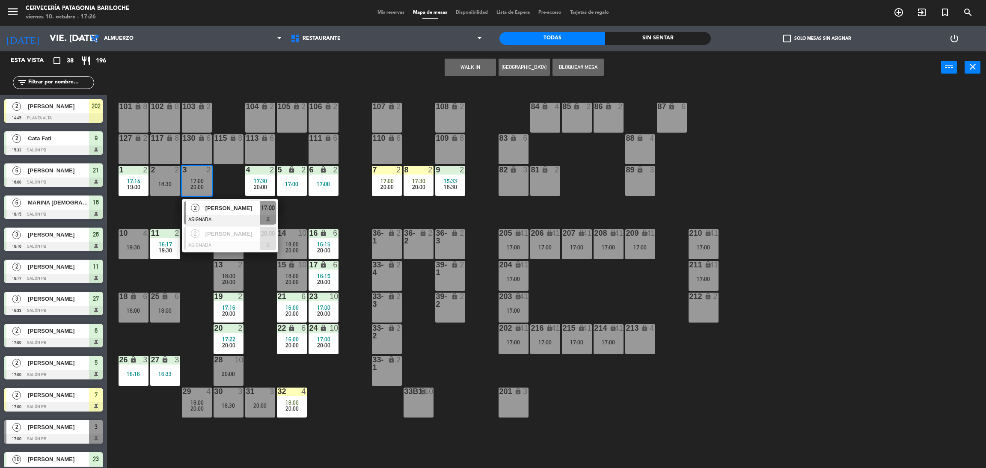
click at [221, 183] on div "101 lock 8 102 lock 8 104 lock 2 105 lock 2 106 lock 2 103 lock 2 107 lock 2 10…" at bounding box center [551, 279] width 869 height 385
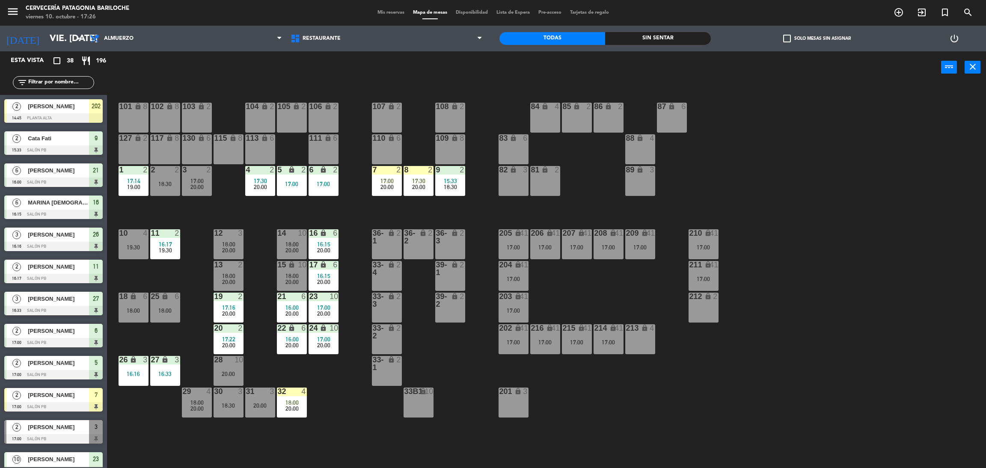
click at [134, 252] on div "10 4 19:30" at bounding box center [134, 244] width 30 height 30
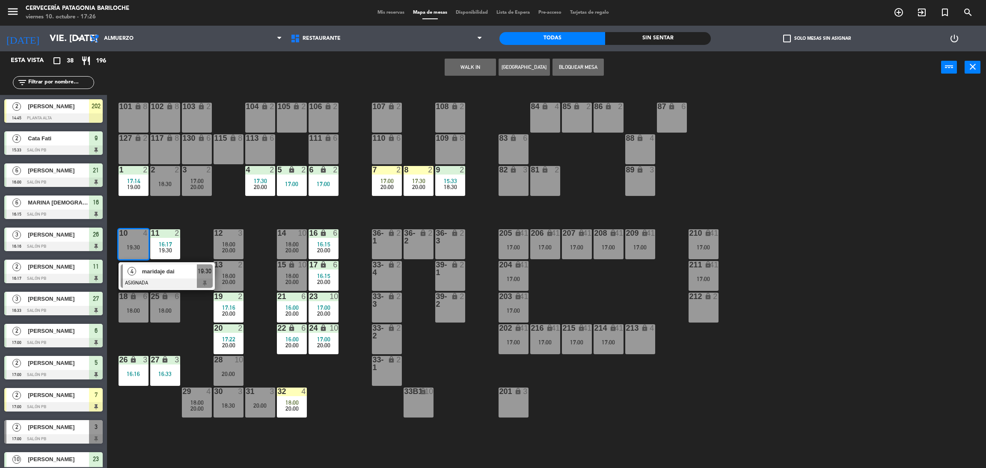
click at [150, 206] on div "101 lock 8 102 lock 8 104 lock 2 105 lock 2 106 lock 2 103 lock 2 107 lock 2 10…" at bounding box center [551, 279] width 869 height 385
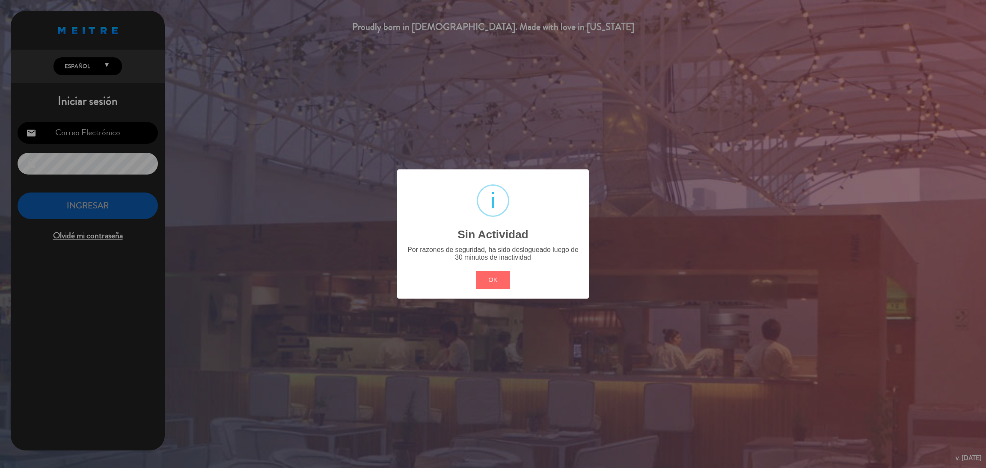
type input "[EMAIL_ADDRESS][DOMAIN_NAME]"
click at [501, 285] on button "OK" at bounding box center [493, 280] width 35 height 18
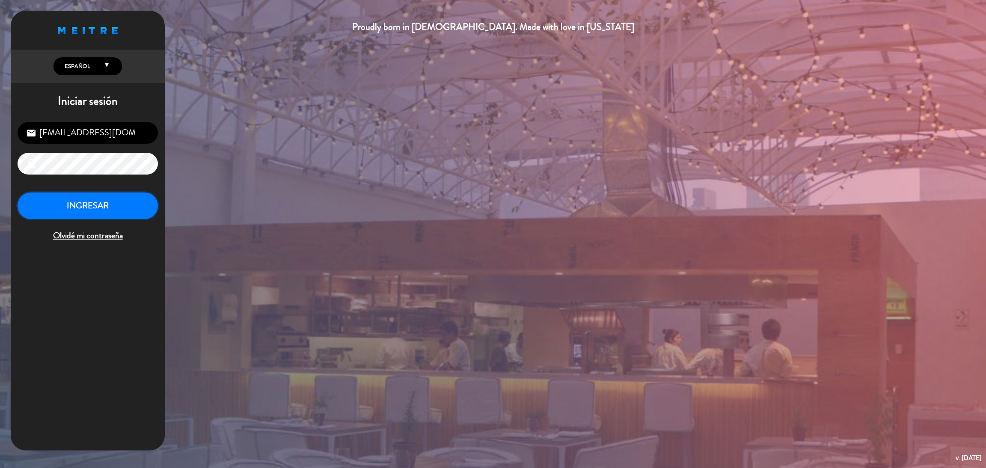
click at [91, 209] on button "INGRESAR" at bounding box center [88, 206] width 140 height 27
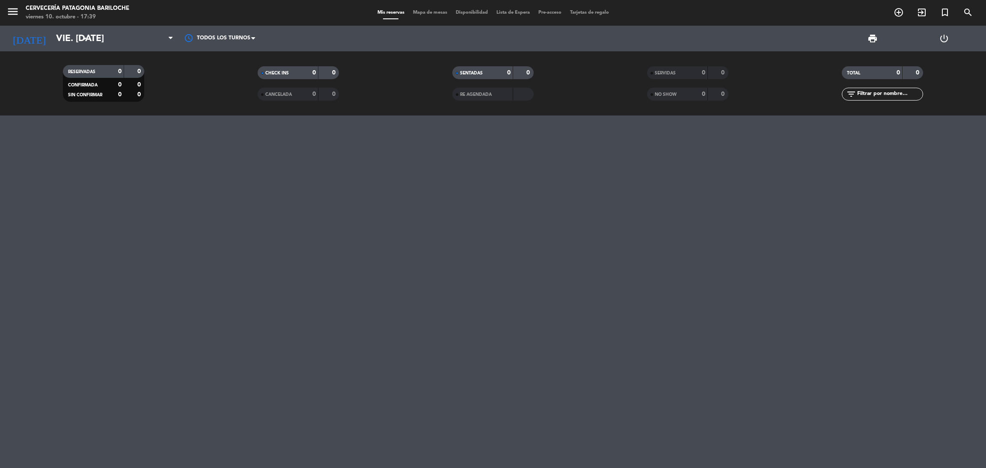
click at [414, 12] on span "Mapa de mesas" at bounding box center [430, 12] width 43 height 5
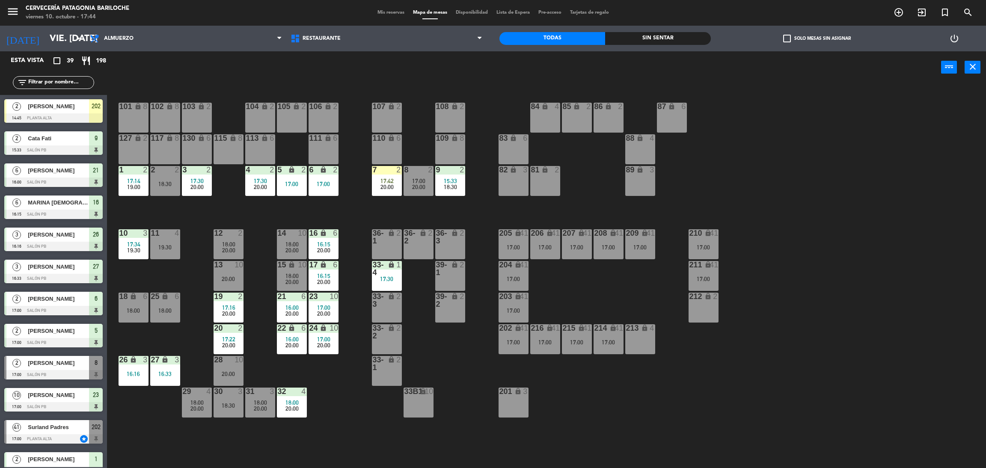
click at [77, 80] on input "text" at bounding box center [60, 82] width 66 height 9
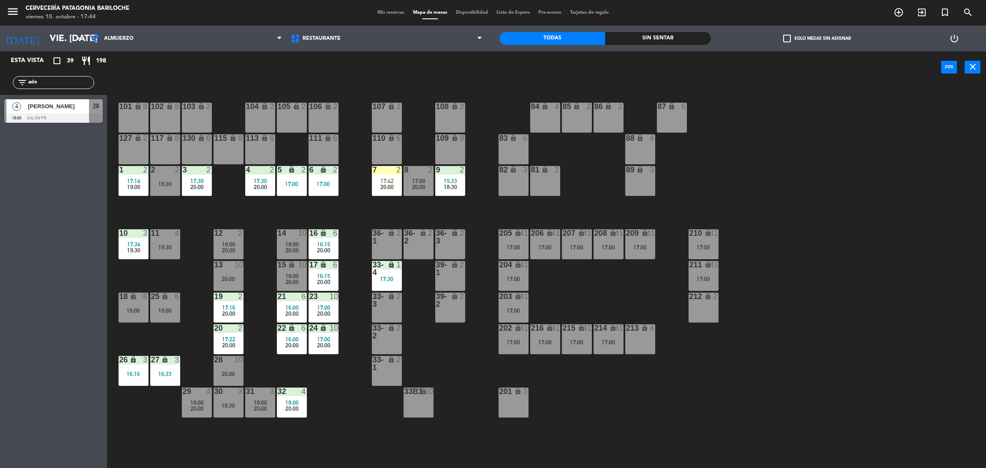
type input "adel"
click at [69, 110] on span "Adelina Maistruarena" at bounding box center [58, 106] width 61 height 9
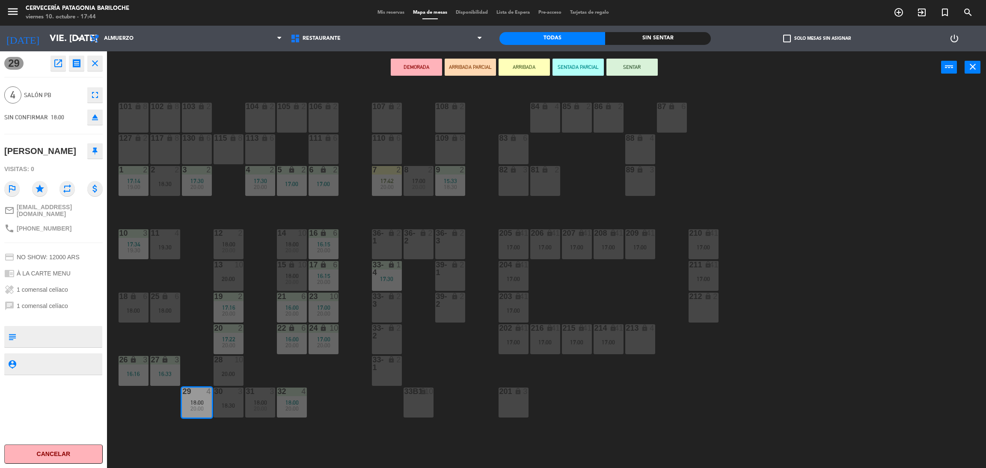
click at [522, 61] on button "ARRIBADA" at bounding box center [523, 67] width 51 height 17
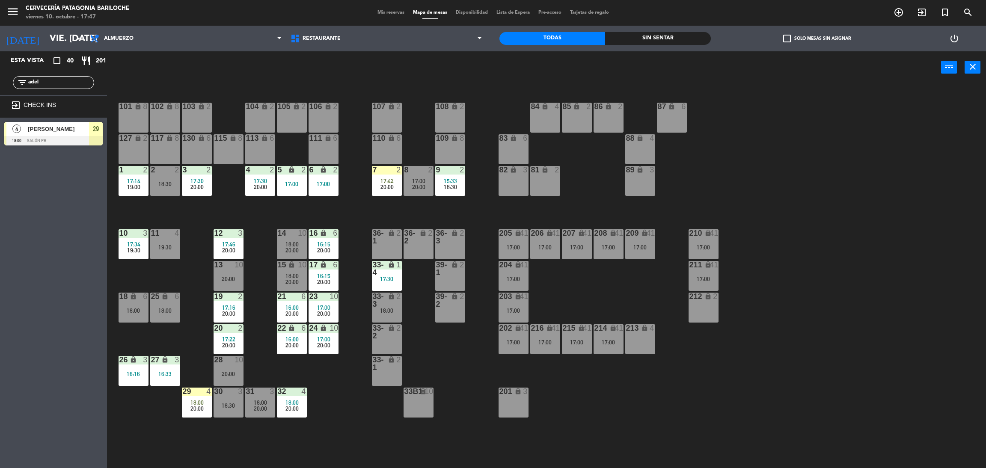
click at [715, 434] on div "101 lock 8 102 lock 8 104 lock 2 105 lock 2 106 lock 2 103 lock 2 107 lock 2 10…" at bounding box center [551, 279] width 869 height 385
click at [684, 424] on div "101 lock 8 102 lock 8 104 lock 2 105 lock 2 106 lock 2 103 lock 2 107 lock 2 10…" at bounding box center [551, 279] width 869 height 385
click at [685, 424] on div "101 lock 8 102 lock 8 104 lock 2 105 lock 2 106 lock 2 103 lock 2 107 lock 2 10…" at bounding box center [551, 279] width 869 height 385
click at [76, 84] on input "adel" at bounding box center [60, 82] width 66 height 9
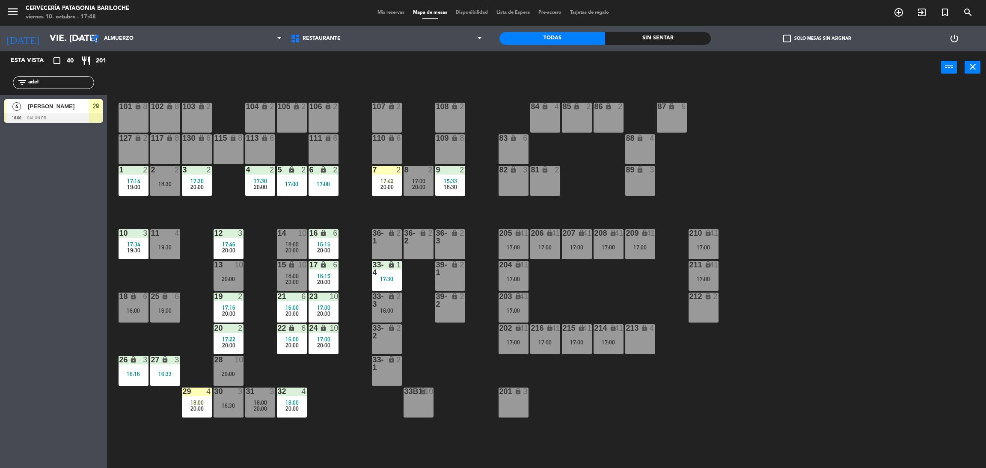
click at [76, 84] on input "adel" at bounding box center [60, 82] width 66 height 9
type input "andre"
click at [18, 153] on div "Esta vista crop_square 40 restaurant 201 filter_list andre 10 Andrea PalacinPa …" at bounding box center [53, 259] width 107 height 417
click at [32, 105] on span "[PERSON_NAME]" at bounding box center [58, 106] width 61 height 9
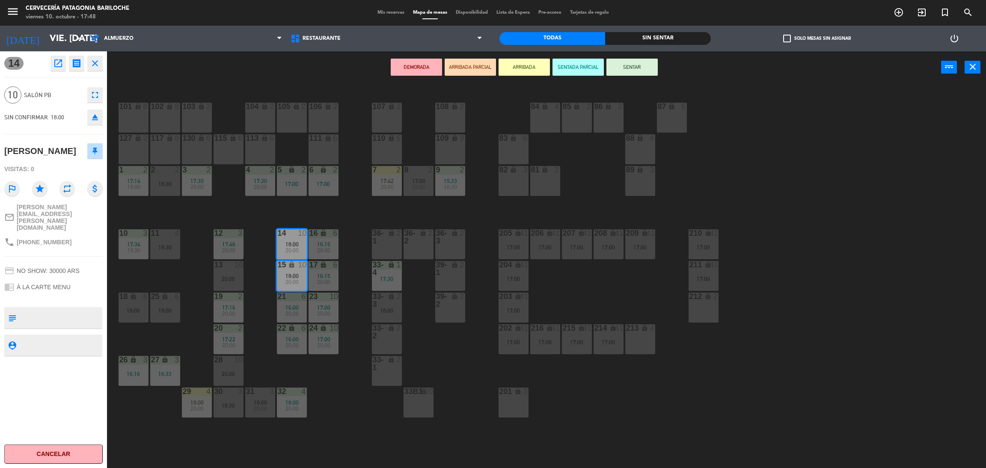
click at [537, 71] on button "ARRIBADA" at bounding box center [523, 67] width 51 height 17
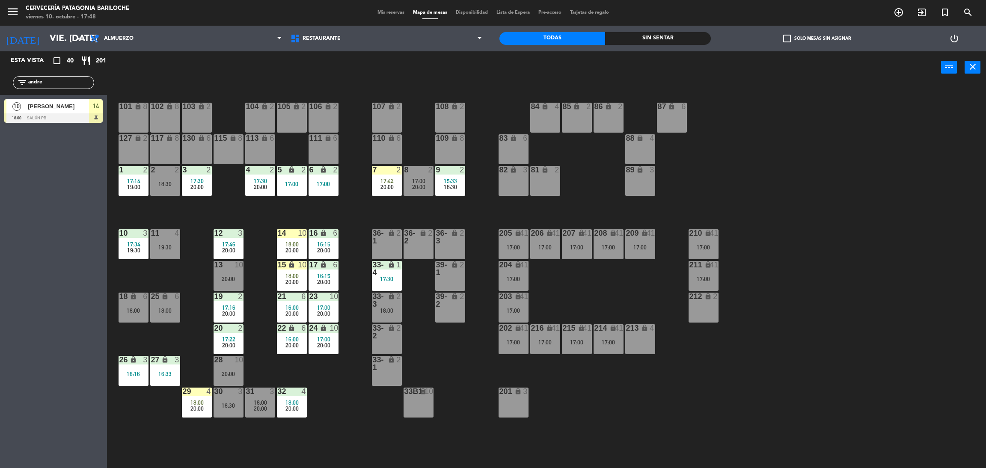
click at [70, 86] on input "andre" at bounding box center [60, 82] width 66 height 9
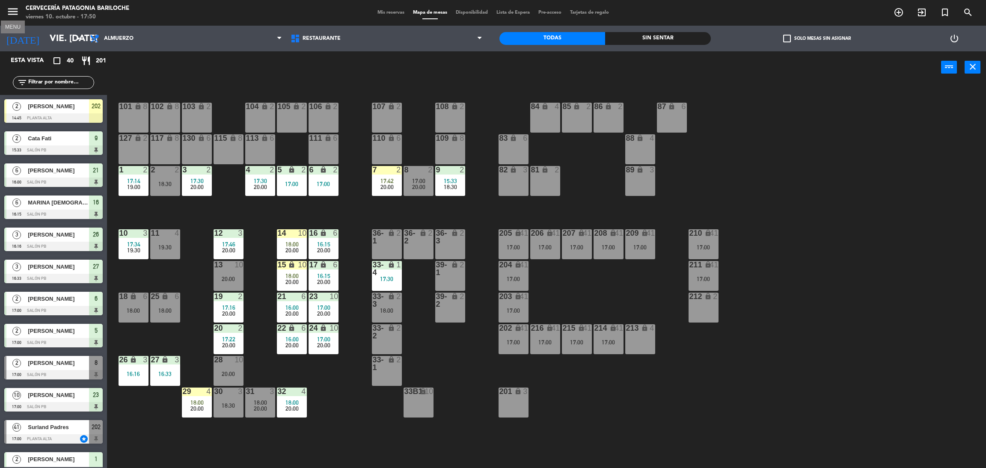
click at [19, 13] on icon "menu" at bounding box center [12, 11] width 13 height 13
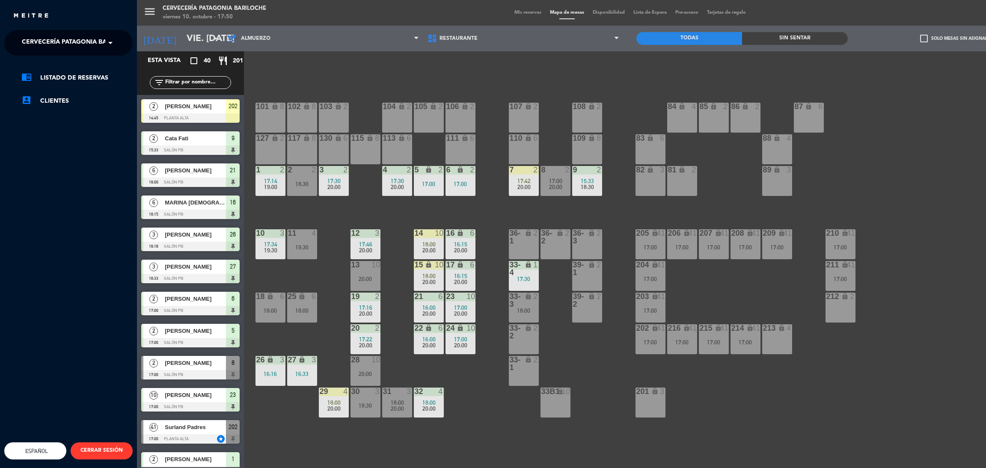
click at [47, 32] on ng-select "× Cervecería Patagonia Bariloche ×" at bounding box center [68, 43] width 128 height 26
click at [50, 41] on span "Cervecería Patagonia Bariloche" at bounding box center [78, 43] width 112 height 18
click at [84, 83] on div "Experiencia Tour Cervecero" at bounding box center [69, 78] width 128 height 13
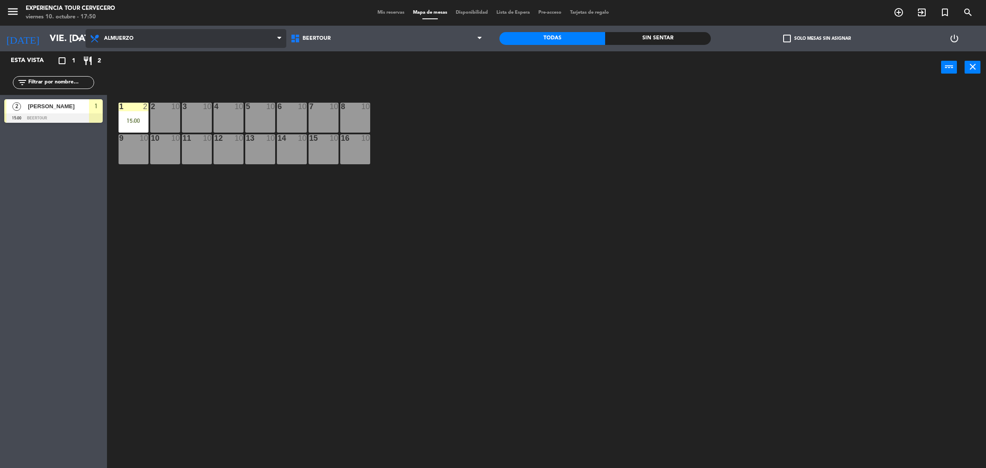
click at [132, 37] on span "Almuerzo" at bounding box center [119, 39] width 30 height 6
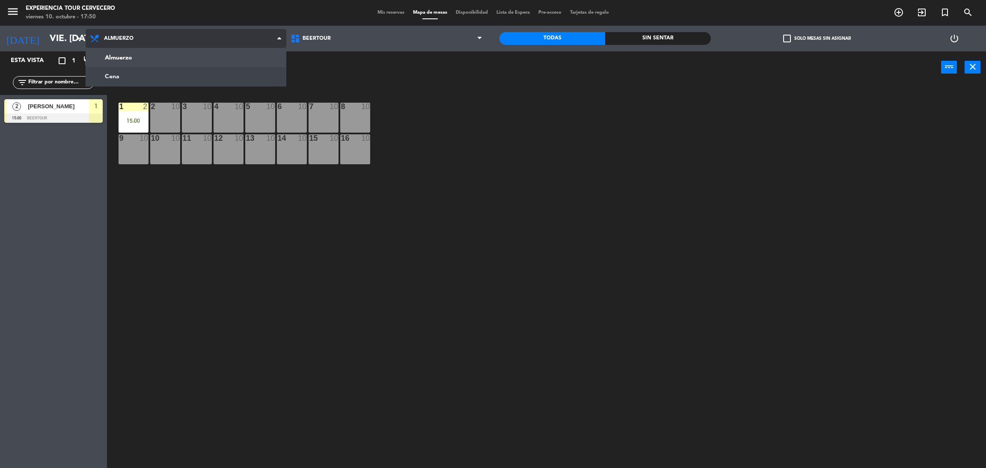
click at [119, 74] on ng-component "menu Experiencia Tour Cervecero viernes 10. octubre - 17:50 Mis reservas Mapa d…" at bounding box center [493, 236] width 986 height 472
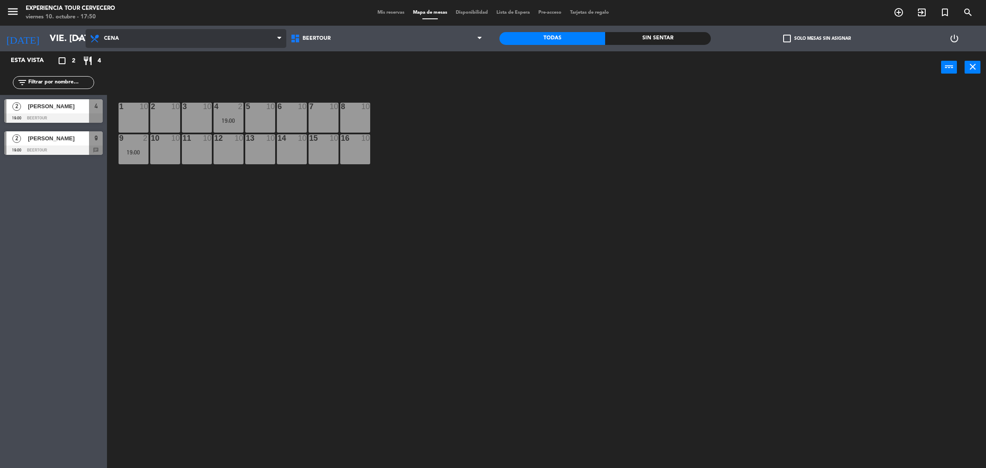
click at [106, 36] on span "Cena" at bounding box center [111, 39] width 15 height 6
click at [326, 75] on div "power_input close" at bounding box center [524, 67] width 834 height 33
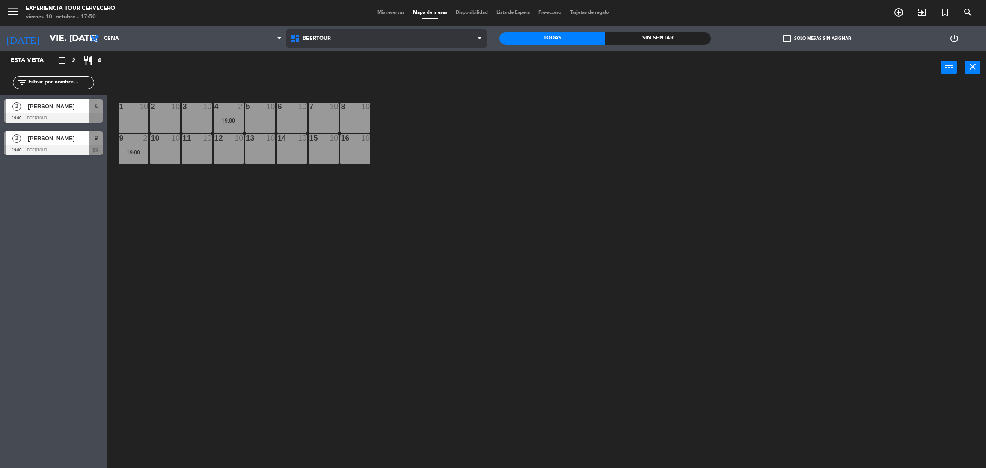
click at [321, 39] on span "Beertour" at bounding box center [317, 39] width 28 height 6
click at [320, 39] on span "Beertour" at bounding box center [317, 39] width 28 height 6
drag, startPoint x: 81, startPoint y: 85, endPoint x: 101, endPoint y: 81, distance: 20.1
click at [81, 85] on input "text" at bounding box center [60, 82] width 66 height 9
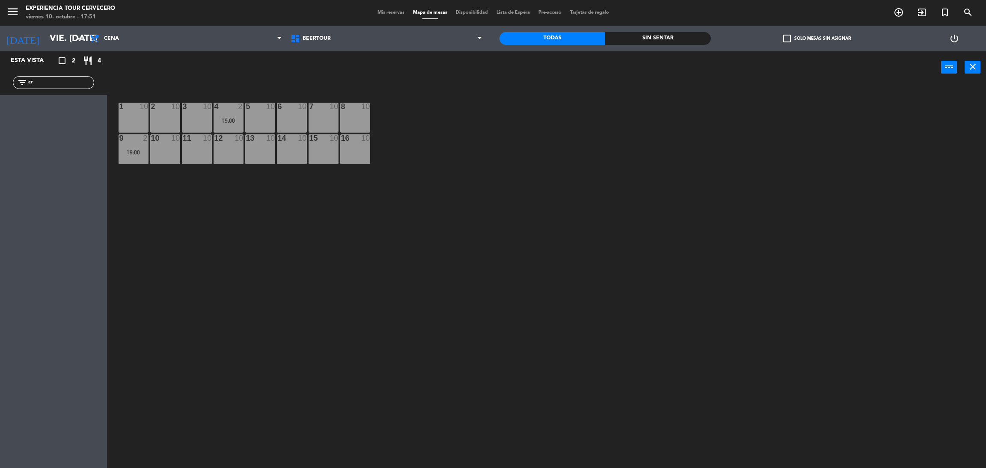
type input "c"
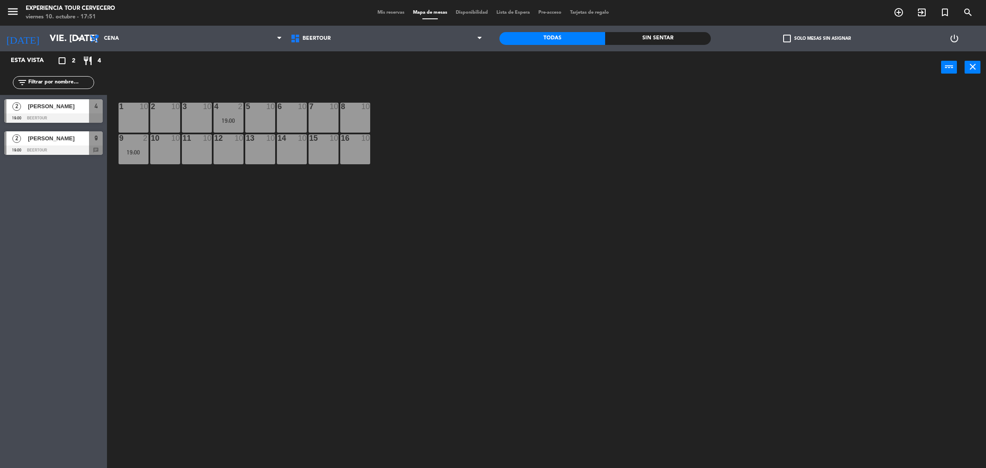
click at [52, 187] on div "Esta vista crop_square 2 restaurant 4 filter_list 2 Fernando Estevez 19:00 Beer…" at bounding box center [53, 259] width 107 height 417
click at [53, 112] on div "[PERSON_NAME]" at bounding box center [58, 106] width 62 height 14
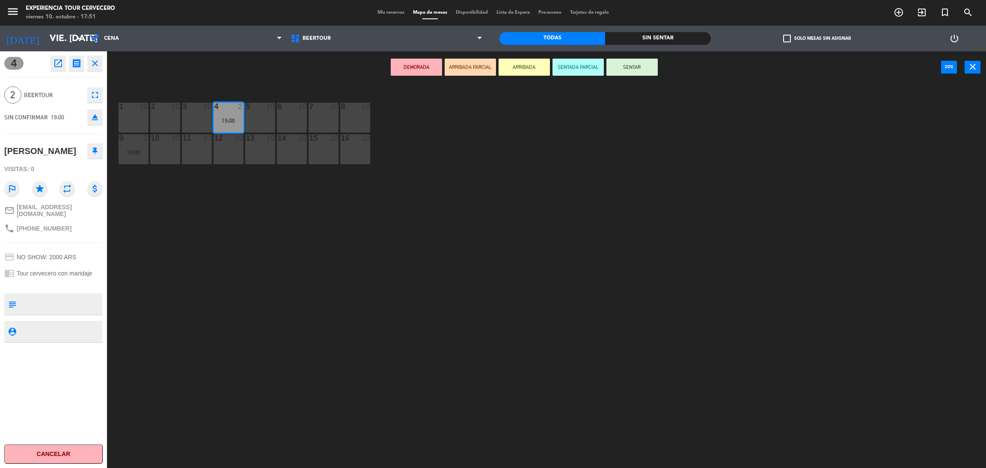
click at [207, 205] on div "1 10 2 10 3 10 4 2 19:00 5 10 6 10 7 10 8 10 9 2 19:00 10 10 11 10 12 10 13 10 …" at bounding box center [551, 279] width 869 height 385
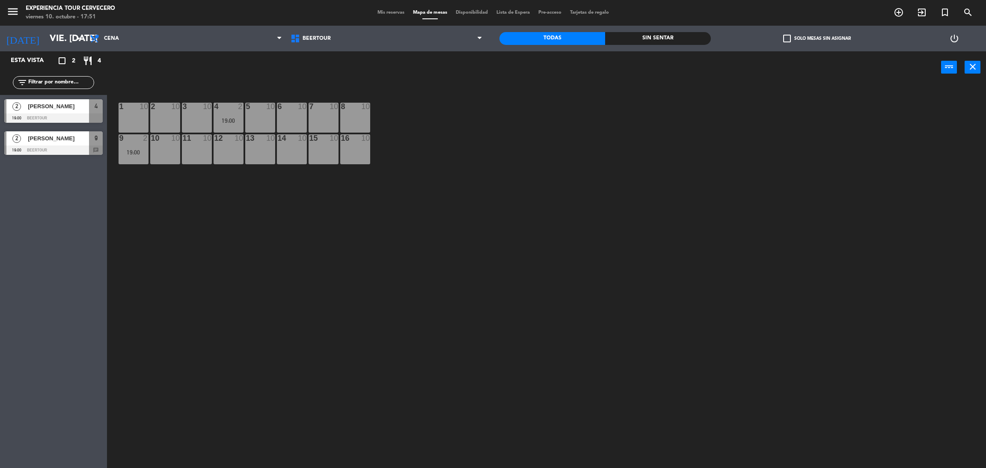
click at [86, 142] on span "[PERSON_NAME]" at bounding box center [58, 138] width 61 height 9
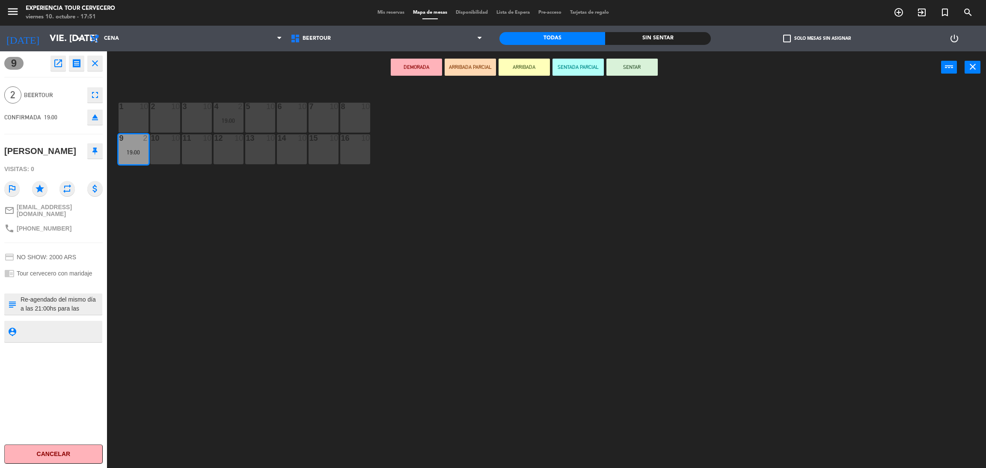
click at [176, 228] on div "1 10 2 10 3 10 4 2 19:00 5 10 6 10 7 10 8 10 9 2 19:00 10 10 11 10 12 10 13 10 …" at bounding box center [551, 279] width 869 height 385
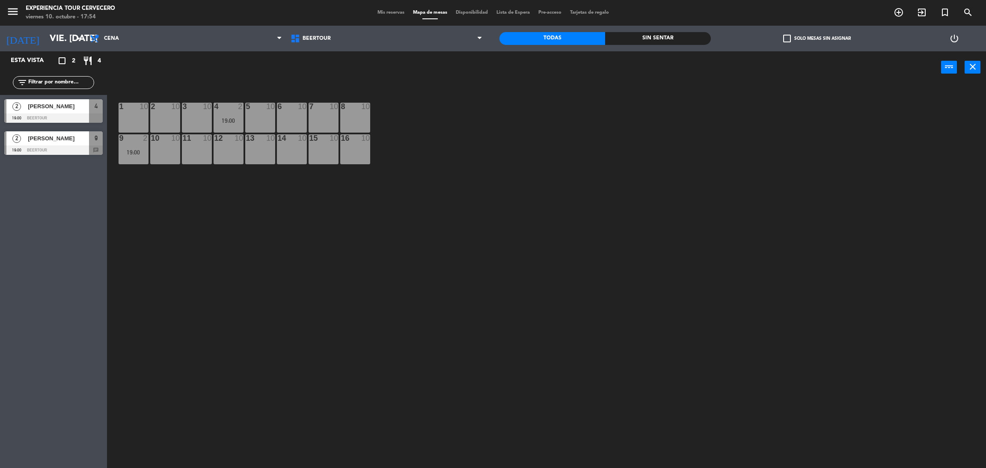
click at [7, 15] on icon "menu" at bounding box center [12, 11] width 13 height 13
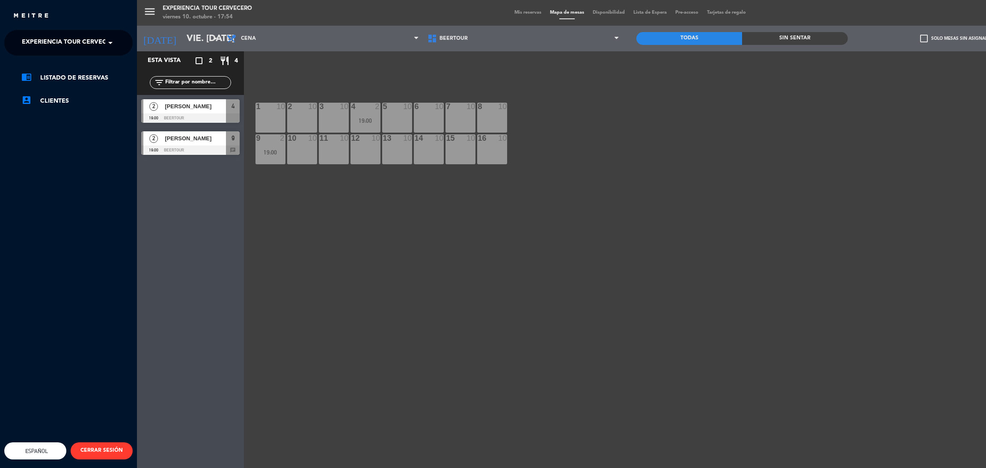
click at [43, 33] on ng-select "× Experiencia Tour Cervecero ×" at bounding box center [68, 43] width 128 height 26
click at [56, 42] on span "Experiencia Tour Cervecero" at bounding box center [71, 43] width 98 height 18
click at [78, 64] on span "Cervecería Patagonia Bariloche" at bounding box center [65, 66] width 112 height 10
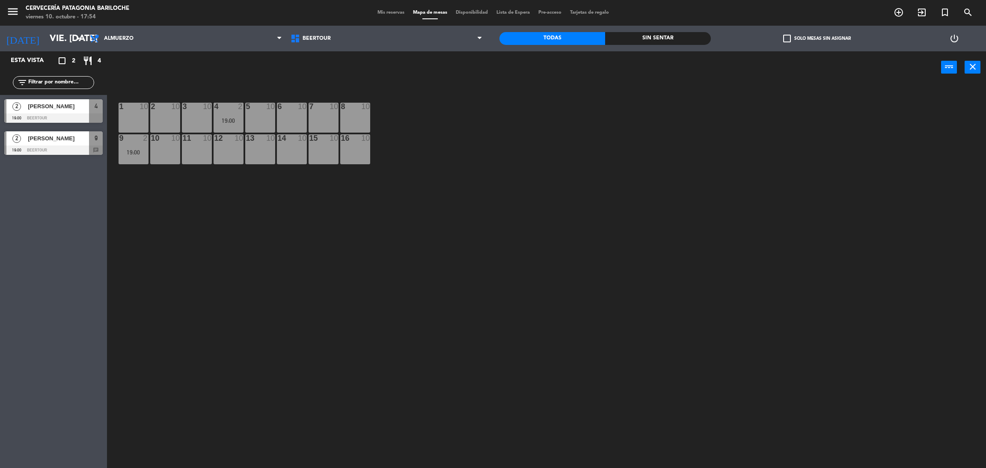
click at [428, 12] on span "Mapa de mesas" at bounding box center [430, 12] width 43 height 5
click at [47, 39] on input "vie. [DATE]" at bounding box center [104, 38] width 118 height 19
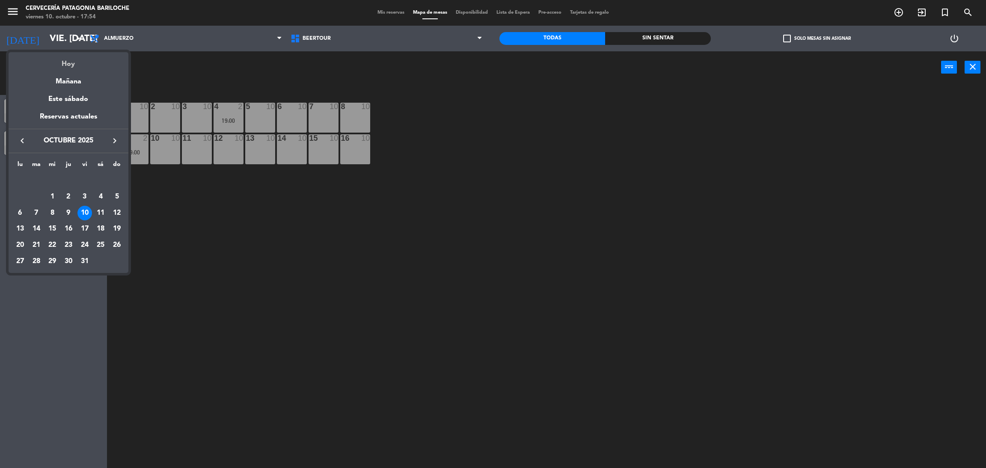
click at [64, 64] on div "Hoy" at bounding box center [69, 61] width 120 height 18
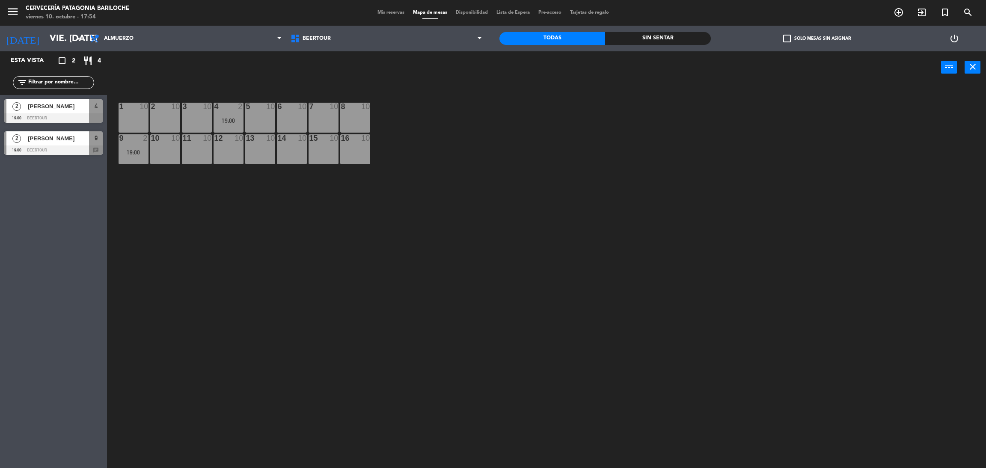
click at [147, 59] on div "power_input close" at bounding box center [524, 67] width 834 height 33
click at [436, 15] on span "Mapa de mesas" at bounding box center [430, 12] width 43 height 5
click at [381, 10] on span "Mis reservas" at bounding box center [391, 12] width 36 height 5
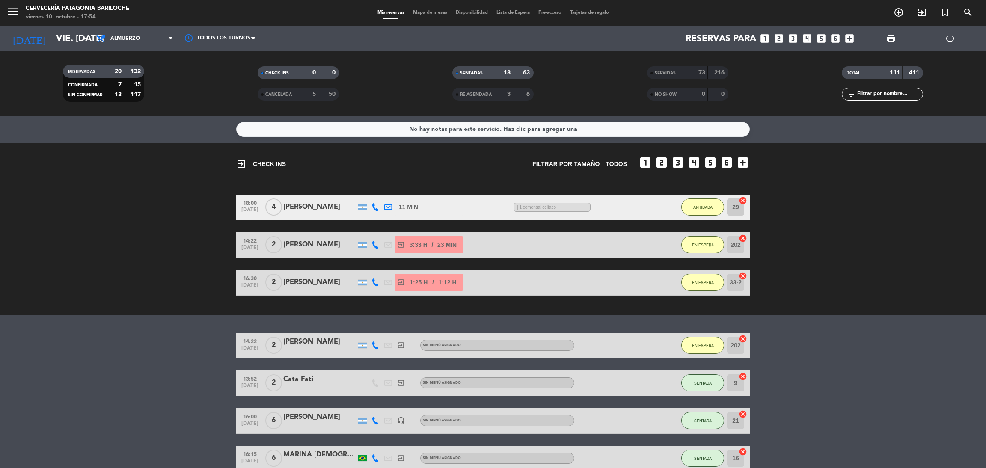
click at [425, 15] on div "Mis reservas Mapa de mesas Disponibilidad Lista de Espera Pre-acceso Tarjetas d…" at bounding box center [493, 13] width 240 height 8
click at [425, 14] on span "Mapa de mesas" at bounding box center [430, 12] width 43 height 5
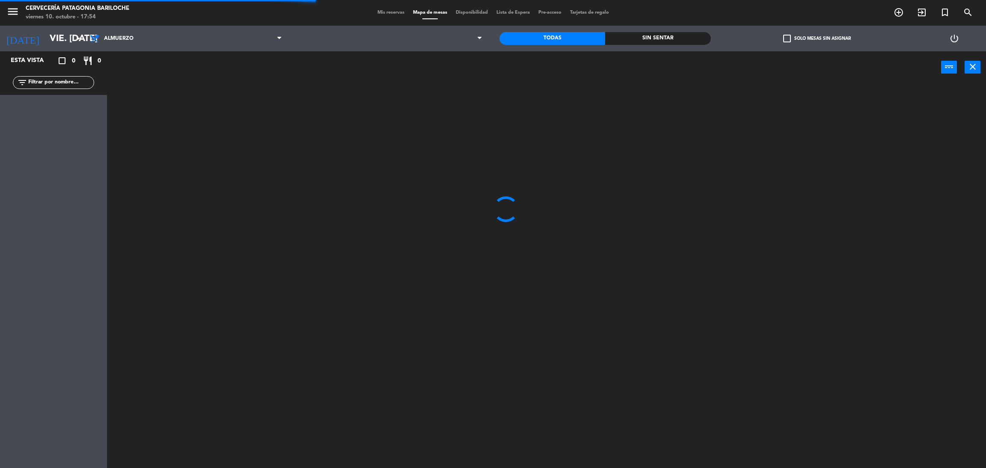
click at [53, 83] on input "text" at bounding box center [60, 82] width 66 height 9
type input "c"
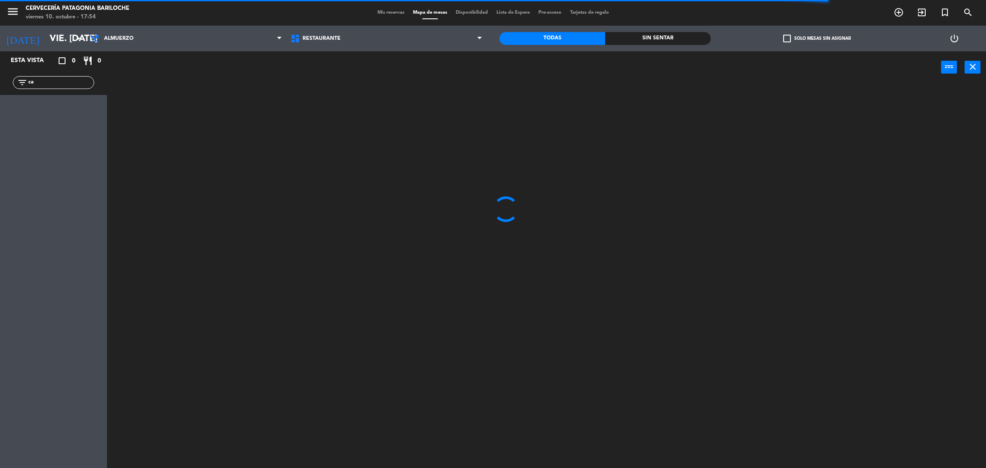
type input "c"
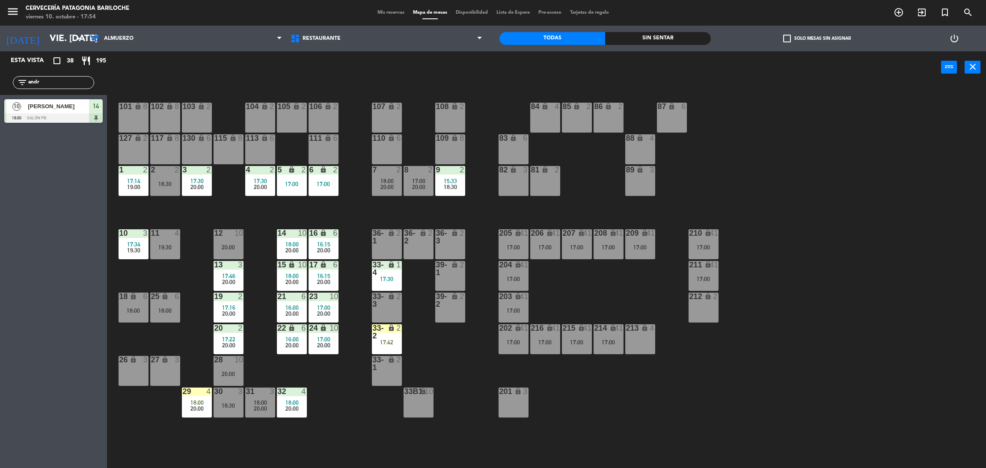
type input "andr"
drag, startPoint x: 50, startPoint y: 288, endPoint x: 46, endPoint y: 269, distance: 19.4
click at [45, 306] on div "Esta vista crop_square 38 restaurant 195 filter_list andr 10 Andrea PalacinPa 1…" at bounding box center [53, 259] width 107 height 417
click at [78, 185] on div "Esta vista crop_square 38 restaurant 195 filter_list andr 10 Andrea PalacinPa 1…" at bounding box center [53, 259] width 107 height 417
drag, startPoint x: 52, startPoint y: 80, endPoint x: 4, endPoint y: 86, distance: 48.7
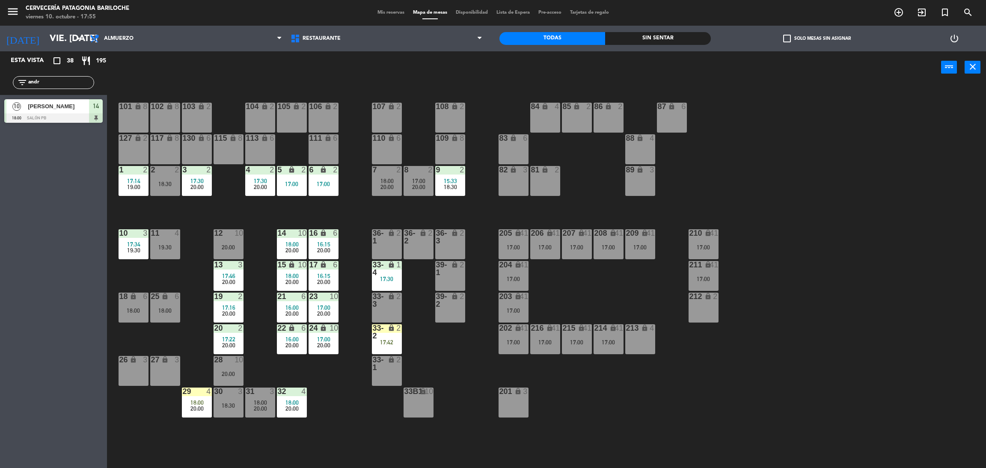
click at [4, 86] on div "filter_list andr" at bounding box center [53, 82] width 107 height 25
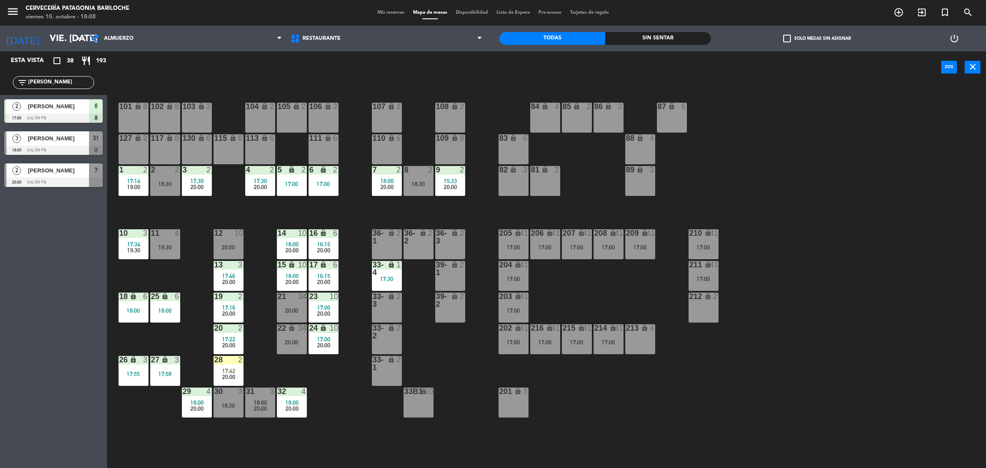
type input "maria"
click at [125, 267] on div "101 lock 8 102 lock 8 104 lock 2 105 lock 2 106 lock 2 103 lock 2 107 lock 2 10…" at bounding box center [551, 279] width 869 height 385
click at [57, 142] on span "Maria Paz" at bounding box center [58, 138] width 61 height 9
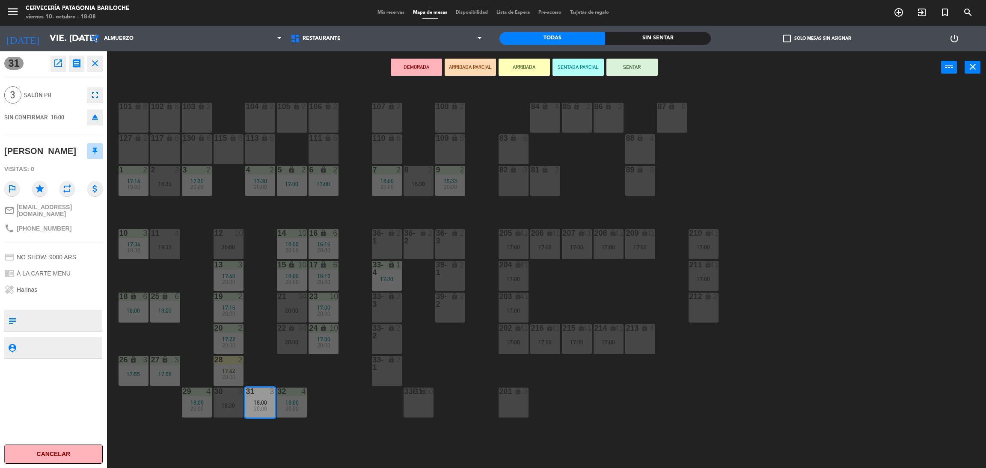
click at [512, 60] on button "ARRIBADA" at bounding box center [523, 67] width 51 height 17
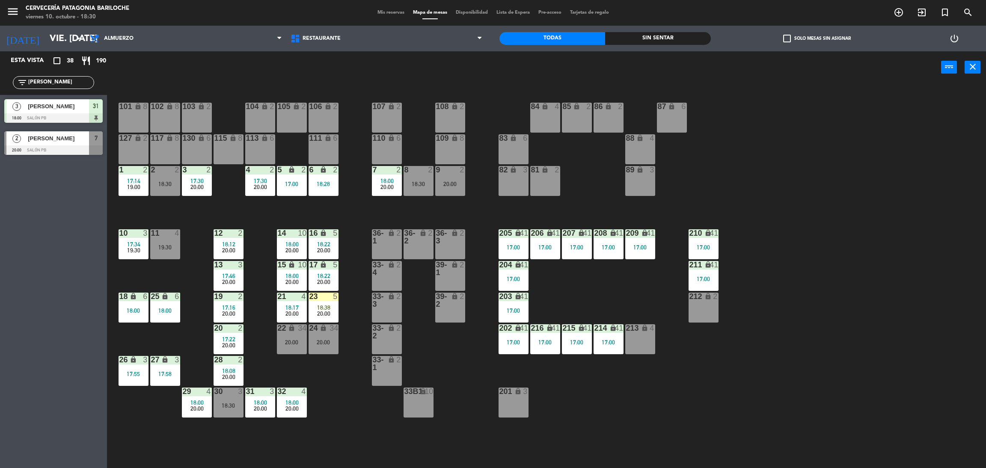
click at [57, 77] on div "filter_list maria" at bounding box center [53, 82] width 81 height 13
drag, startPoint x: 55, startPoint y: 83, endPoint x: 5, endPoint y: 92, distance: 51.4
click at [0, 99] on div "Esta vista crop_square 38 restaurant 190 filter_list maria 3 Maria Paz 18:00 SA…" at bounding box center [53, 105] width 107 height 108
type input "v"
type input "bi"
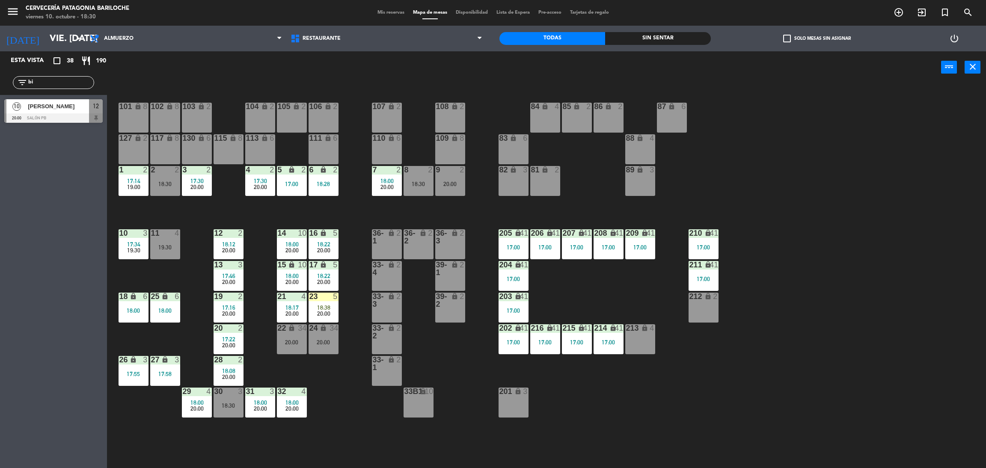
click at [8, 151] on div "Esta vista crop_square 38 restaurant 190 filter_list bi 10 yael bianchi 20:00 S…" at bounding box center [53, 259] width 107 height 417
click at [53, 119] on div at bounding box center [53, 117] width 98 height 9
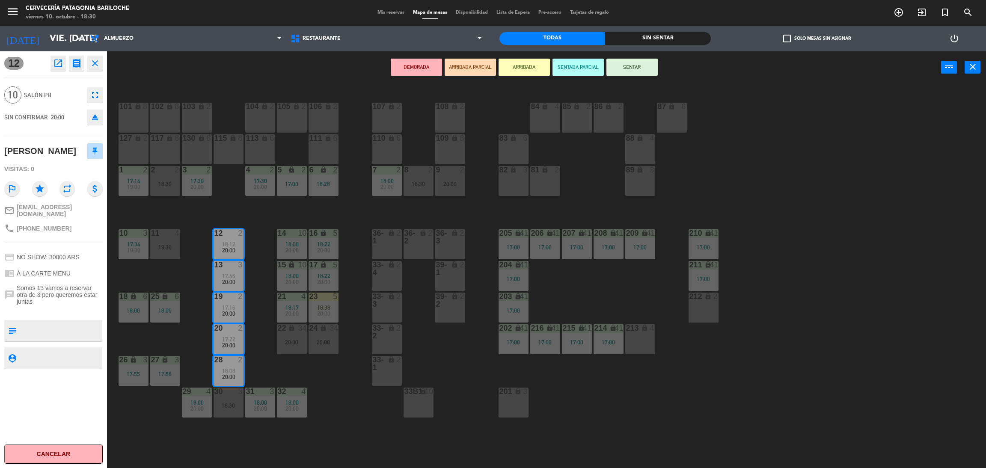
click at [513, 68] on button "ARRIBADA" at bounding box center [523, 67] width 51 height 17
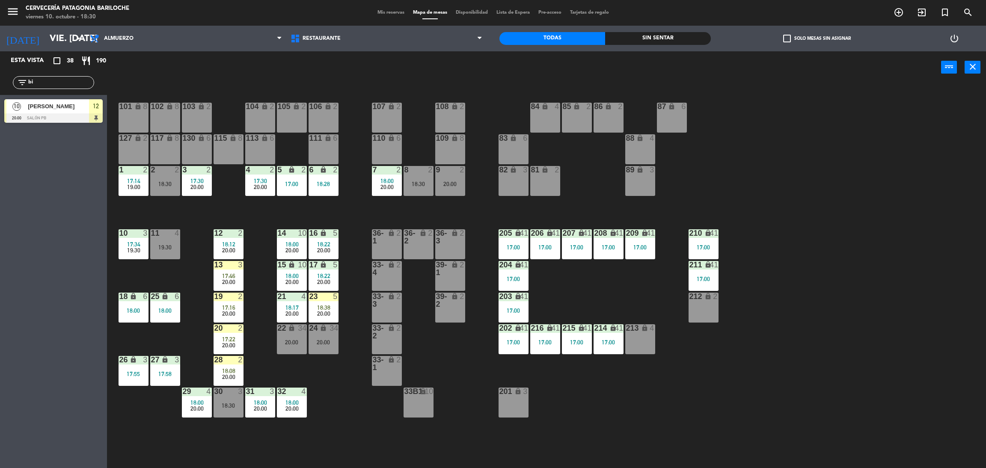
click at [84, 83] on input "bi" at bounding box center [60, 82] width 66 height 9
type input "b"
type input "pame"
click at [37, 198] on div "Esta vista crop_square 38 restaurant 190 filter_list pame 3 Pamela Lujan 20:00 …" at bounding box center [53, 259] width 107 height 417
click at [59, 113] on div at bounding box center [53, 117] width 98 height 9
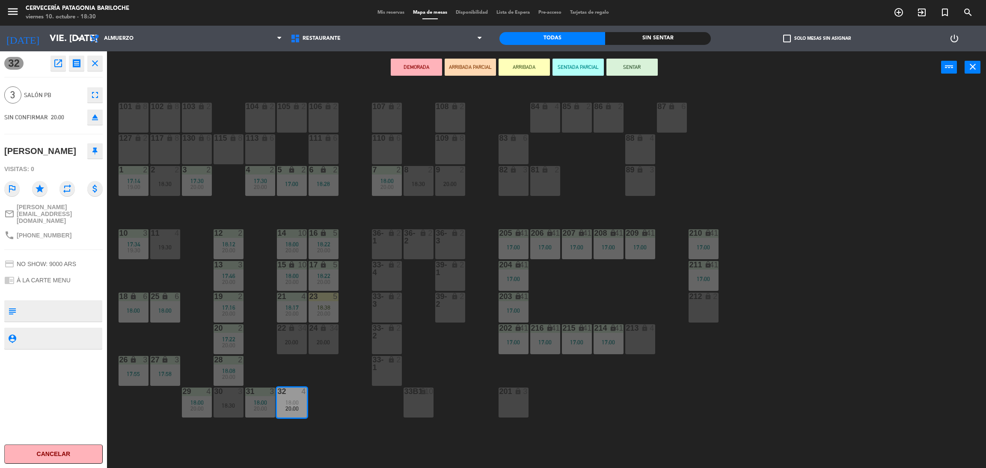
click at [515, 73] on button "ARRIBADA" at bounding box center [523, 67] width 51 height 17
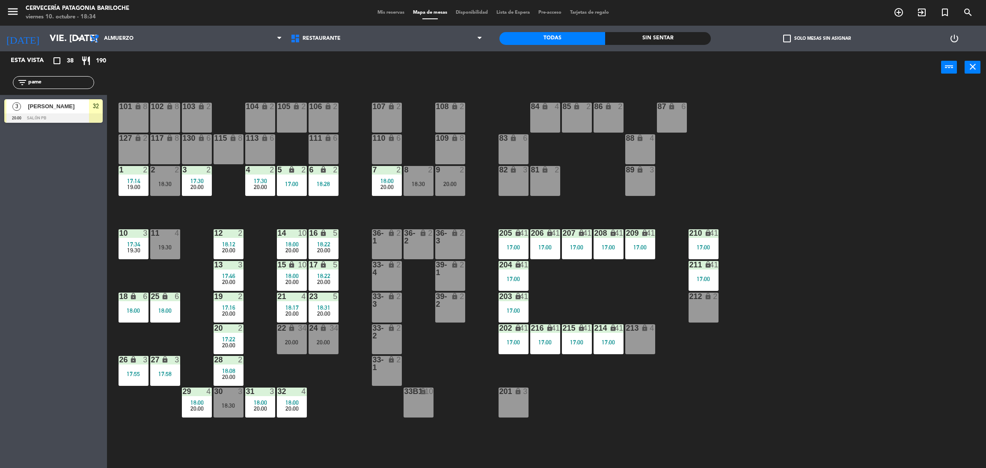
drag, startPoint x: 60, startPoint y: 80, endPoint x: 0, endPoint y: 70, distance: 60.8
click at [0, 79] on div "filter_list pame" at bounding box center [53, 82] width 107 height 25
type input "pau"
click at [17, 319] on div "Esta vista crop_square 38 restaurant 190 filter_list pau 2 Paula Zambrano 18:30…" at bounding box center [53, 259] width 107 height 417
click at [47, 138] on span "[PERSON_NAME]" at bounding box center [58, 138] width 61 height 9
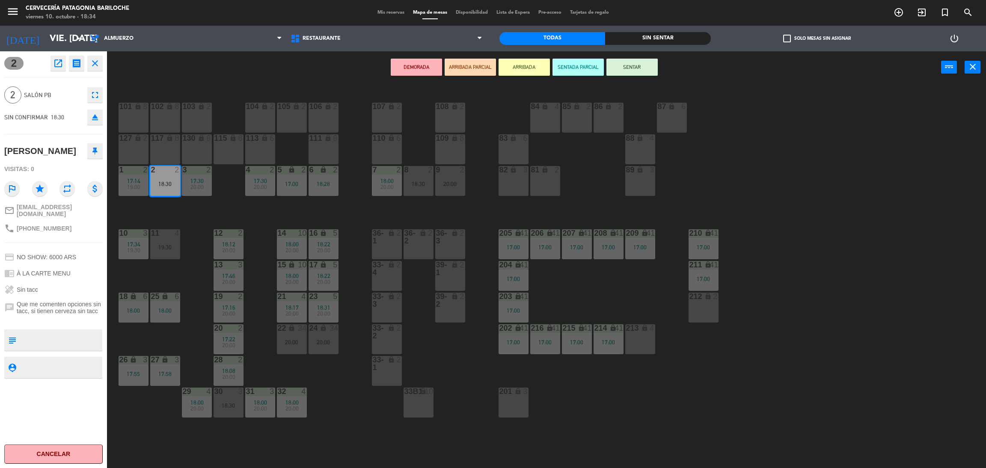
click at [540, 72] on button "ARRIBADA" at bounding box center [523, 67] width 51 height 17
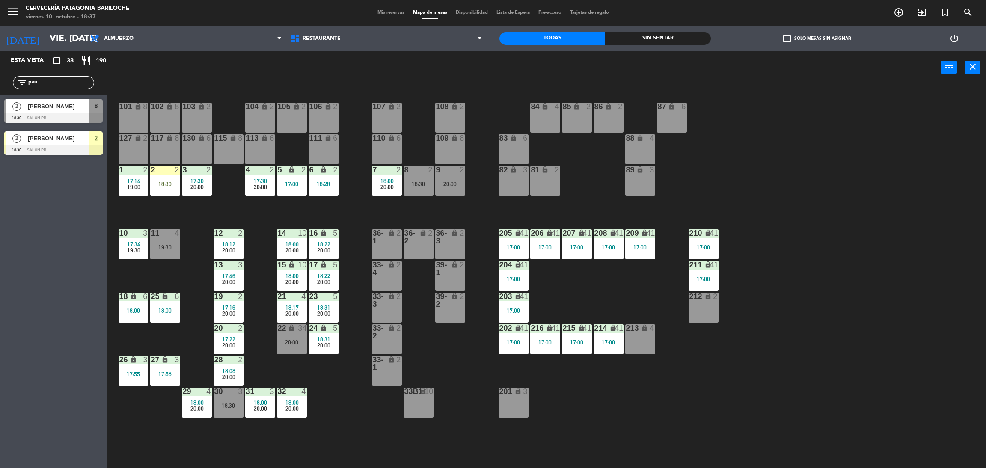
click at [95, 84] on div "filter_list pau" at bounding box center [53, 82] width 107 height 25
drag, startPoint x: 73, startPoint y: 85, endPoint x: 89, endPoint y: 73, distance: 20.1
click at [73, 85] on input "pau" at bounding box center [60, 82] width 66 height 9
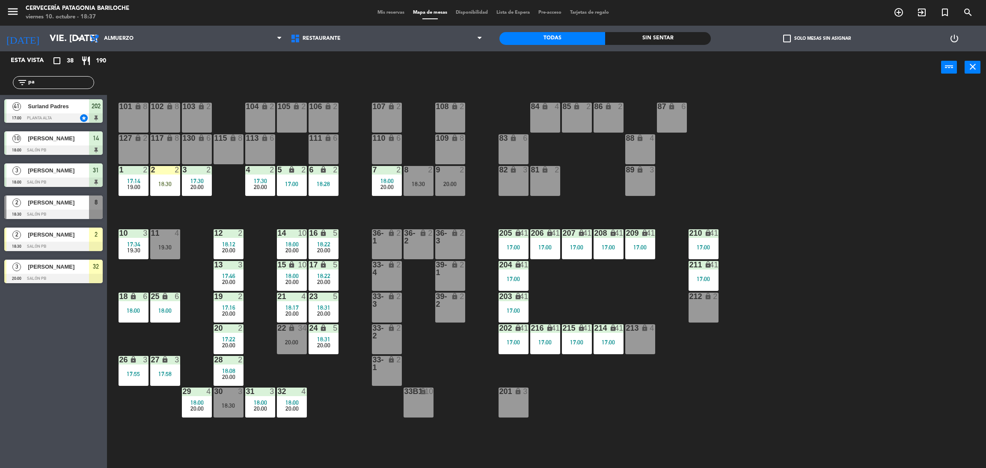
type input "p"
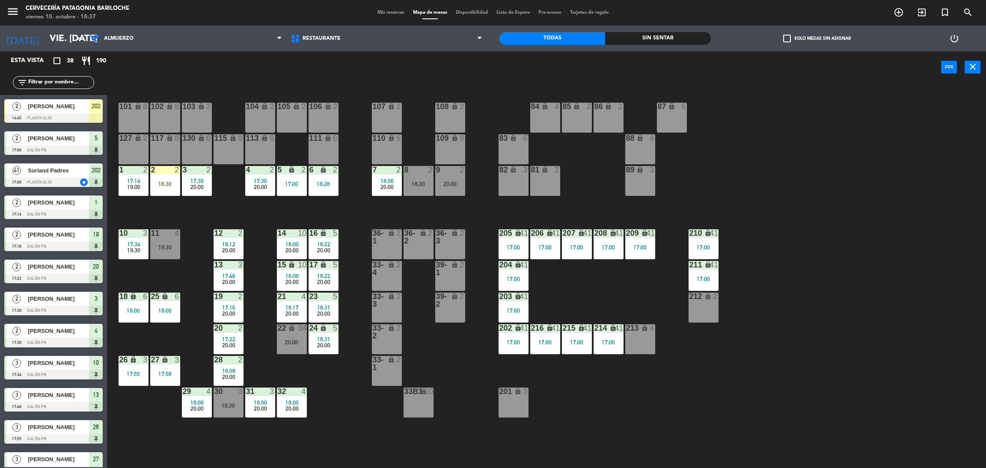
type input "u"
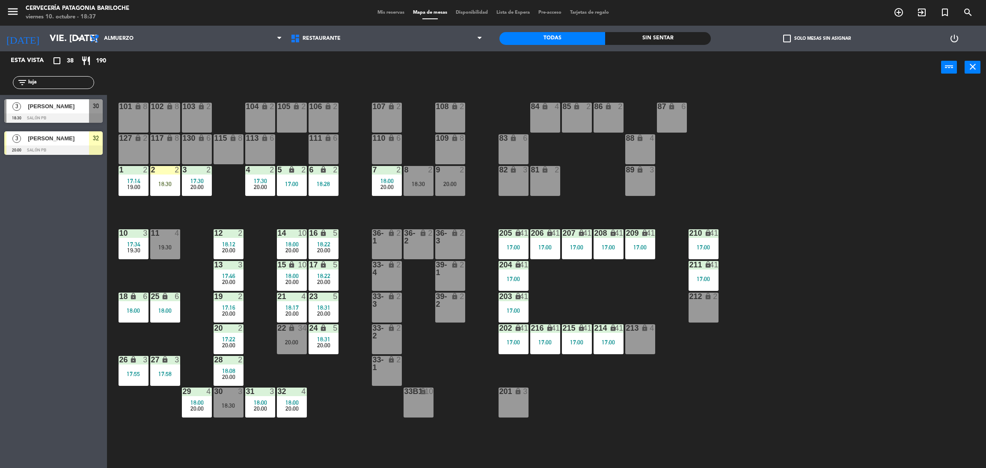
type input "luja"
click at [58, 291] on div "Esta vista crop_square 38 restaurant 190 filter_list luja 3 Lujan Ramos 18:30 S…" at bounding box center [53, 259] width 107 height 417
click at [57, 211] on div "Esta vista crop_square 38 restaurant 190 filter_list luja 3 Lujan Ramos 18:30 S…" at bounding box center [53, 259] width 107 height 417
click at [49, 110] on span "[PERSON_NAME]" at bounding box center [58, 106] width 61 height 9
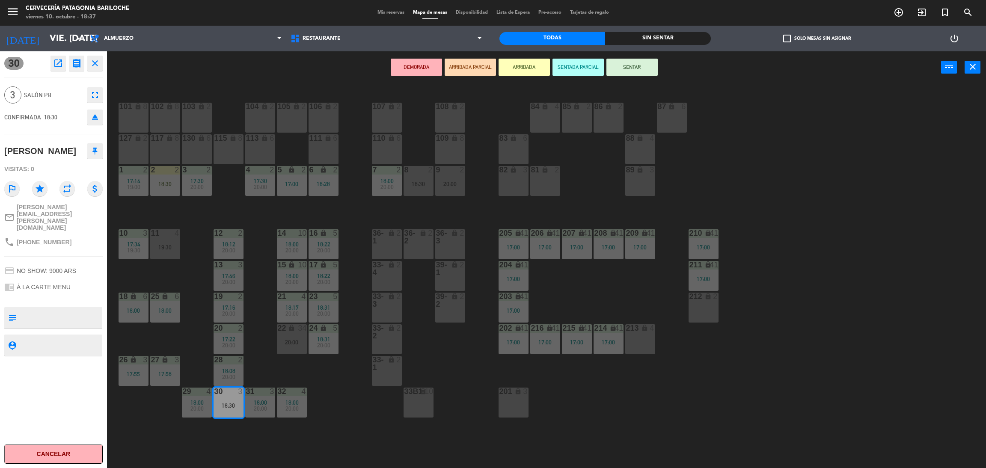
click at [528, 65] on button "ARRIBADA" at bounding box center [523, 67] width 51 height 17
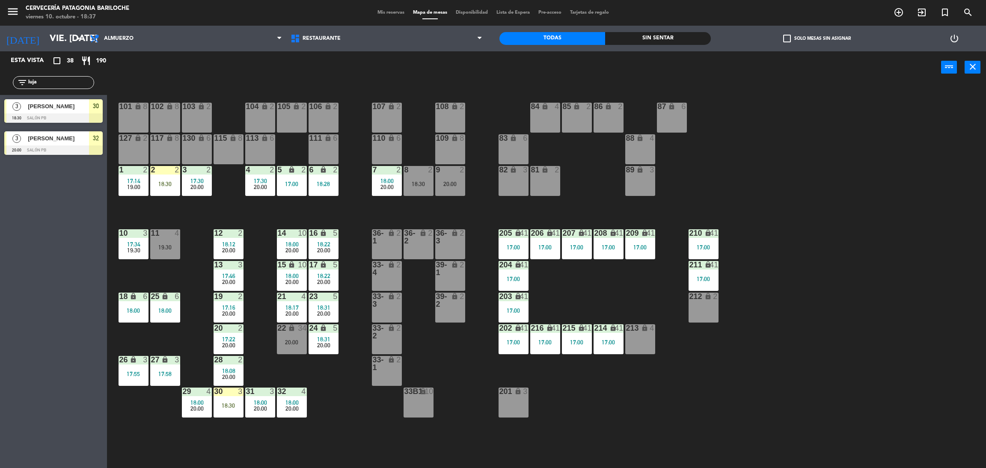
drag, startPoint x: 65, startPoint y: 89, endPoint x: 57, endPoint y: 87, distance: 7.9
click at [59, 89] on input-outlined "filter_list luja" at bounding box center [53, 82] width 81 height 13
click at [57, 87] on input "luja" at bounding box center [60, 82] width 66 height 9
type input "l"
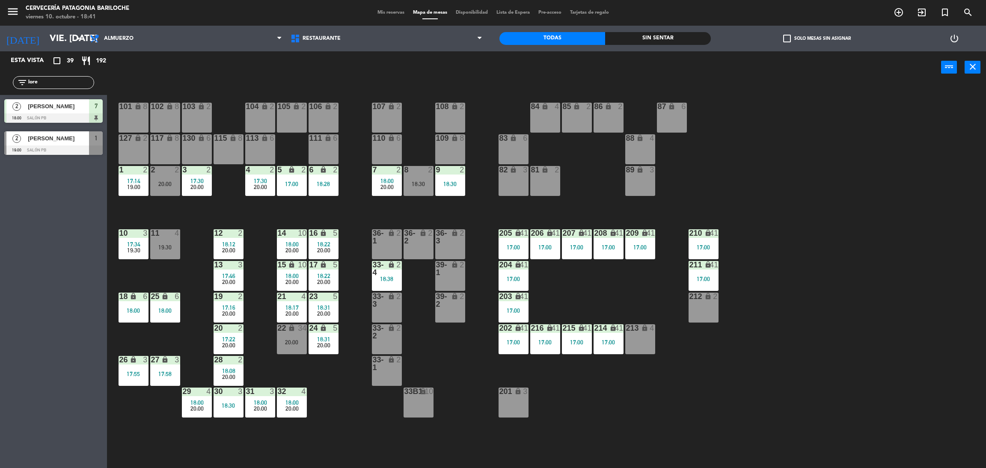
type input "lore"
click at [55, 254] on div "Esta vista crop_square 39 restaurant 192 filter_list lore 2 Florencia Ponce 18:…" at bounding box center [53, 259] width 107 height 417
click at [62, 137] on span "[PERSON_NAME]" at bounding box center [58, 138] width 61 height 9
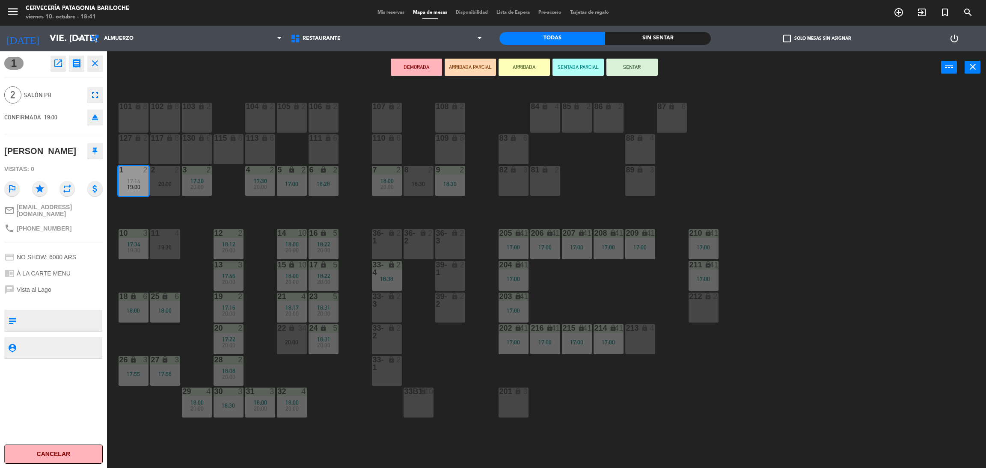
click at [527, 71] on button "ARRIBADA" at bounding box center [523, 67] width 51 height 17
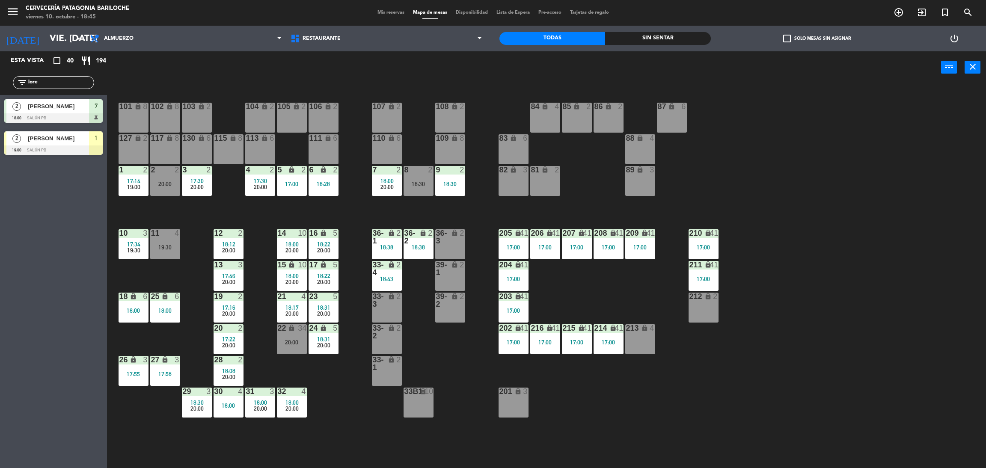
click at [68, 80] on input "lore" at bounding box center [60, 82] width 66 height 9
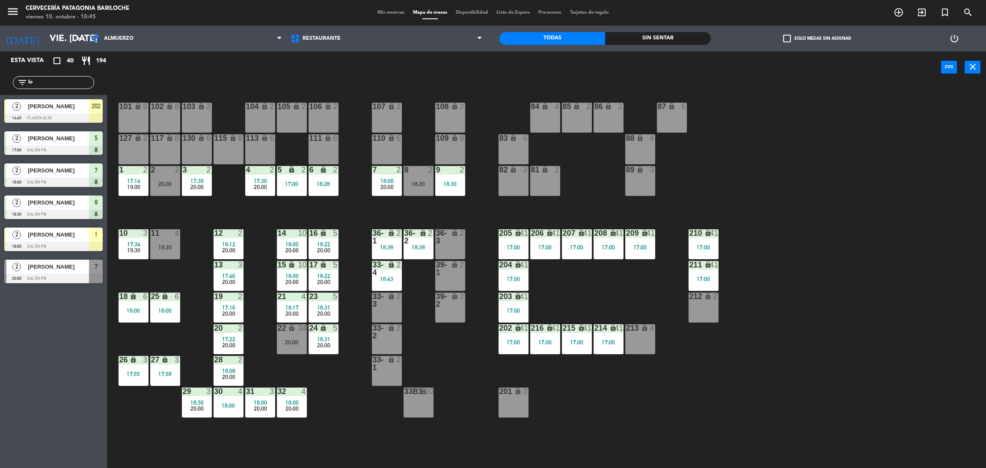
type input "l"
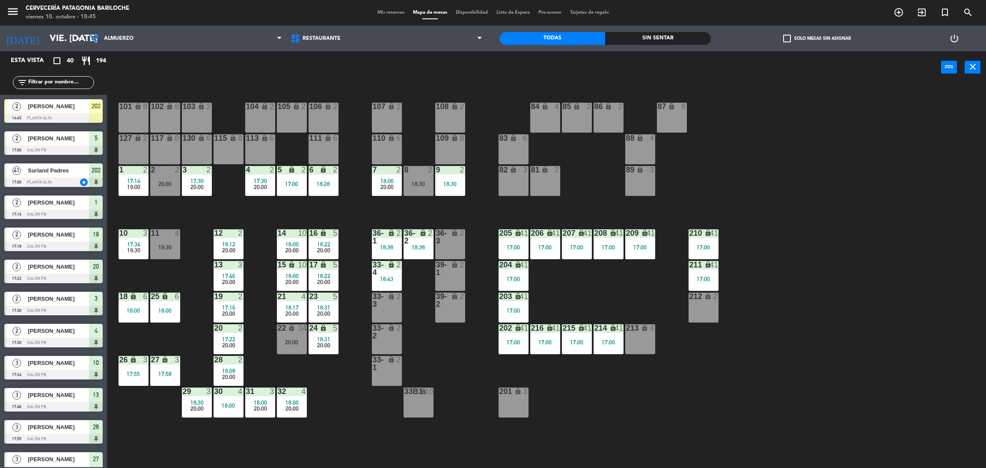
click at [14, 17] on icon "menu" at bounding box center [12, 11] width 13 height 13
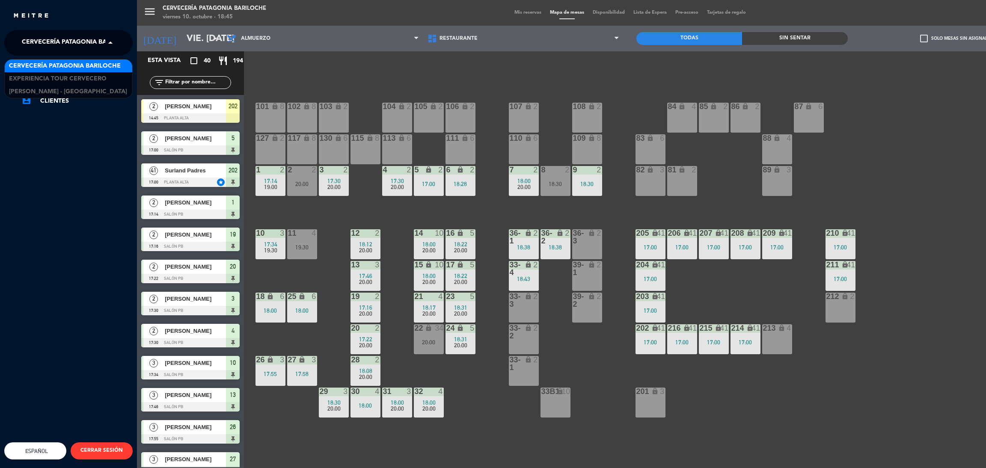
click at [43, 44] on span "Cervecería Patagonia Bariloche" at bounding box center [78, 43] width 112 height 18
click at [78, 78] on span "Experiencia Tour Cervecero" at bounding box center [58, 79] width 98 height 10
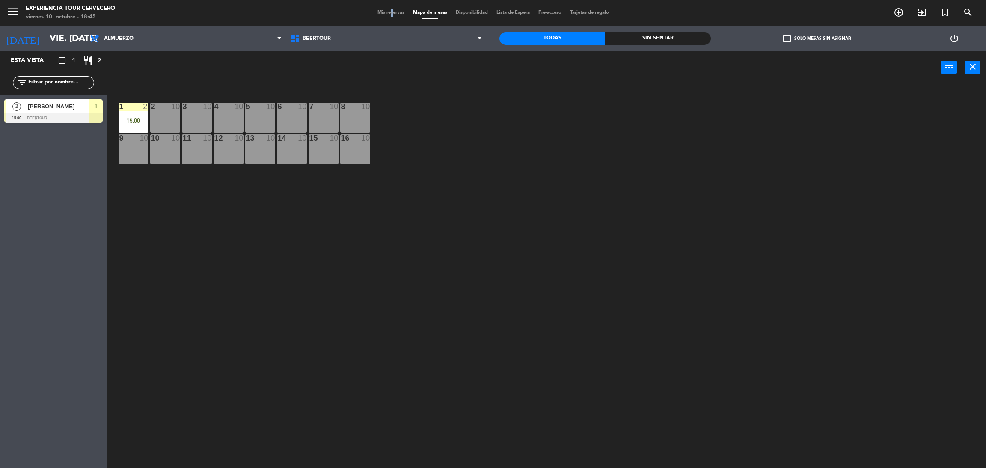
click at [384, 12] on span "Mis reservas" at bounding box center [391, 12] width 36 height 5
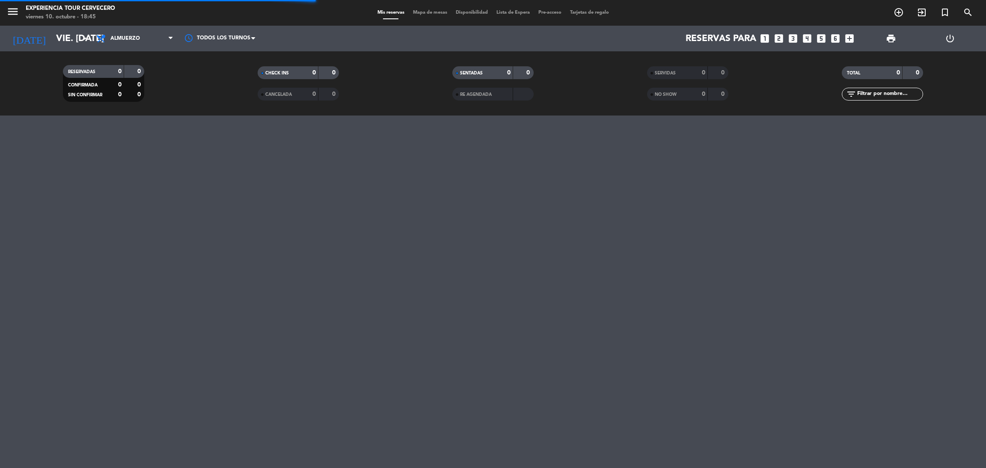
click at [143, 34] on span "Almuerzo" at bounding box center [135, 38] width 86 height 19
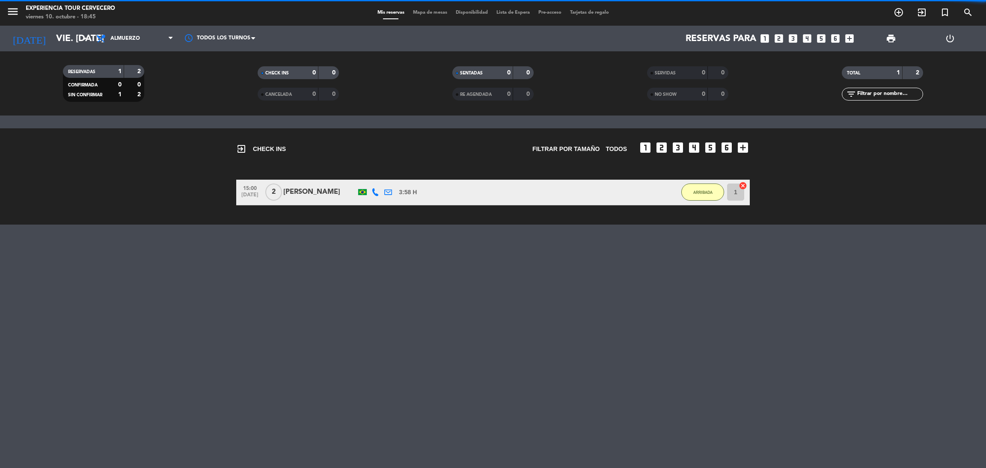
click at [152, 56] on div "RESERVADAS 1 2 CONFIRMADA 0 0 SIN CONFIRMAR 1 2 CHECK INS 0 0 CANCELADA 0 0 SEN…" at bounding box center [493, 83] width 986 height 64
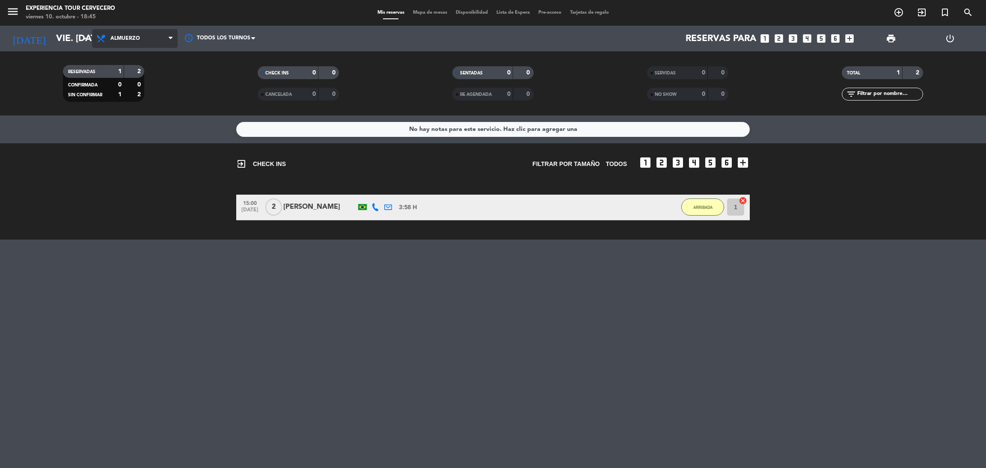
click at [145, 43] on span "Almuerzo" at bounding box center [135, 38] width 86 height 19
click at [151, 54] on div "menu Experiencia Tour Cervecero viernes 10. octubre - 18:45 Mis reservas Mapa d…" at bounding box center [493, 58] width 986 height 116
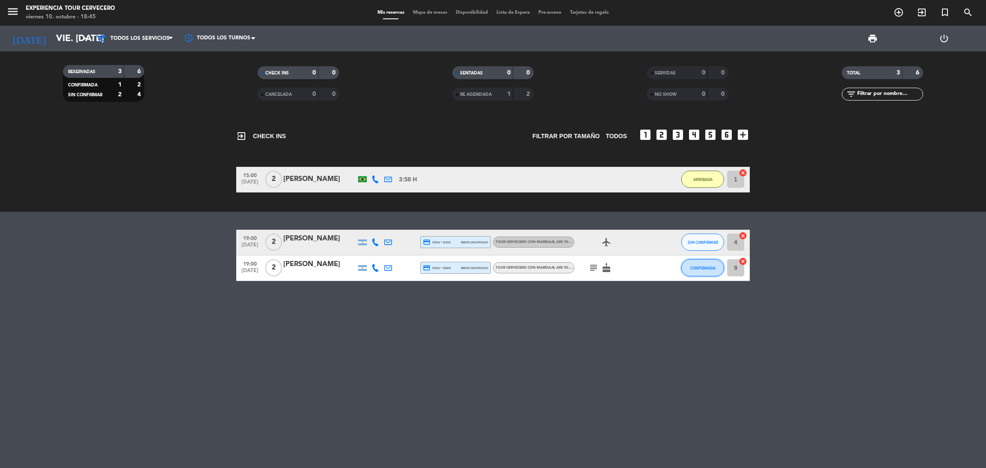
click at [710, 262] on button "CONFIRMADA" at bounding box center [702, 267] width 43 height 17
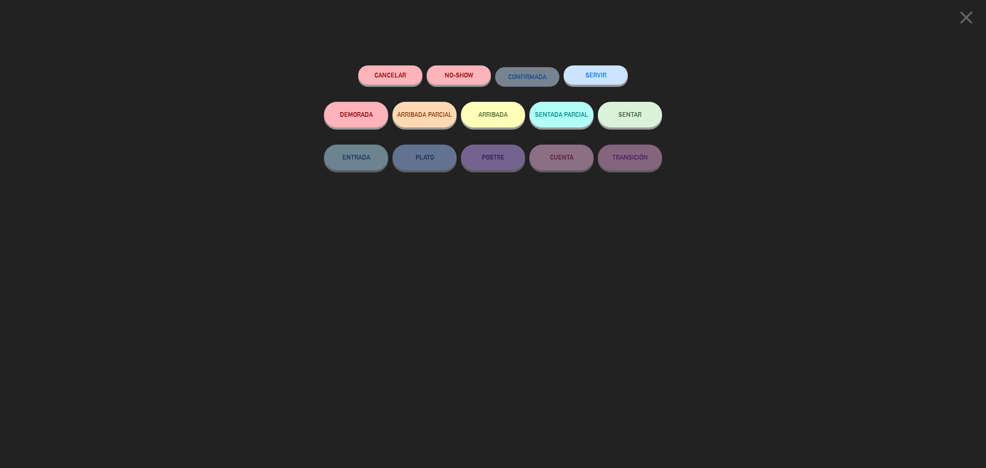
click at [498, 121] on button "ARRIBADA" at bounding box center [493, 115] width 64 height 26
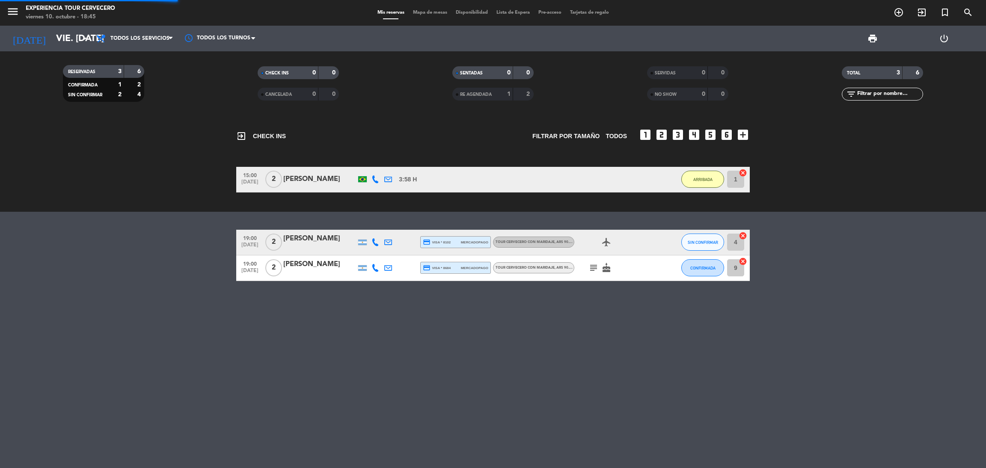
click at [892, 215] on div "exit_to_app CHECK INS Filtrar por tamaño TODOS looks_one looks_two looks_3 look…" at bounding box center [493, 292] width 986 height 353
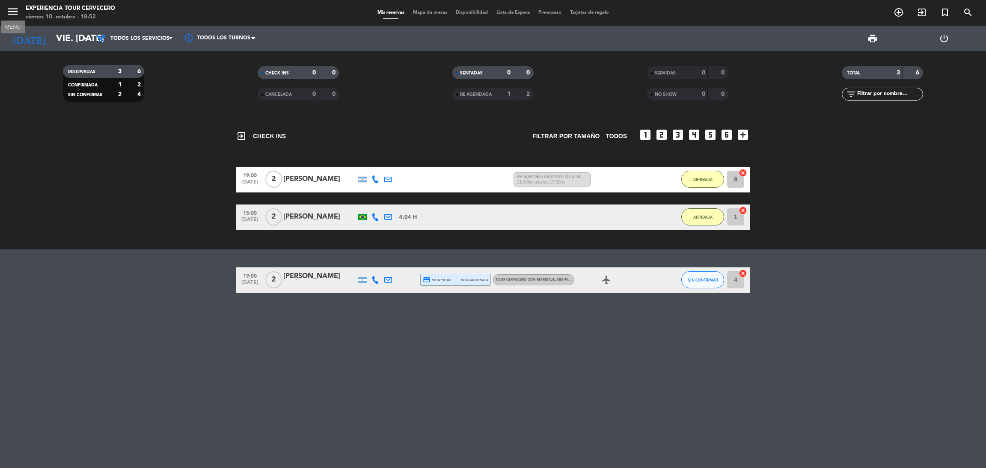
click at [14, 15] on icon "menu" at bounding box center [12, 11] width 13 height 13
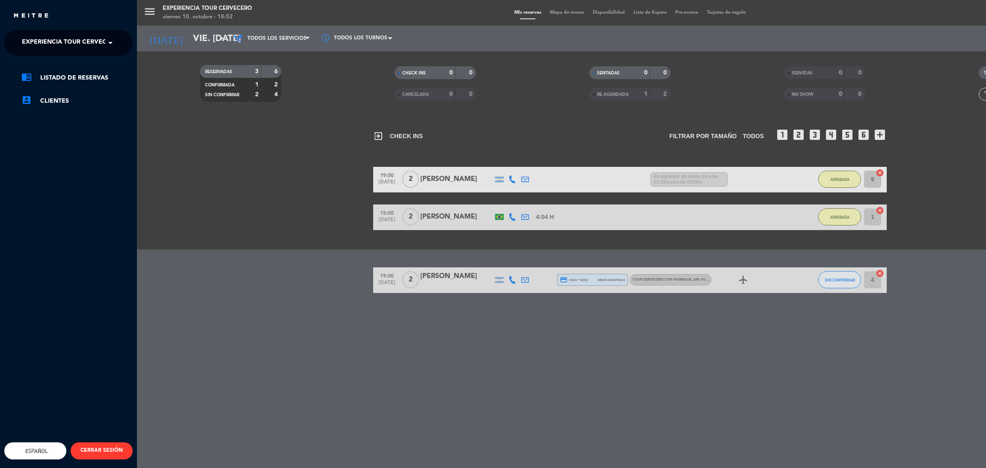
click at [58, 31] on ng-select "× Experiencia Tour Cervecero ×" at bounding box center [68, 43] width 128 height 26
click at [66, 47] on span "Experiencia Tour Cervecero" at bounding box center [71, 43] width 98 height 18
click at [79, 64] on span "Cervecería Patagonia Bariloche" at bounding box center [65, 66] width 112 height 10
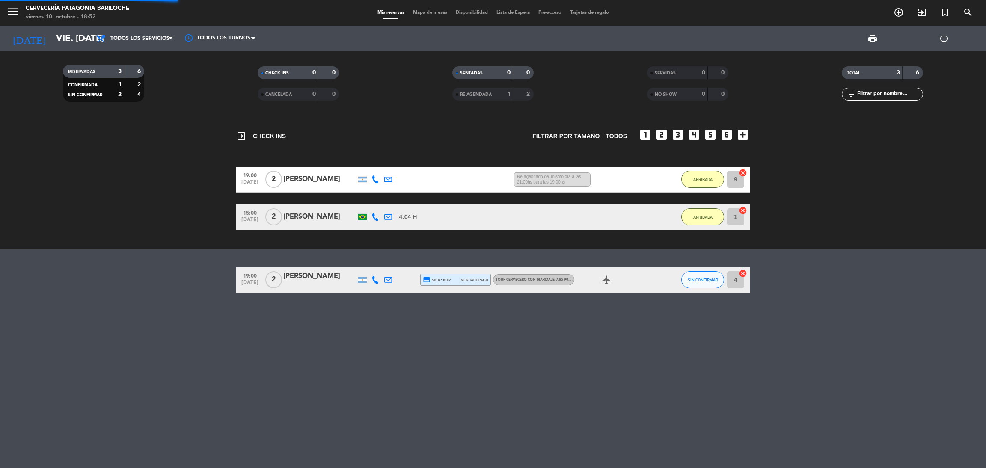
click at [425, 14] on span "Mapa de mesas" at bounding box center [430, 12] width 43 height 5
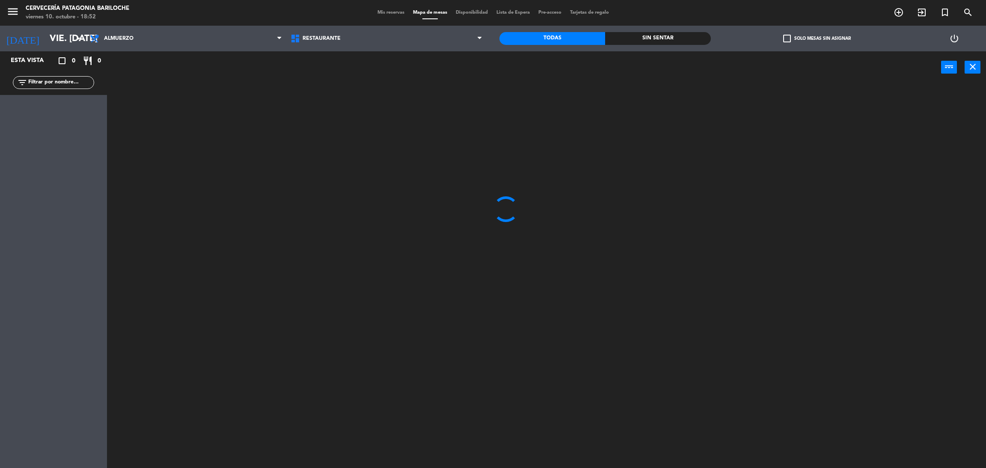
click at [47, 85] on input "text" at bounding box center [60, 82] width 66 height 9
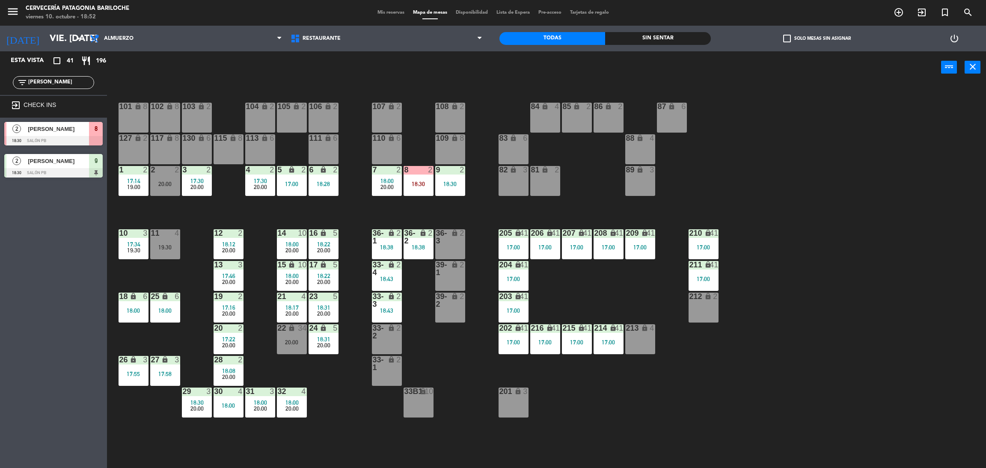
type input "paul"
click at [0, 293] on div "Esta vista crop_square 41 restaurant 196 filter_list paul exit_to_app CHECK INS…" at bounding box center [53, 259] width 107 height 417
click at [77, 138] on div at bounding box center [53, 140] width 98 height 9
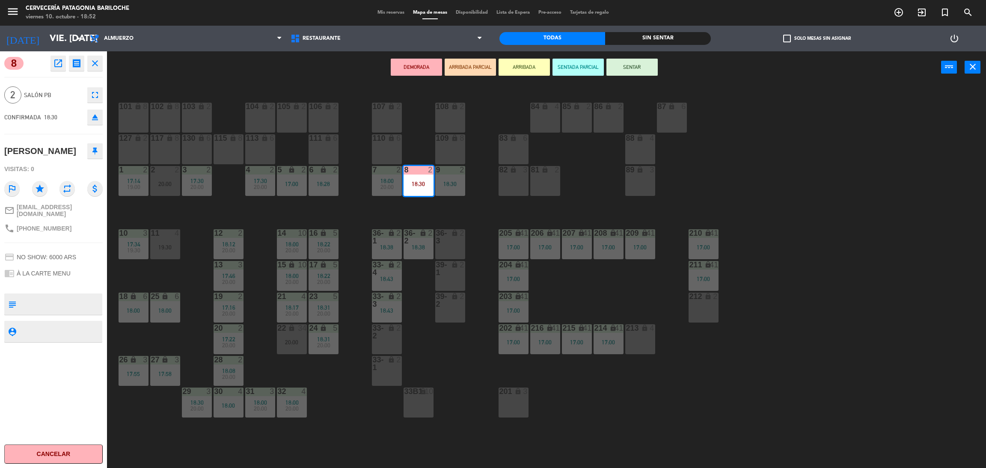
click at [515, 66] on button "ARRIBADA" at bounding box center [523, 67] width 51 height 17
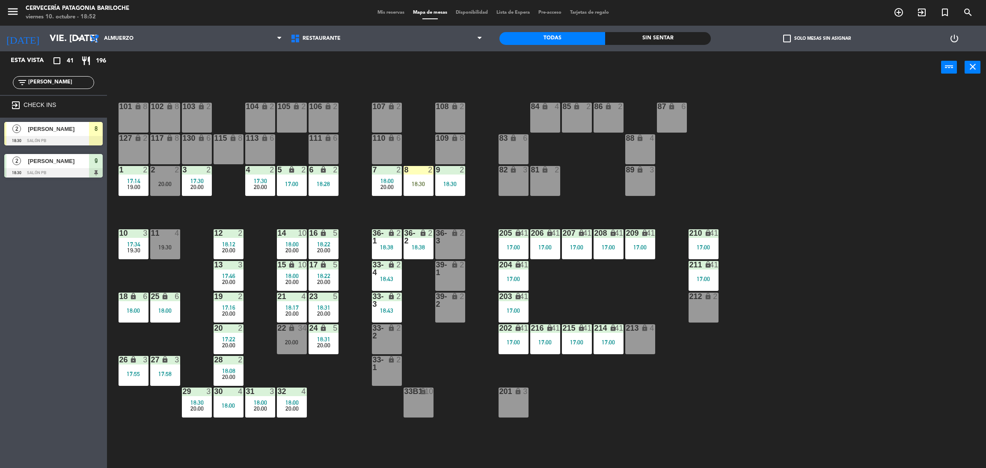
click at [70, 82] on input "paul" at bounding box center [60, 82] width 66 height 9
click at [28, 217] on div "Esta vista crop_square 41 restaurant 196 filter_list paul exit_to_app CHECK INS…" at bounding box center [53, 259] width 107 height 417
drag, startPoint x: 47, startPoint y: 74, endPoint x: 49, endPoint y: 80, distance: 5.8
click at [48, 78] on div "filter_list paul" at bounding box center [53, 82] width 107 height 25
click at [49, 80] on input "paul" at bounding box center [60, 82] width 66 height 9
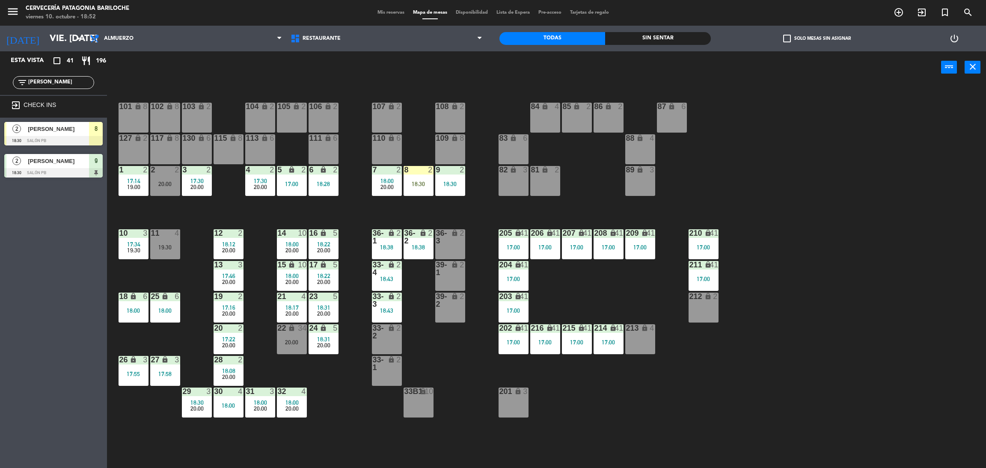
drag, startPoint x: 49, startPoint y: 80, endPoint x: 0, endPoint y: 87, distance: 49.7
click at [0, 88] on div "filter_list paul" at bounding box center [53, 82] width 107 height 25
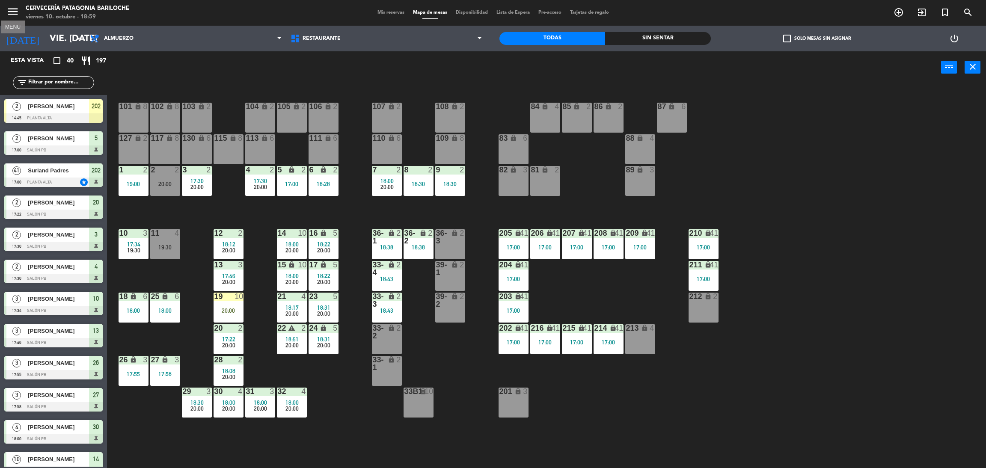
click at [15, 16] on icon "menu" at bounding box center [12, 11] width 13 height 13
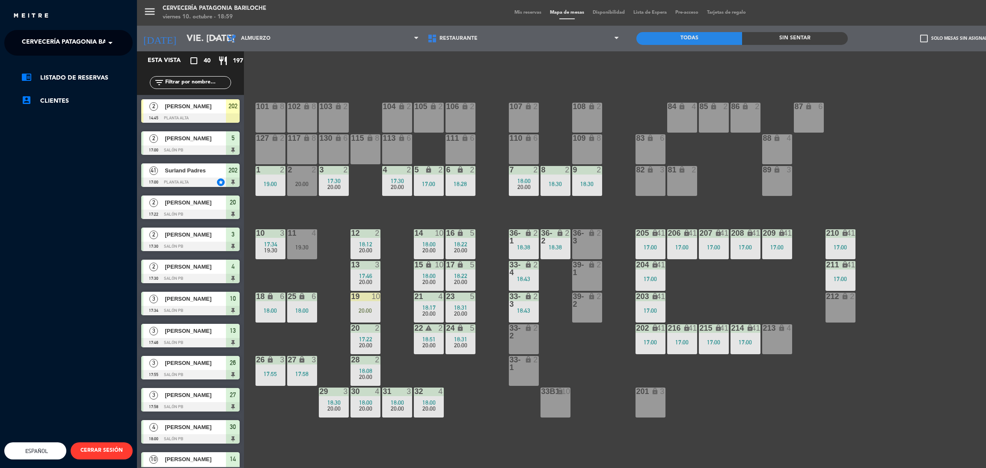
click at [113, 45] on span at bounding box center [112, 43] width 15 height 18
click at [98, 80] on span "Experiencia Tour Cervecero" at bounding box center [58, 79] width 98 height 10
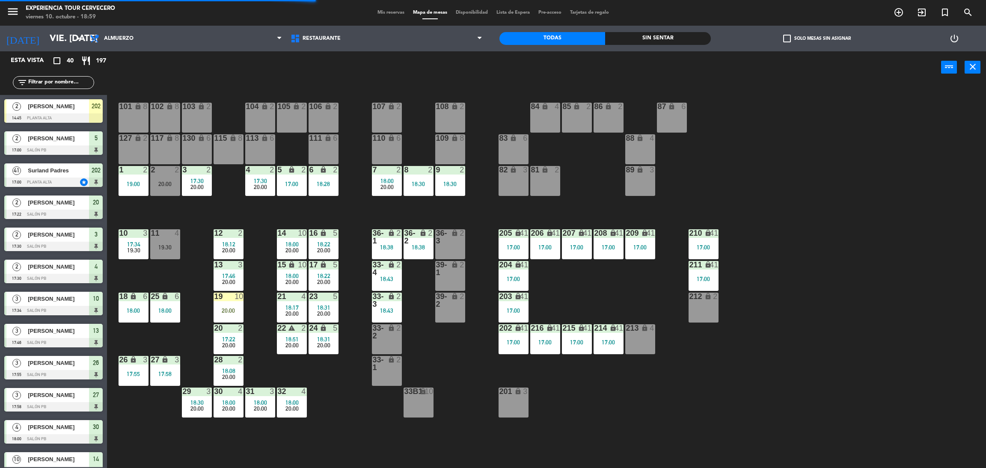
click at [387, 9] on div "Mis reservas Mapa de mesas Disponibilidad Lista de Espera Pre-acceso Tarjetas d…" at bounding box center [493, 13] width 240 height 8
click at [387, 14] on span "Mis reservas" at bounding box center [391, 12] width 36 height 5
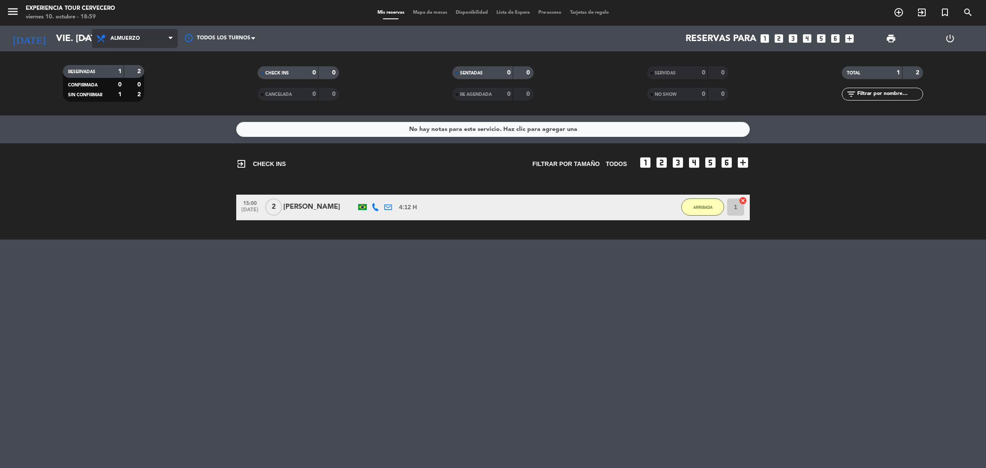
click at [163, 36] on span "Almuerzo" at bounding box center [135, 38] width 86 height 19
click at [139, 56] on div "menu Experiencia Tour Cervecero viernes 10. octubre - 18:59 Mis reservas Mapa d…" at bounding box center [493, 58] width 986 height 116
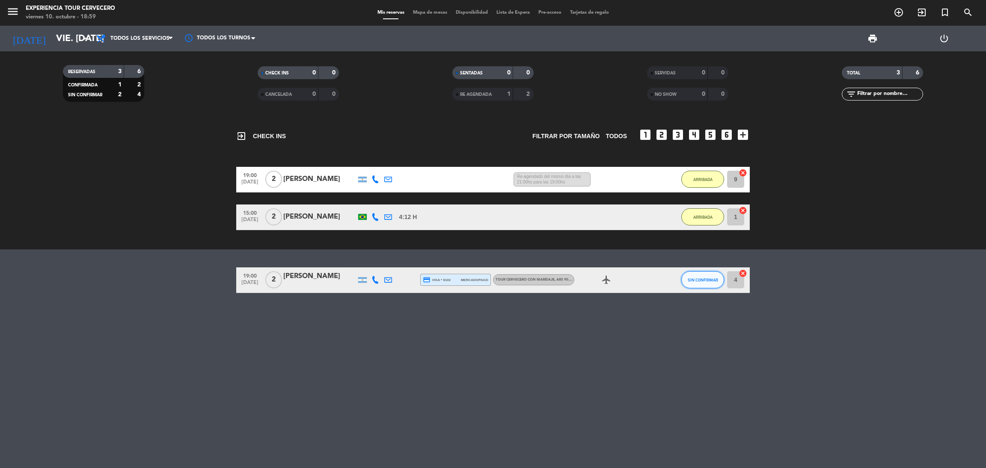
click at [718, 283] on button "SIN CONFIRMAR" at bounding box center [702, 279] width 43 height 17
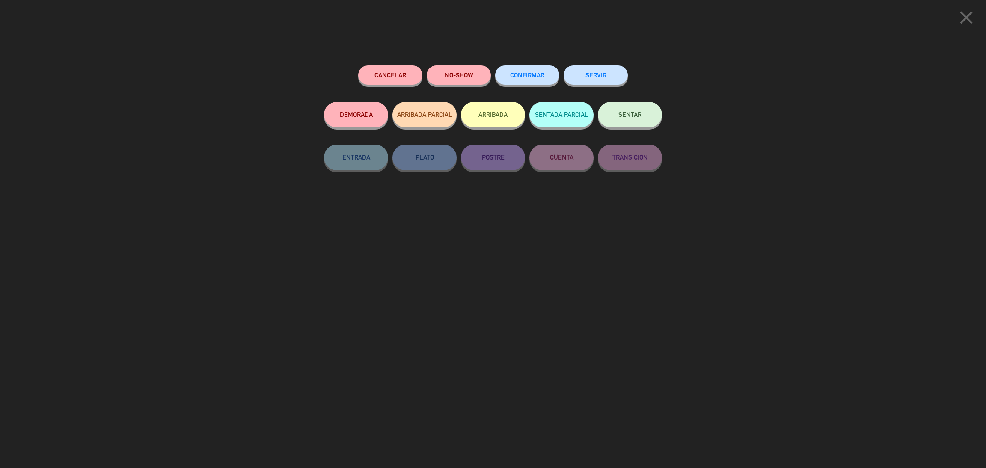
drag, startPoint x: 518, startPoint y: 118, endPoint x: 504, endPoint y: 136, distance: 22.3
click at [515, 118] on button "ARRIBADA" at bounding box center [493, 115] width 64 height 26
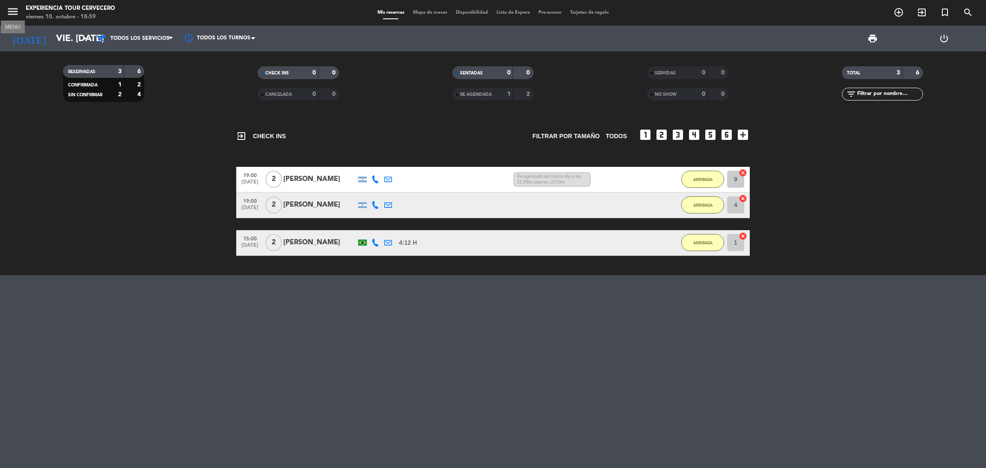
click at [10, 10] on icon "menu" at bounding box center [12, 11] width 13 height 13
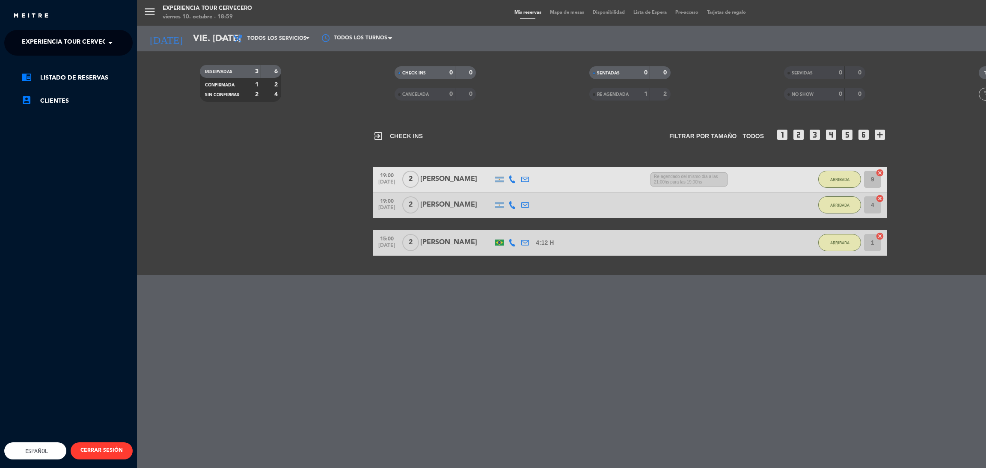
click at [43, 42] on span "Experiencia Tour Cervecero" at bounding box center [71, 43] width 98 height 18
click at [70, 62] on span "Cervecería Patagonia Bariloche" at bounding box center [65, 66] width 112 height 10
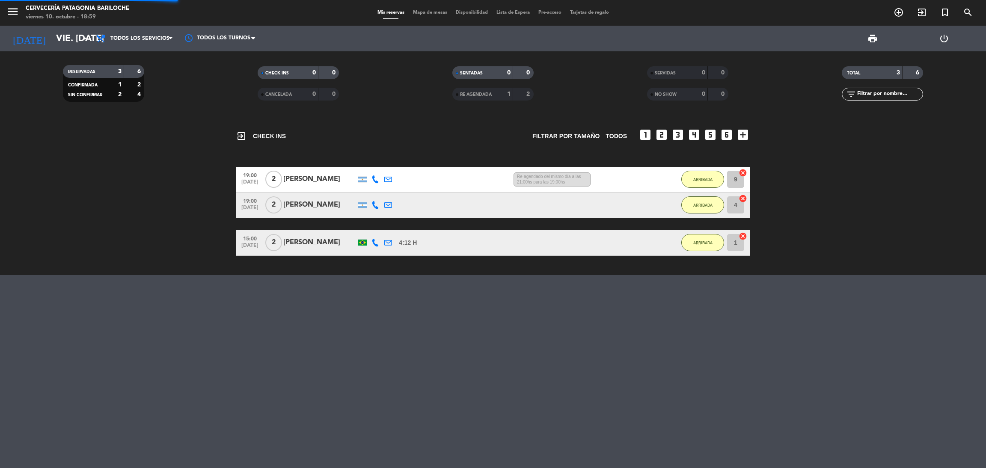
click at [427, 9] on div "Mis reservas Mapa de mesas Disponibilidad Lista de Espera Pre-acceso Tarjetas d…" at bounding box center [493, 13] width 240 height 8
click at [437, 10] on span "Mapa de mesas" at bounding box center [430, 12] width 43 height 5
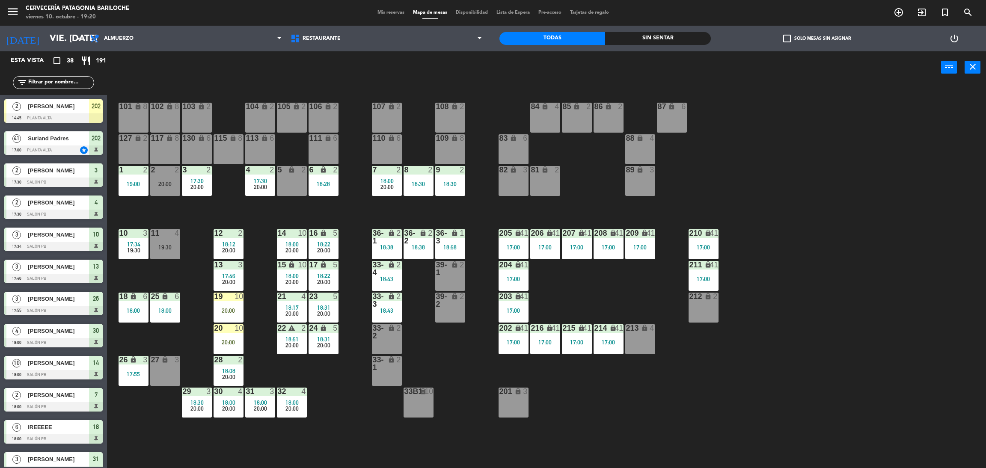
click at [325, 254] on div "16 lock 5 18:22 20:00" at bounding box center [324, 244] width 30 height 30
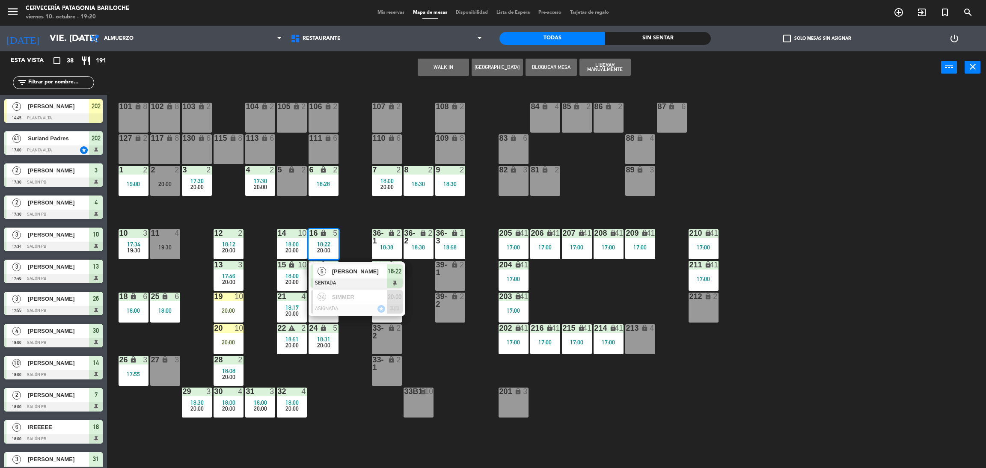
click at [312, 204] on div "101 lock 8 102 lock 8 104 lock 2 105 lock 2 106 lock 2 103 lock 2 107 lock 2 10…" at bounding box center [551, 279] width 869 height 385
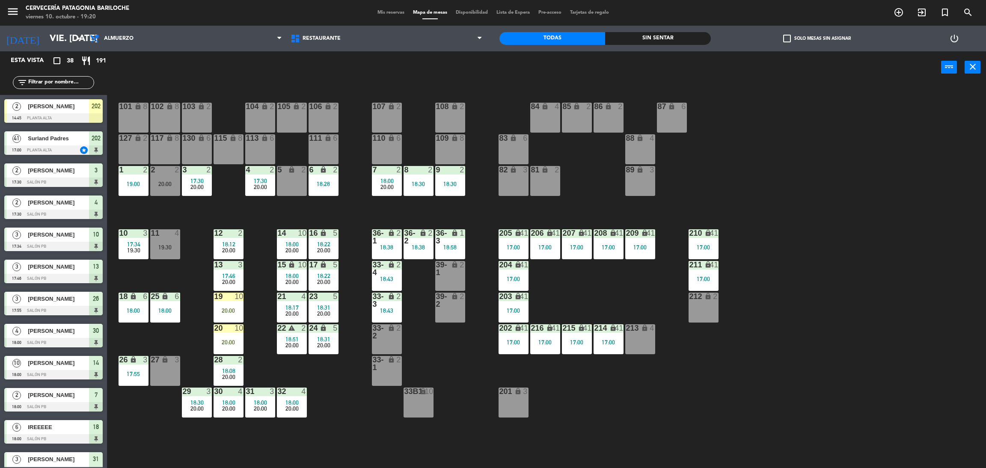
click at [229, 247] on span "20:00" at bounding box center [228, 250] width 13 height 7
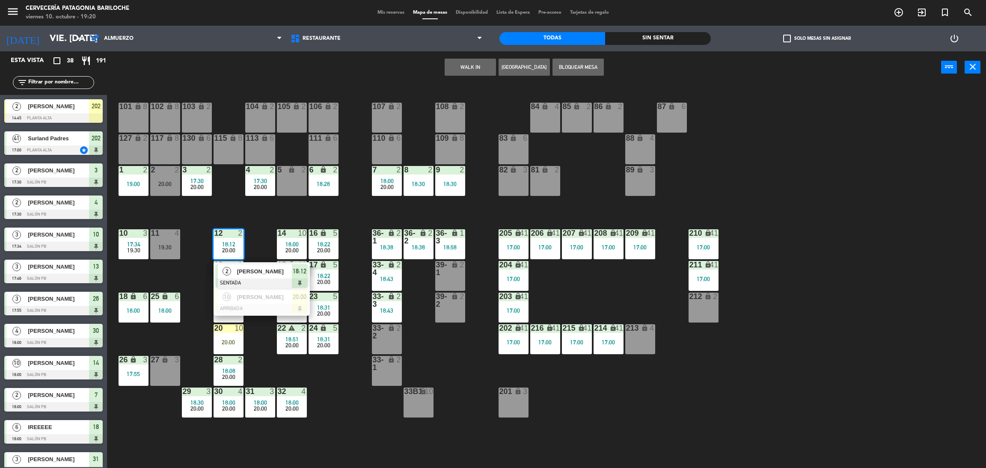
click at [243, 291] on div "[PERSON_NAME]" at bounding box center [264, 297] width 56 height 14
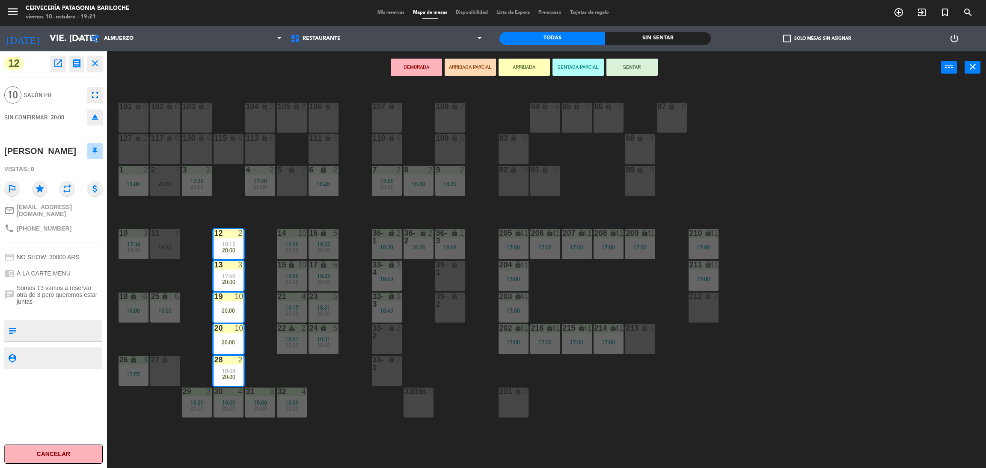
click at [256, 209] on div "101 lock 8 102 lock 8 104 lock 2 105 lock 2 106 lock 2 103 lock 2 107 lock 2 10…" at bounding box center [551, 279] width 869 height 385
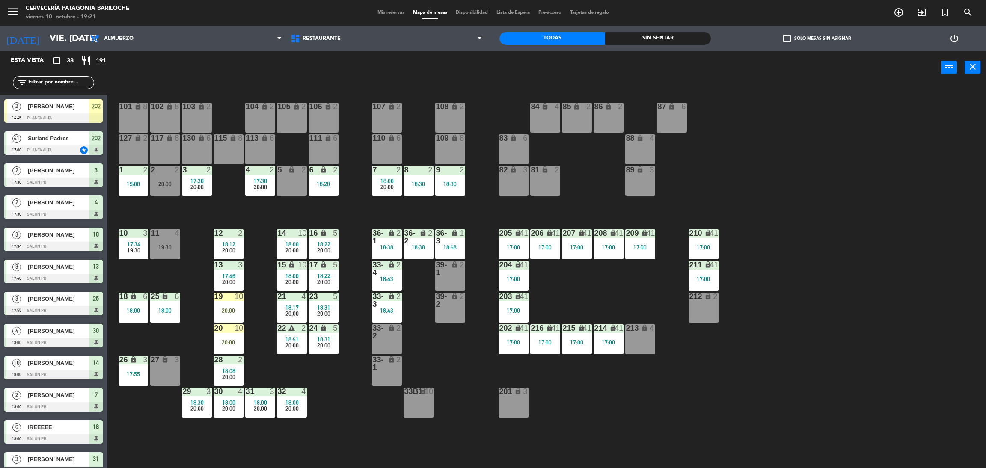
scroll to position [398, 0]
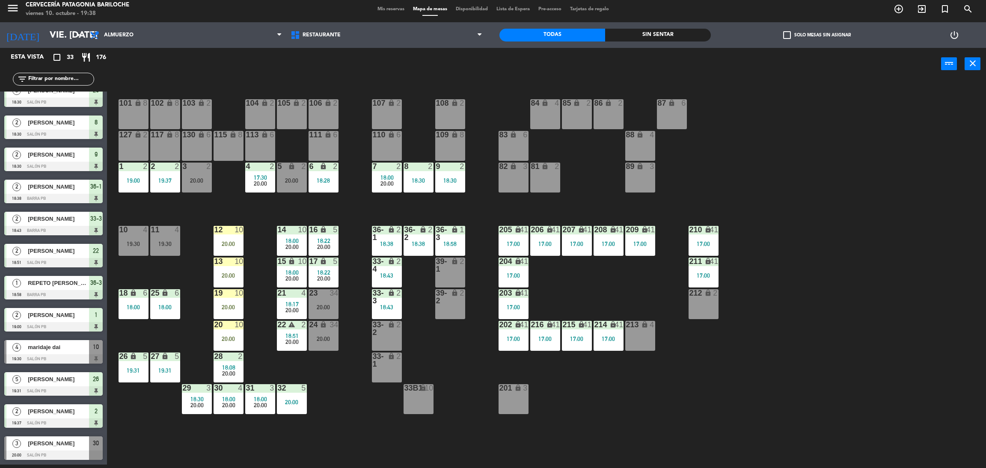
click at [47, 83] on input "text" at bounding box center [60, 78] width 66 height 9
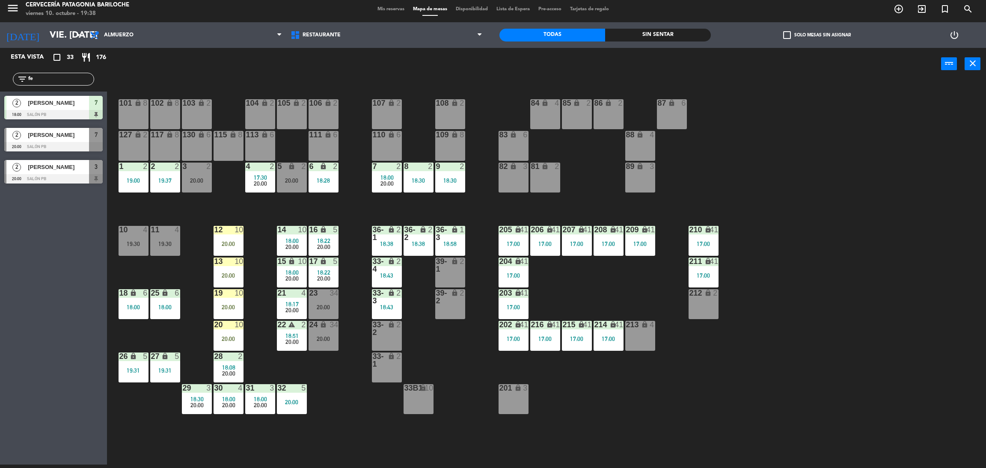
scroll to position [0, 0]
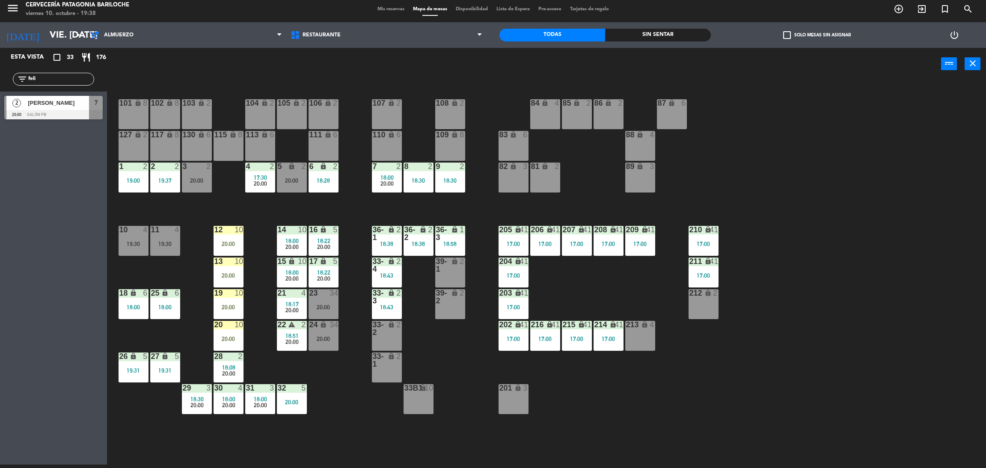
type input "feli"
click at [27, 278] on div "Esta vista crop_square 33 restaurant 176 filter_list feli 2 Felipe Leon 20:00 S…" at bounding box center [53, 256] width 107 height 417
click at [84, 107] on div "[PERSON_NAME]" at bounding box center [58, 103] width 62 height 14
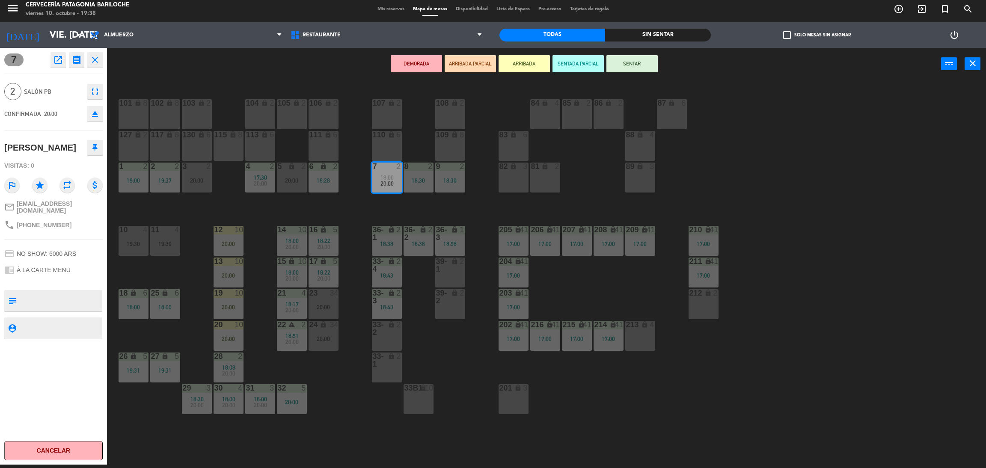
click at [532, 65] on button "ARRIBADA" at bounding box center [523, 63] width 51 height 17
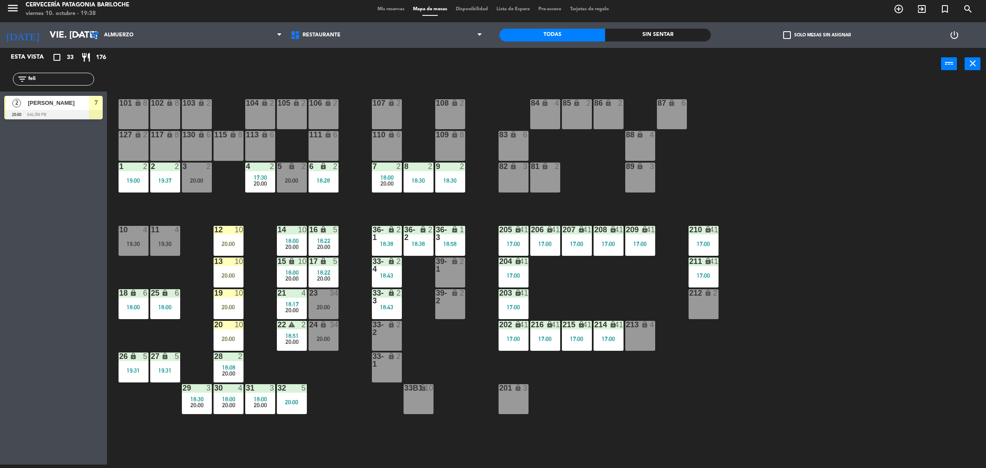
drag, startPoint x: 59, startPoint y: 62, endPoint x: 57, endPoint y: 72, distance: 11.0
click at [57, 69] on div "Esta vista crop_square 33 restaurant 176 filter_list feli 2 Felipe Leon 20:00 S…" at bounding box center [53, 86] width 107 height 76
click at [58, 73] on div "filter_list feli" at bounding box center [53, 79] width 81 height 13
drag, startPoint x: 58, startPoint y: 73, endPoint x: 56, endPoint y: 83, distance: 10.8
click at [57, 74] on div "filter_list feli" at bounding box center [53, 79] width 81 height 13
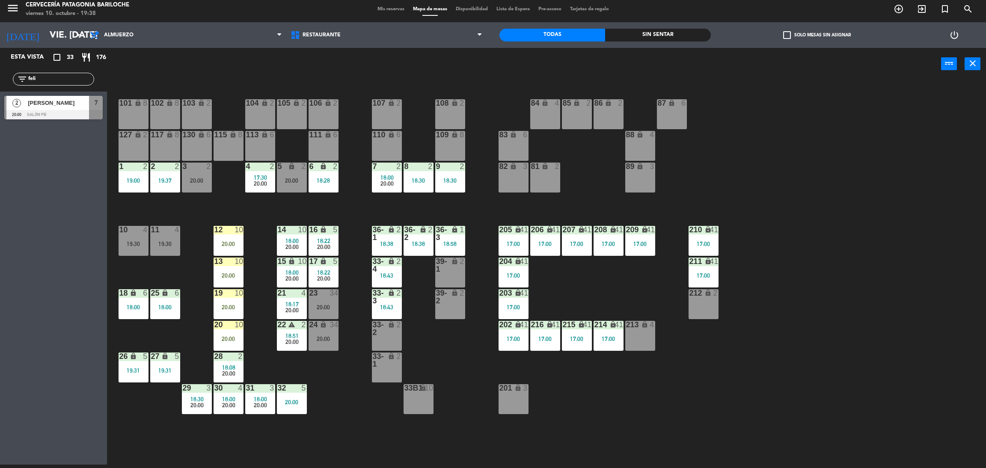
click at [56, 83] on div "filter_list feli" at bounding box center [53, 79] width 81 height 13
click at [56, 80] on input "feli" at bounding box center [60, 78] width 66 height 9
type input "f"
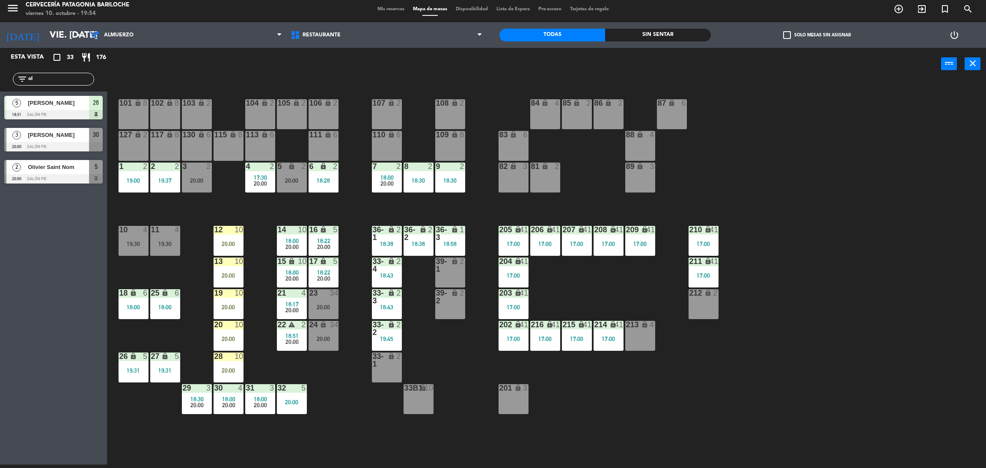
type input "ol"
click at [74, 176] on div at bounding box center [53, 178] width 98 height 9
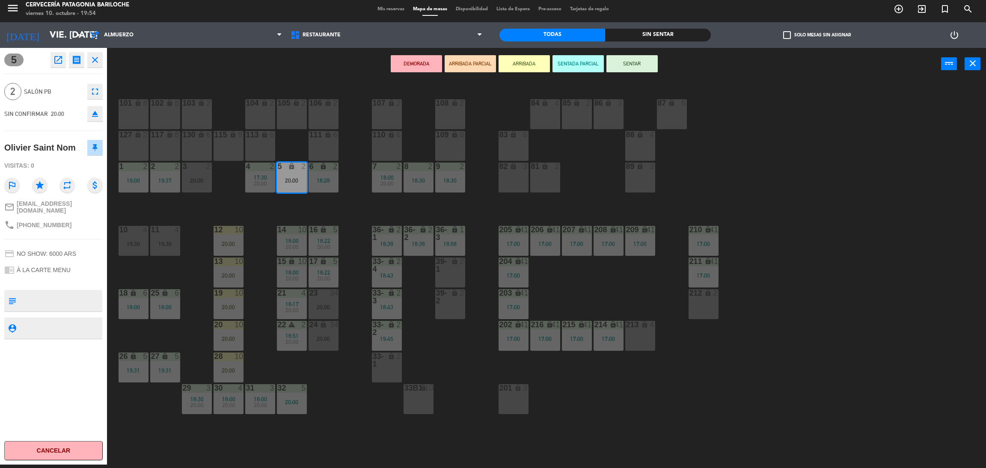
click at [514, 59] on button "ARRIBADA" at bounding box center [523, 63] width 51 height 17
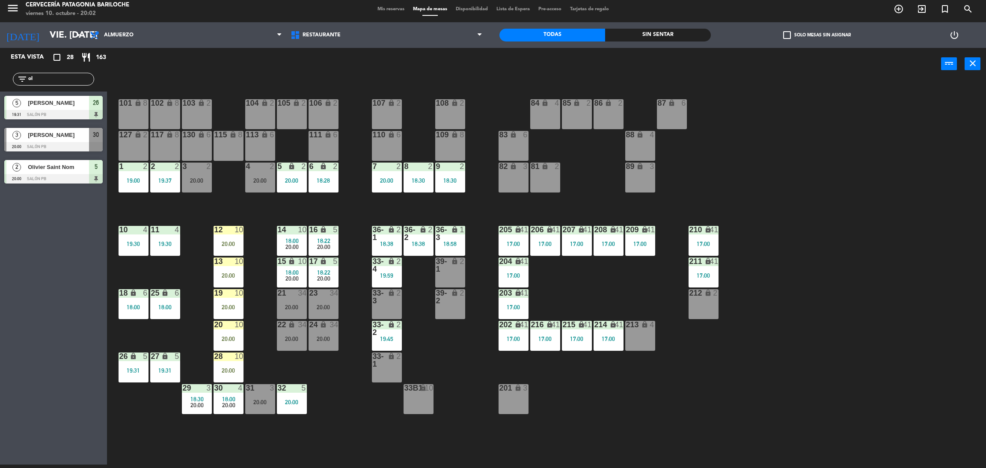
click at [70, 67] on div "filter_list ol" at bounding box center [53, 79] width 107 height 25
click at [74, 76] on input "ol" at bounding box center [60, 78] width 66 height 9
type input "o"
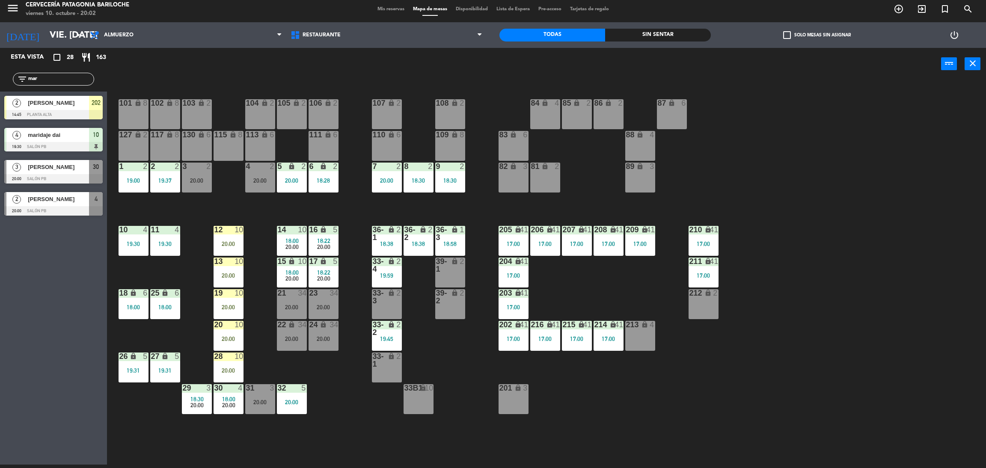
type input "mar"
click at [18, 364] on div "Esta vista crop_square 28 restaurant 163 filter_list mar 2 marcelo canton 14:45…" at bounding box center [53, 256] width 107 height 417
click at [62, 202] on span "[PERSON_NAME]" at bounding box center [58, 199] width 61 height 9
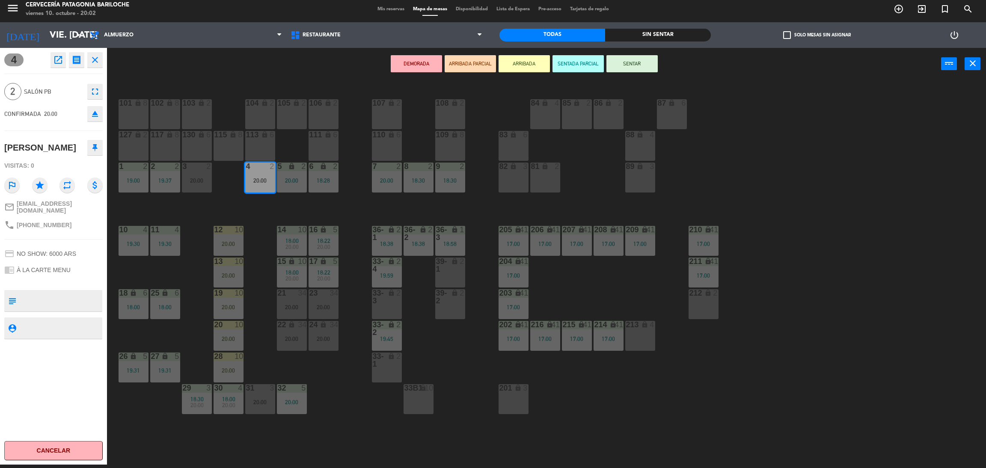
click at [537, 71] on button "ARRIBADA" at bounding box center [523, 63] width 51 height 17
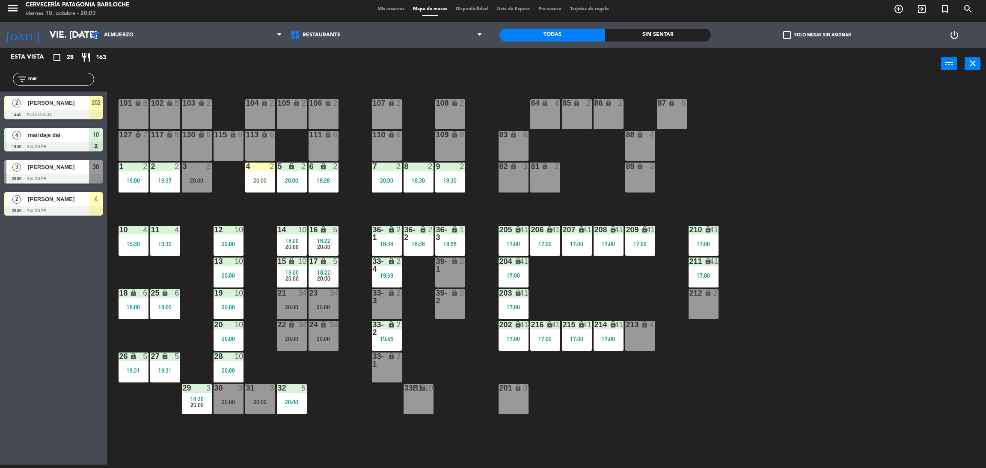
click at [68, 88] on div "filter_list mar" at bounding box center [53, 79] width 107 height 25
click at [89, 80] on input "mar" at bounding box center [60, 78] width 66 height 9
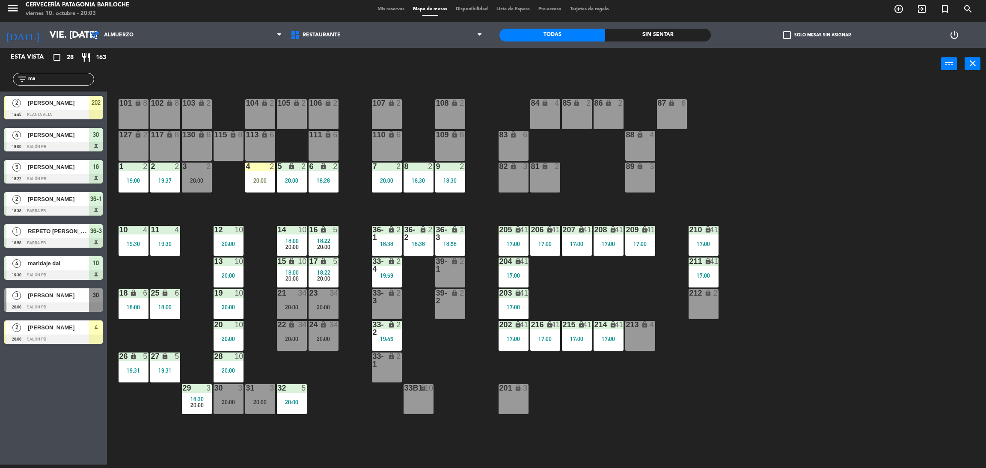
type input "m"
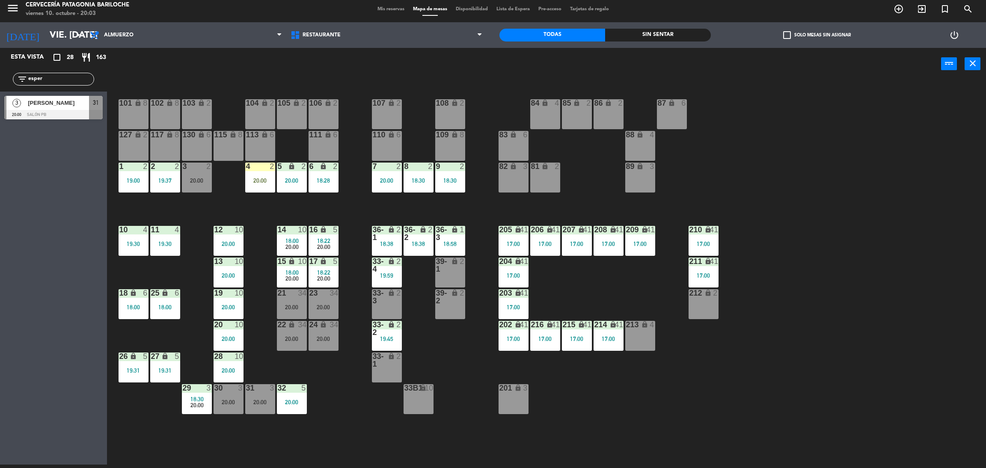
type input "esper"
drag, startPoint x: 4, startPoint y: 152, endPoint x: 18, endPoint y: 142, distance: 17.5
click at [6, 151] on div "Esta vista crop_square 28 restaurant 163 filter_list esper 3 Esperanza galeano …" at bounding box center [53, 256] width 107 height 417
click at [50, 114] on div at bounding box center [53, 114] width 98 height 9
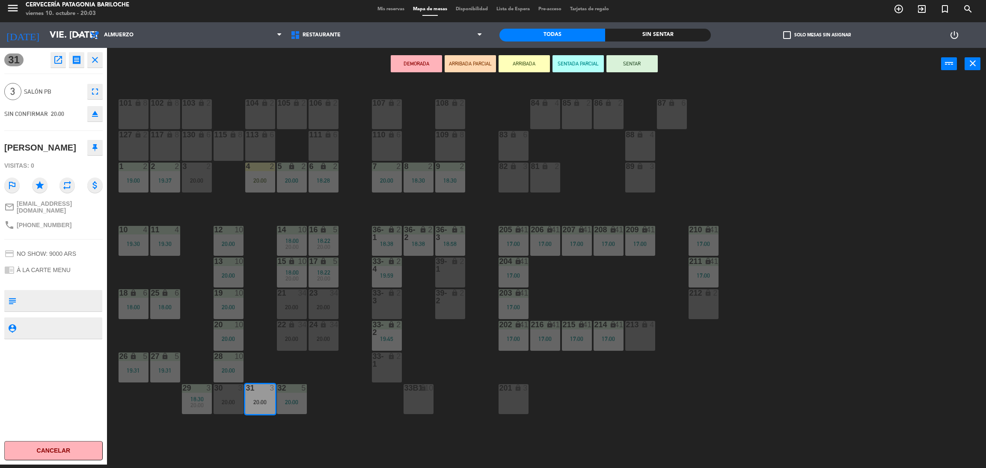
click at [532, 62] on button "ARRIBADA" at bounding box center [523, 63] width 51 height 17
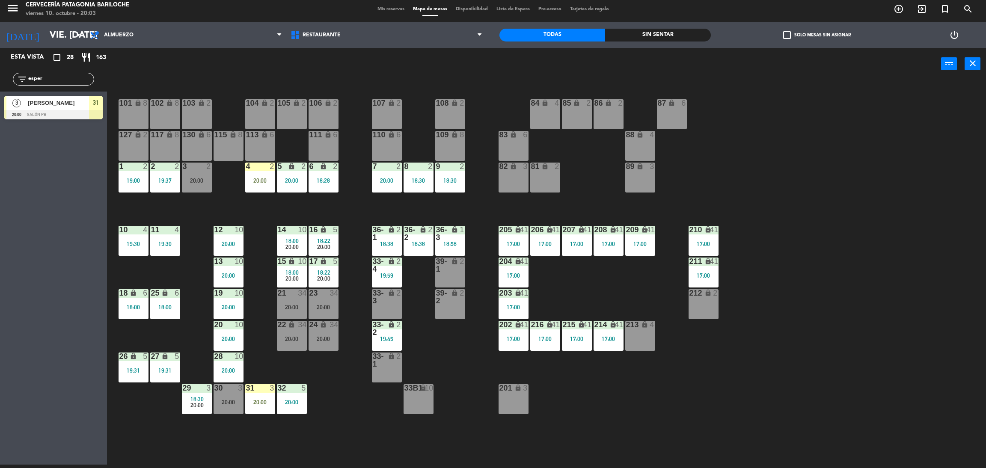
click at [44, 79] on input "esper" at bounding box center [60, 78] width 66 height 9
type input "e"
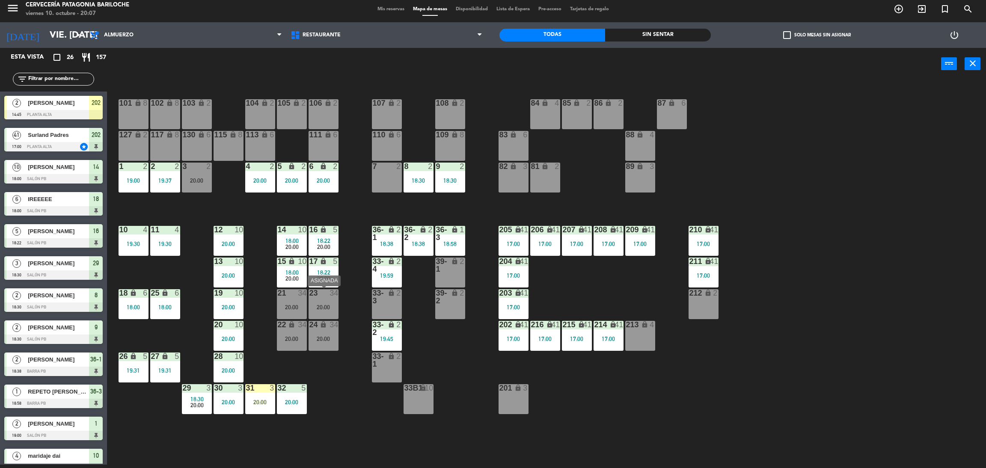
click at [329, 309] on div "20:00" at bounding box center [324, 307] width 30 height 6
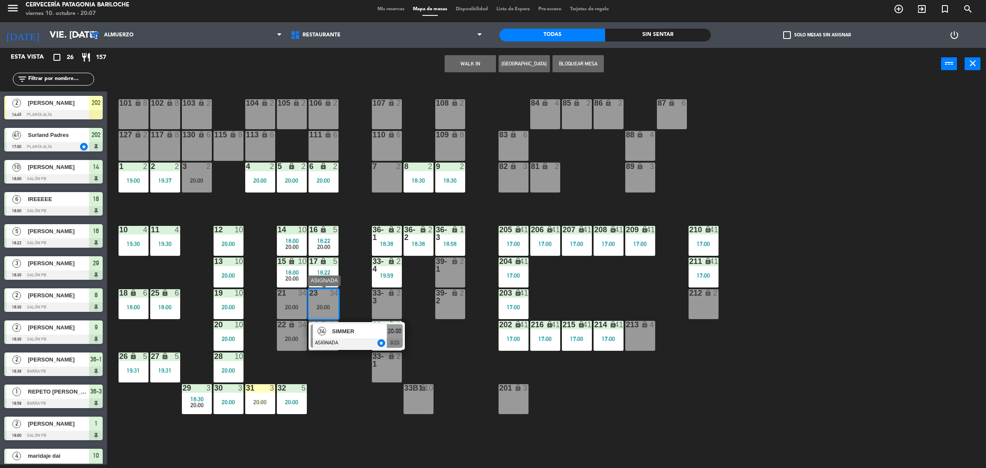
click at [341, 334] on span "SIMMER" at bounding box center [359, 331] width 55 height 9
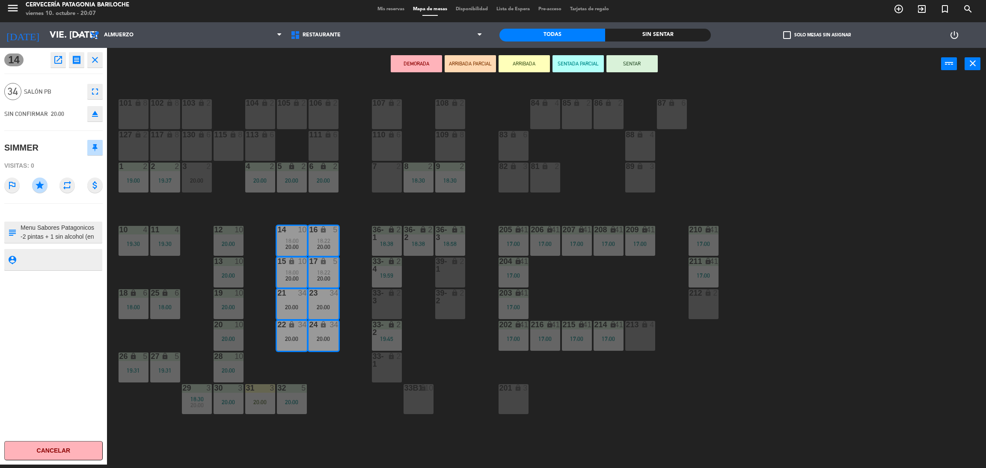
click at [92, 64] on icon "close" at bounding box center [95, 60] width 10 height 10
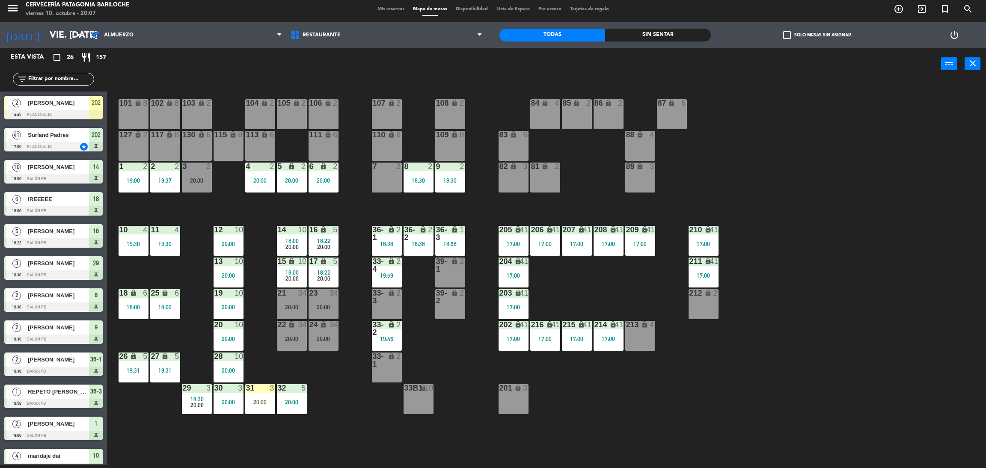
scroll to position [231, 0]
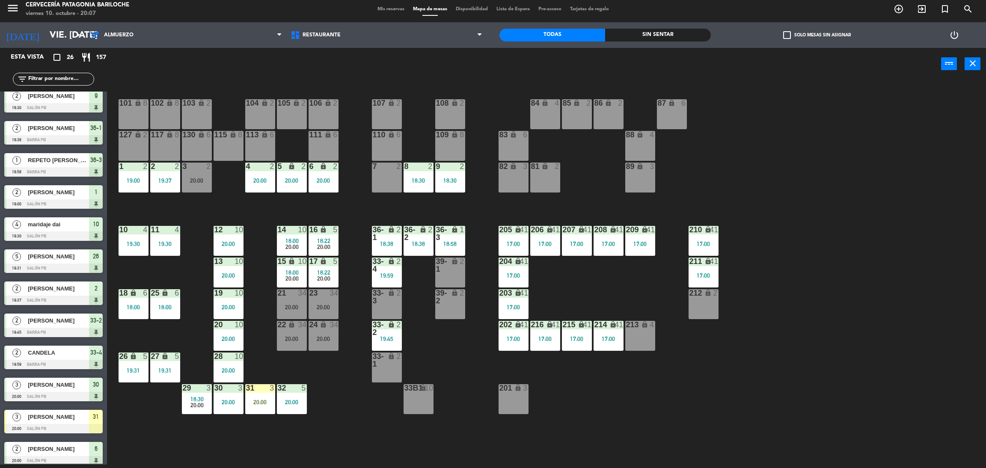
click at [300, 238] on div "18:00" at bounding box center [292, 241] width 30 height 6
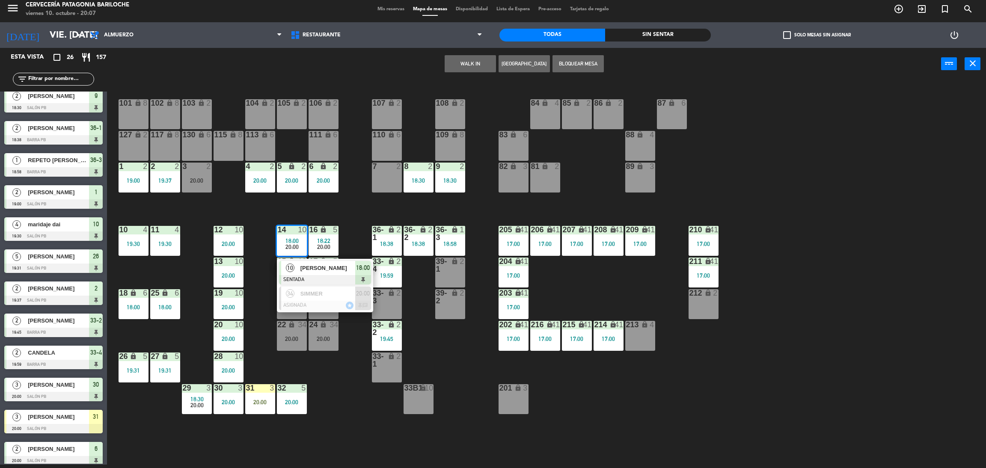
click at [232, 214] on div "101 lock 8 102 lock 8 104 lock 2 105 lock 2 106 lock 2 103 lock 2 107 lock 2 10…" at bounding box center [551, 276] width 869 height 385
